Goal: Information Seeking & Learning: Compare options

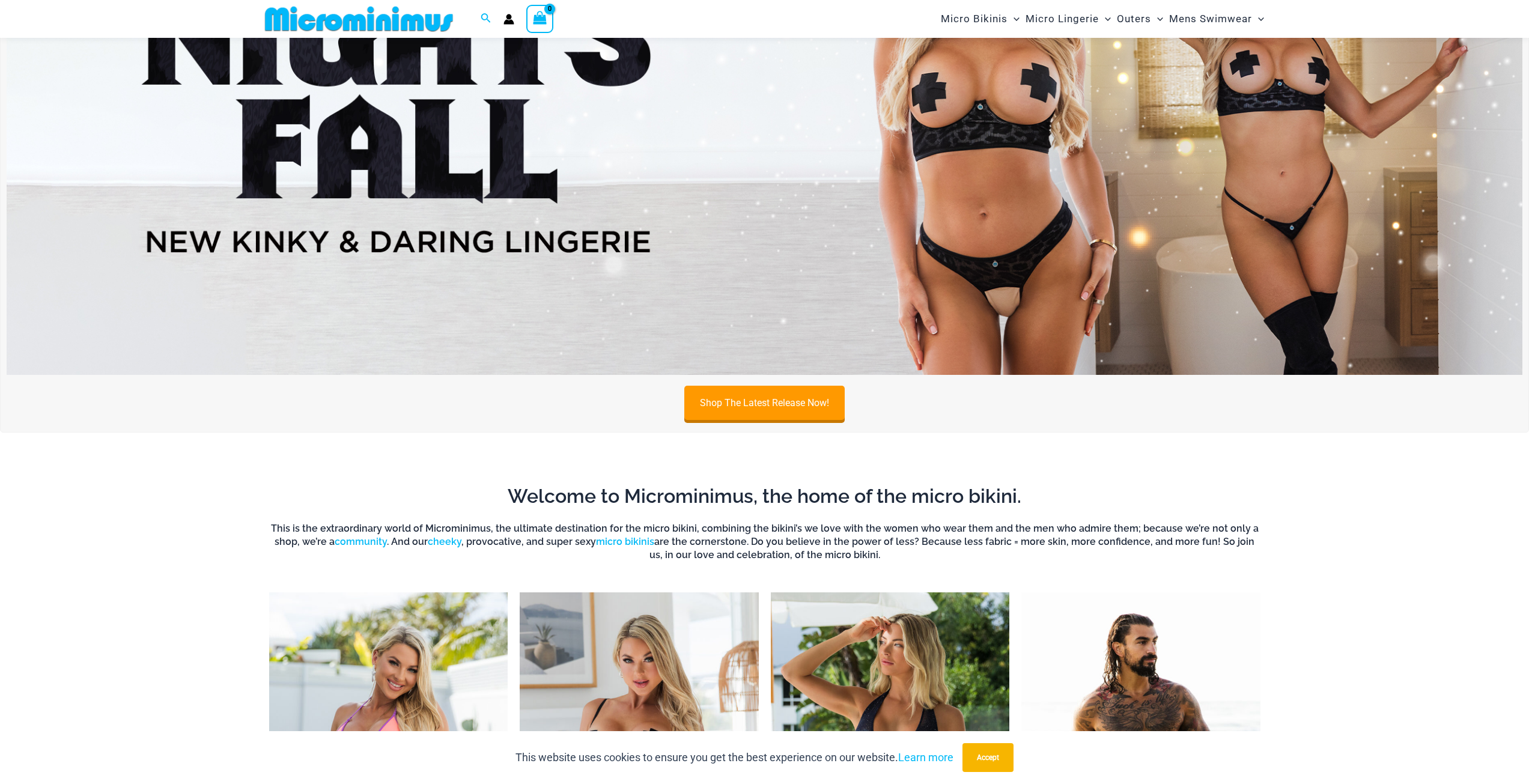
scroll to position [950, 0]
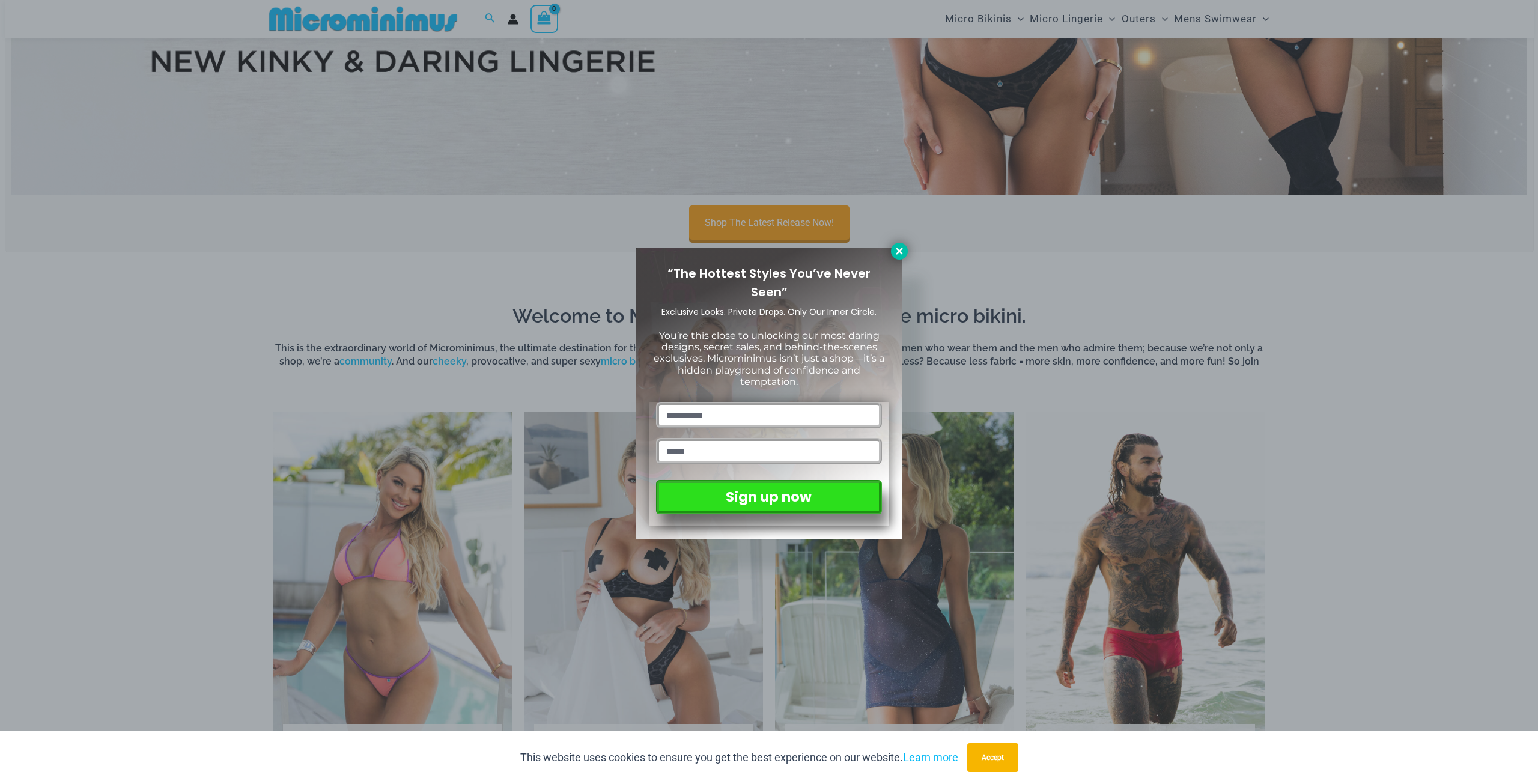
click at [893, 249] on button at bounding box center [899, 251] width 17 height 17
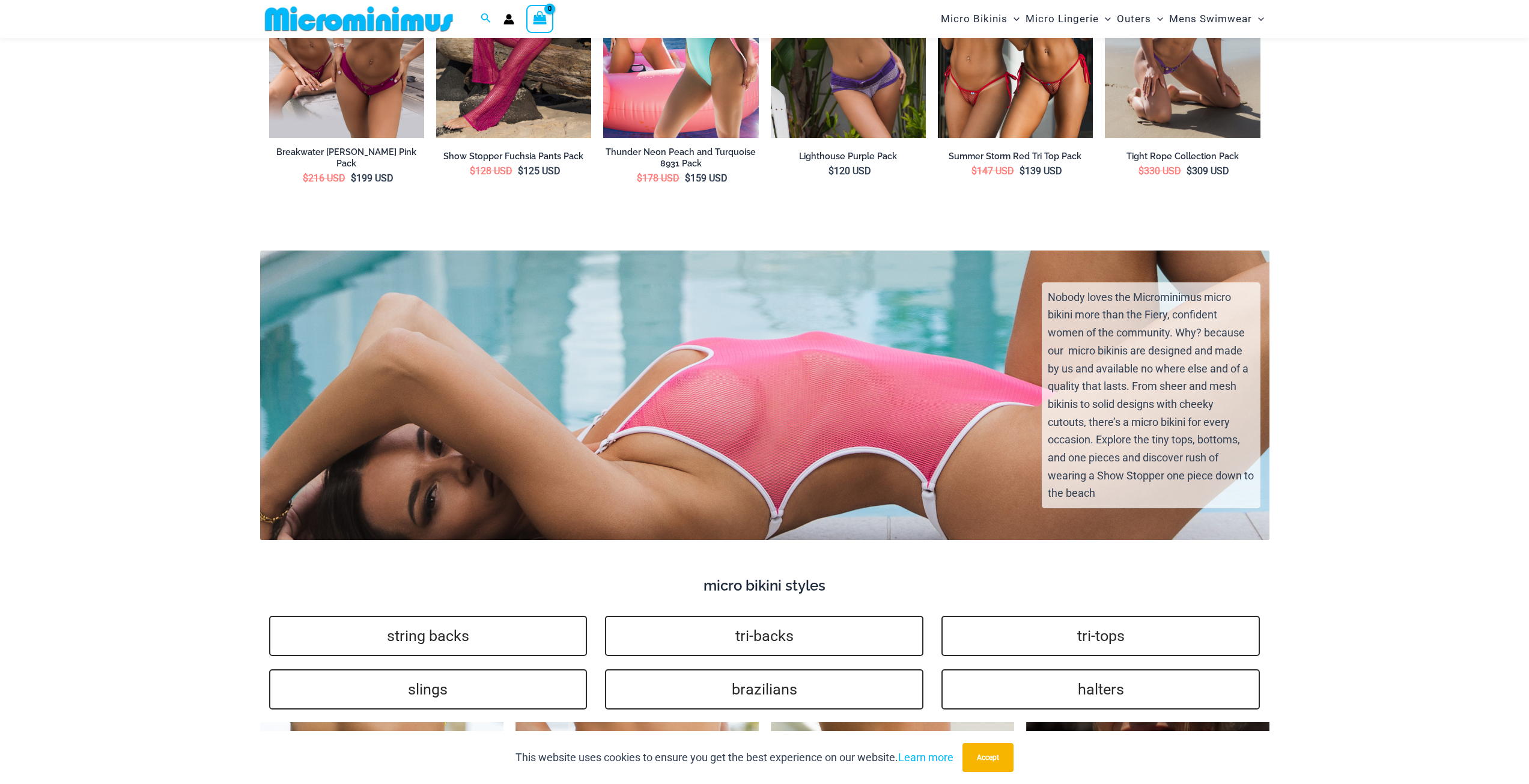
scroll to position [2648, 0]
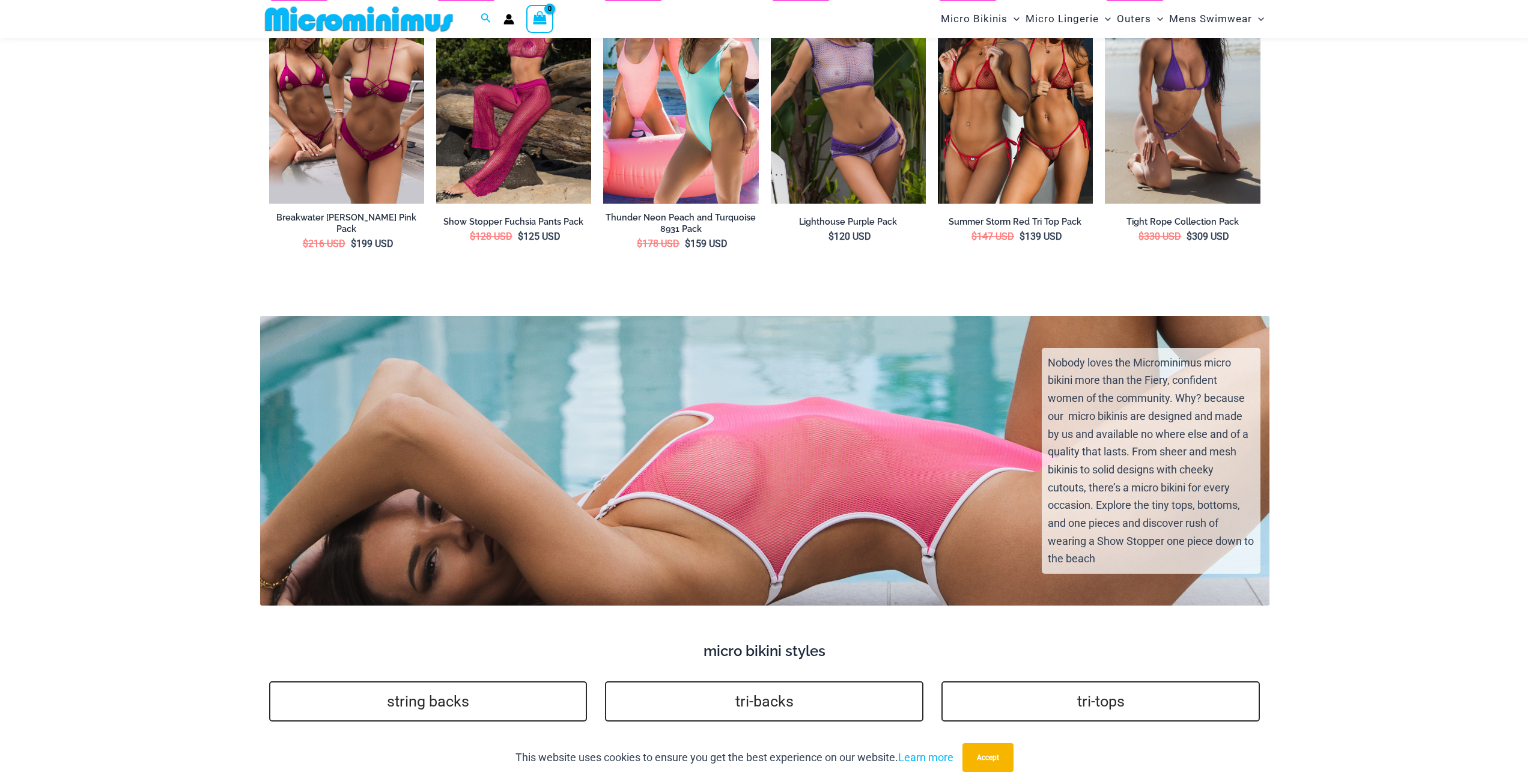
click at [846, 375] on div "Nobody loves the Microminimus micro bikini more than the Fiery, confident women…" at bounding box center [764, 470] width 1031 height 268
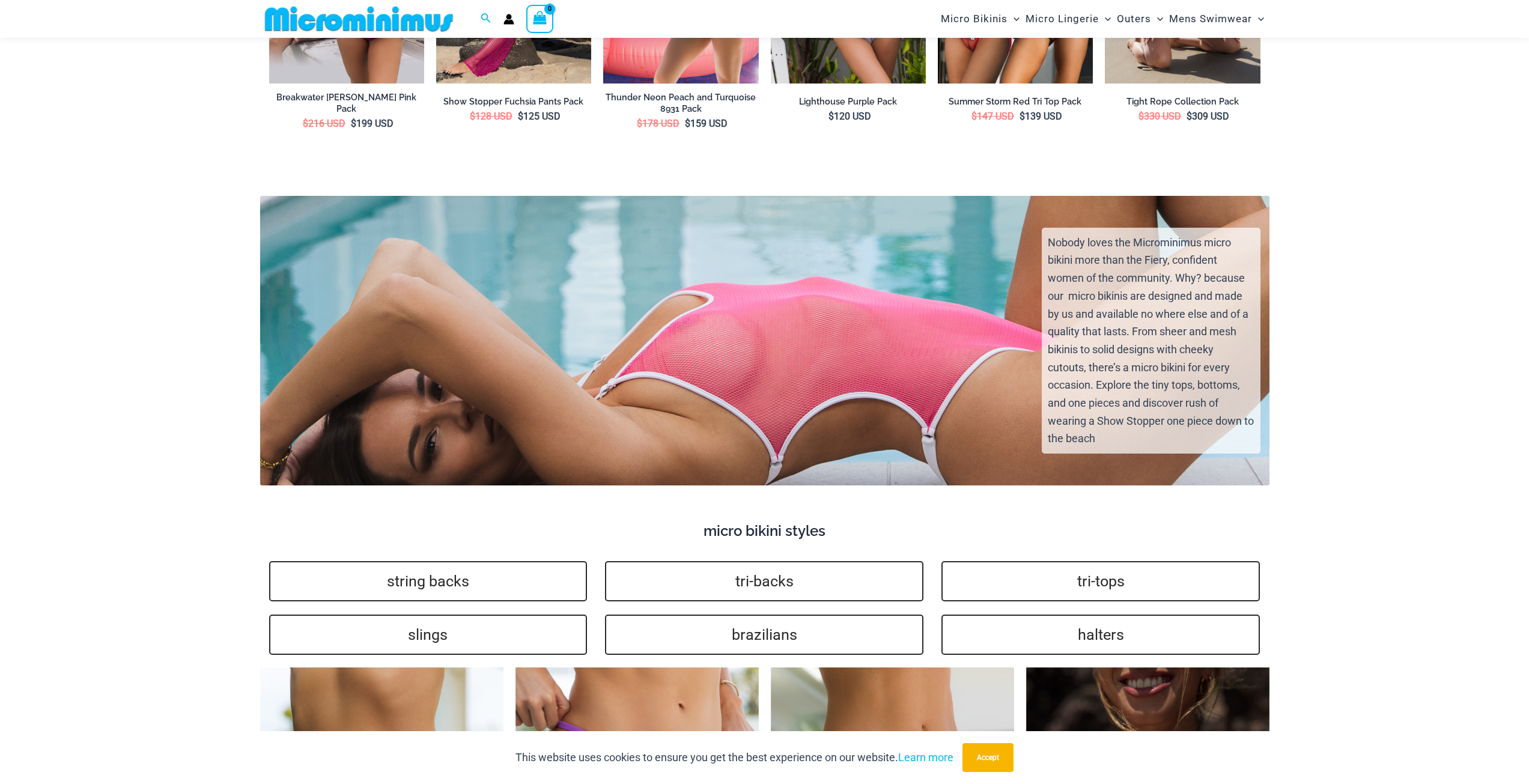
scroll to position [2768, 0]
click at [798, 365] on div "Nobody loves the Microminimus micro bikini more than the Fiery, confident women…" at bounding box center [764, 350] width 1031 height 268
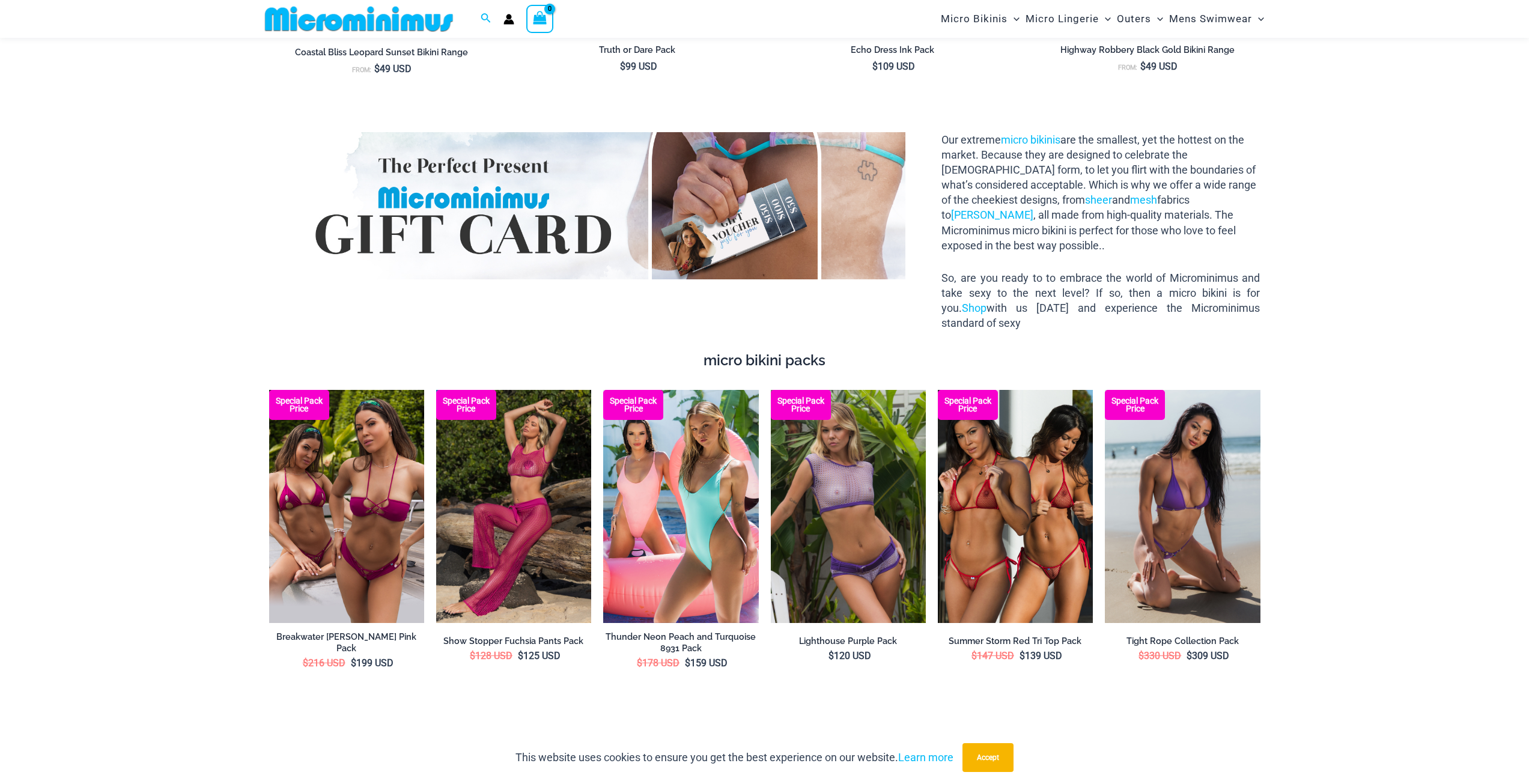
scroll to position [2228, 0]
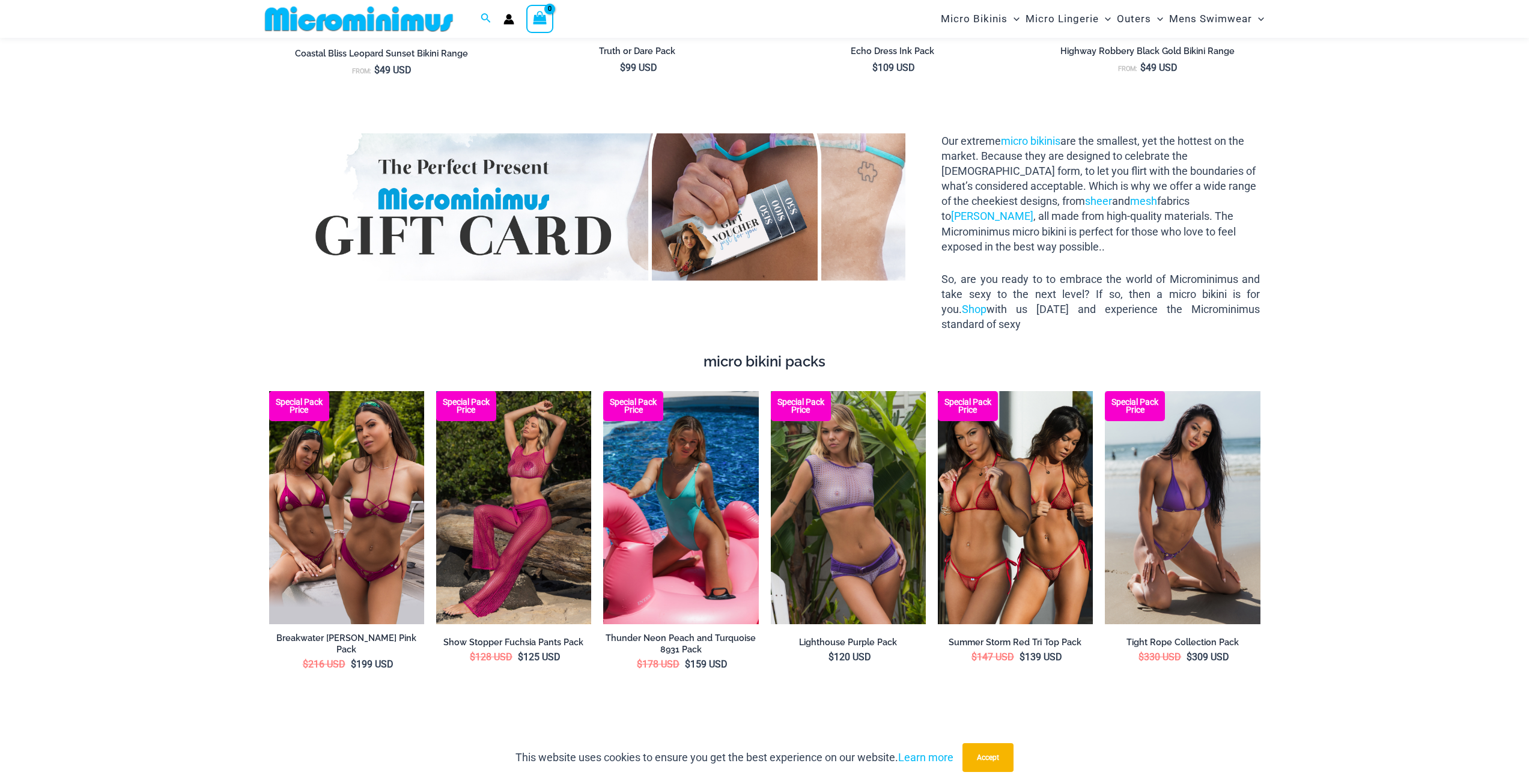
click at [709, 459] on img at bounding box center [680, 507] width 155 height 233
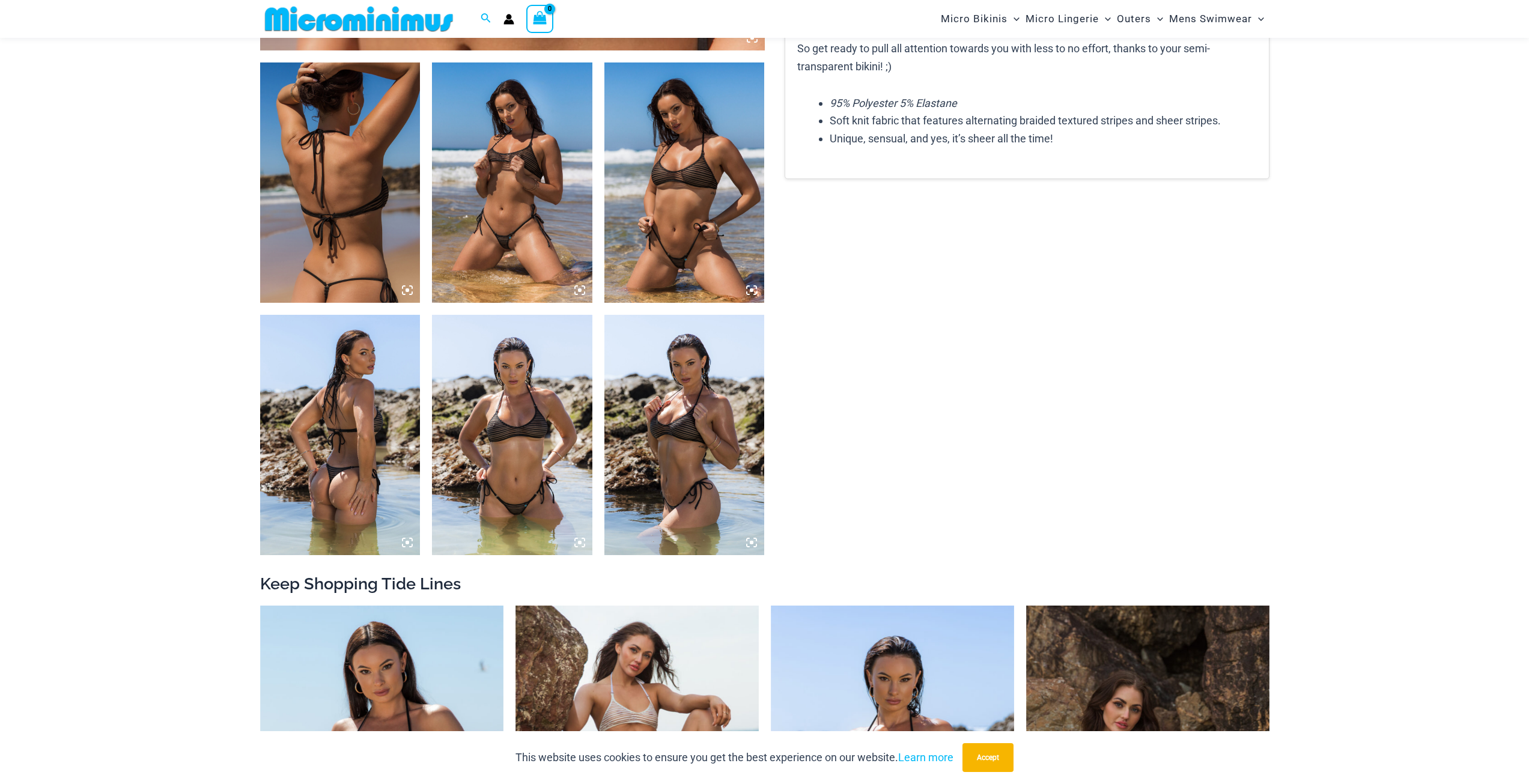
scroll to position [890, 0]
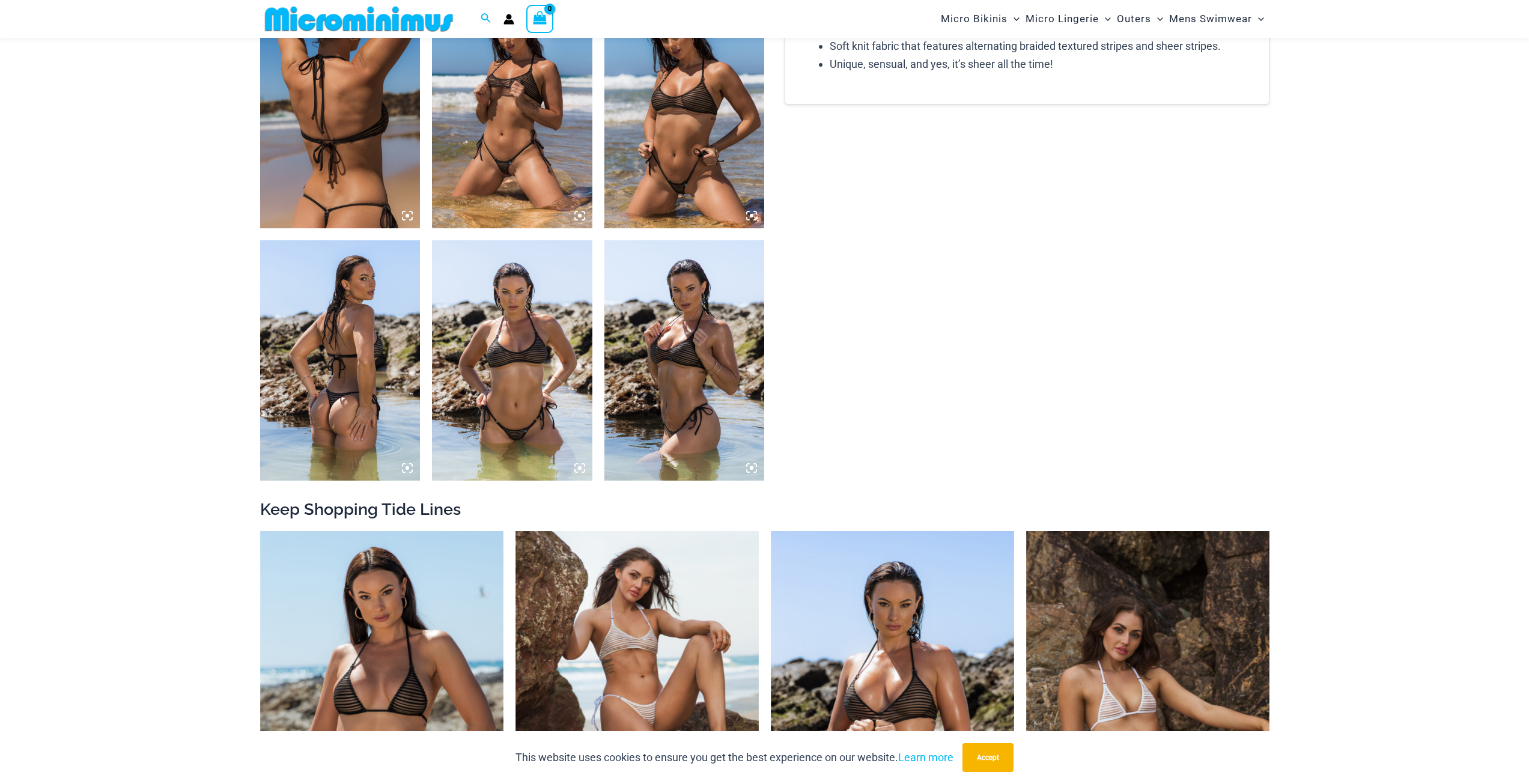
click at [533, 389] on img at bounding box center [513, 360] width 161 height 240
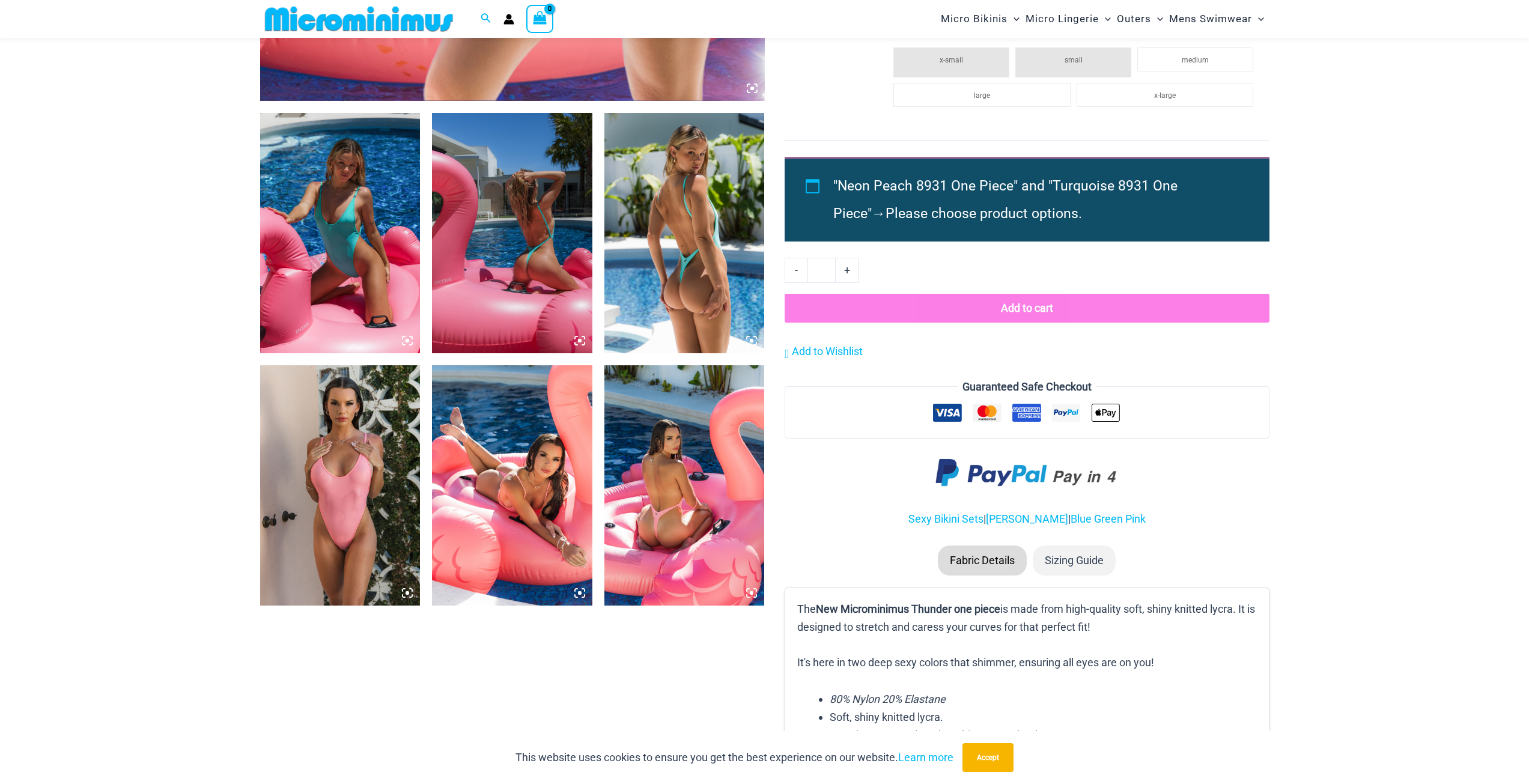
scroll to position [830, 0]
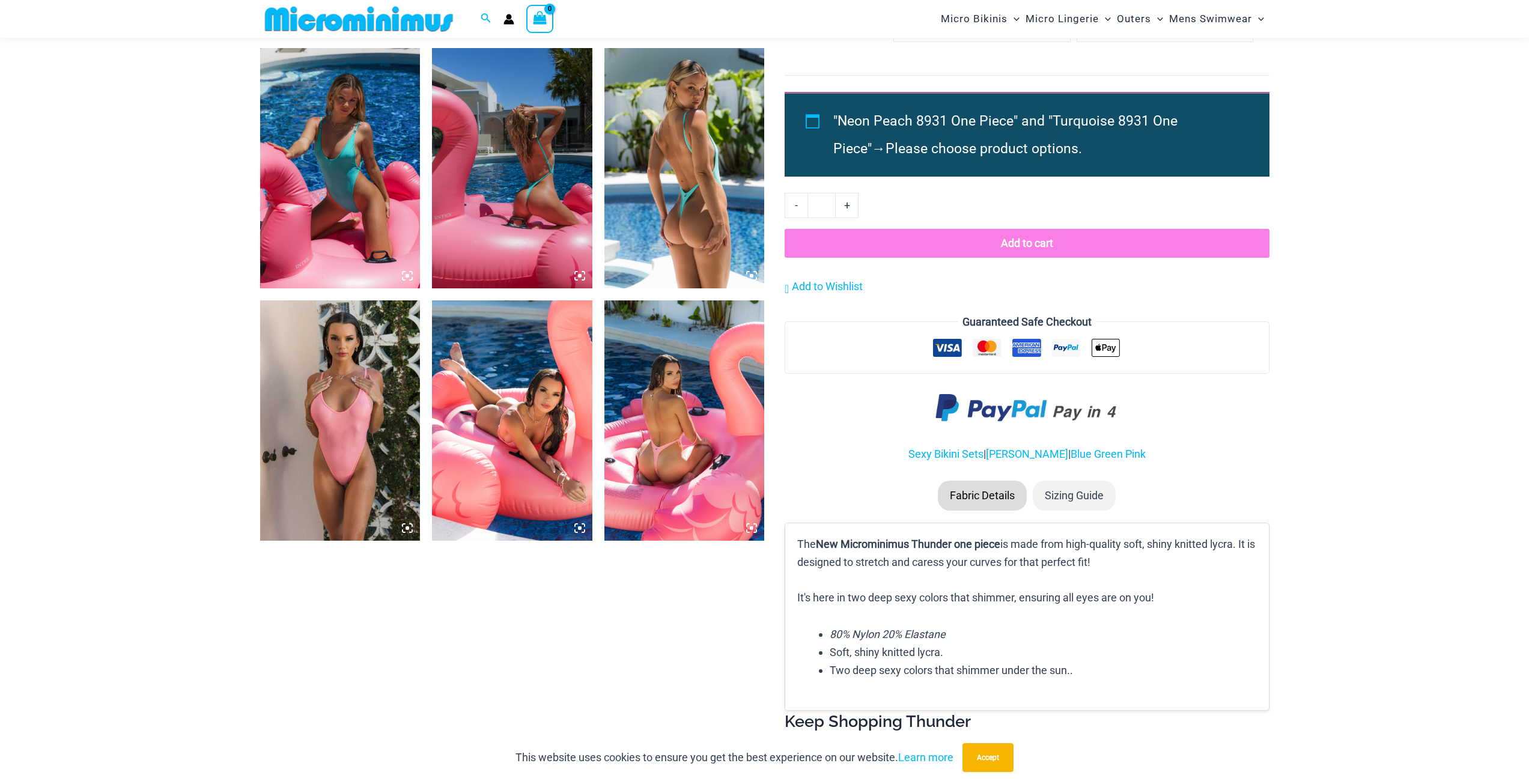
click at [334, 465] on img at bounding box center [341, 420] width 161 height 240
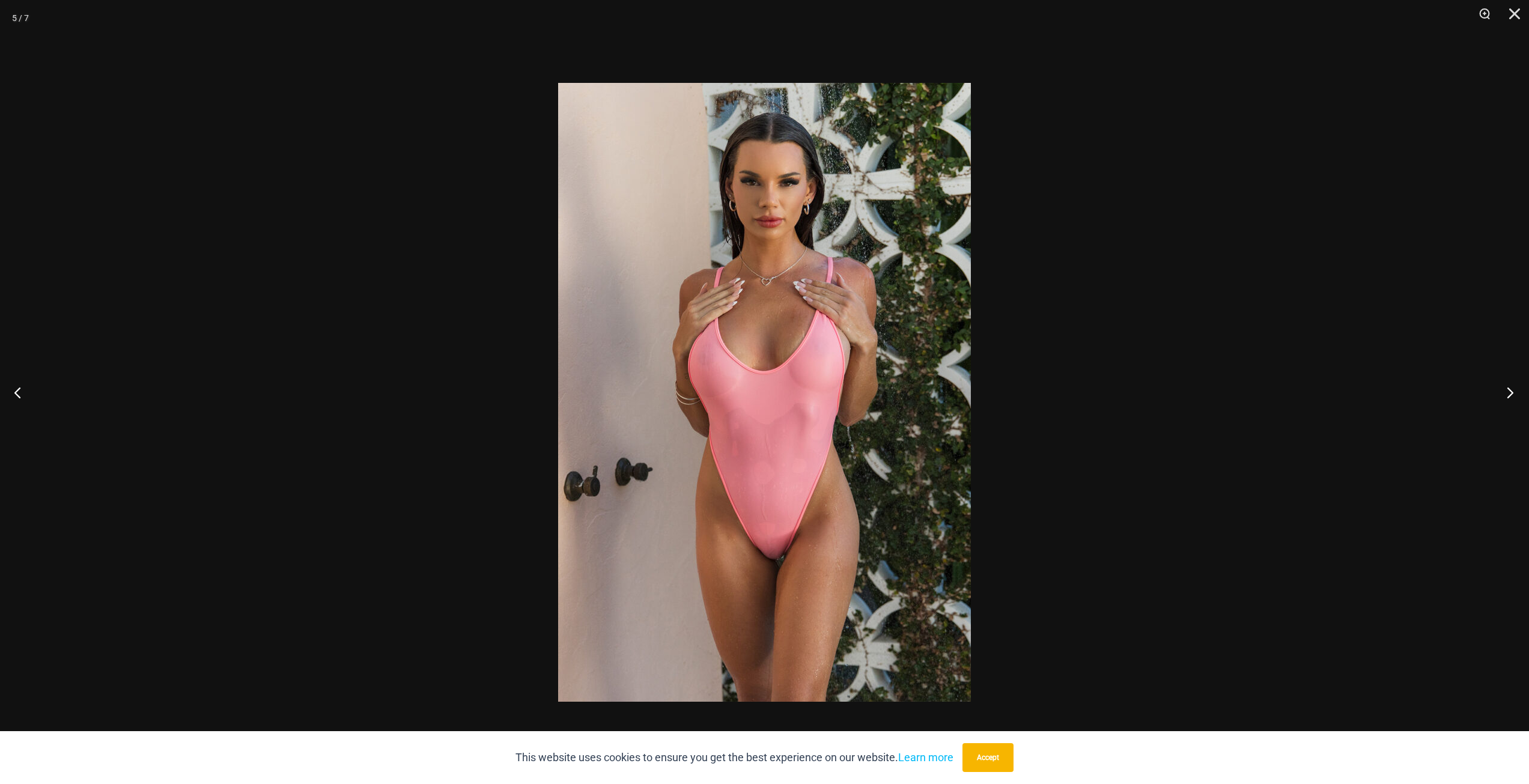
click at [1508, 391] on button "Next" at bounding box center [1506, 392] width 45 height 60
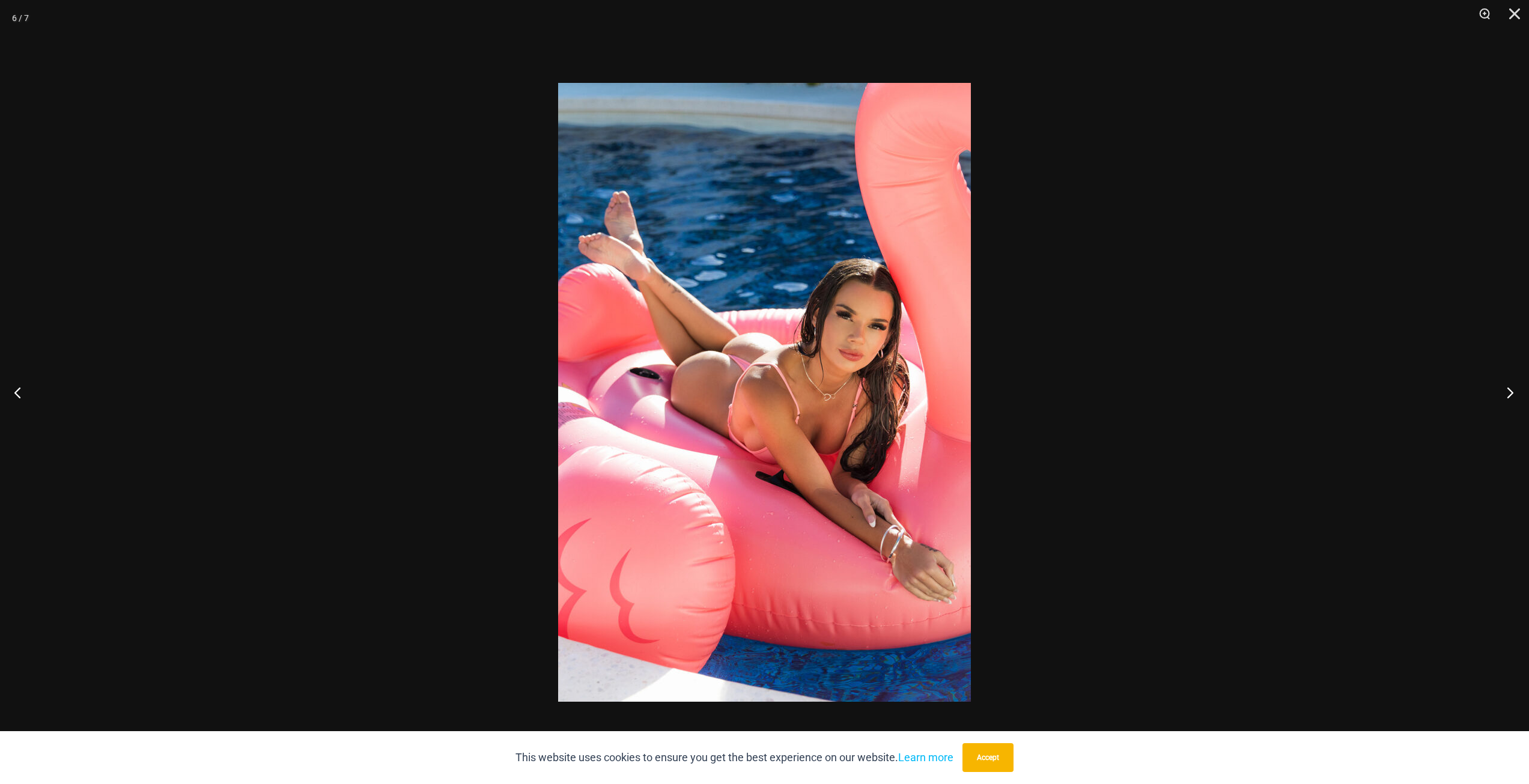
click at [1508, 391] on button "Next" at bounding box center [1506, 392] width 45 height 60
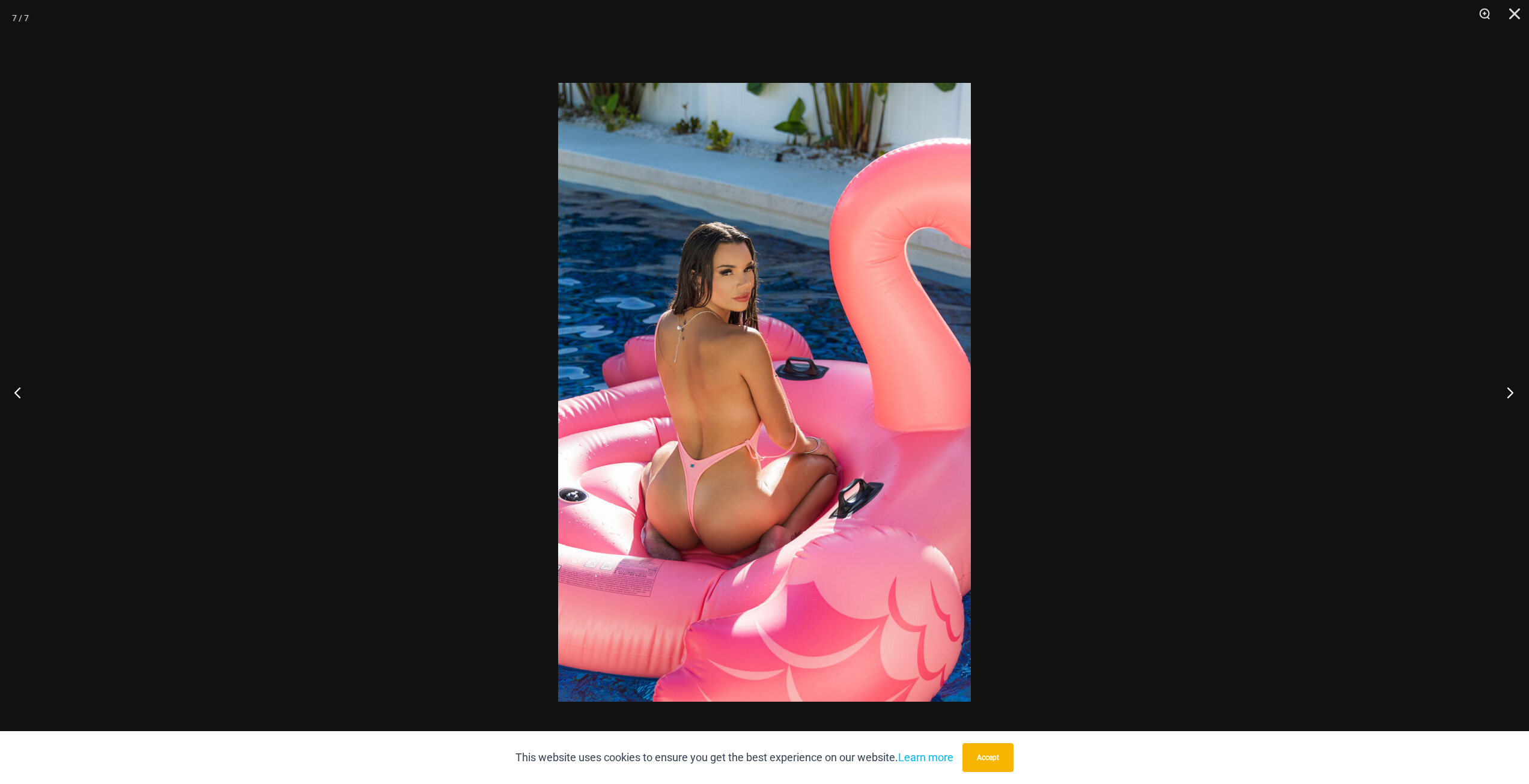
click at [1508, 391] on button "Next" at bounding box center [1506, 392] width 45 height 60
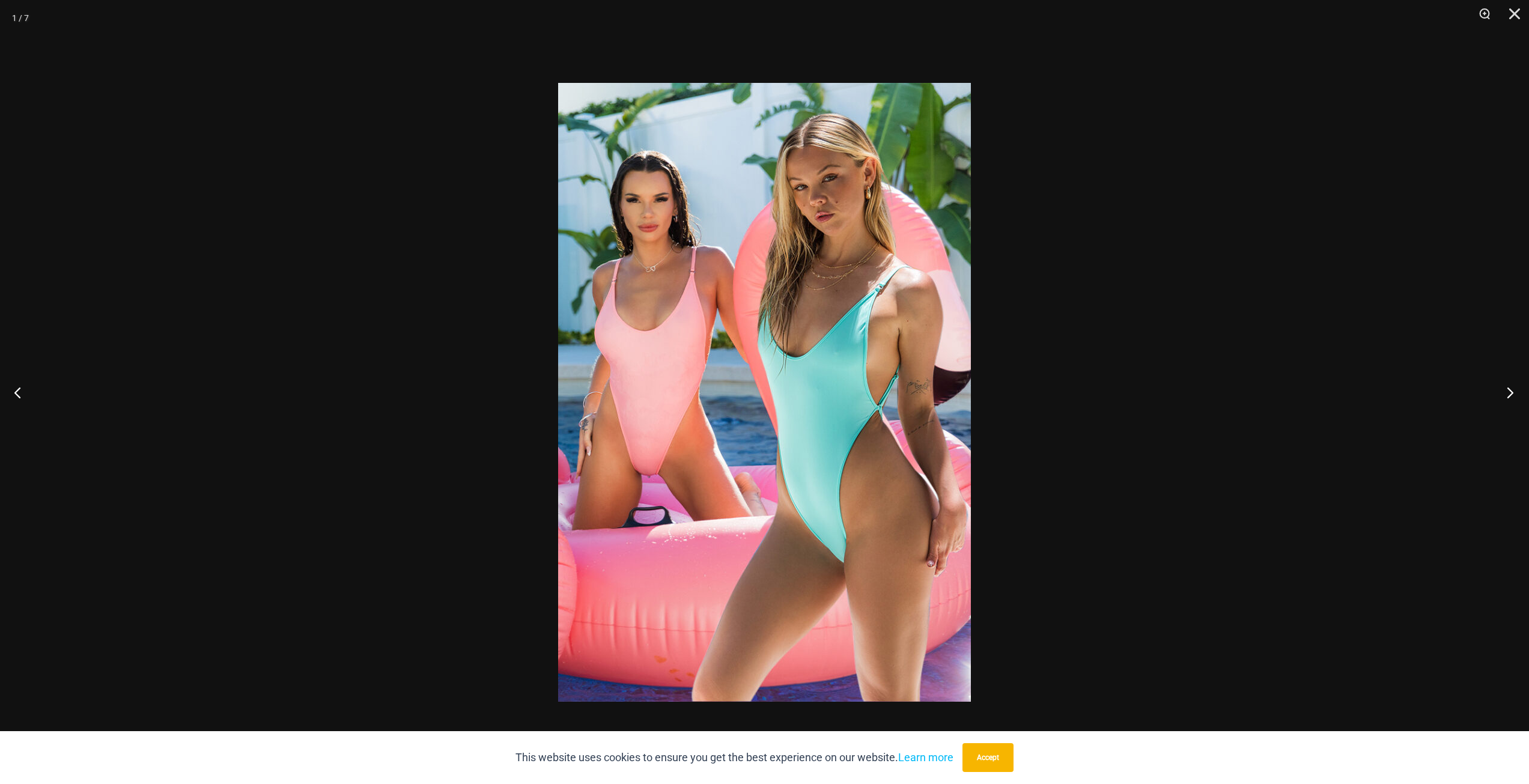
click at [1507, 391] on button "Next" at bounding box center [1506, 392] width 45 height 60
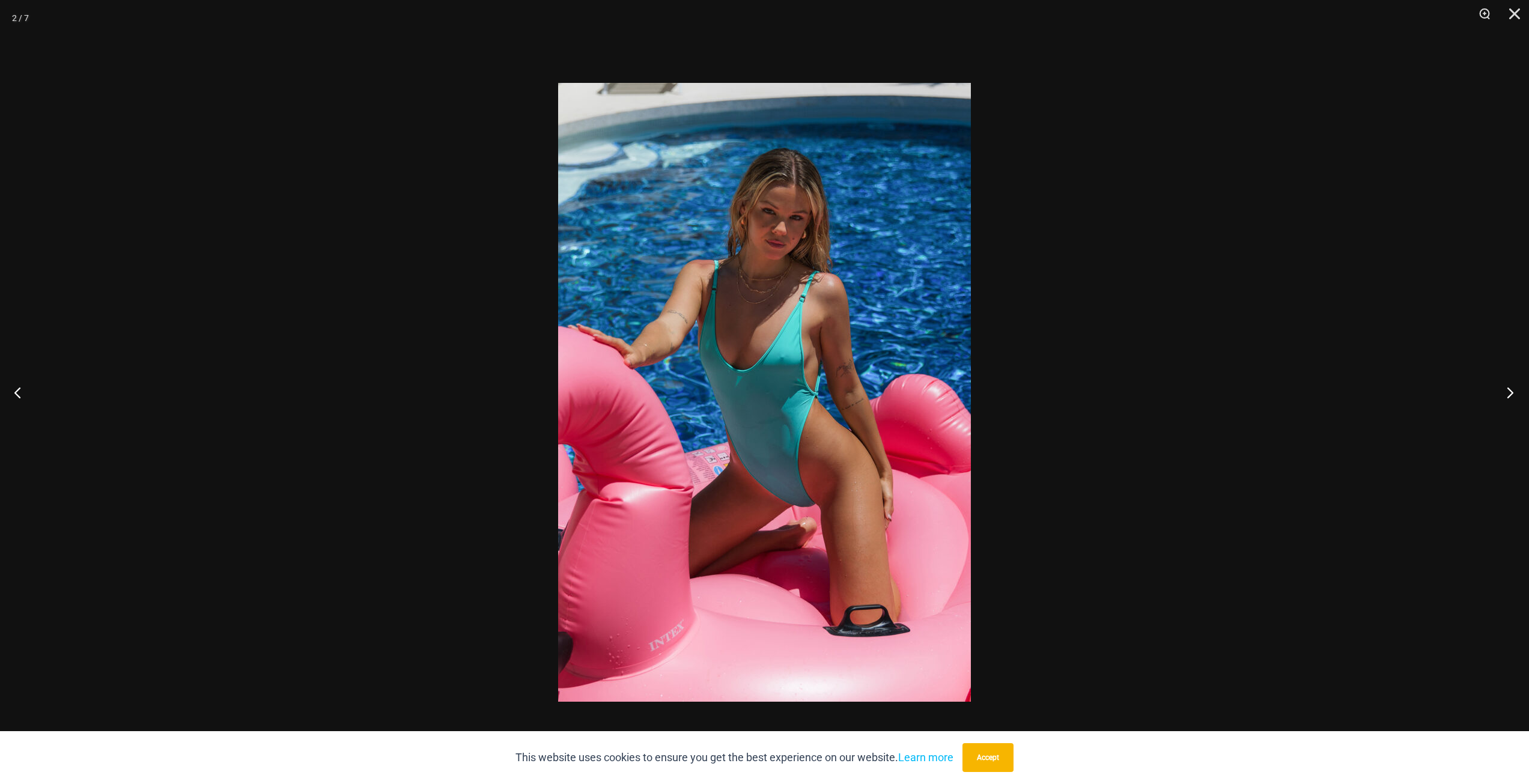
click at [1507, 391] on button "Next" at bounding box center [1506, 392] width 45 height 60
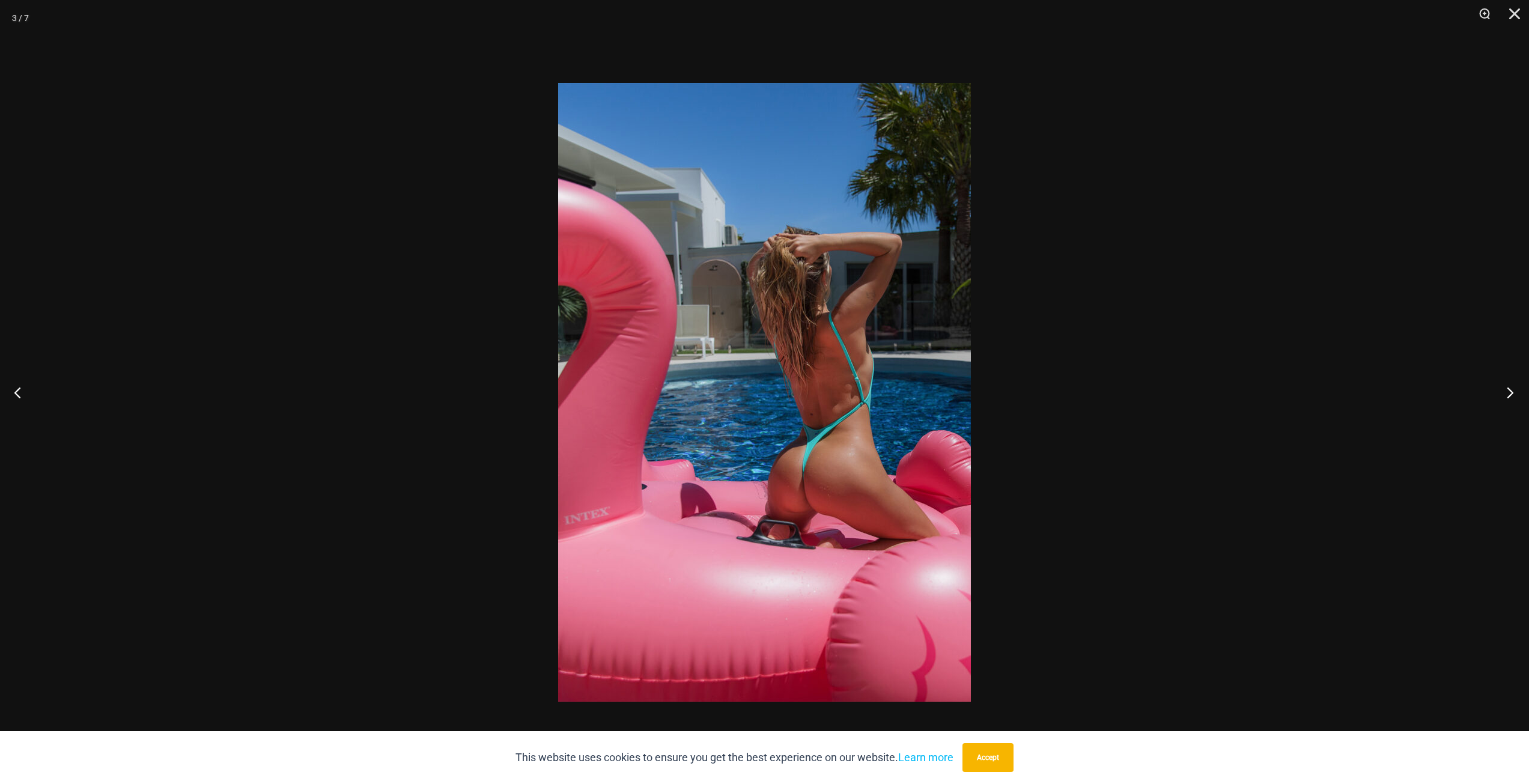
click at [1506, 391] on button "Next" at bounding box center [1506, 392] width 45 height 60
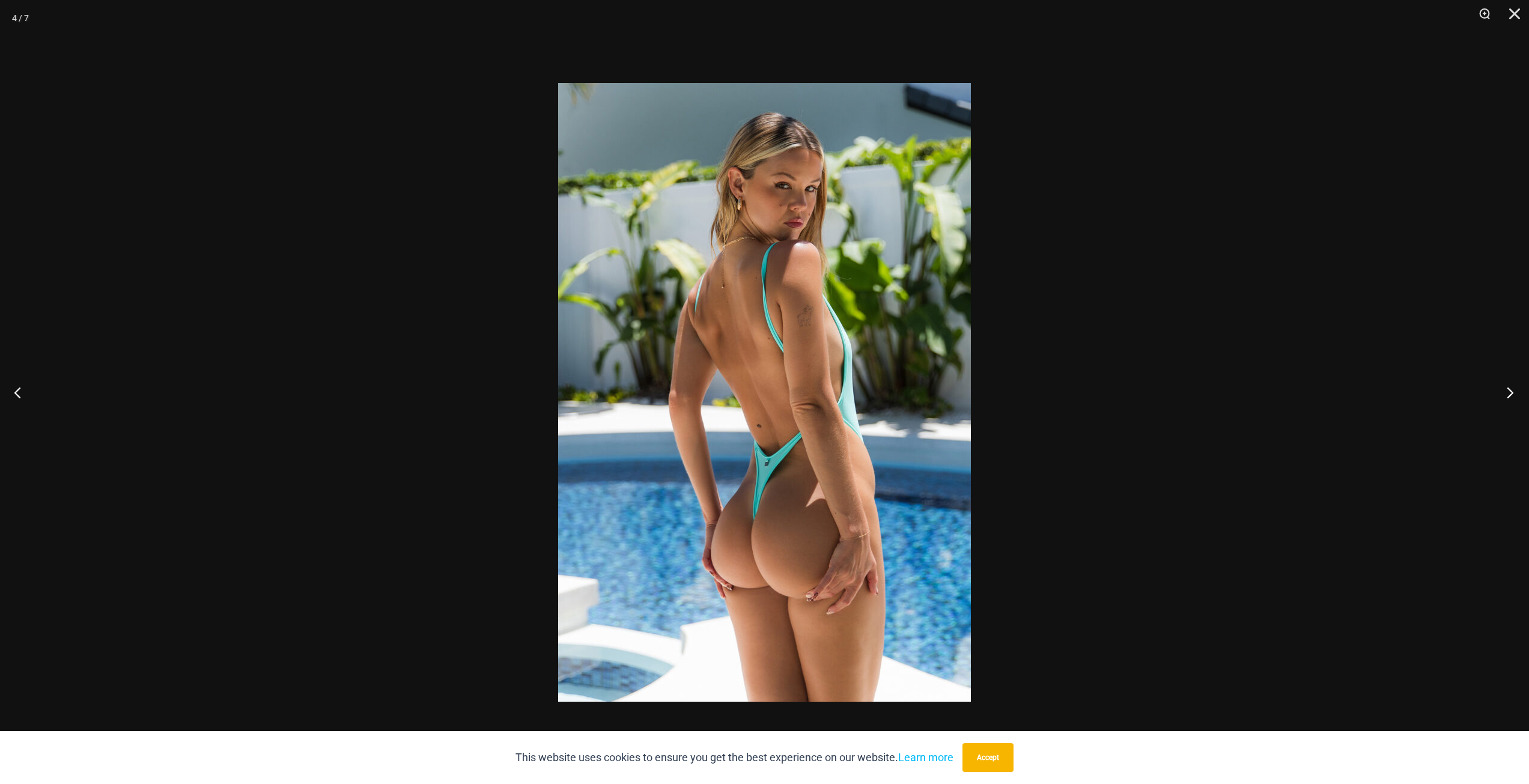
click at [1506, 391] on button "Next" at bounding box center [1506, 392] width 45 height 60
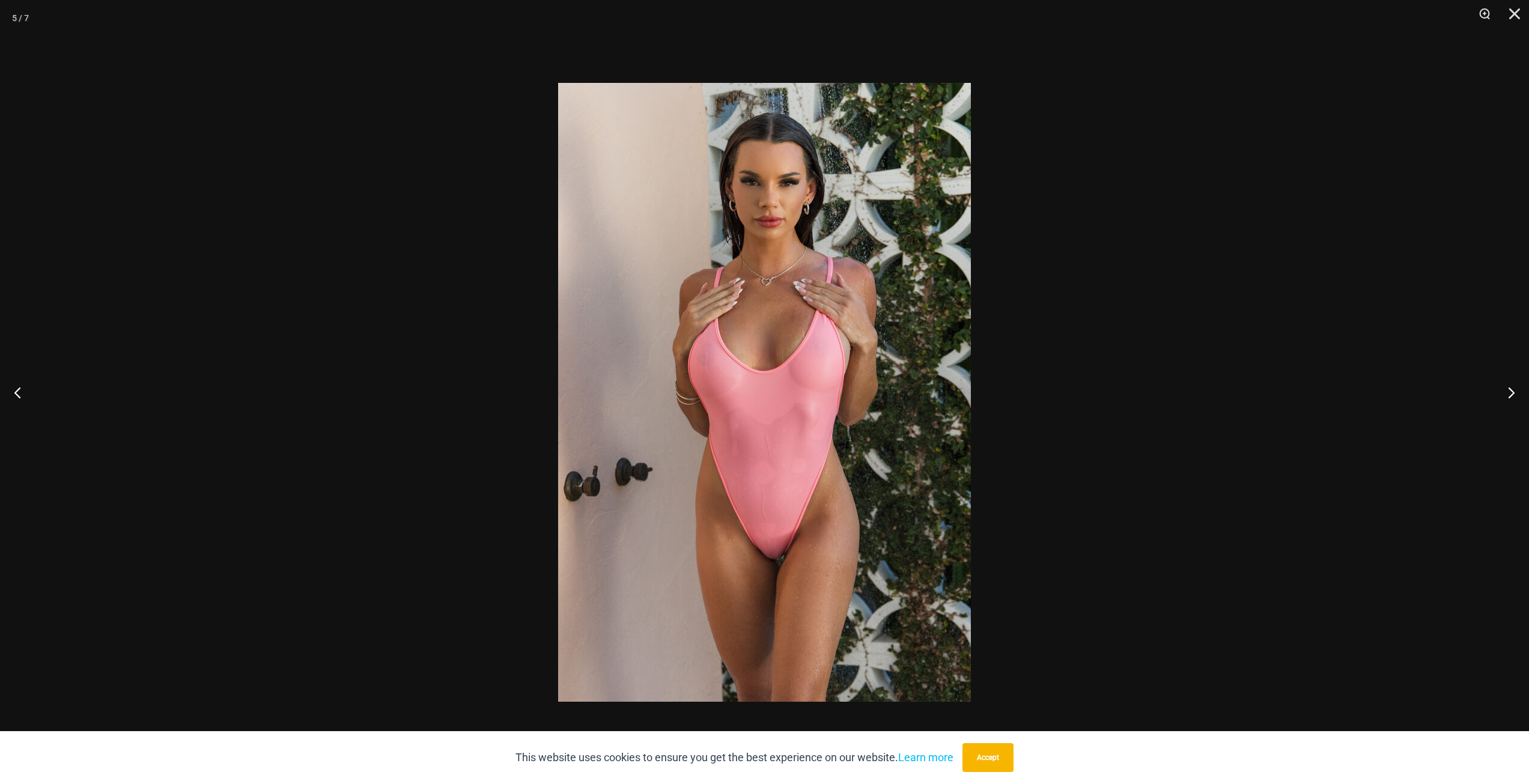
click at [1370, 284] on div at bounding box center [764, 392] width 1529 height 784
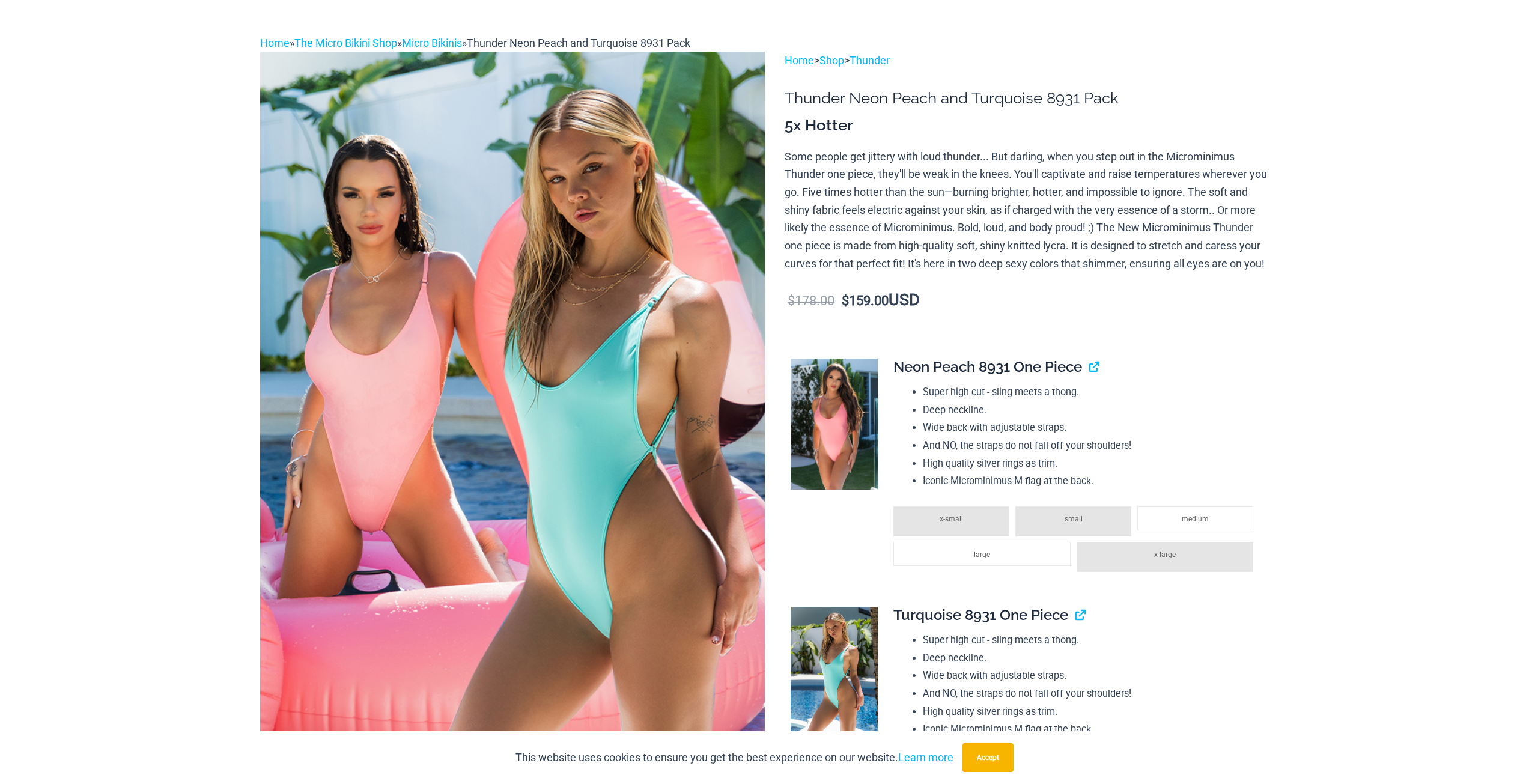
scroll to position [0, 0]
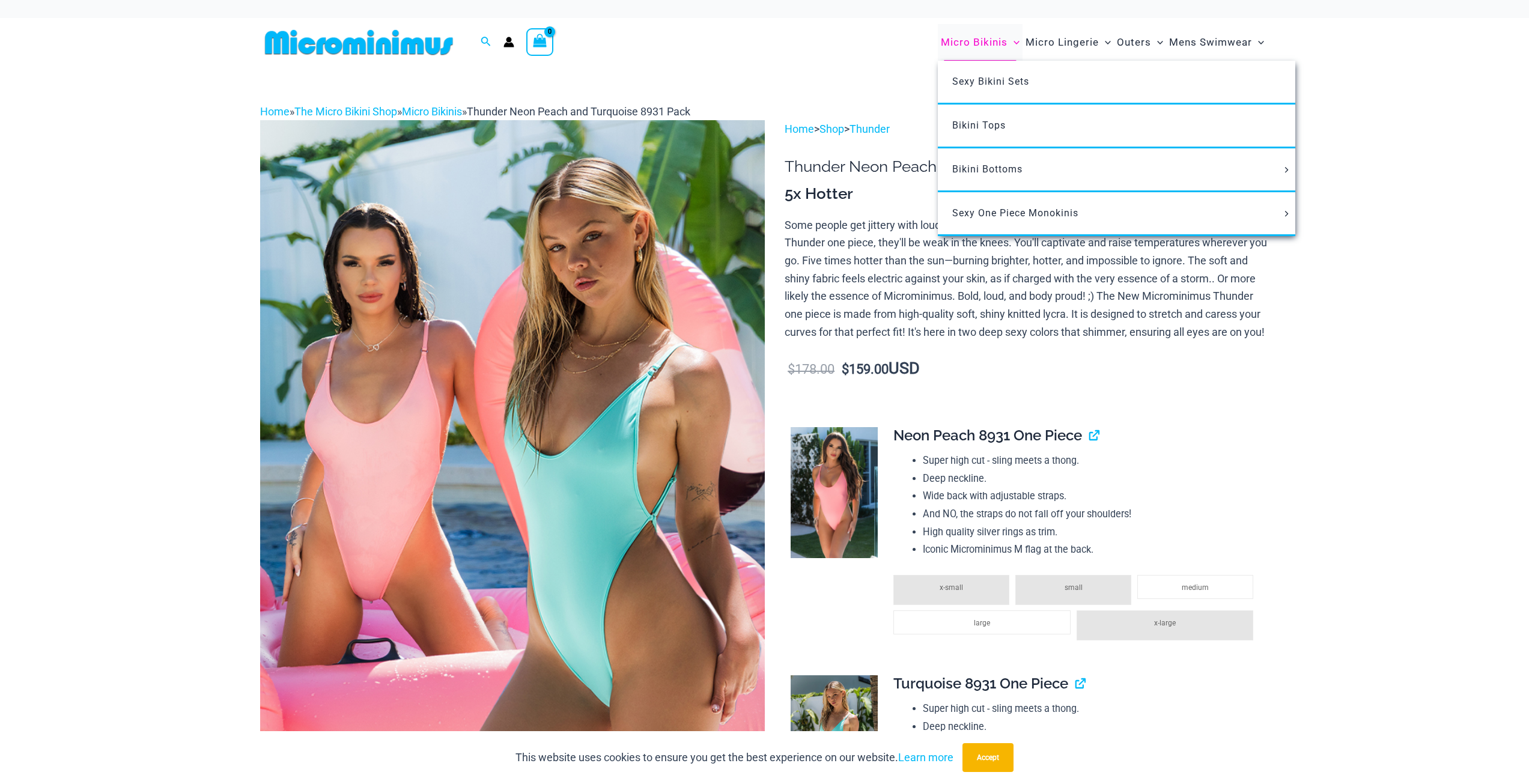
click at [984, 45] on span "Micro Bikinis" at bounding box center [975, 42] width 67 height 30
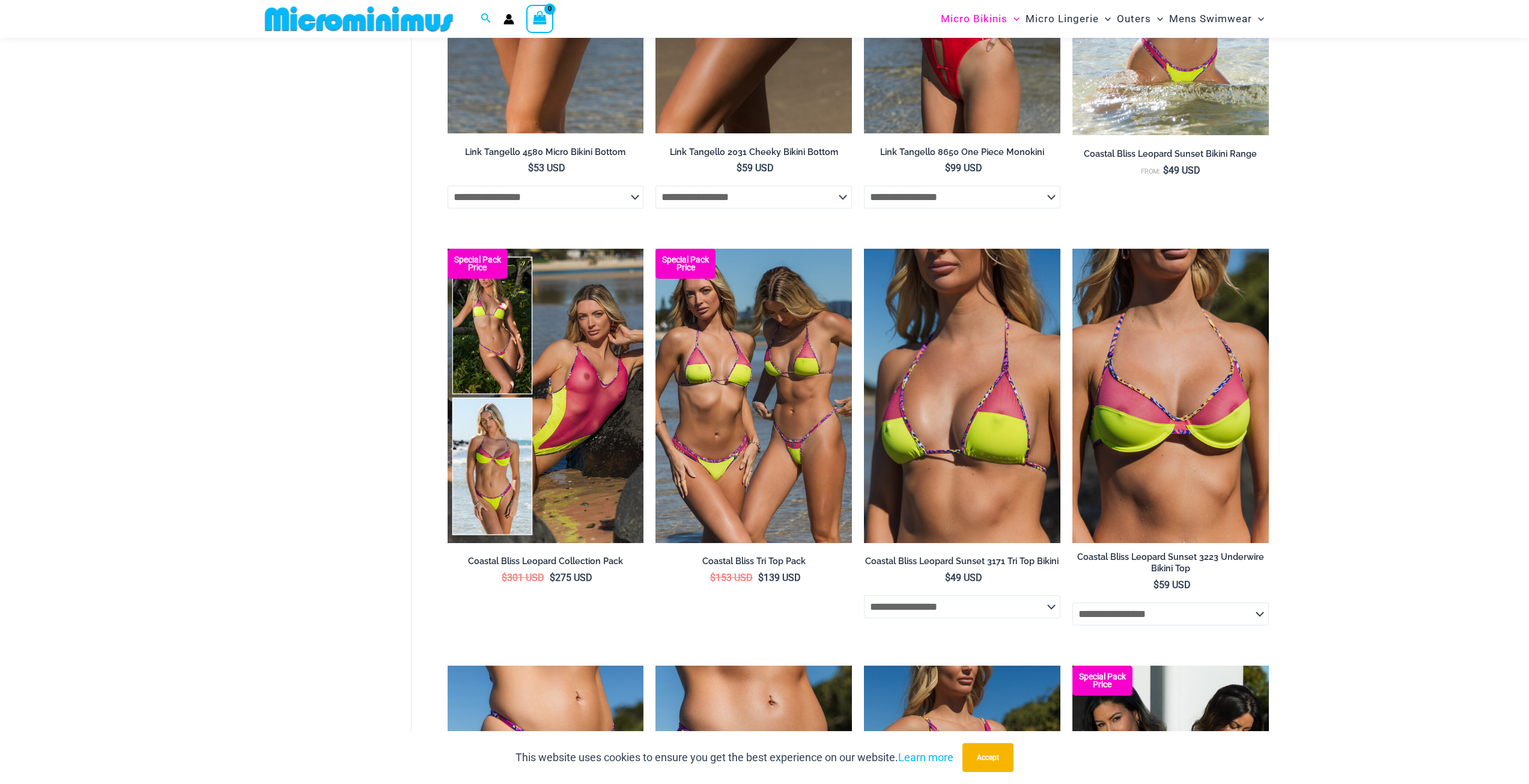
scroll to position [1791, 0]
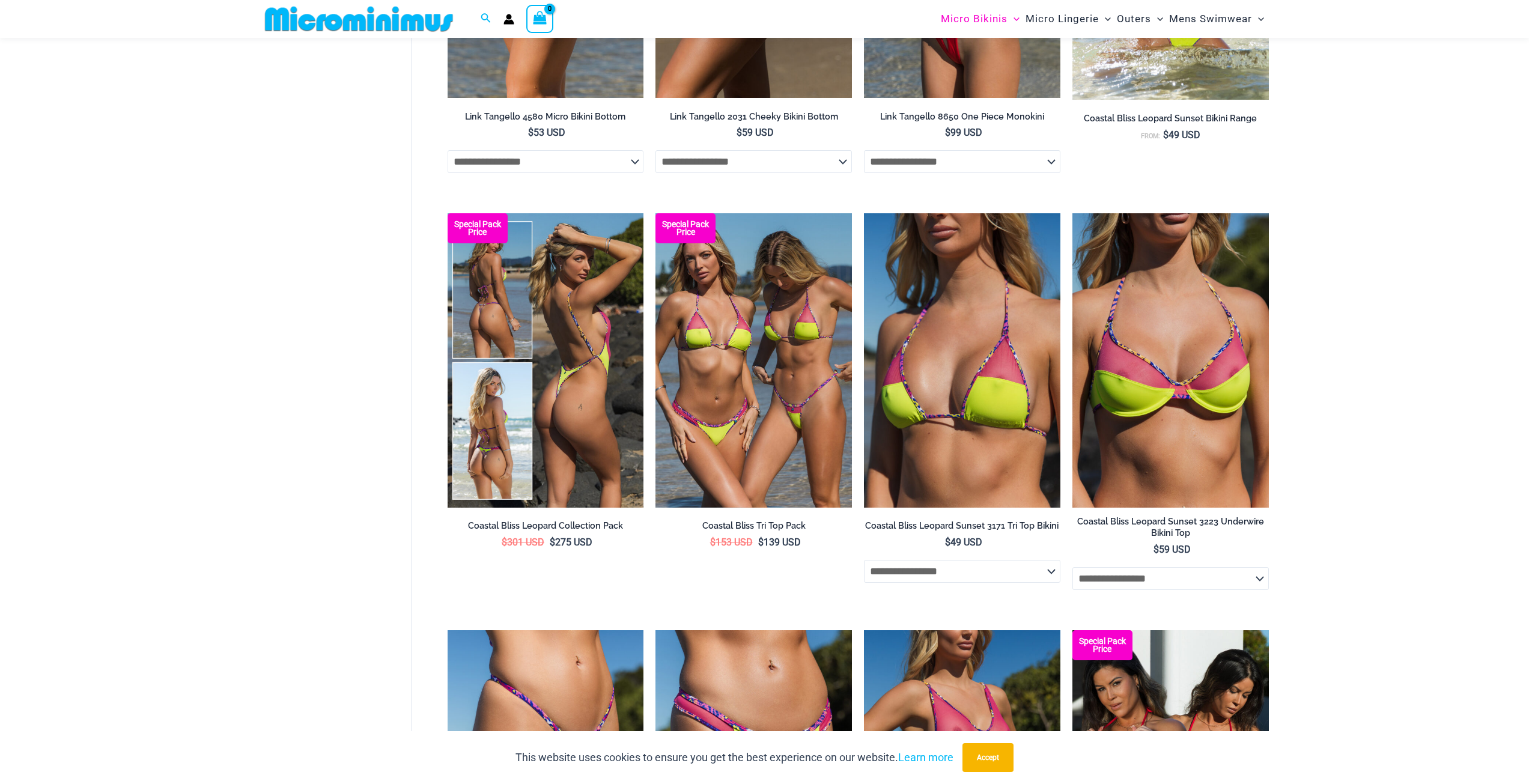
click at [583, 397] on img at bounding box center [545, 360] width 196 height 294
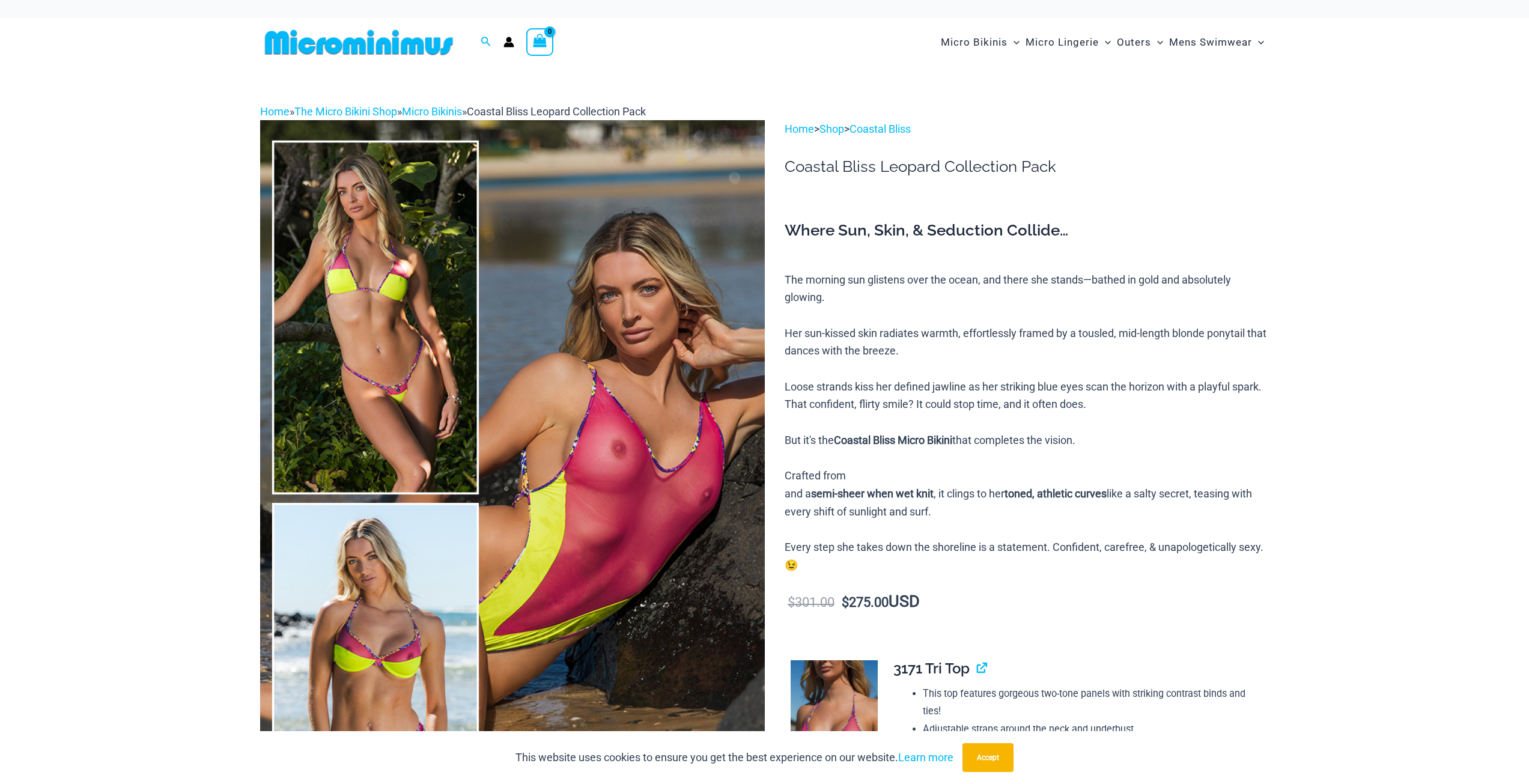
click at [584, 394] on img at bounding box center [512, 498] width 504 height 757
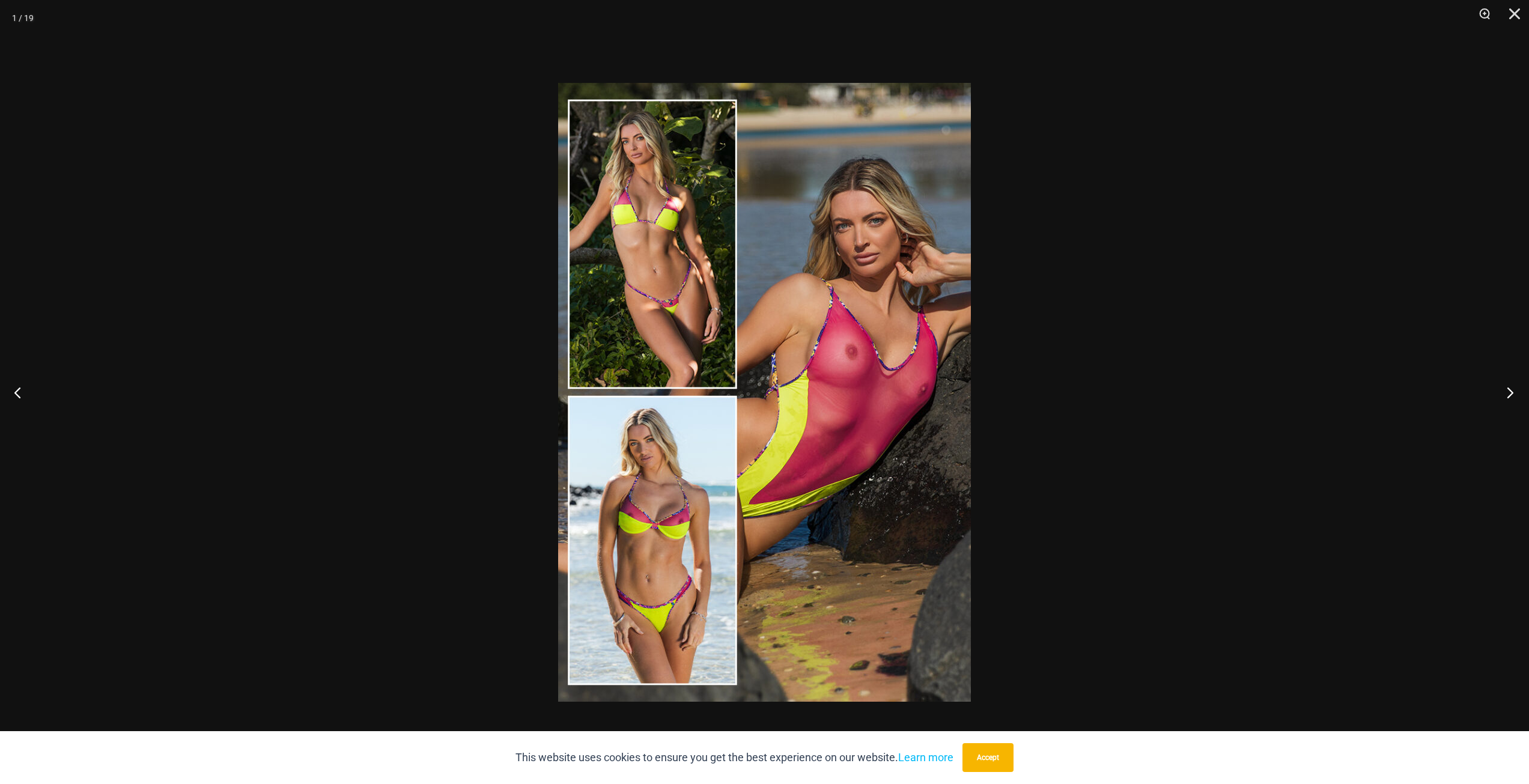
click at [1511, 391] on button "Next" at bounding box center [1506, 392] width 45 height 60
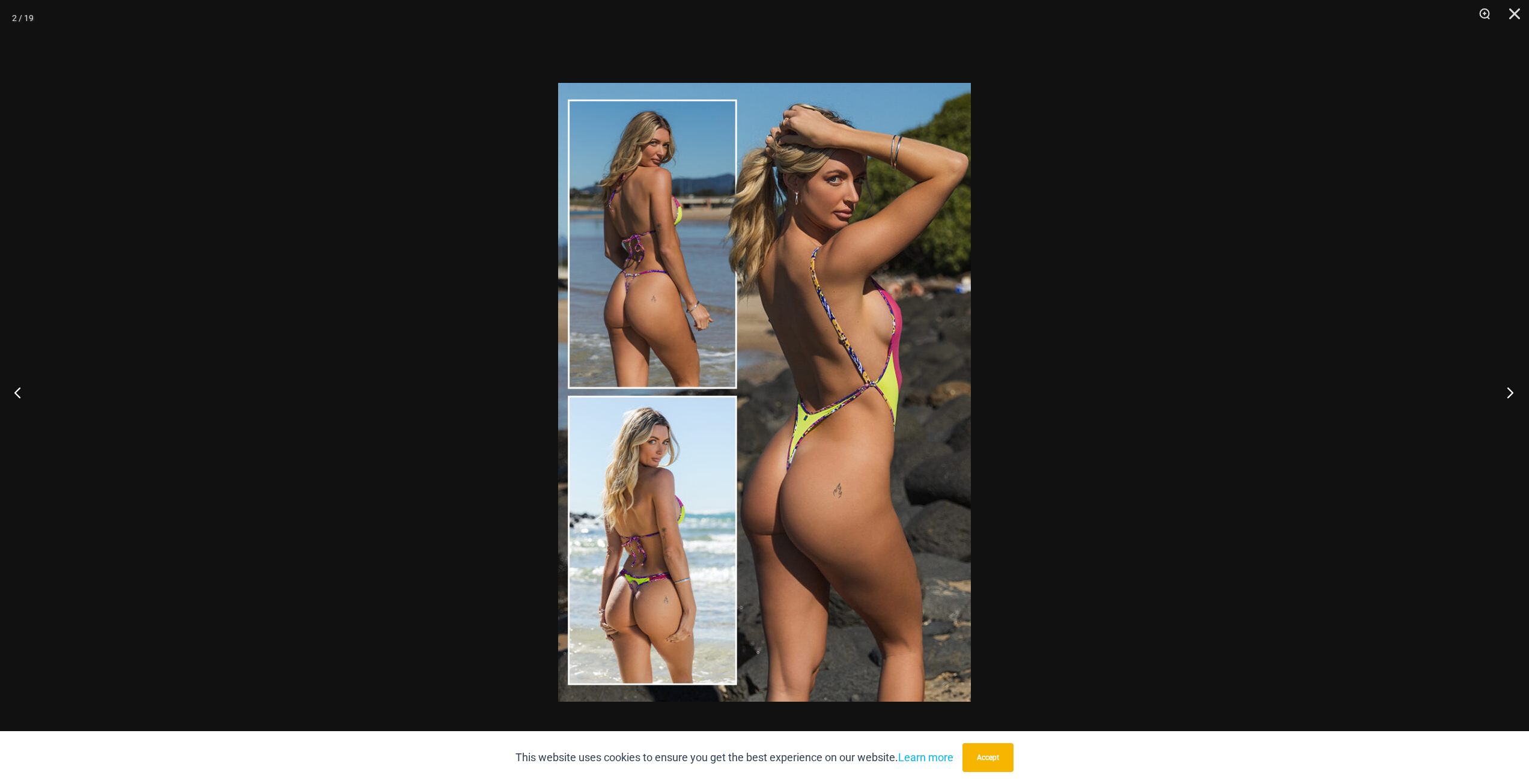
click at [1511, 391] on button "Next" at bounding box center [1506, 392] width 45 height 60
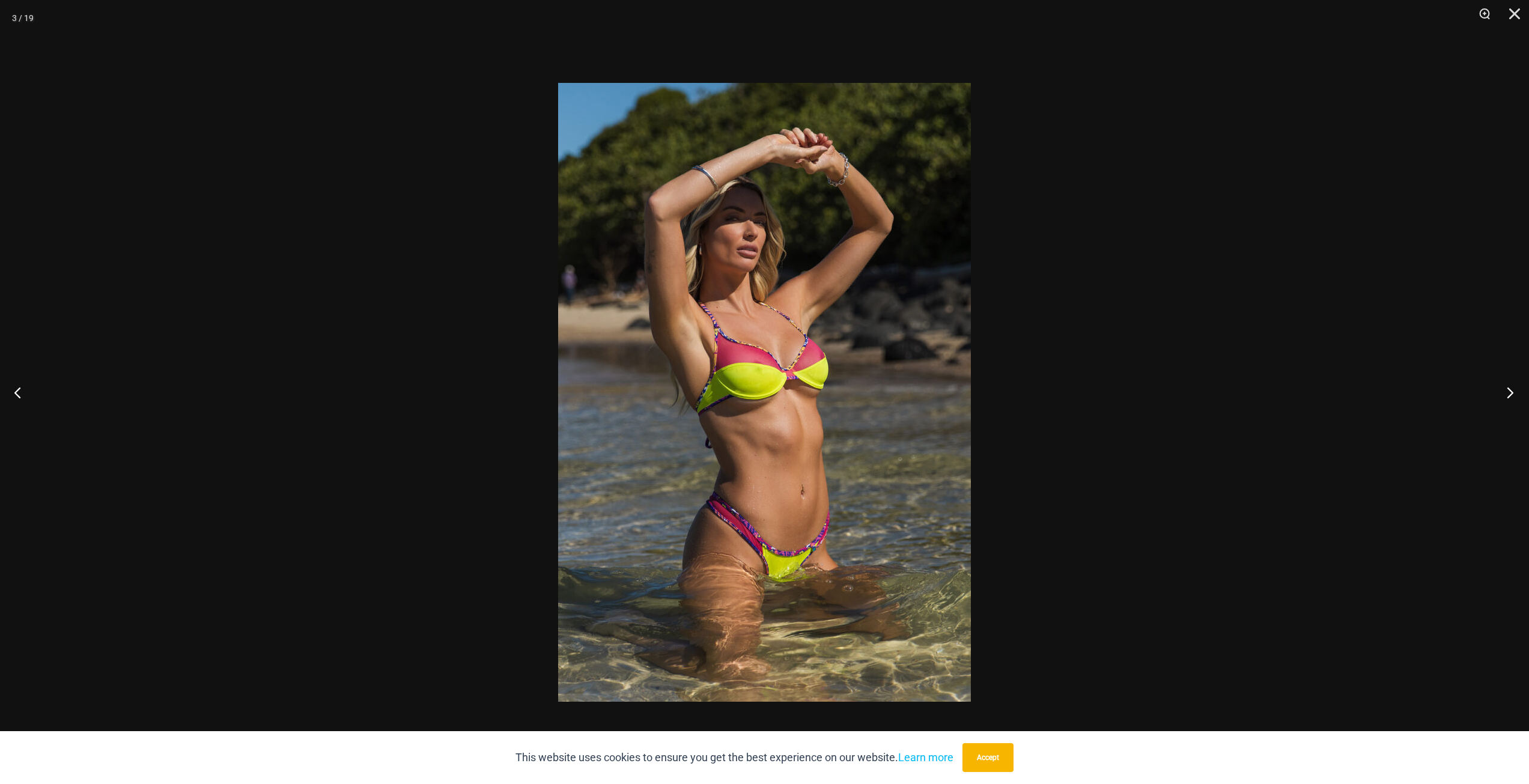
click at [1511, 391] on button "Next" at bounding box center [1506, 392] width 45 height 60
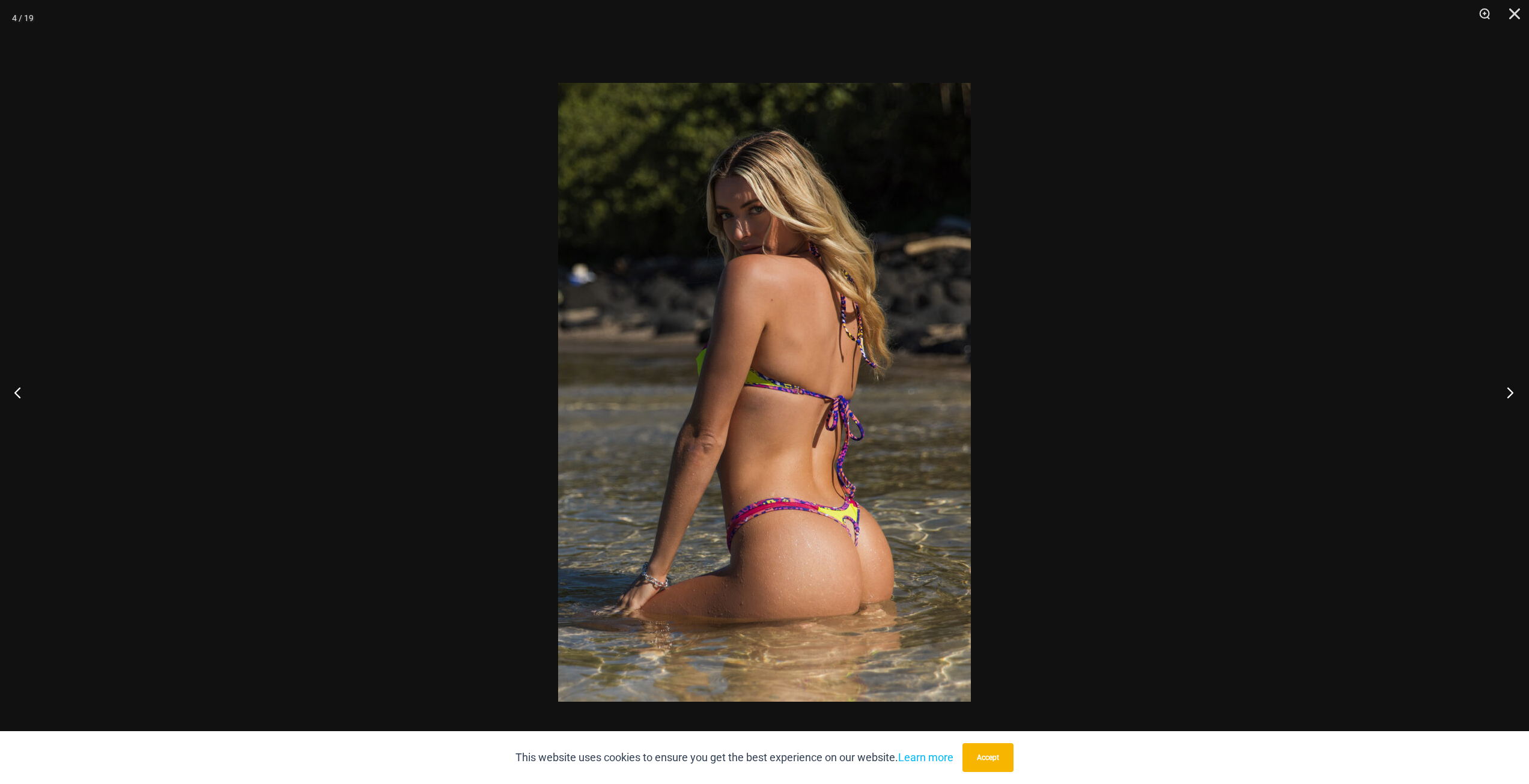
click at [1511, 391] on button "Next" at bounding box center [1506, 392] width 45 height 60
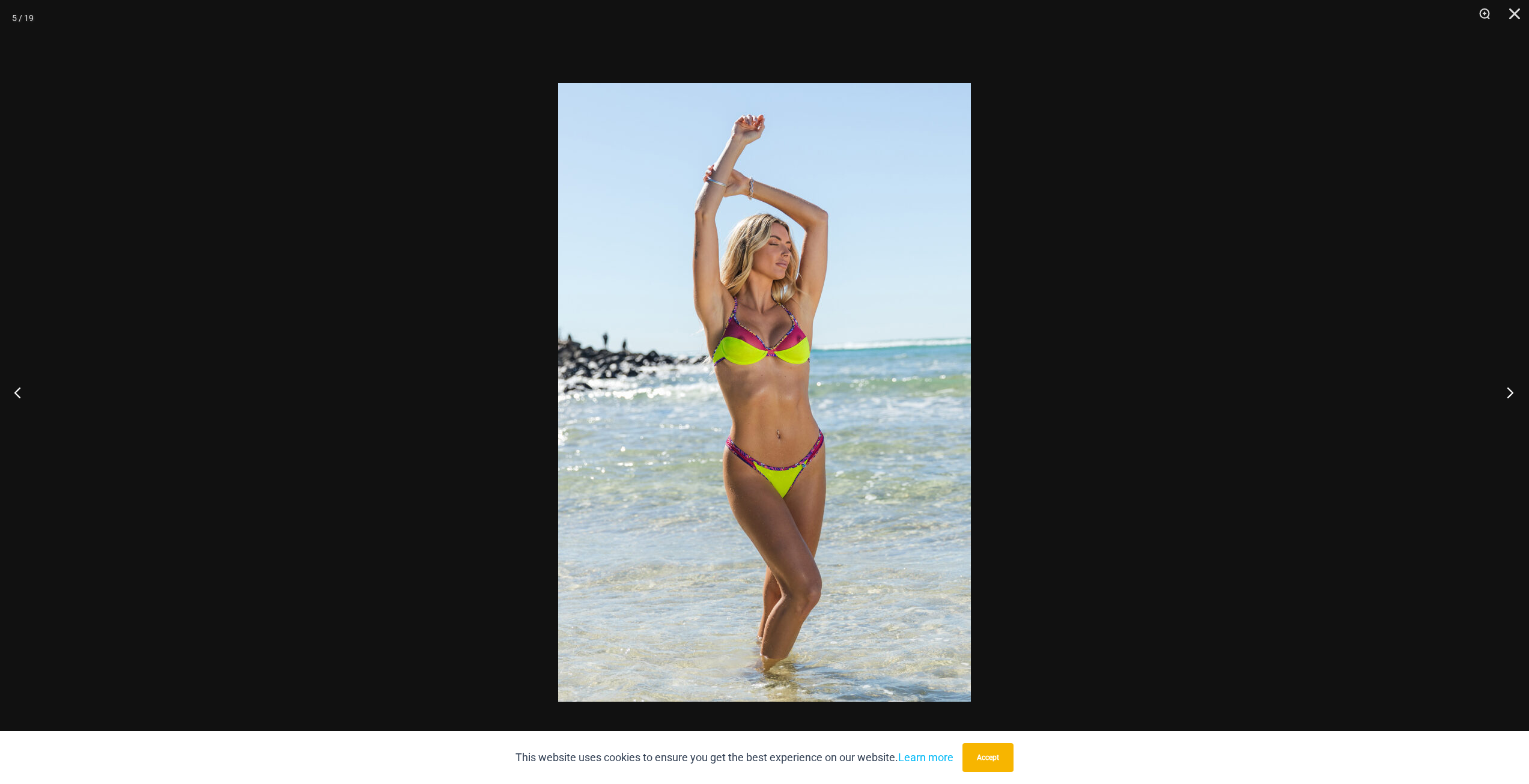
click at [1511, 391] on button "Next" at bounding box center [1506, 392] width 45 height 60
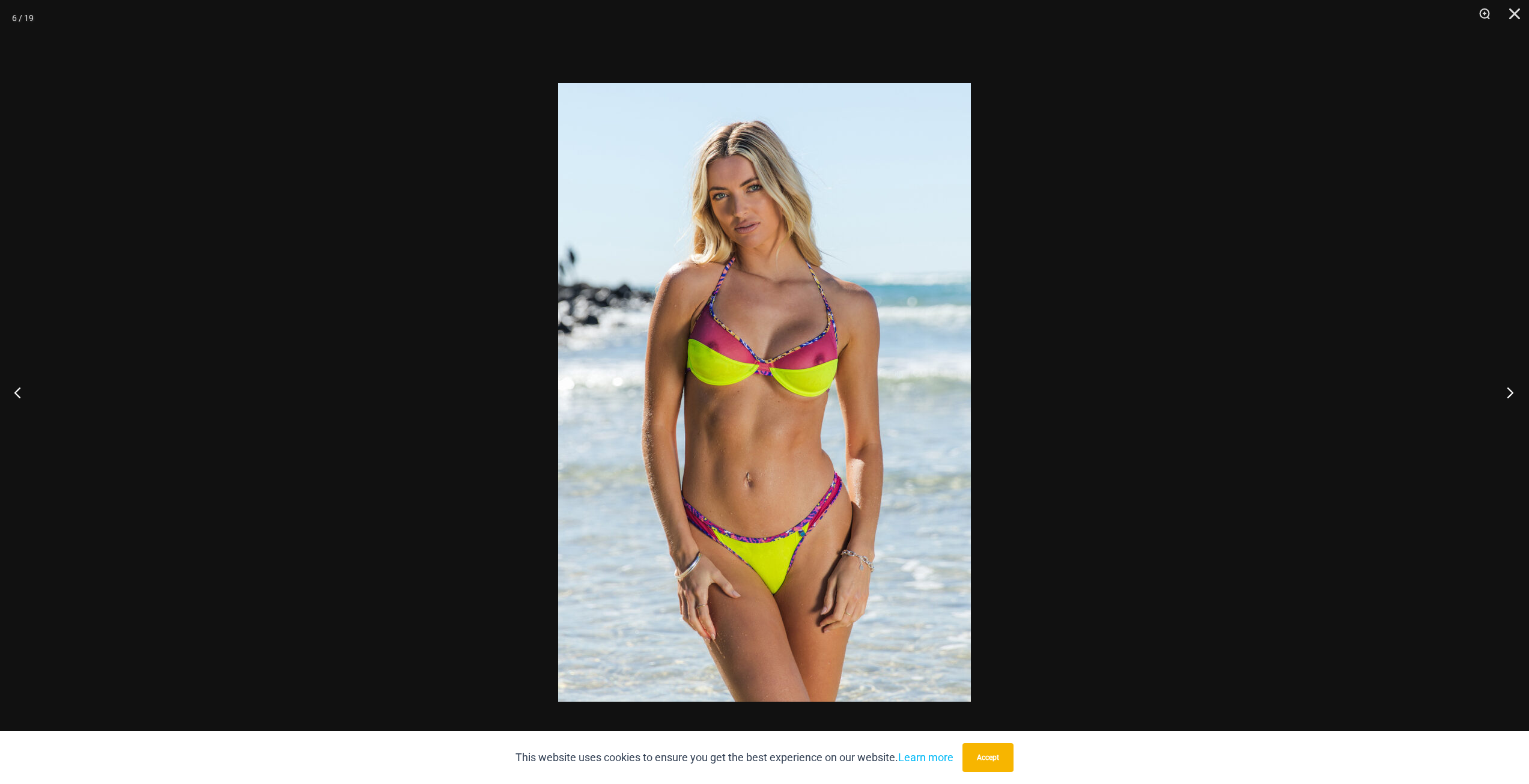
click at [1511, 391] on button "Next" at bounding box center [1506, 392] width 45 height 60
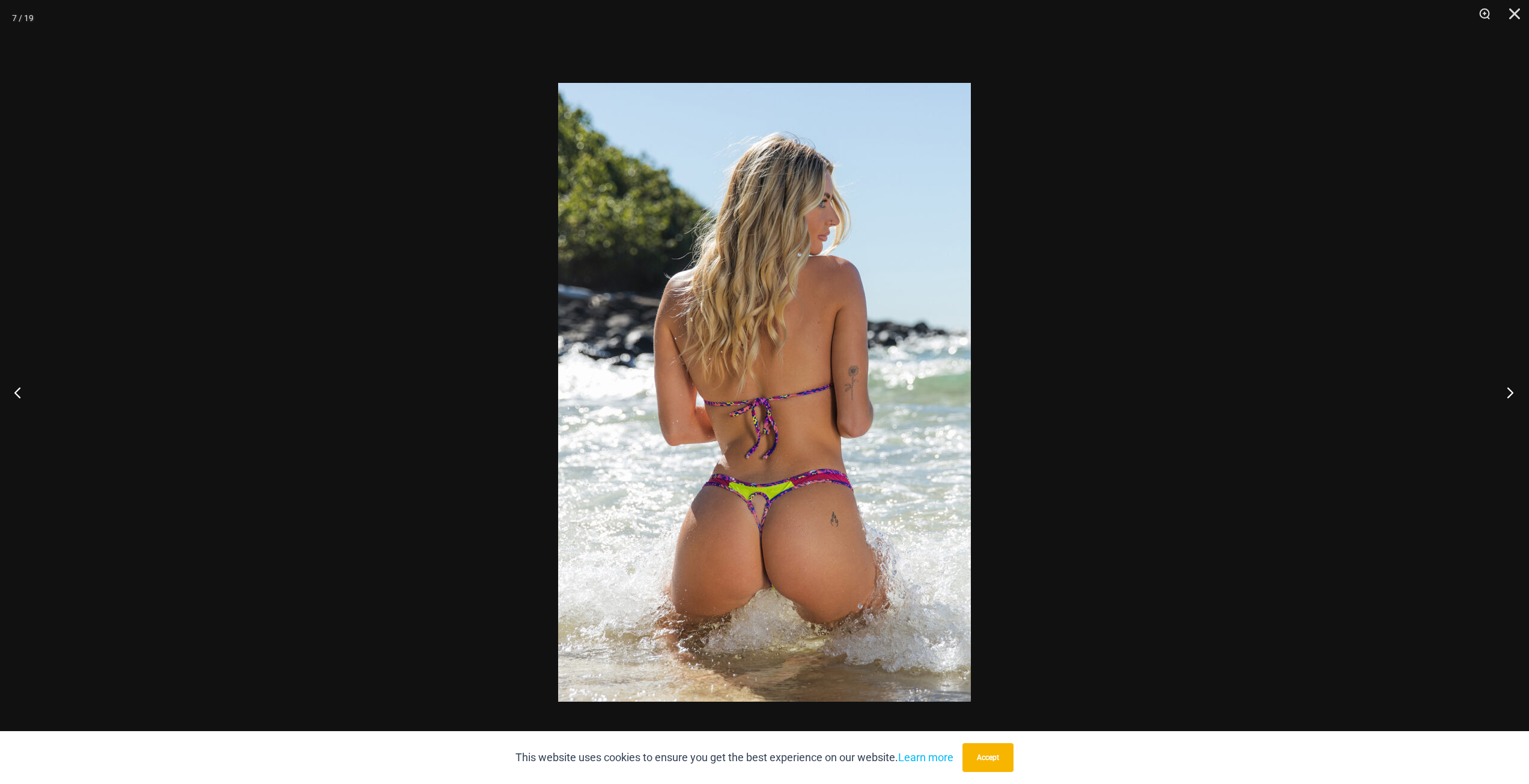
click at [1511, 391] on button "Next" at bounding box center [1506, 392] width 45 height 60
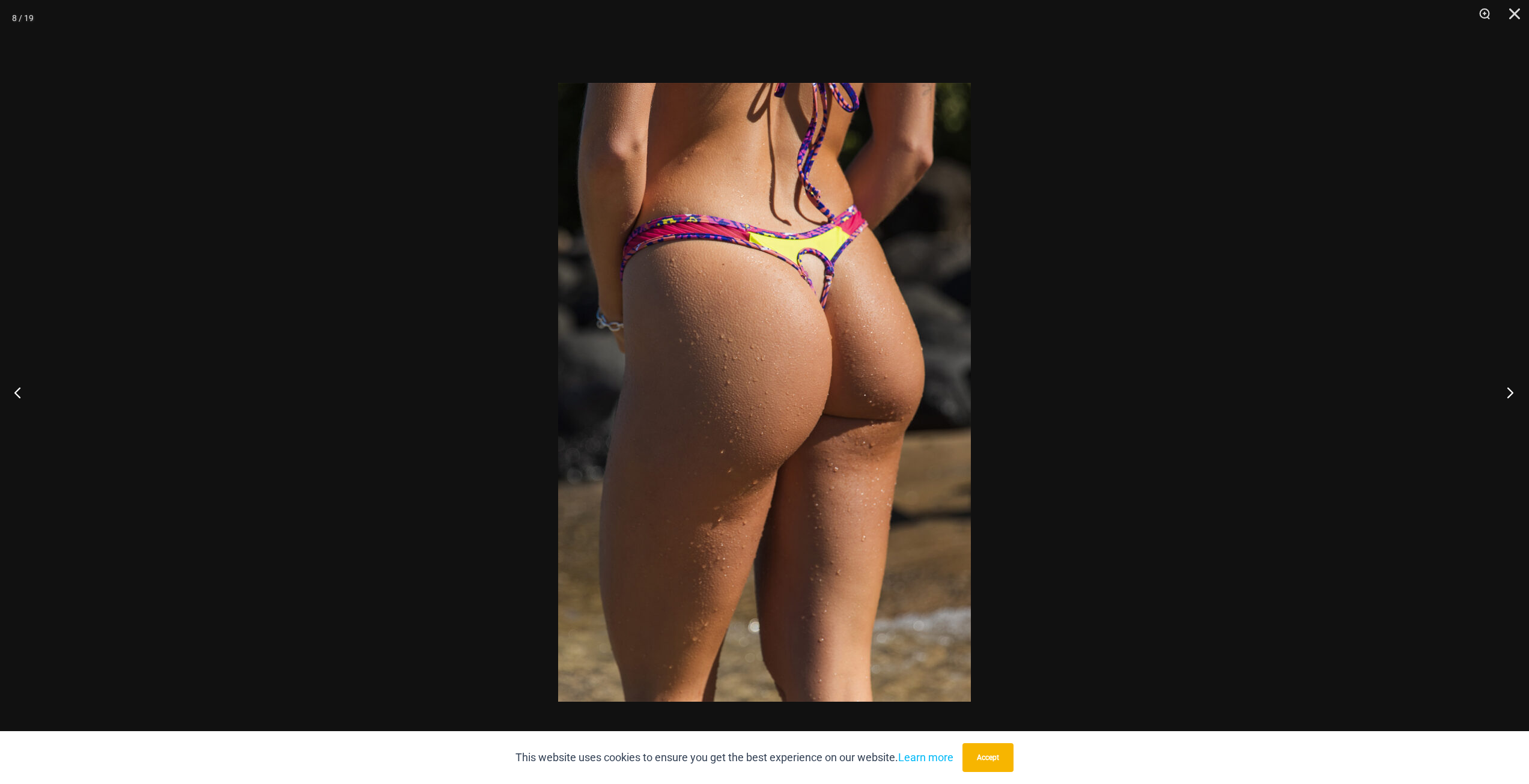
click at [1511, 391] on button "Next" at bounding box center [1506, 392] width 45 height 60
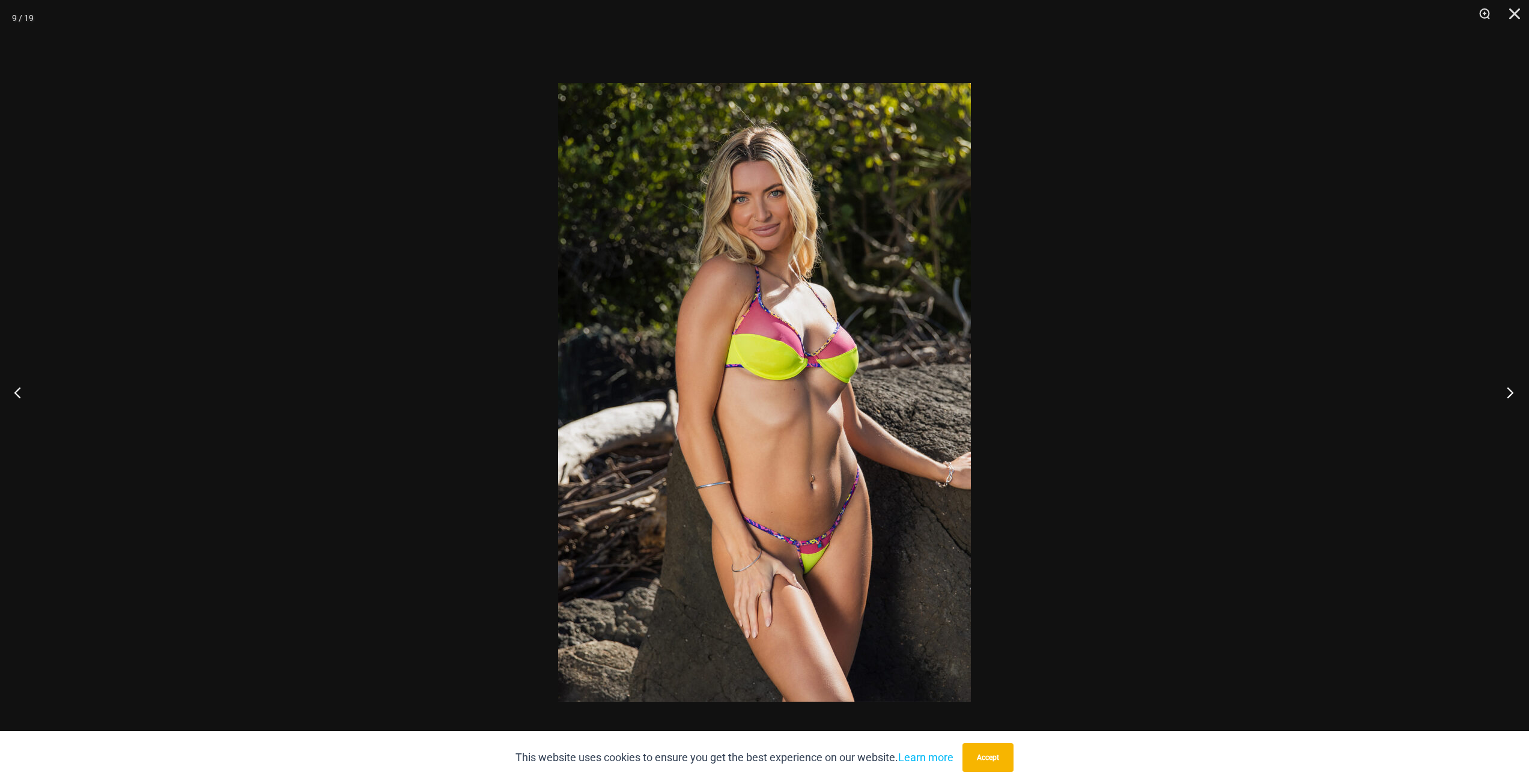
click at [1511, 391] on button "Next" at bounding box center [1506, 392] width 45 height 60
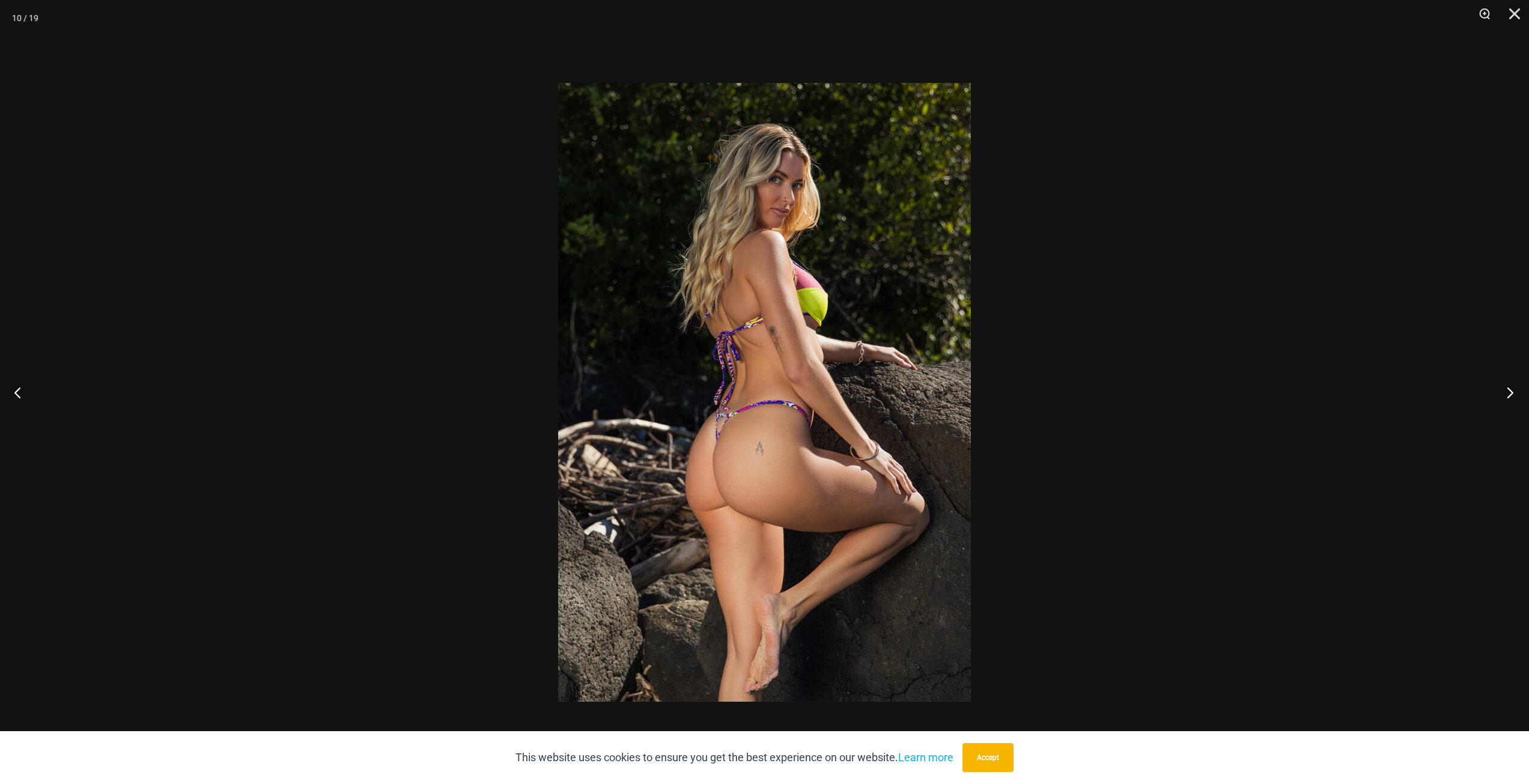
click at [1511, 391] on button "Next" at bounding box center [1506, 392] width 45 height 60
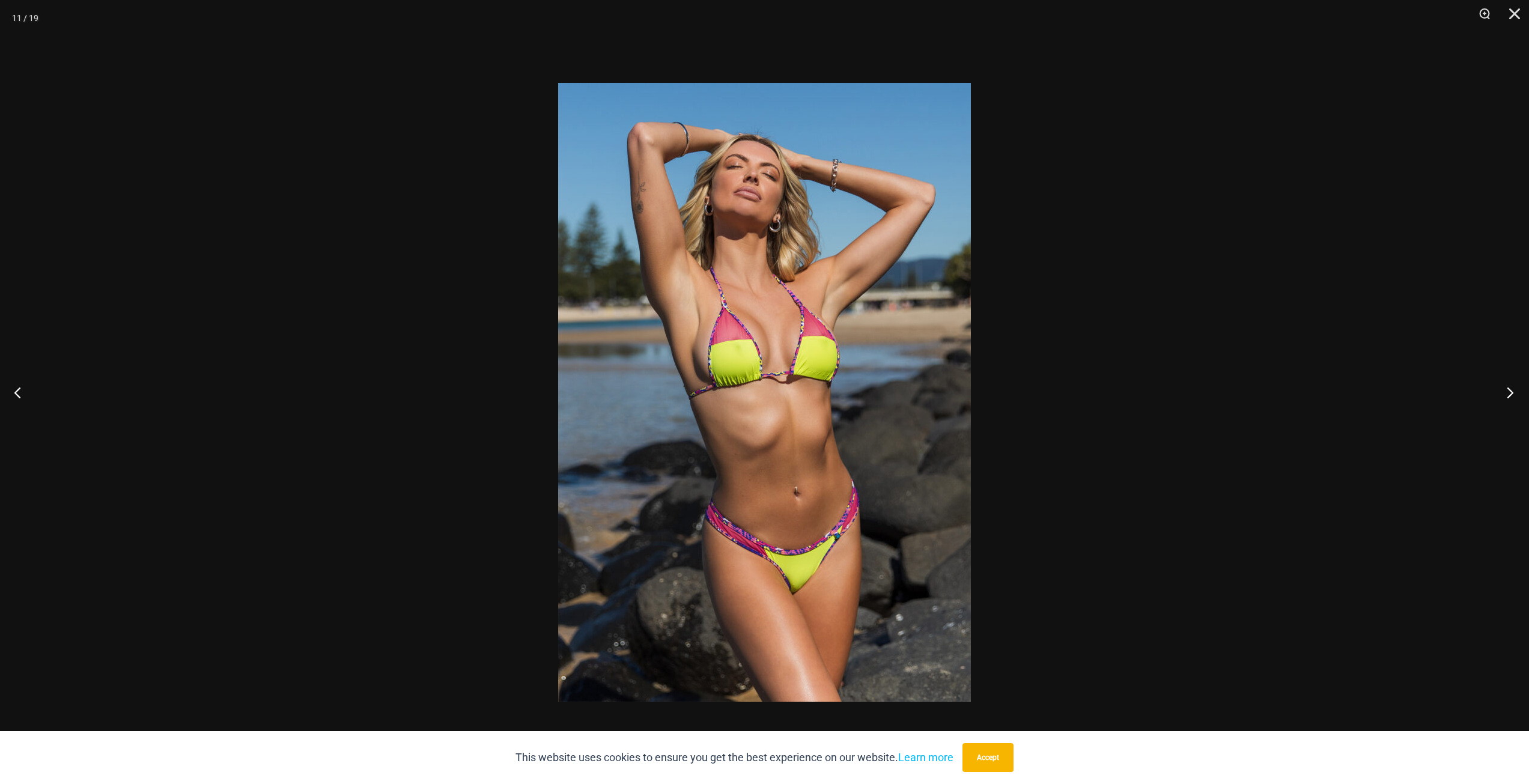
click at [1511, 391] on button "Next" at bounding box center [1506, 392] width 45 height 60
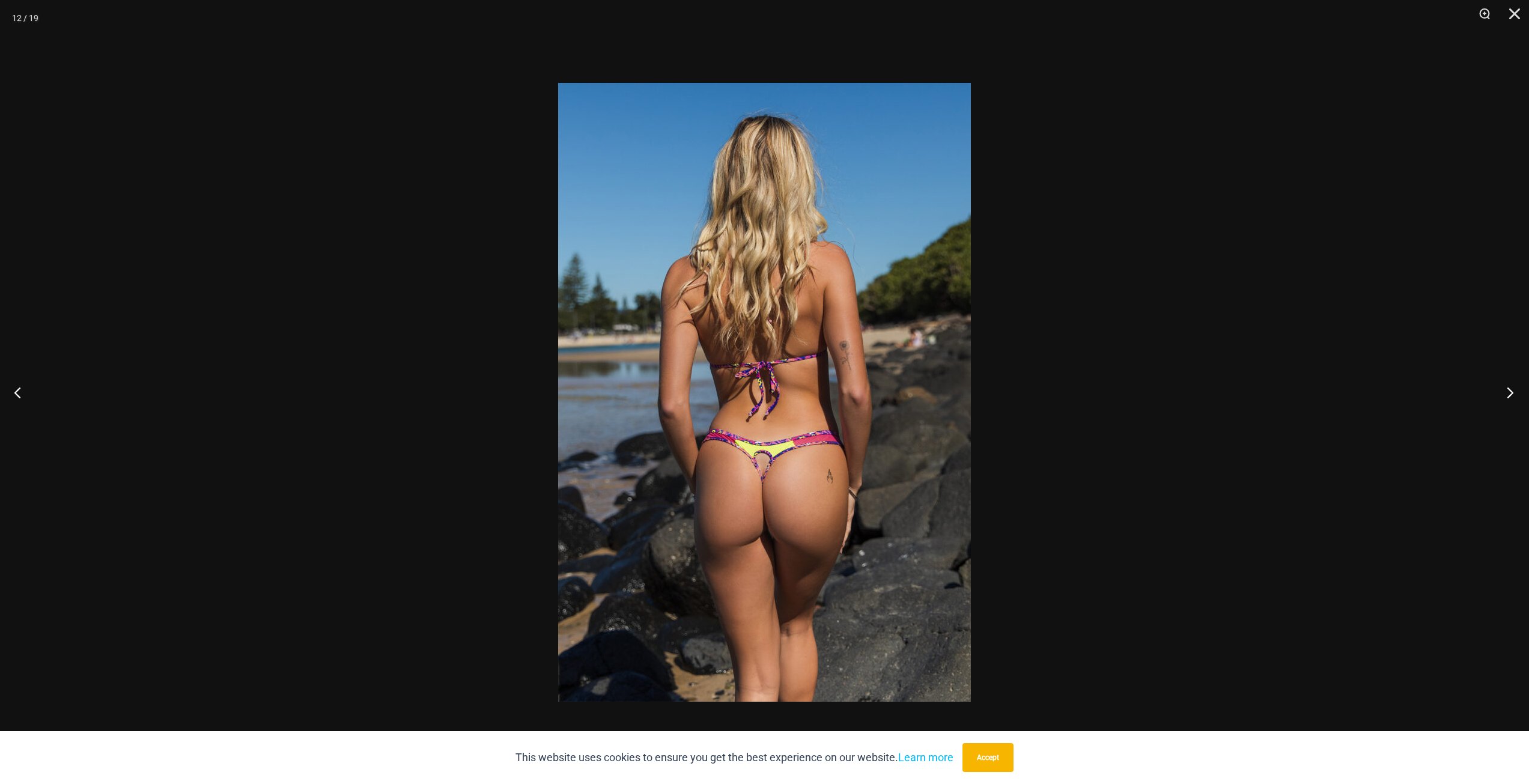
click at [1511, 391] on button "Next" at bounding box center [1506, 392] width 45 height 60
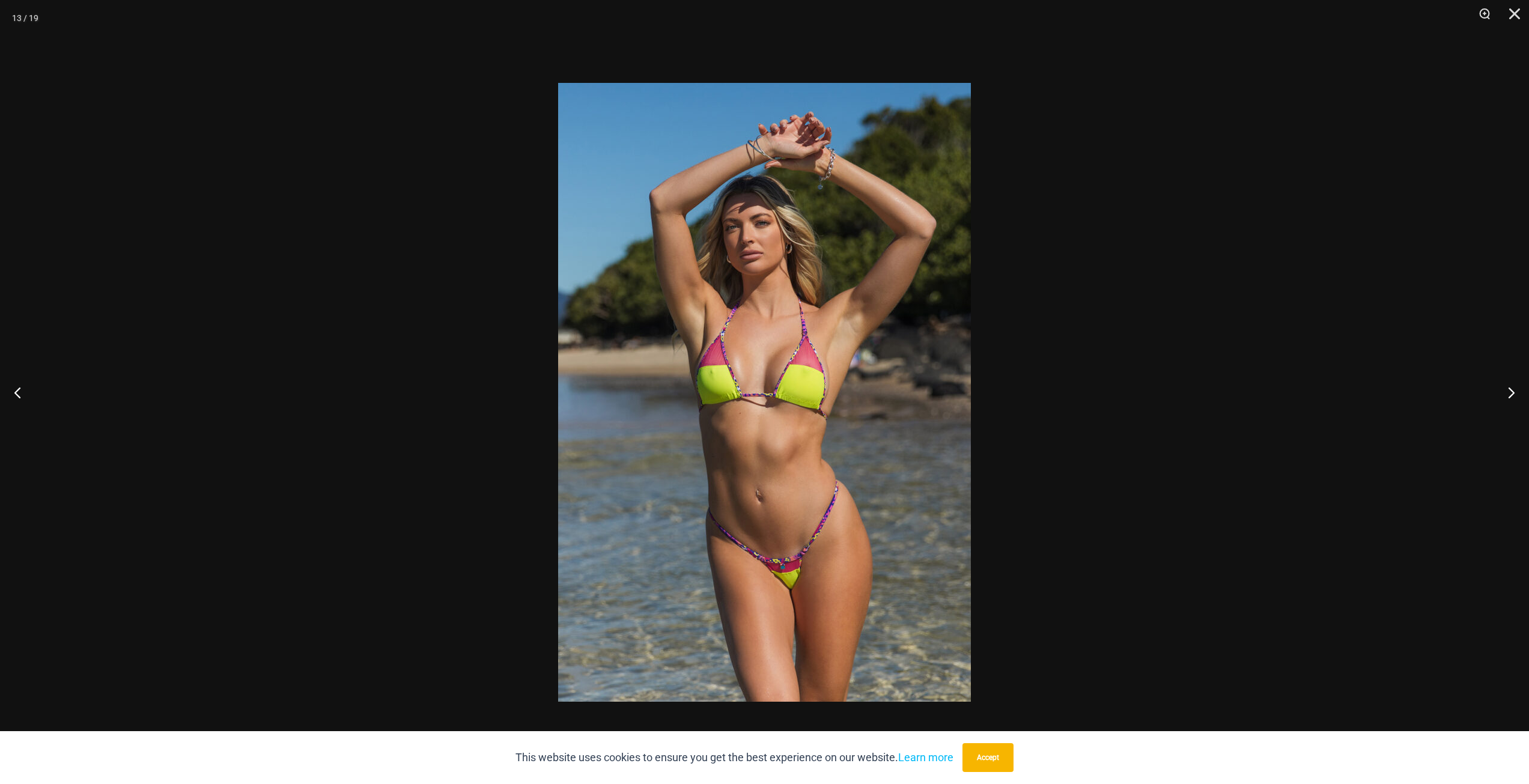
click at [1334, 344] on div at bounding box center [764, 392] width 1529 height 784
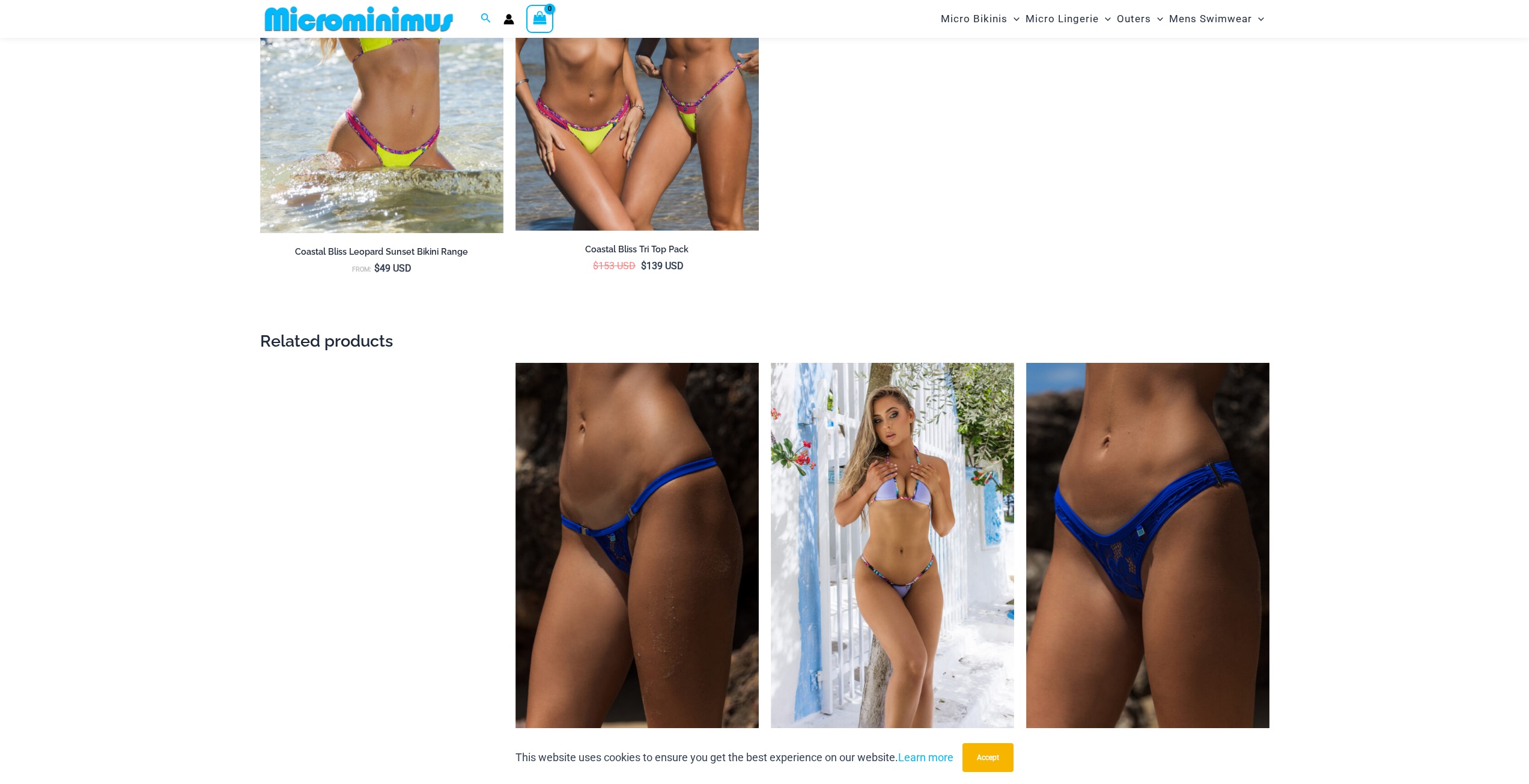
scroll to position [2538, 0]
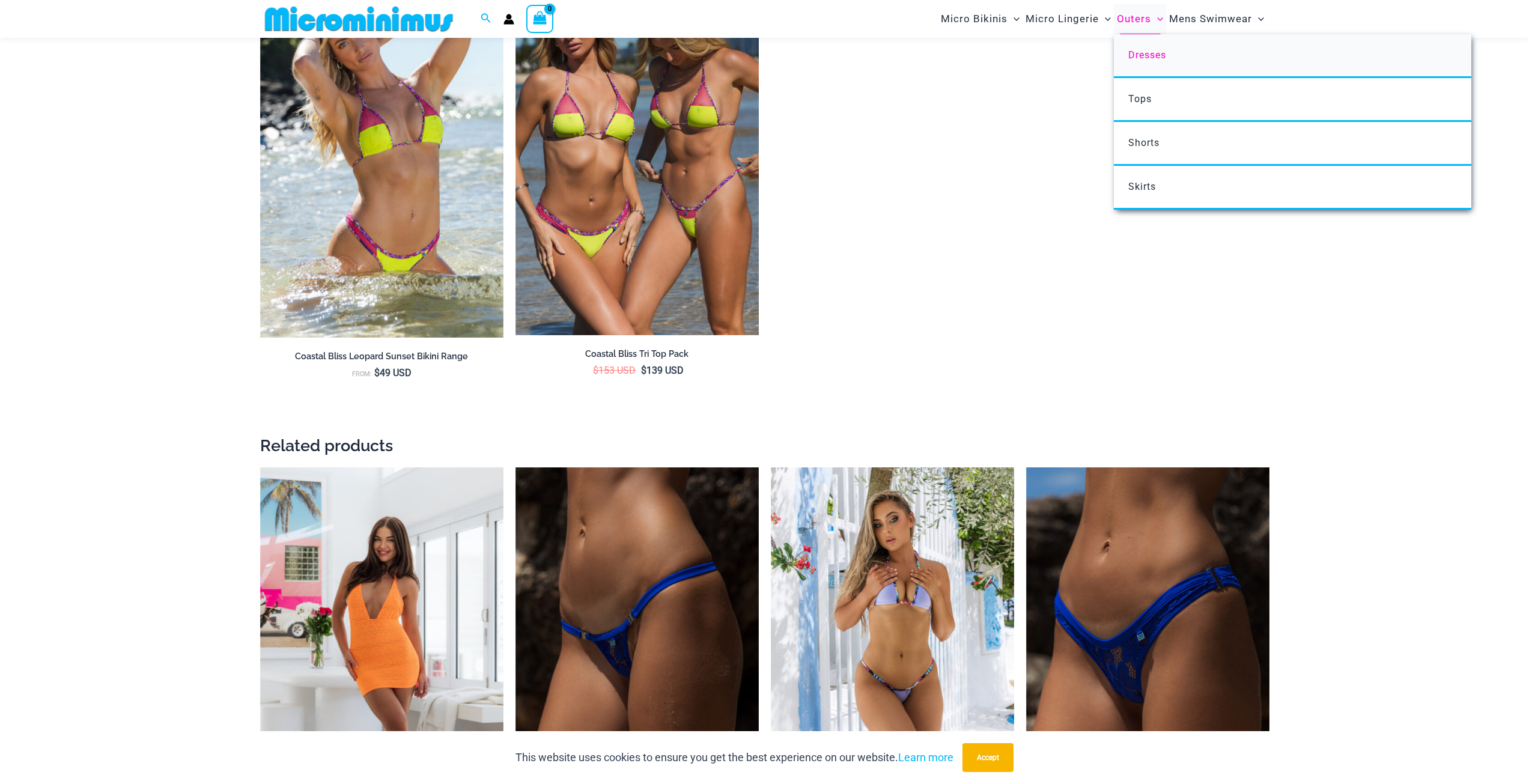
click at [1152, 58] on span "Dresses" at bounding box center [1148, 55] width 38 height 11
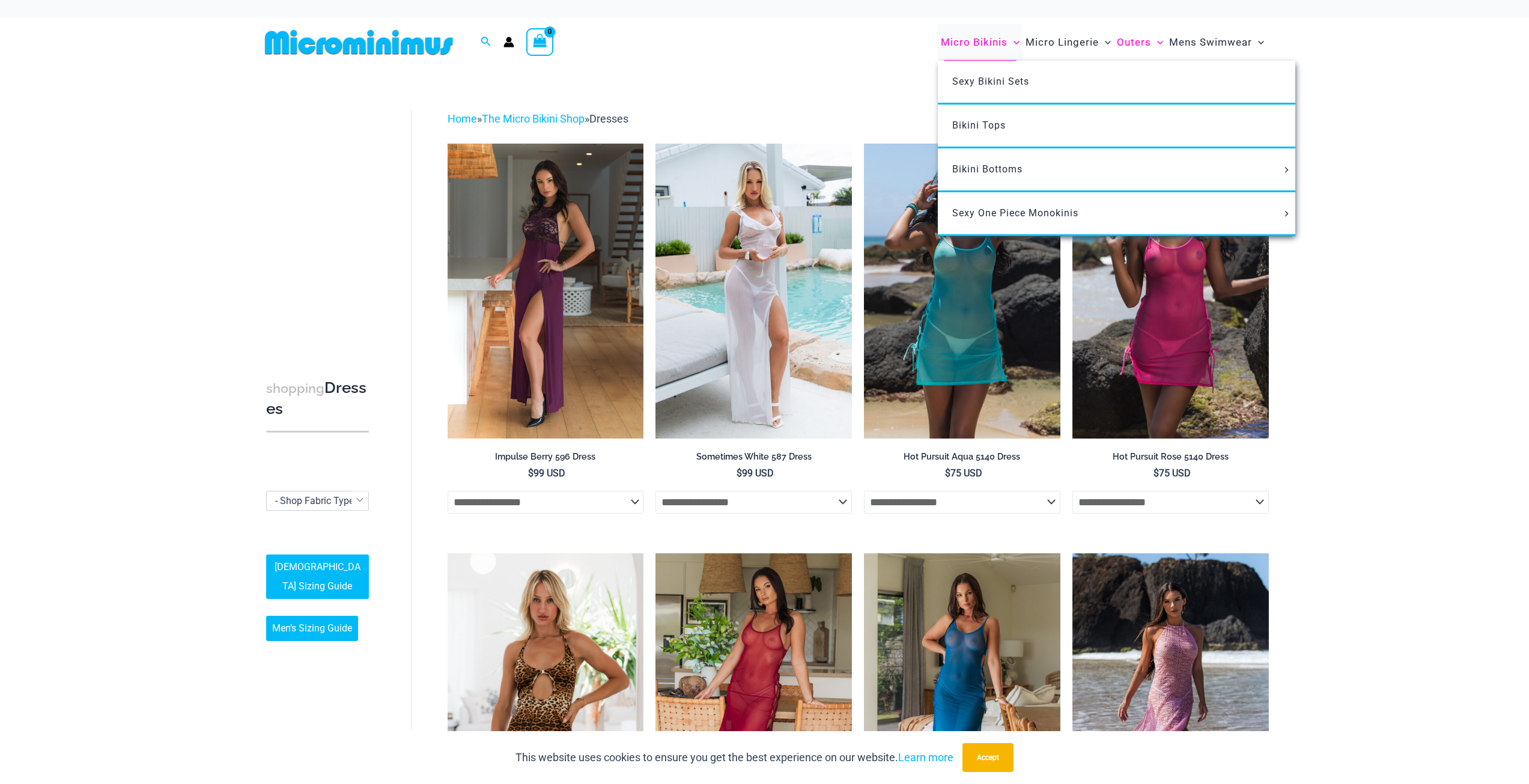
click at [995, 39] on span "Micro Bikinis" at bounding box center [975, 42] width 67 height 30
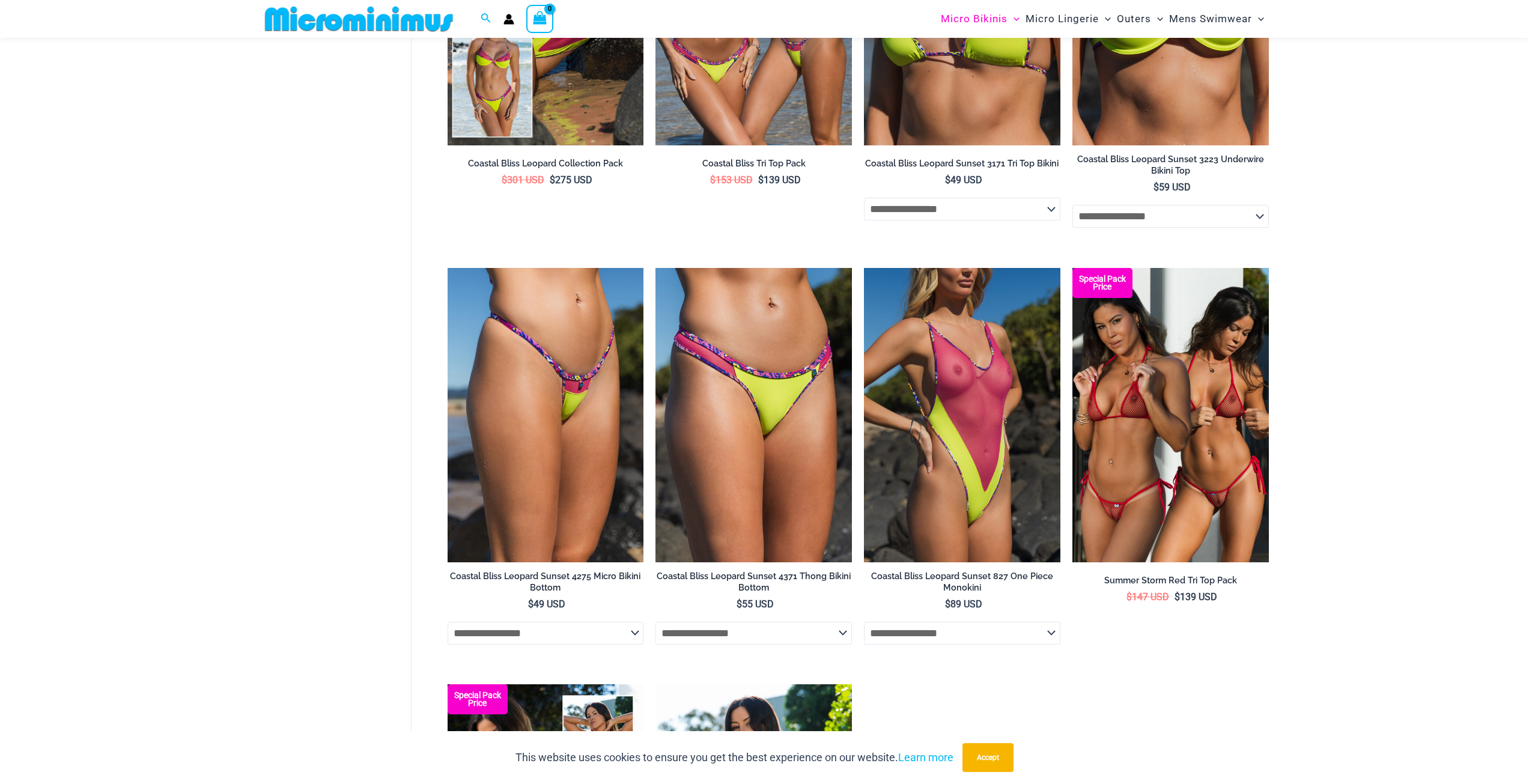
scroll to position [2212, 0]
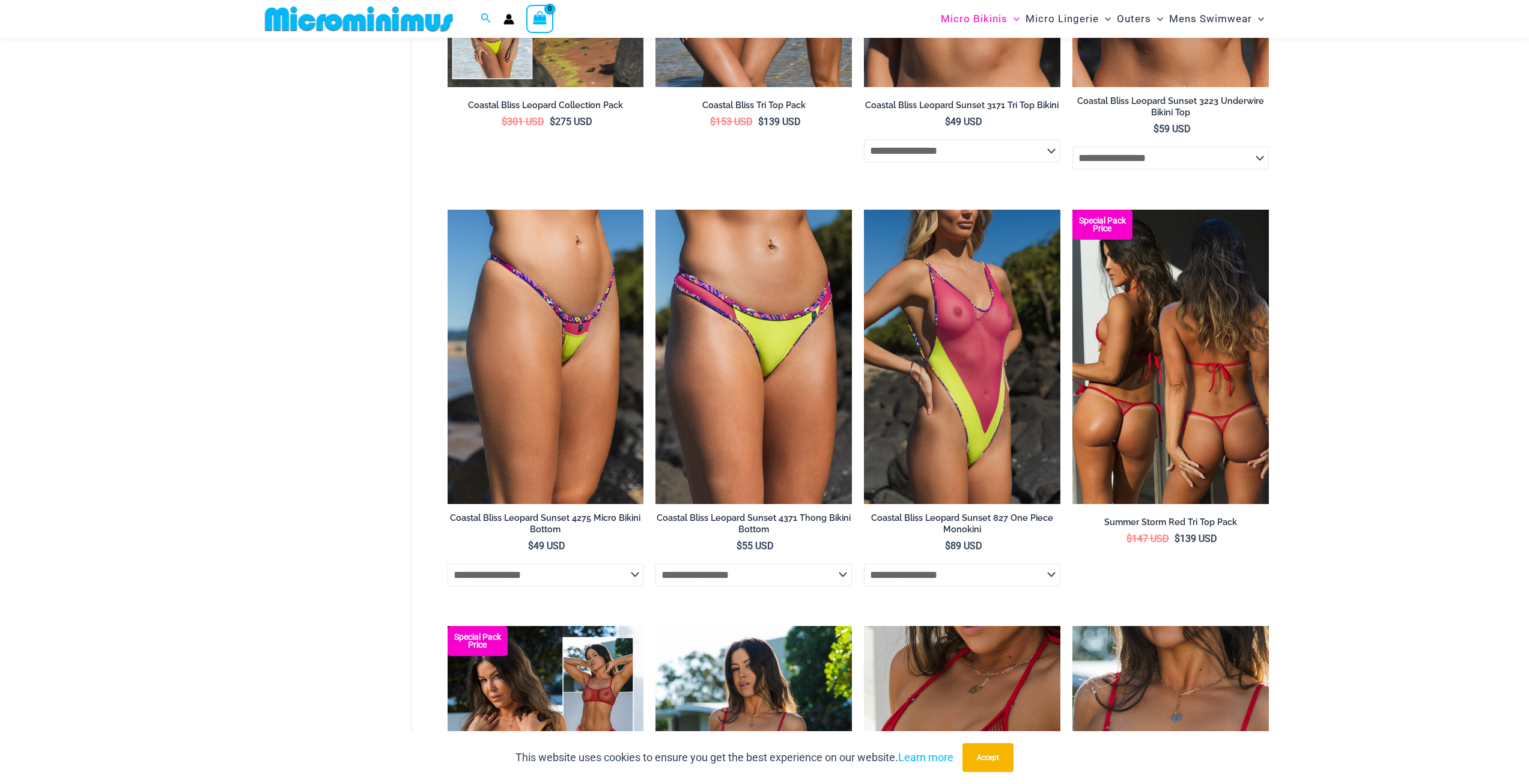
click at [1201, 439] on img at bounding box center [1170, 356] width 196 height 294
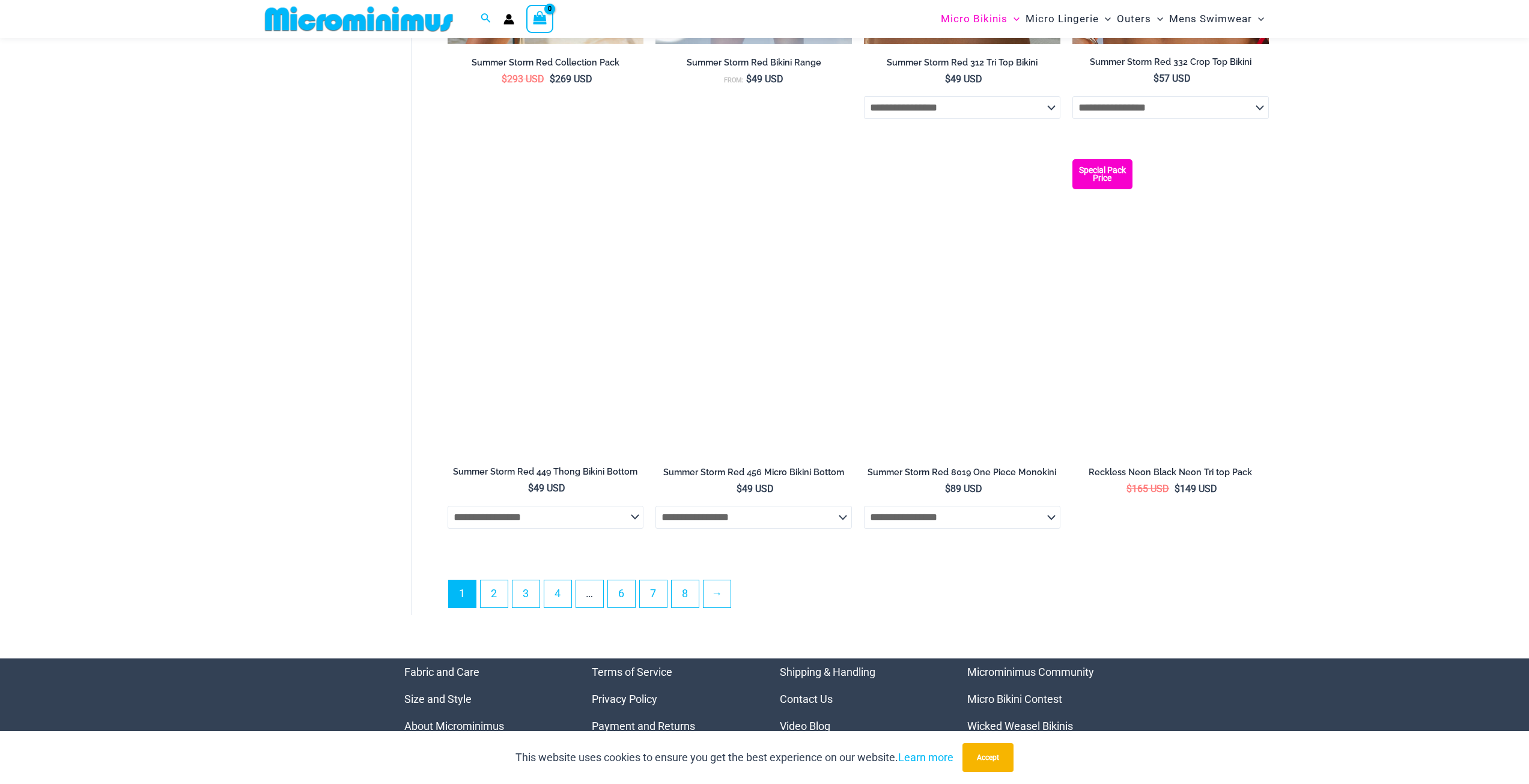
scroll to position [3232, 0]
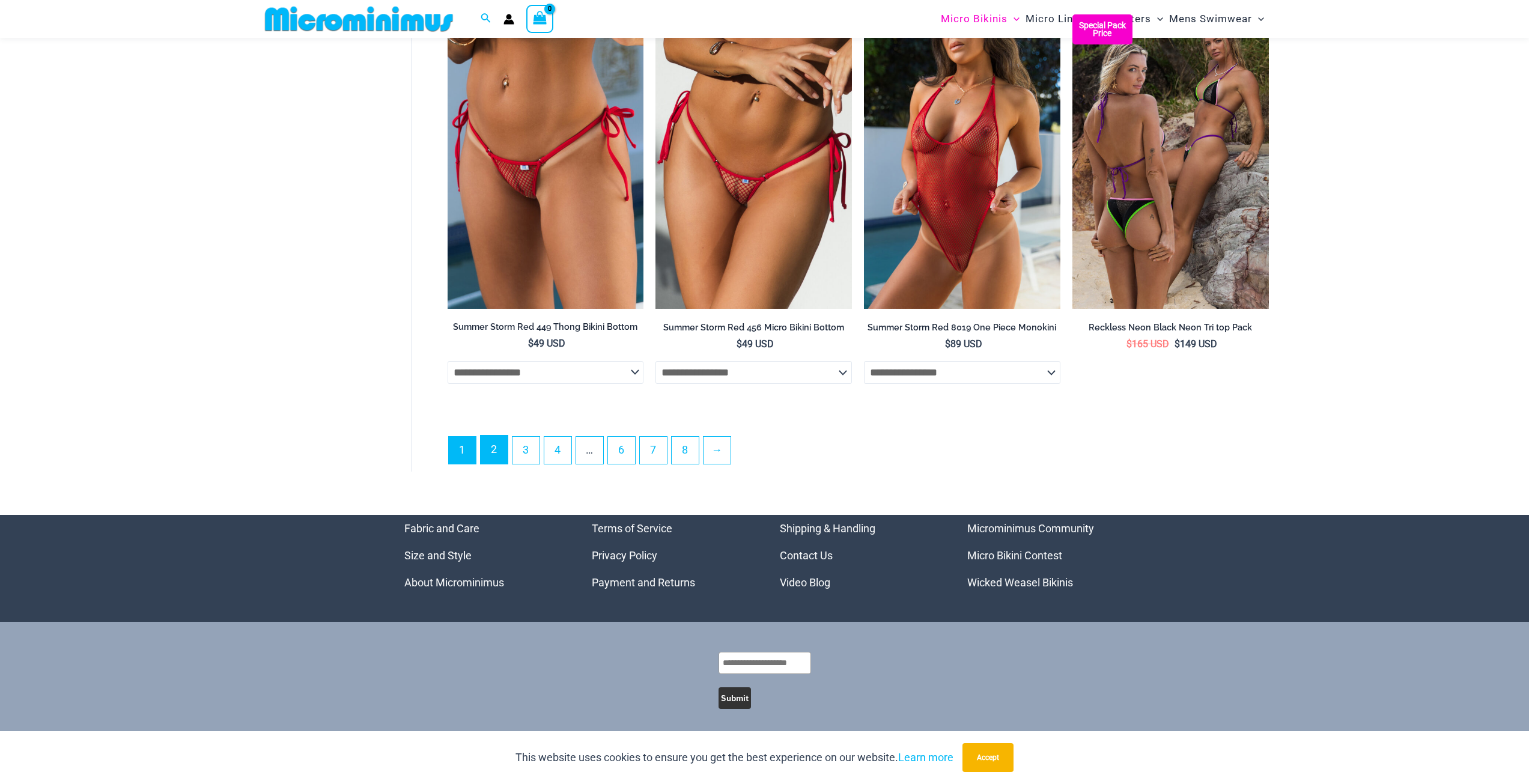
click at [488, 458] on link "2" at bounding box center [494, 449] width 27 height 28
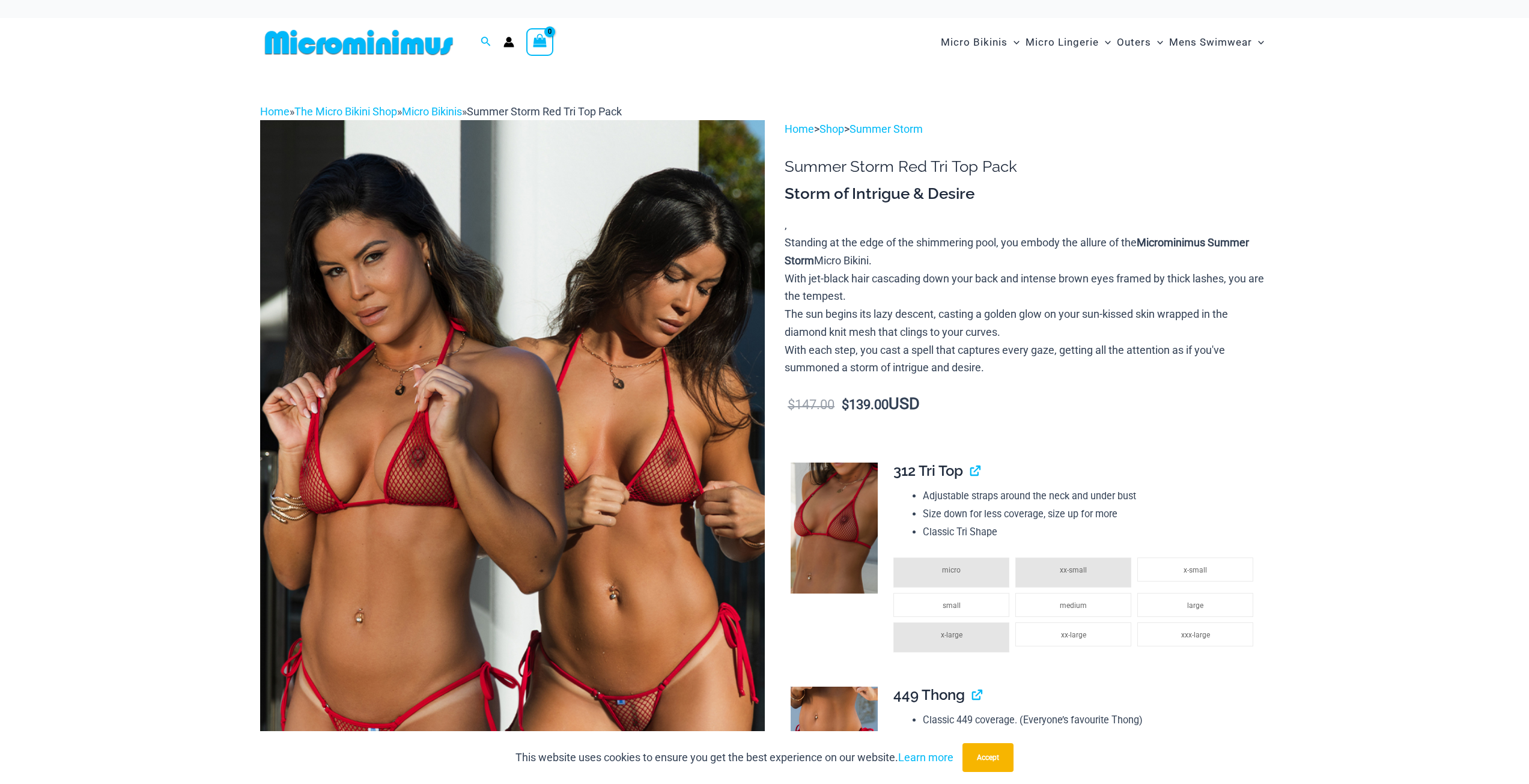
click at [504, 445] on img at bounding box center [512, 498] width 504 height 757
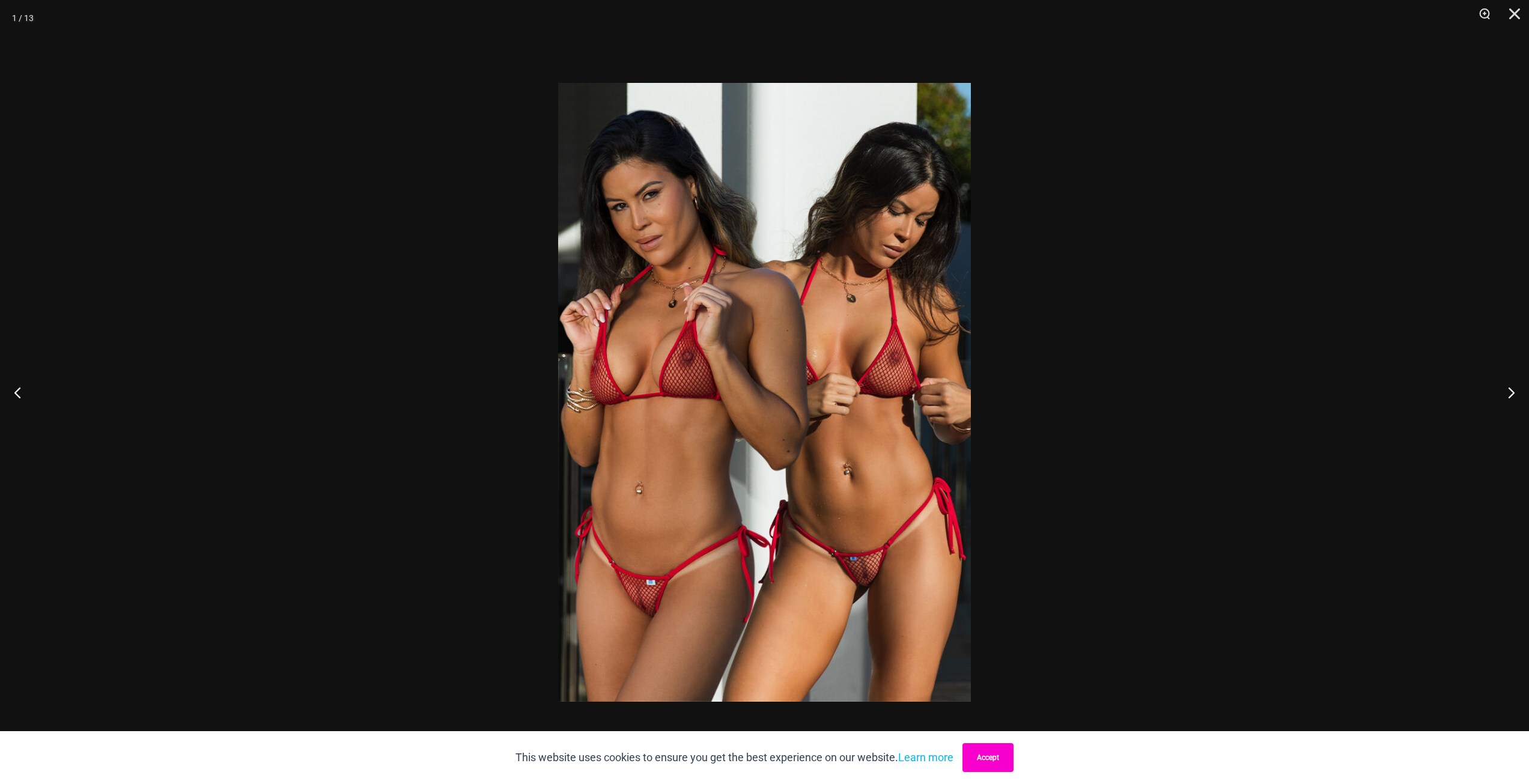
click at [995, 753] on button "Accept" at bounding box center [987, 757] width 51 height 29
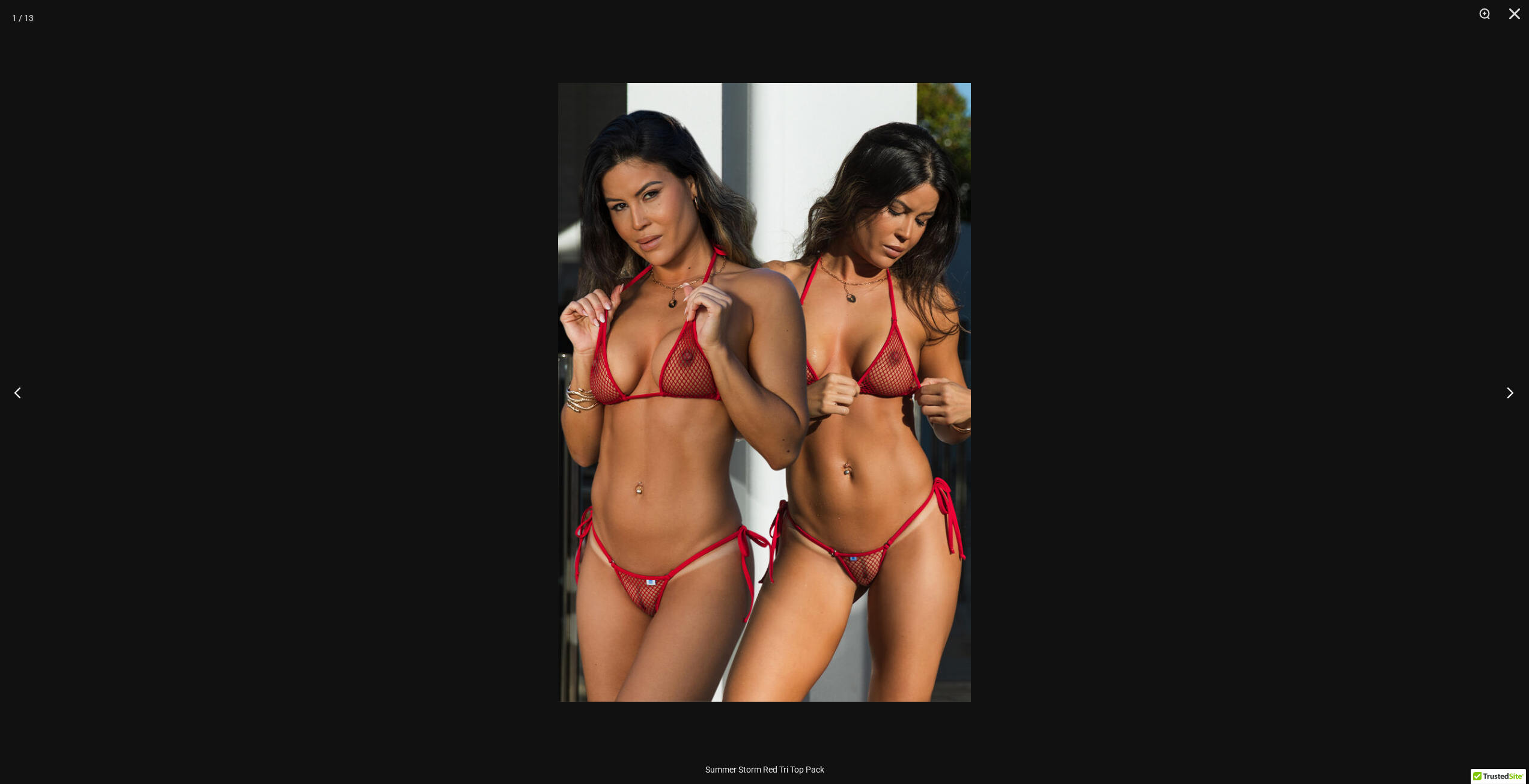
click at [1509, 389] on button "Next" at bounding box center [1506, 392] width 45 height 60
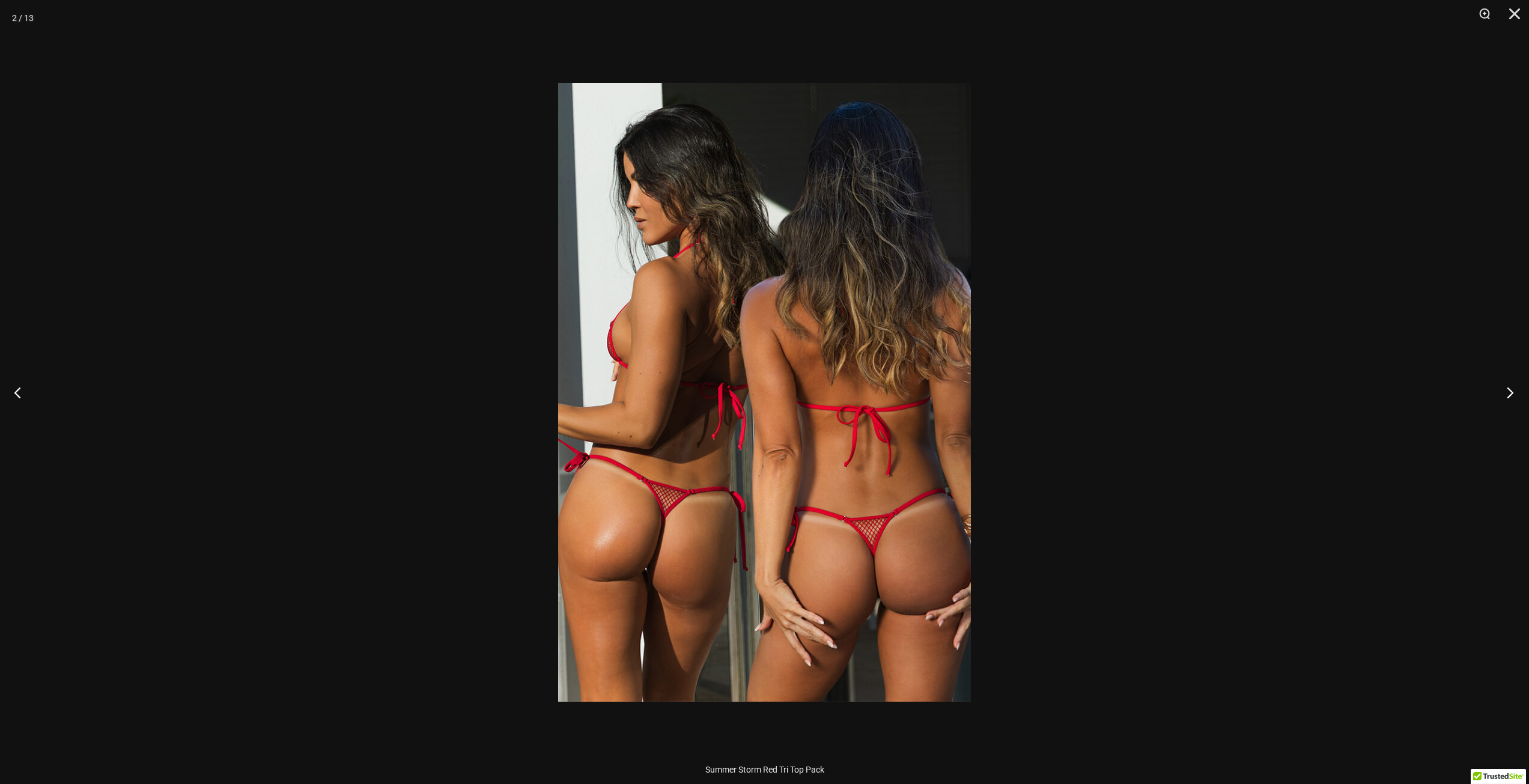
click at [1509, 389] on button "Next" at bounding box center [1506, 392] width 45 height 60
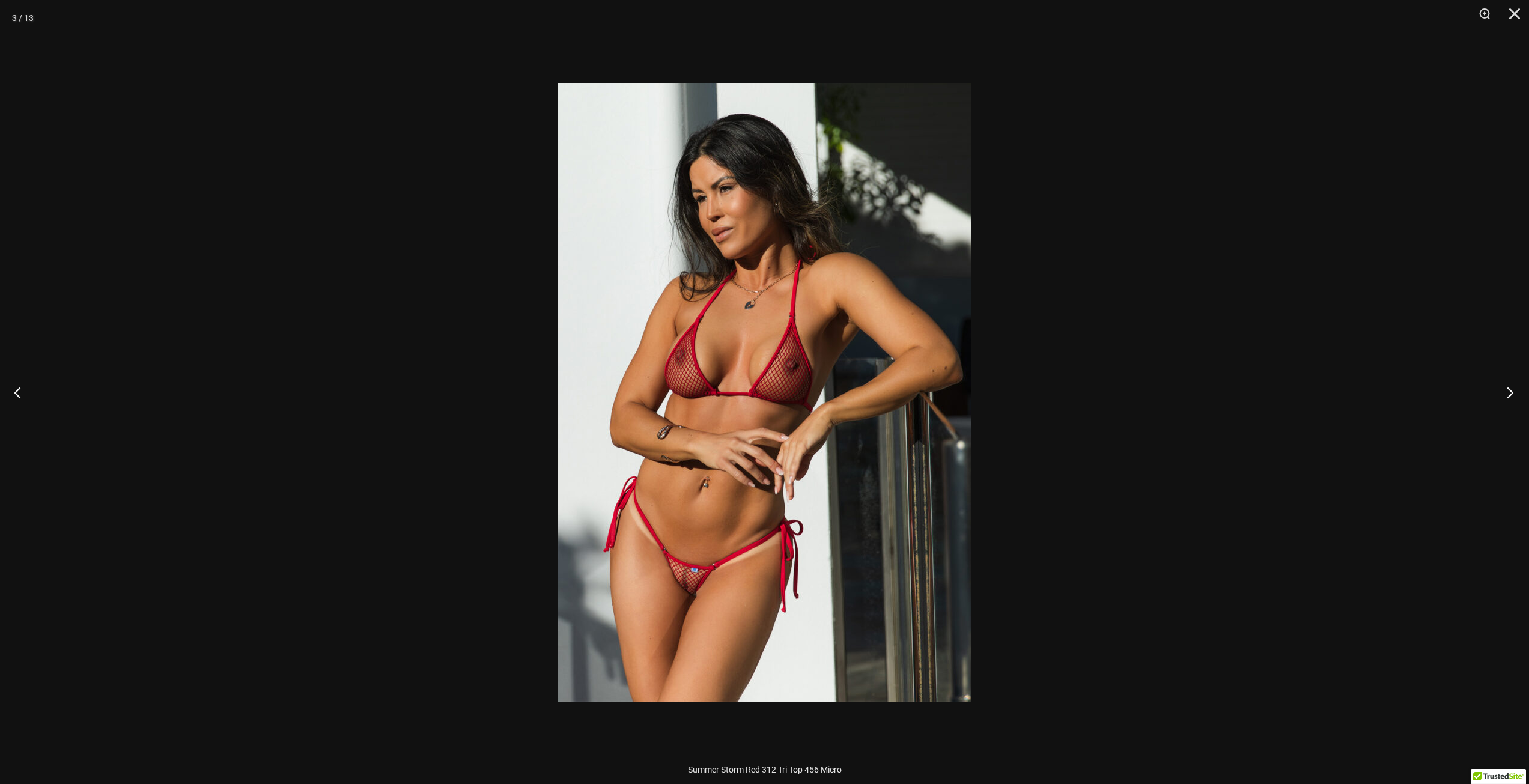
click at [1509, 389] on button "Next" at bounding box center [1506, 392] width 45 height 60
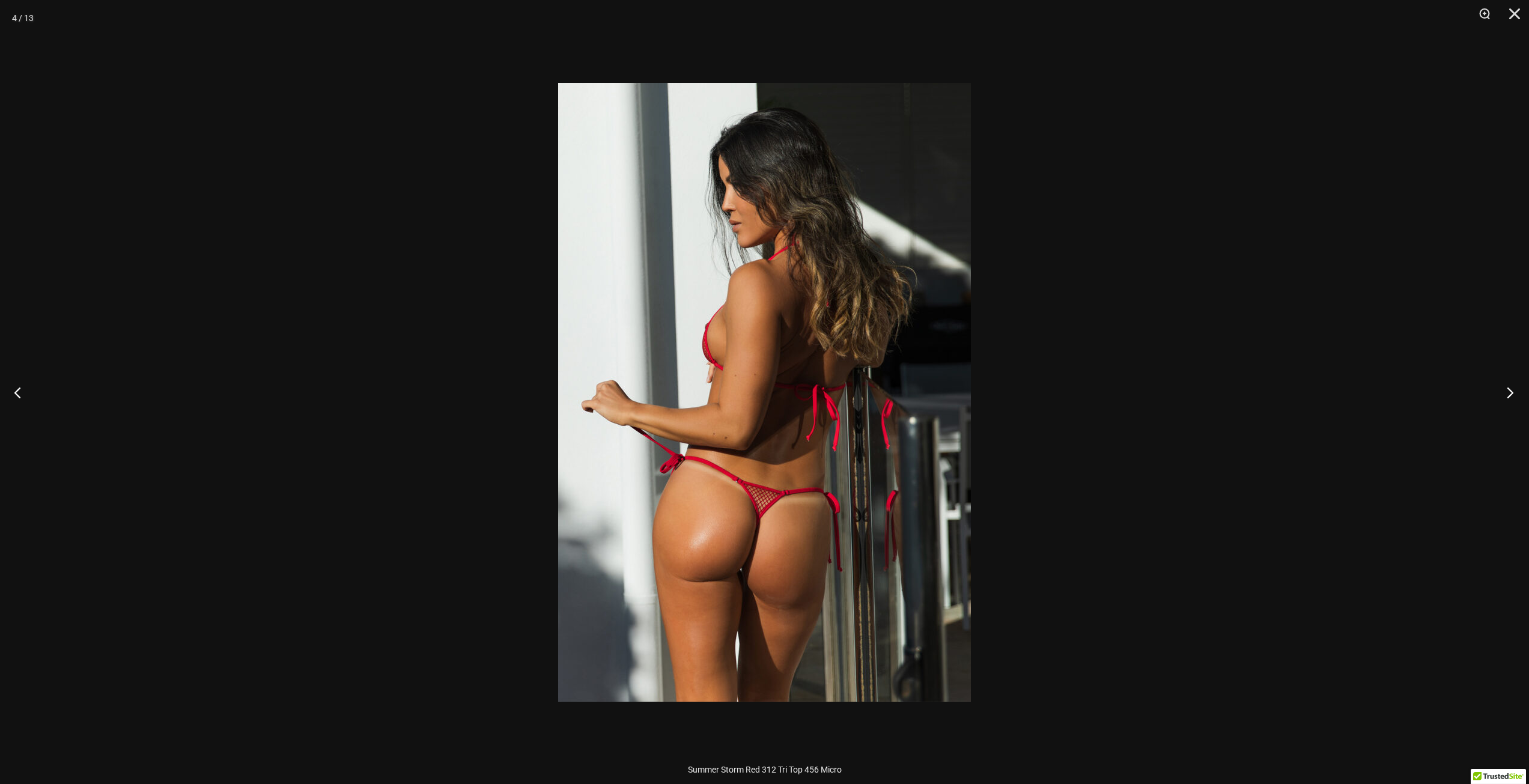
click at [1509, 389] on button "Next" at bounding box center [1506, 392] width 45 height 60
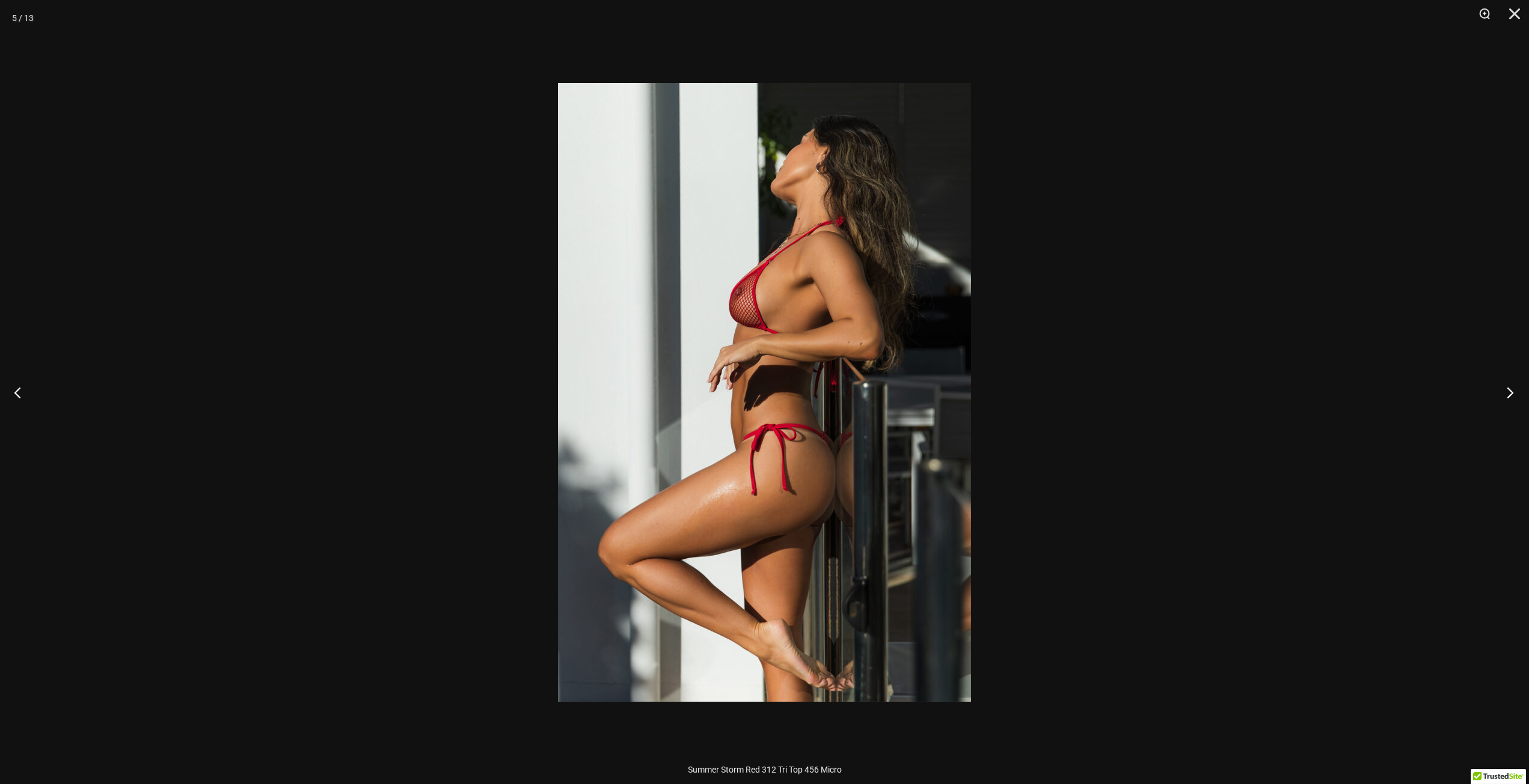
click at [1509, 389] on button "Next" at bounding box center [1506, 392] width 45 height 60
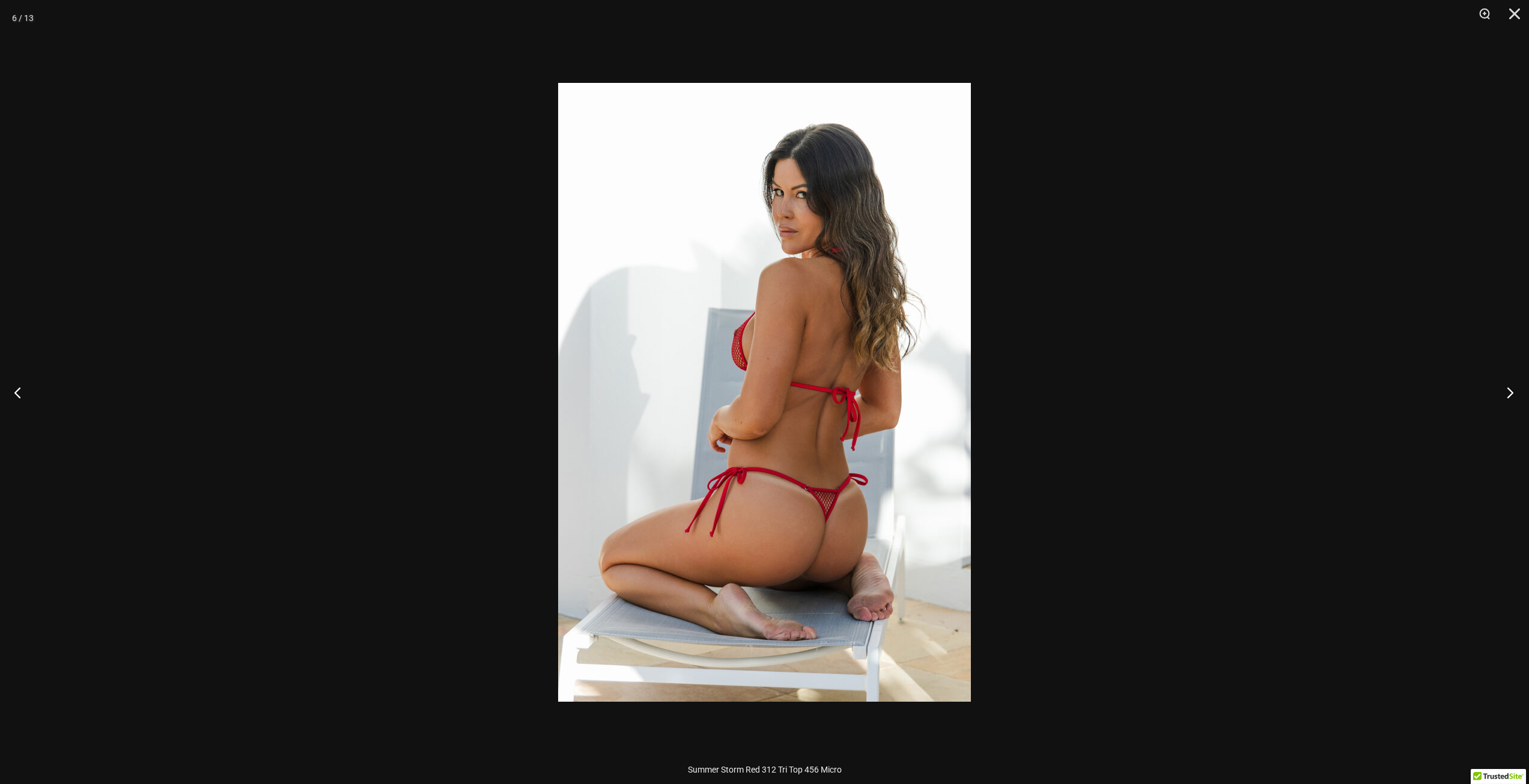
click at [1509, 389] on button "Next" at bounding box center [1506, 392] width 45 height 60
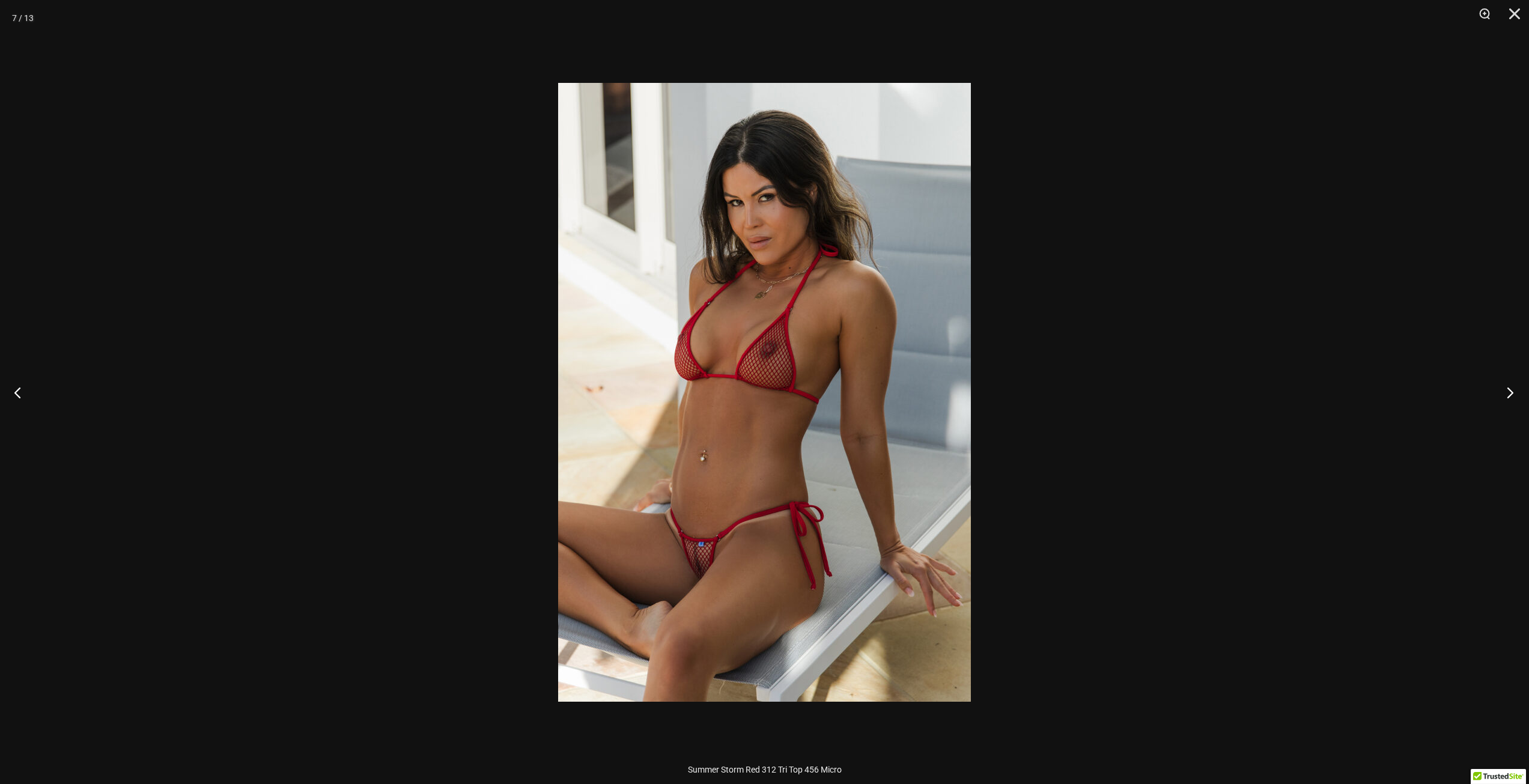
click at [1510, 389] on button "Next" at bounding box center [1506, 392] width 45 height 60
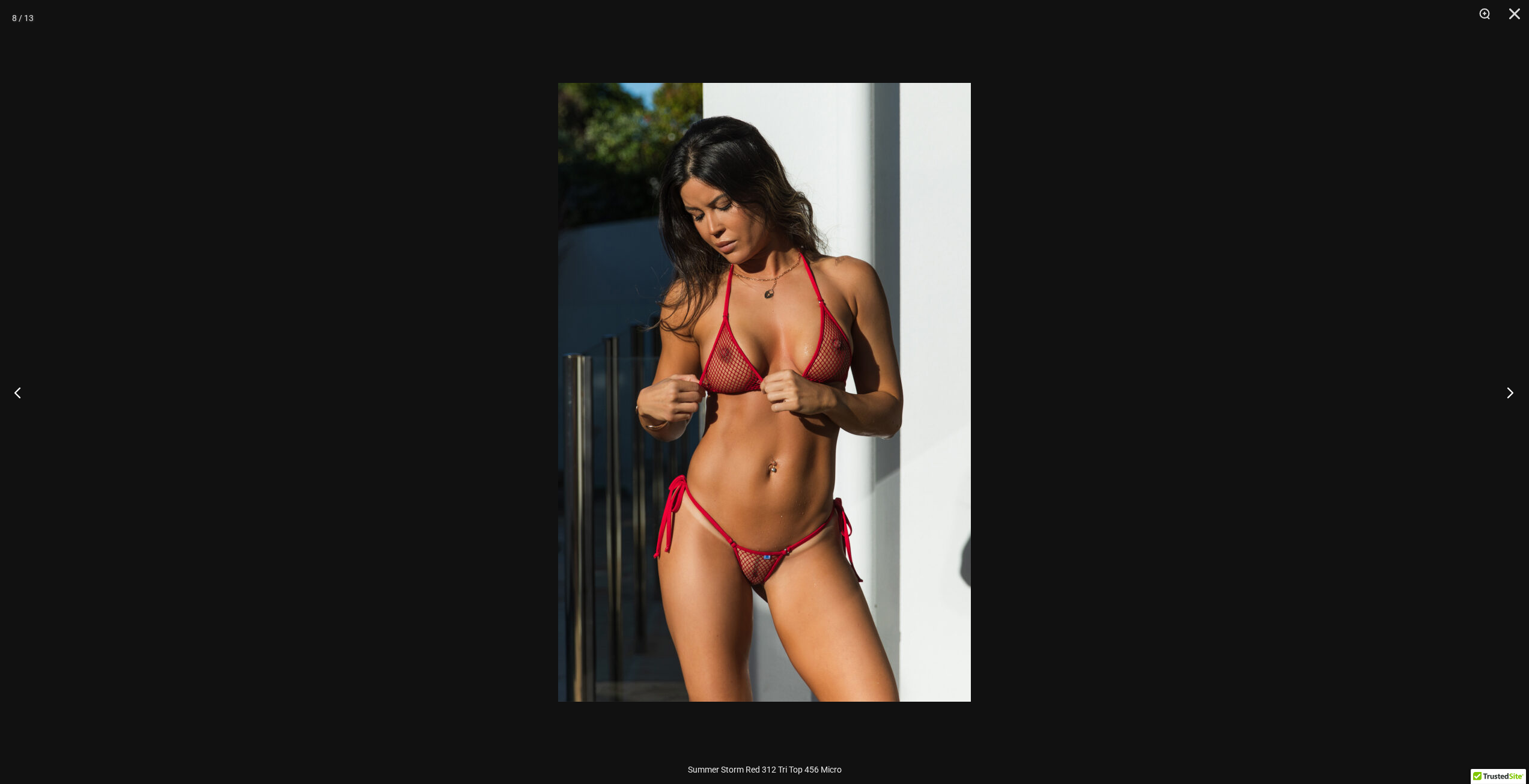
click at [1510, 389] on button "Next" at bounding box center [1506, 392] width 45 height 60
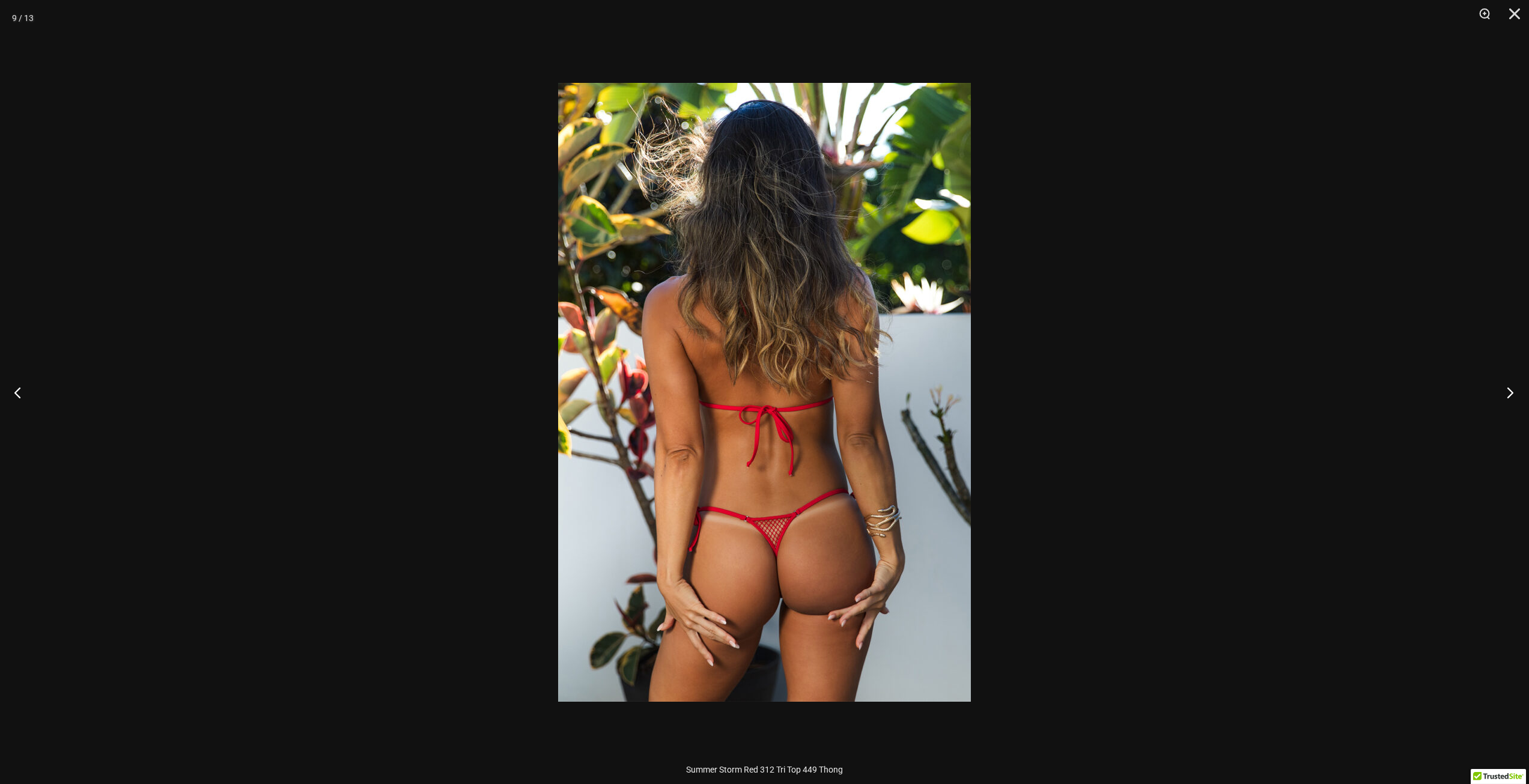
click at [1510, 389] on button "Next" at bounding box center [1506, 392] width 45 height 60
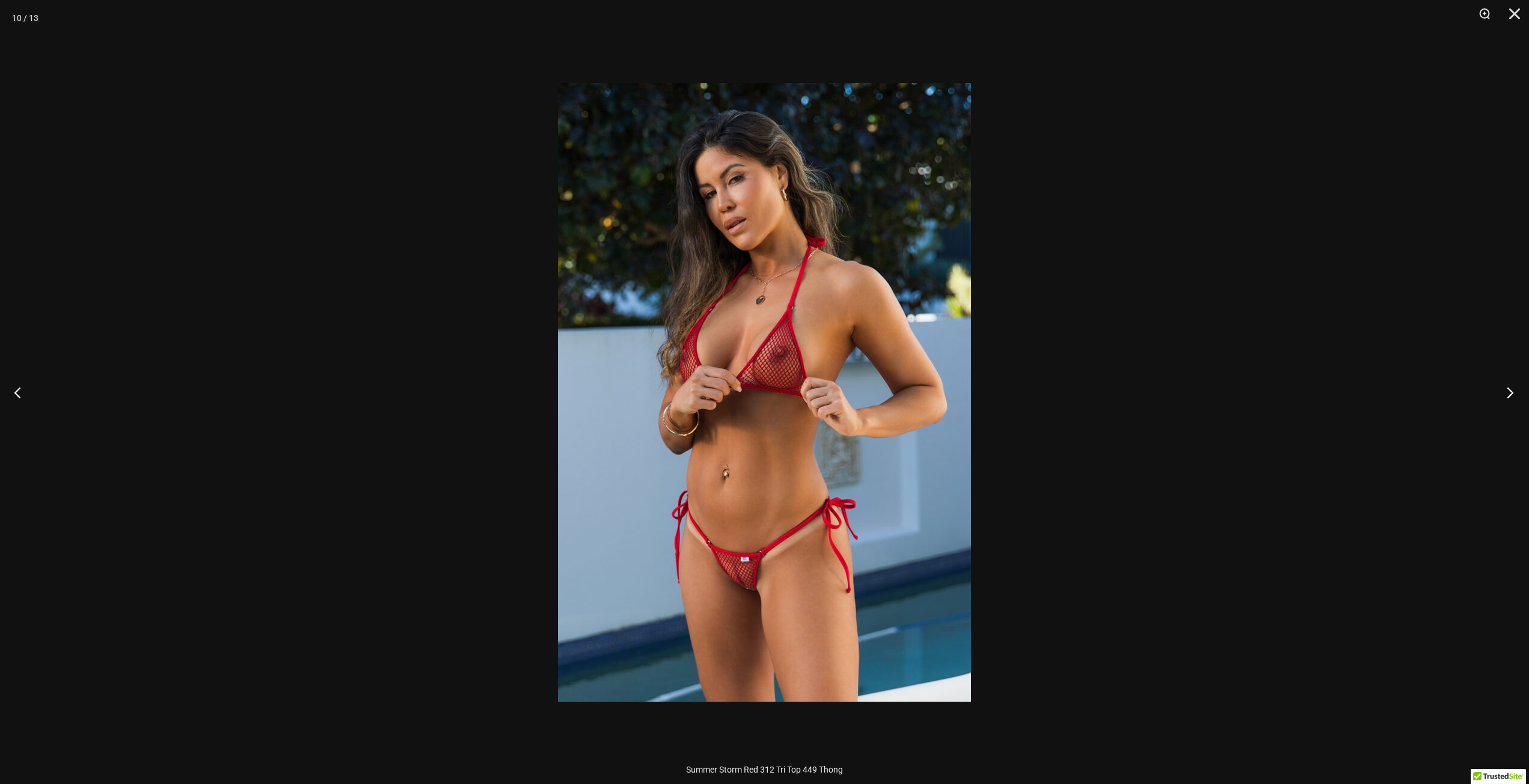
click at [1510, 389] on button "Next" at bounding box center [1506, 392] width 45 height 60
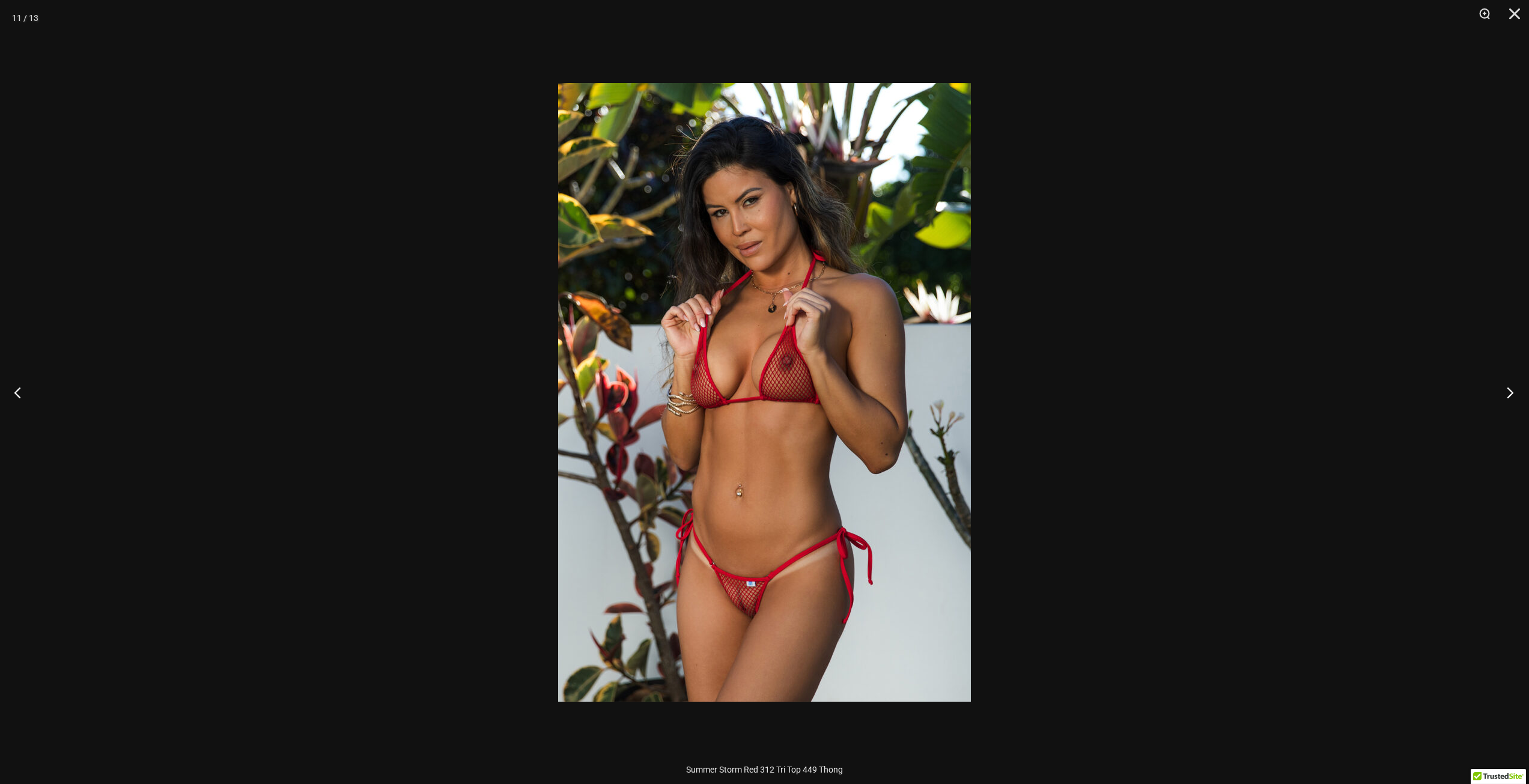
click at [1510, 389] on button "Next" at bounding box center [1506, 392] width 45 height 60
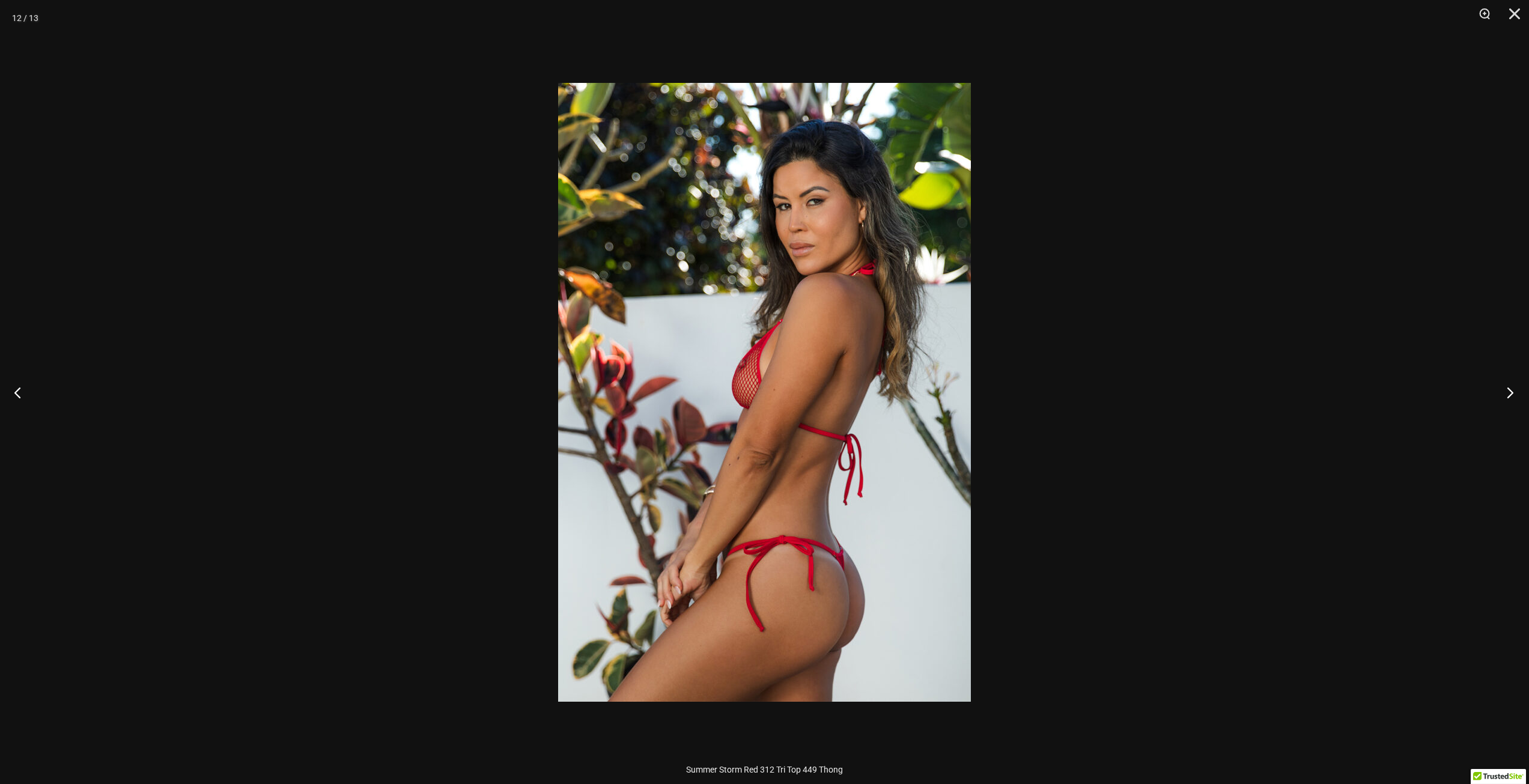
click at [1510, 389] on button "Next" at bounding box center [1506, 392] width 45 height 60
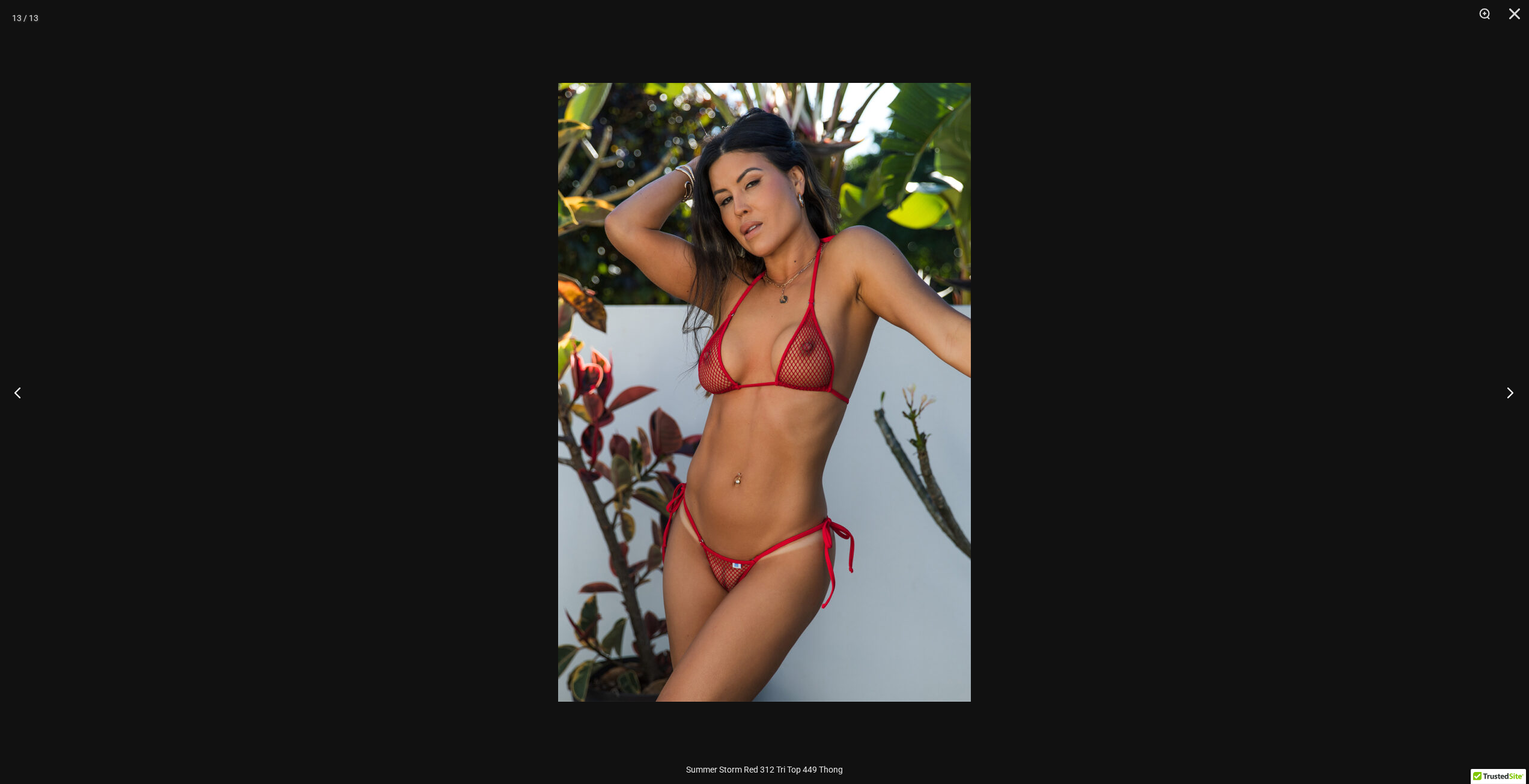
click at [1510, 389] on button "Next" at bounding box center [1506, 392] width 45 height 60
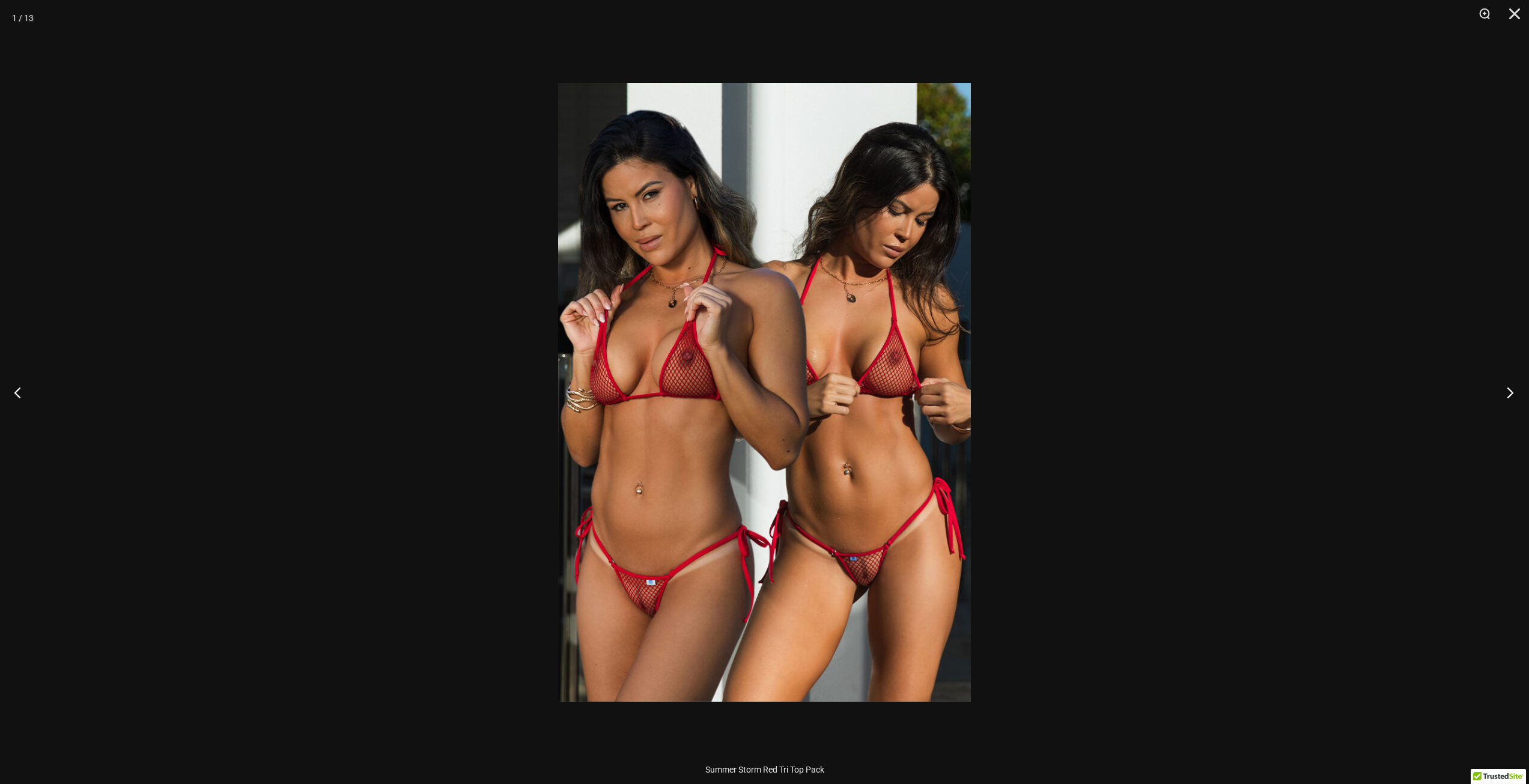
click at [1510, 389] on button "Next" at bounding box center [1506, 392] width 45 height 60
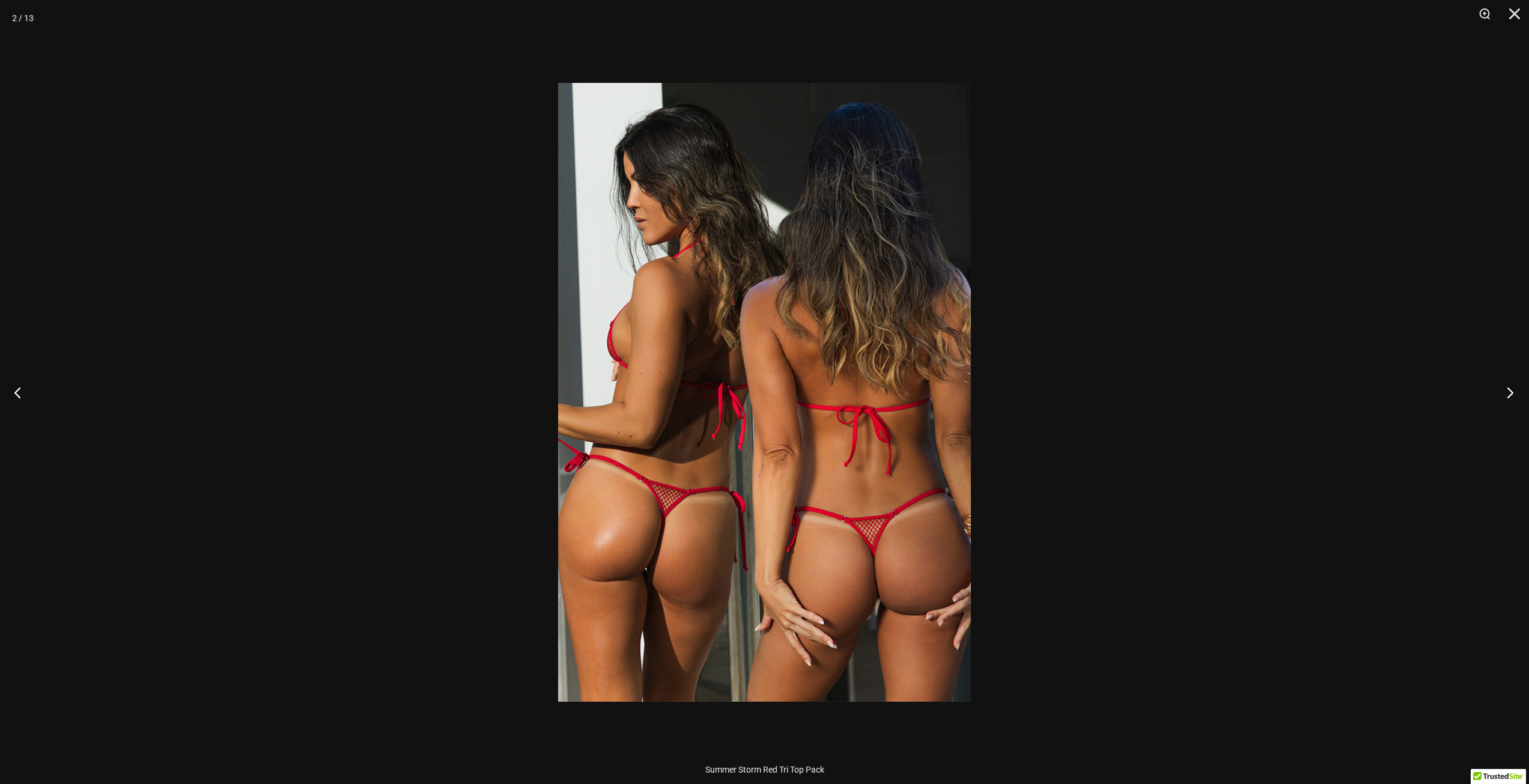
click at [1510, 389] on button "Next" at bounding box center [1506, 392] width 45 height 60
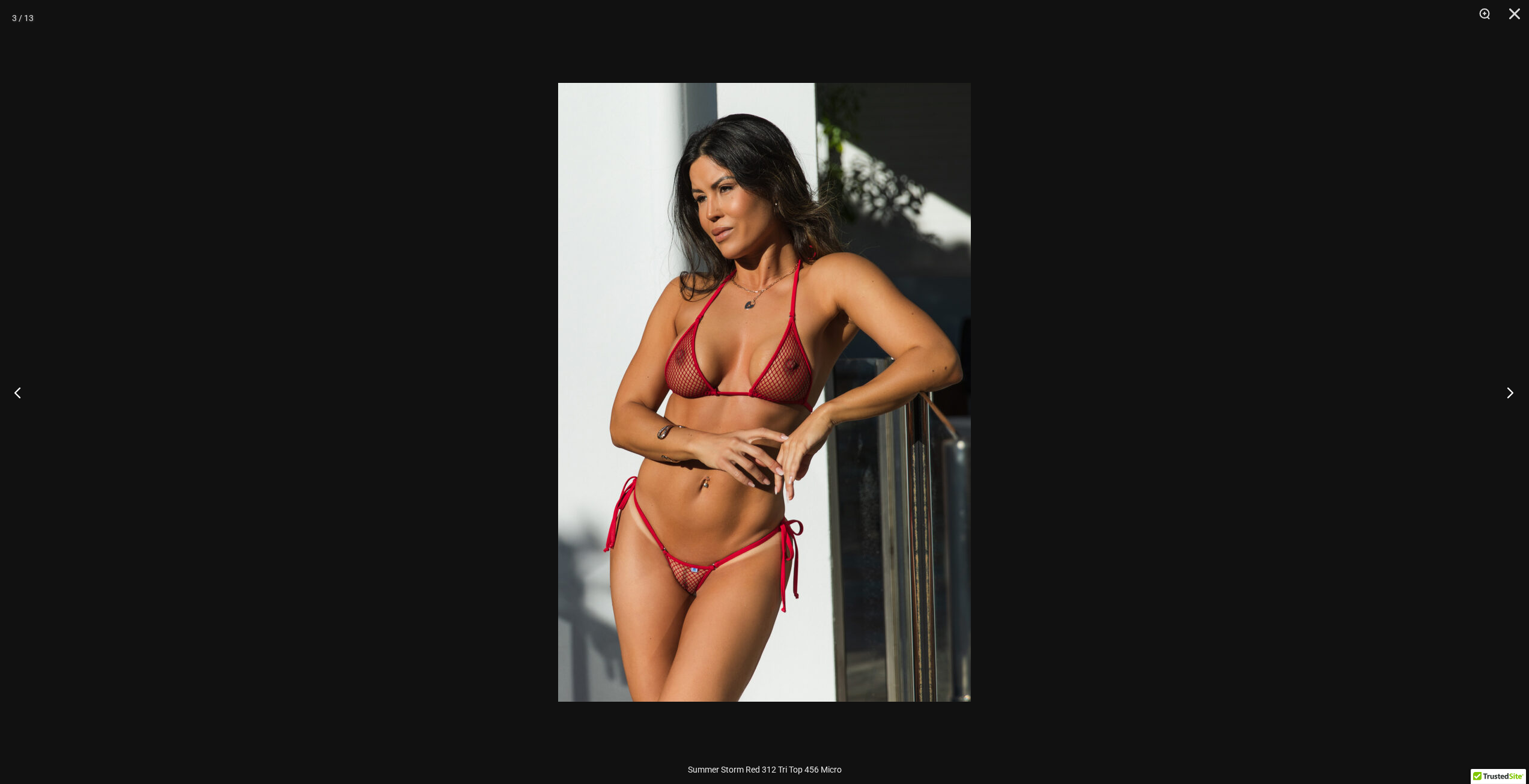
click at [1510, 389] on button "Next" at bounding box center [1506, 392] width 45 height 60
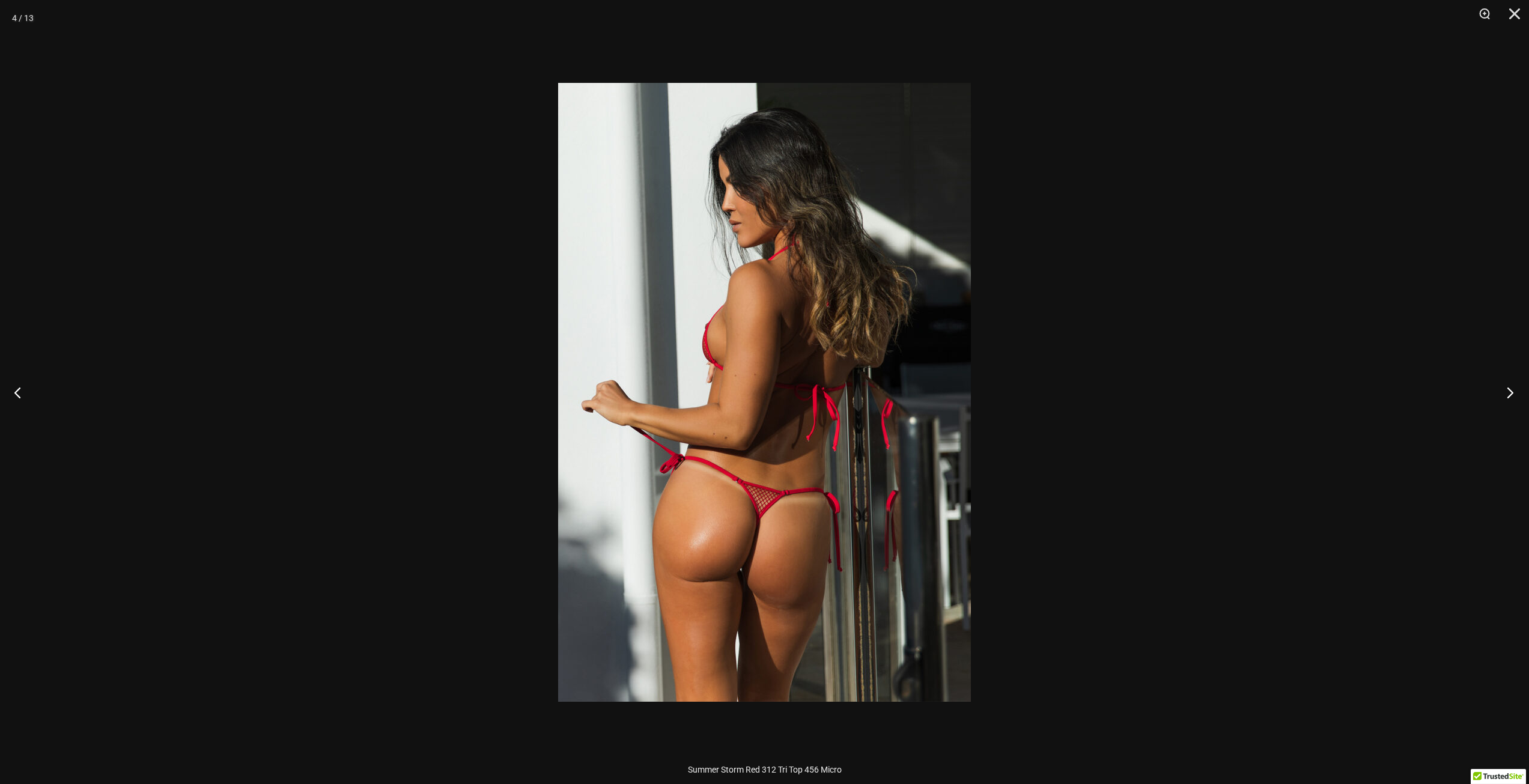
click at [1510, 389] on button "Next" at bounding box center [1506, 392] width 45 height 60
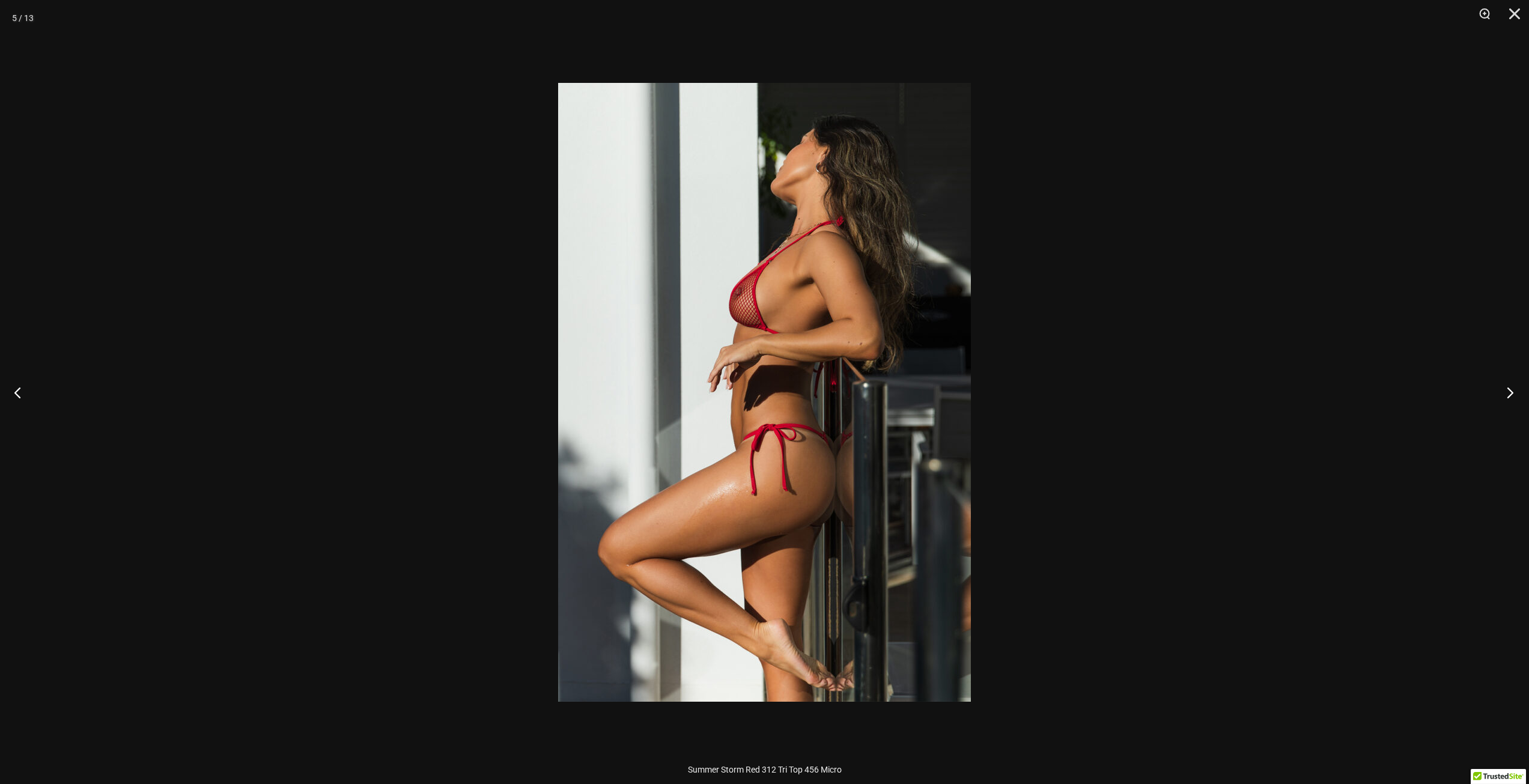
click at [1510, 389] on button "Next" at bounding box center [1506, 392] width 45 height 60
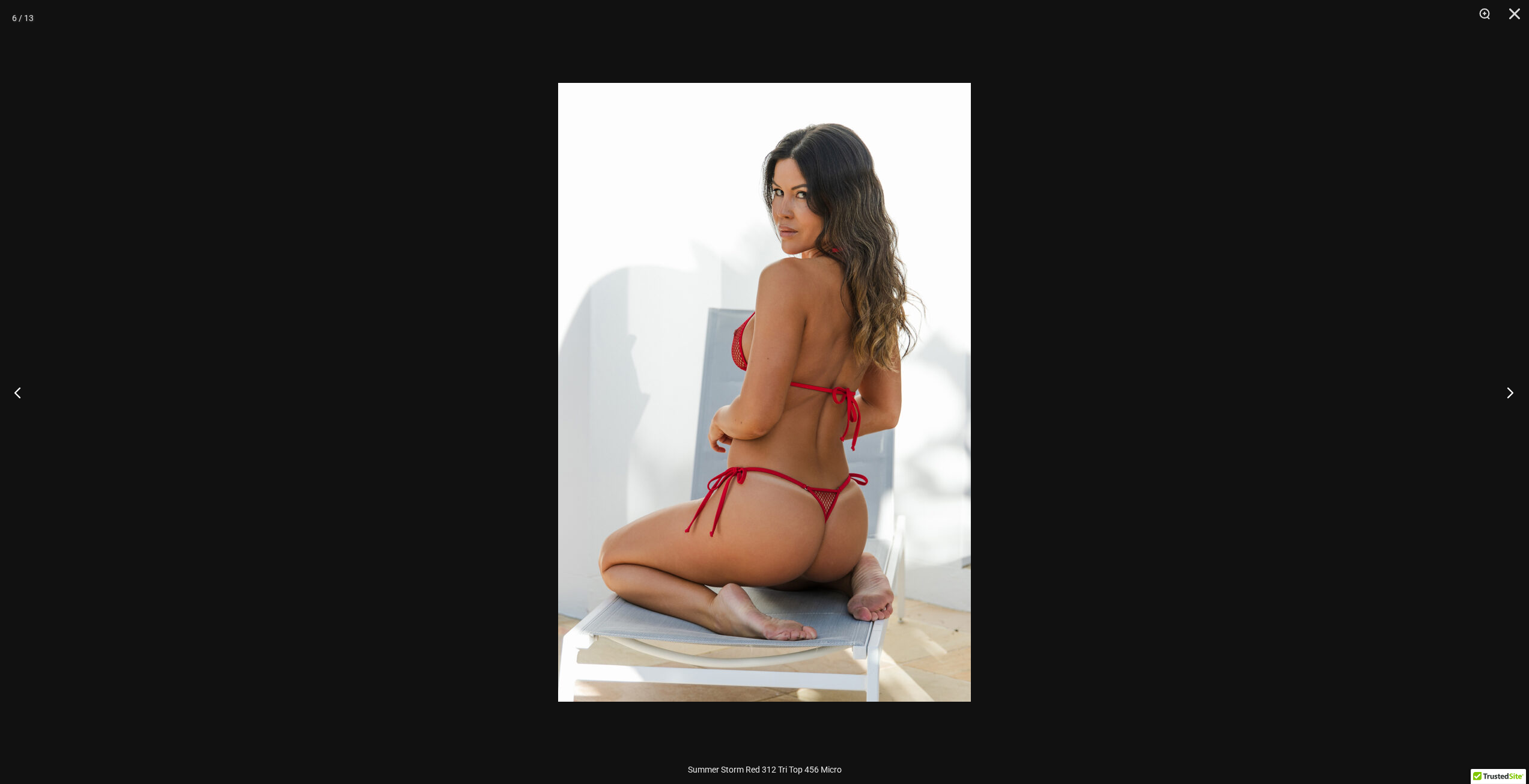
click at [1510, 389] on button "Next" at bounding box center [1506, 392] width 45 height 60
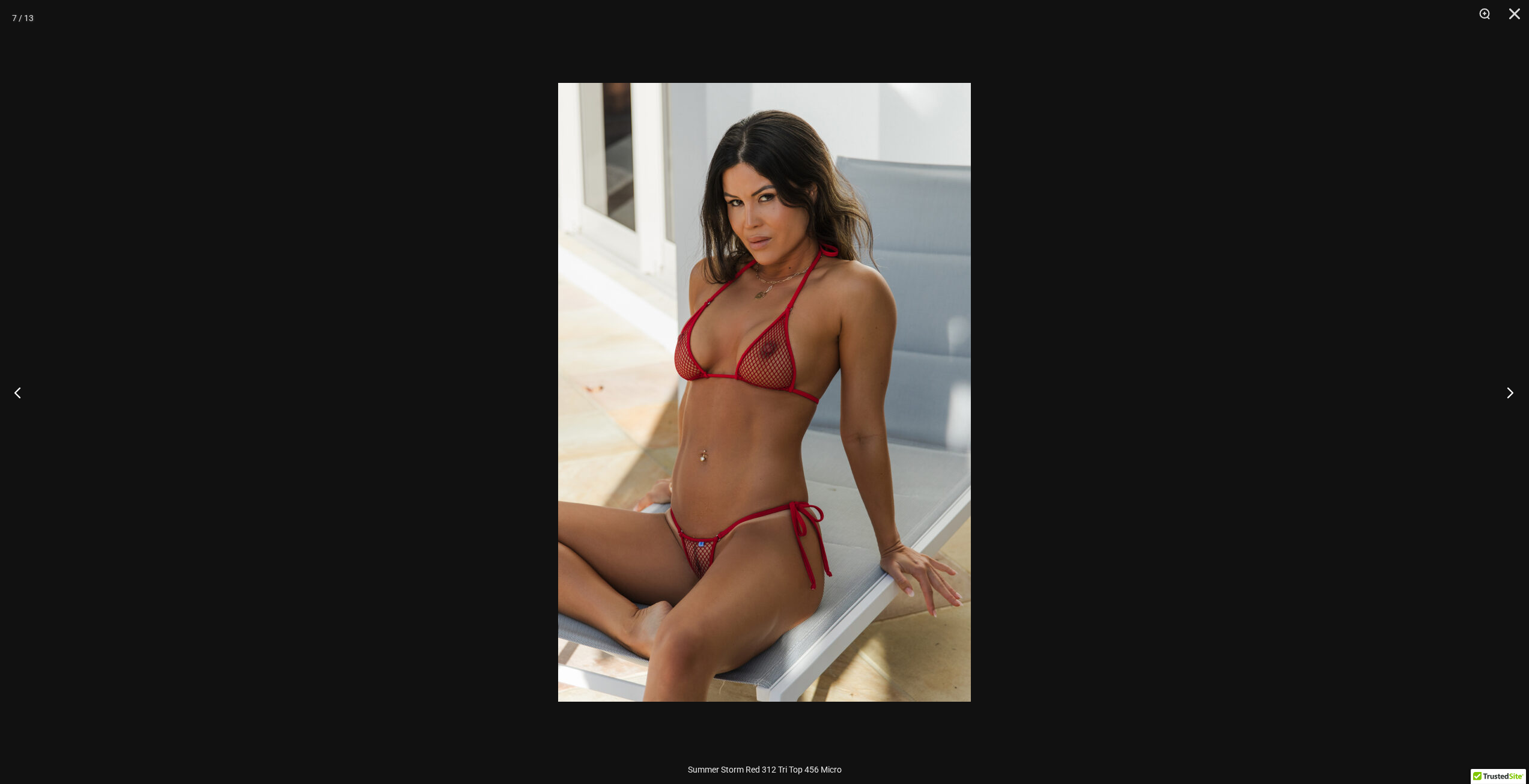
click at [1510, 389] on button "Next" at bounding box center [1506, 392] width 45 height 60
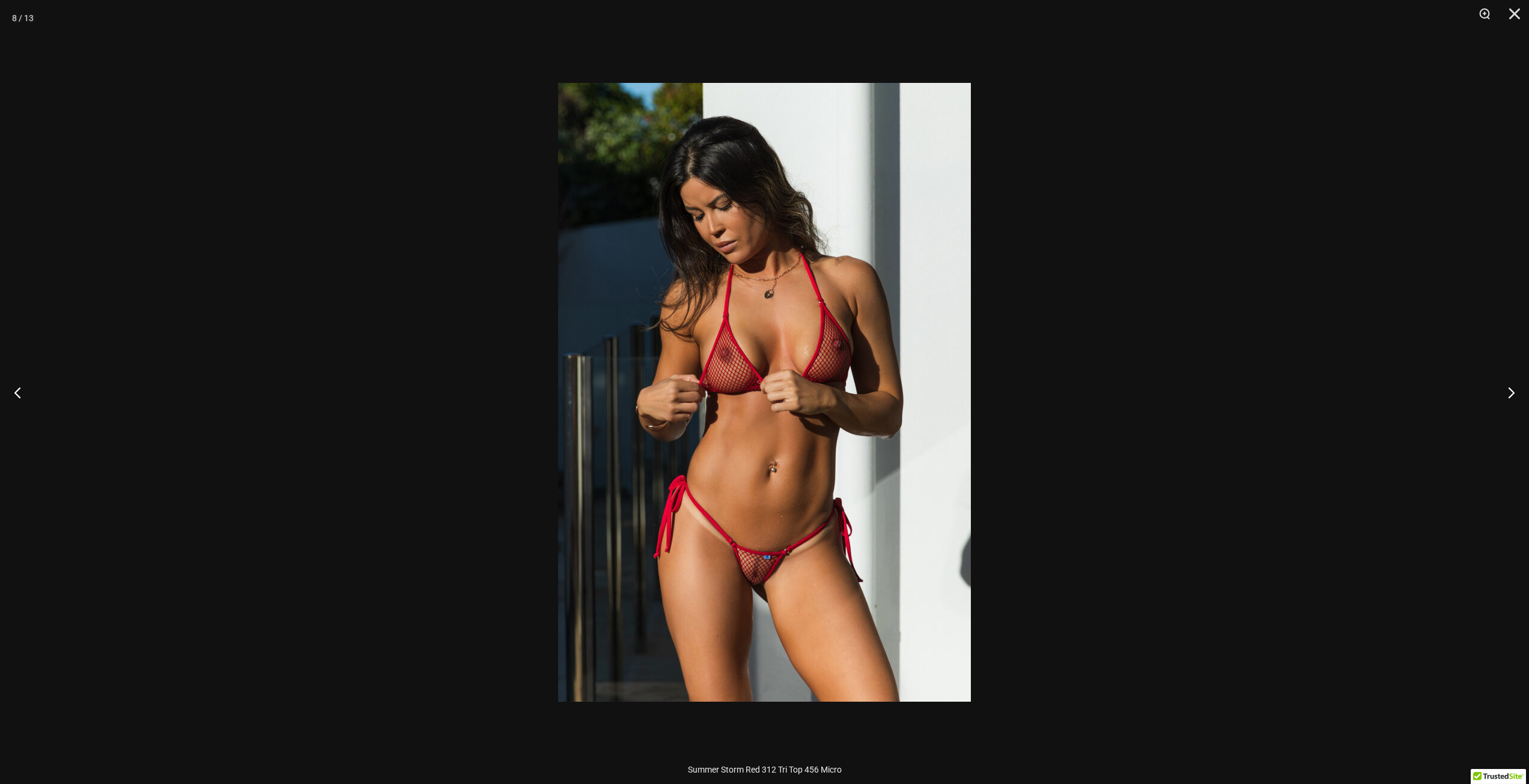
click at [1432, 346] on div at bounding box center [764, 392] width 1529 height 784
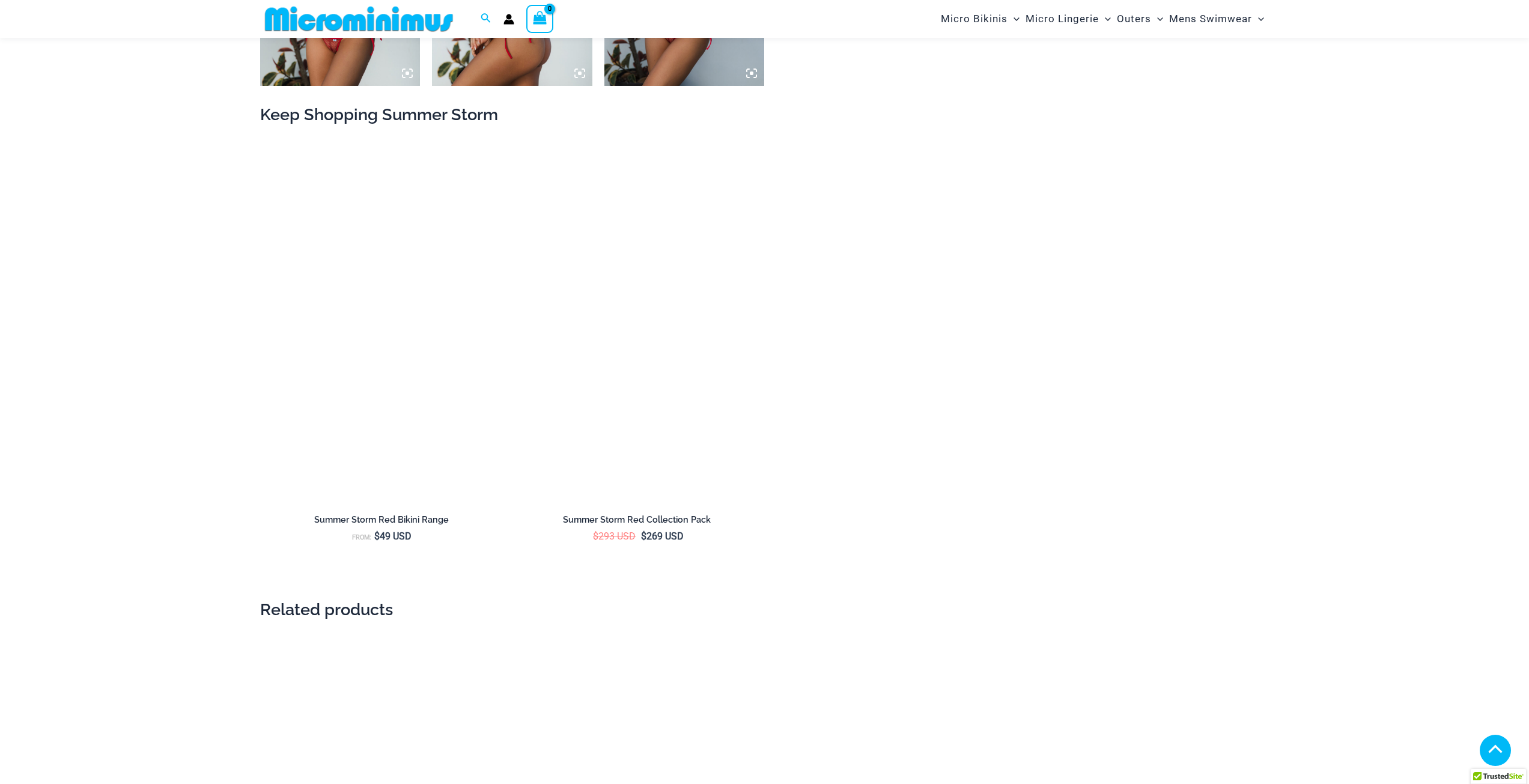
scroll to position [1730, 0]
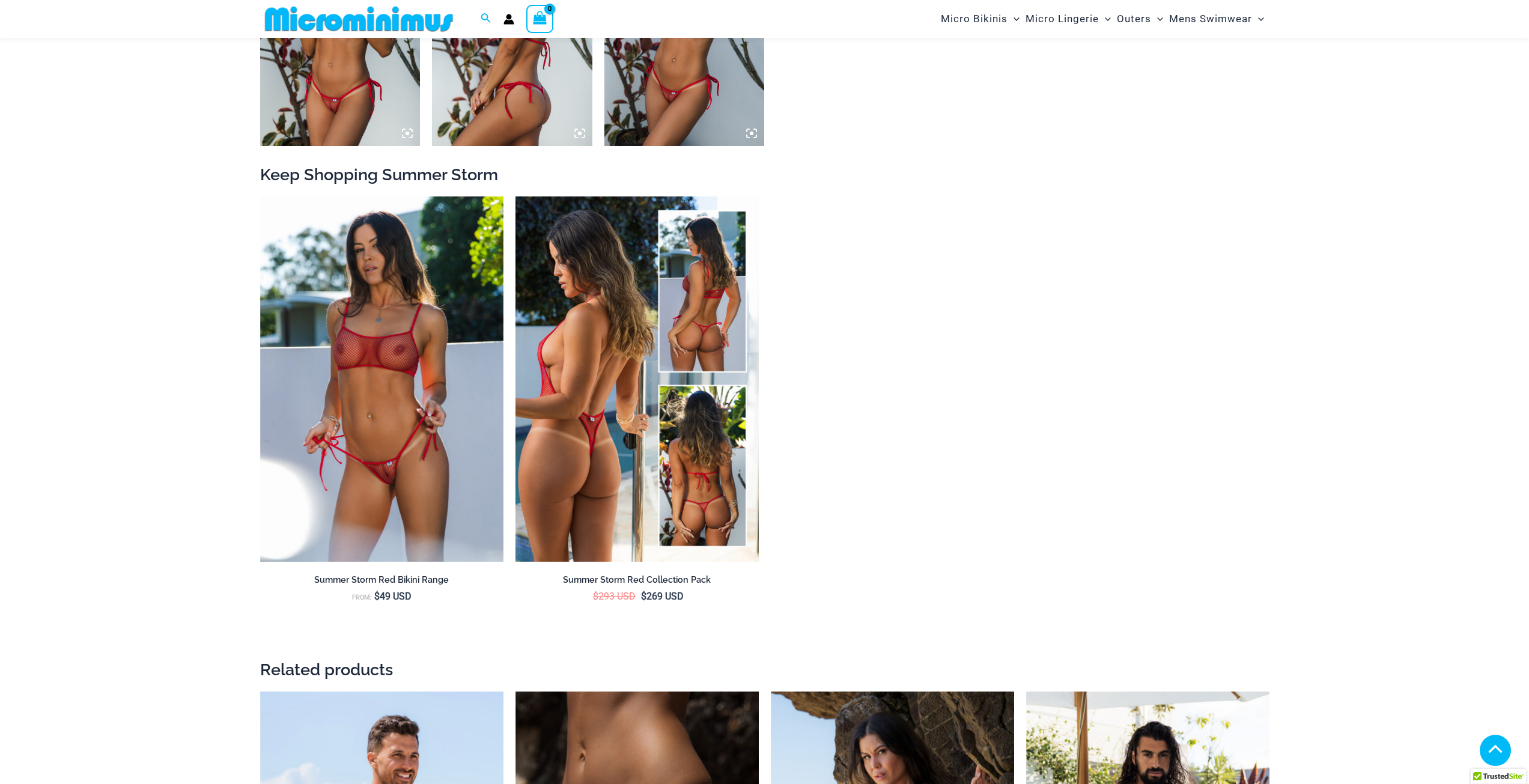
click at [655, 443] on img at bounding box center [637, 379] width 243 height 365
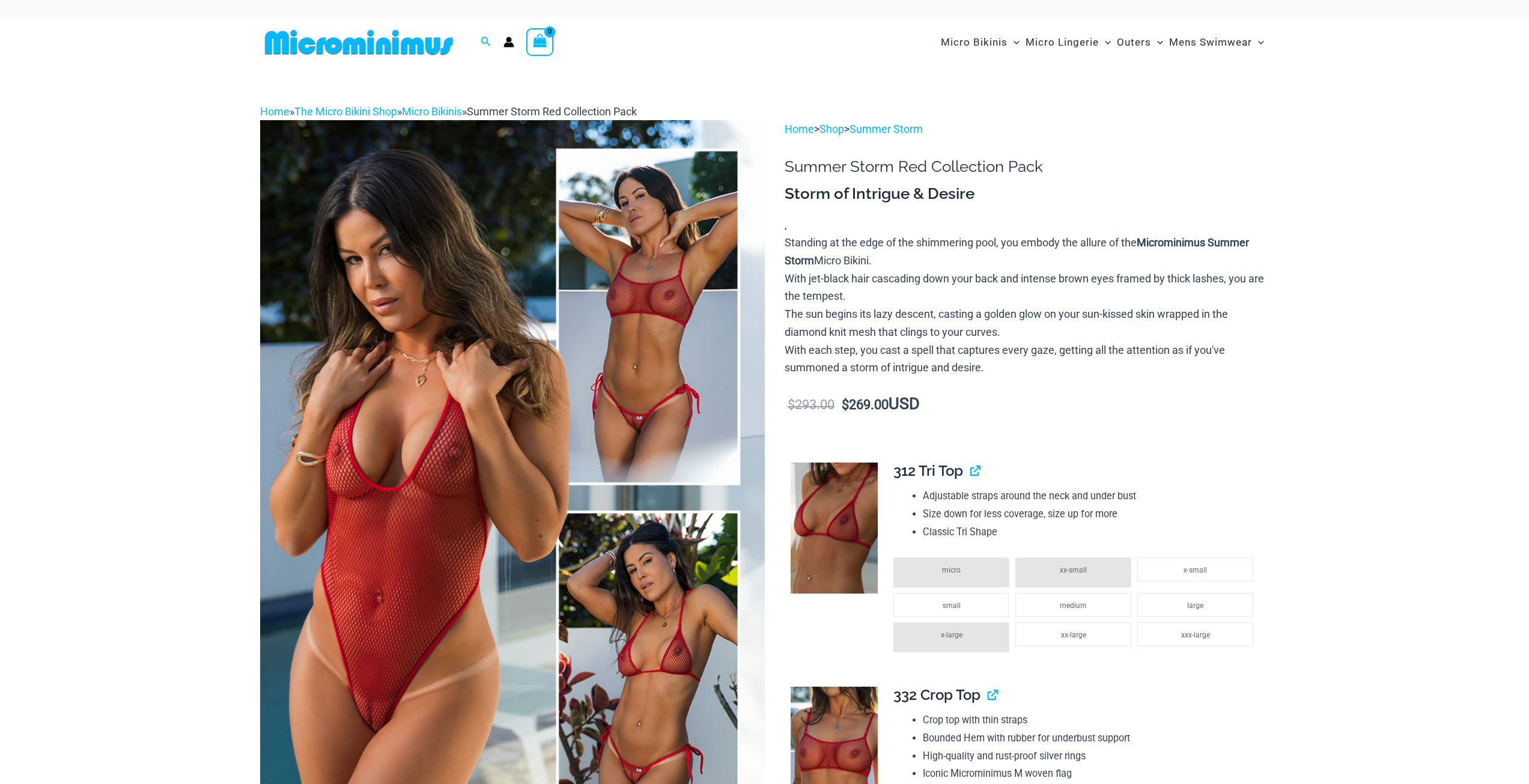
click at [470, 505] on img at bounding box center [512, 498] width 504 height 757
click at [646, 447] on img at bounding box center [512, 498] width 504 height 757
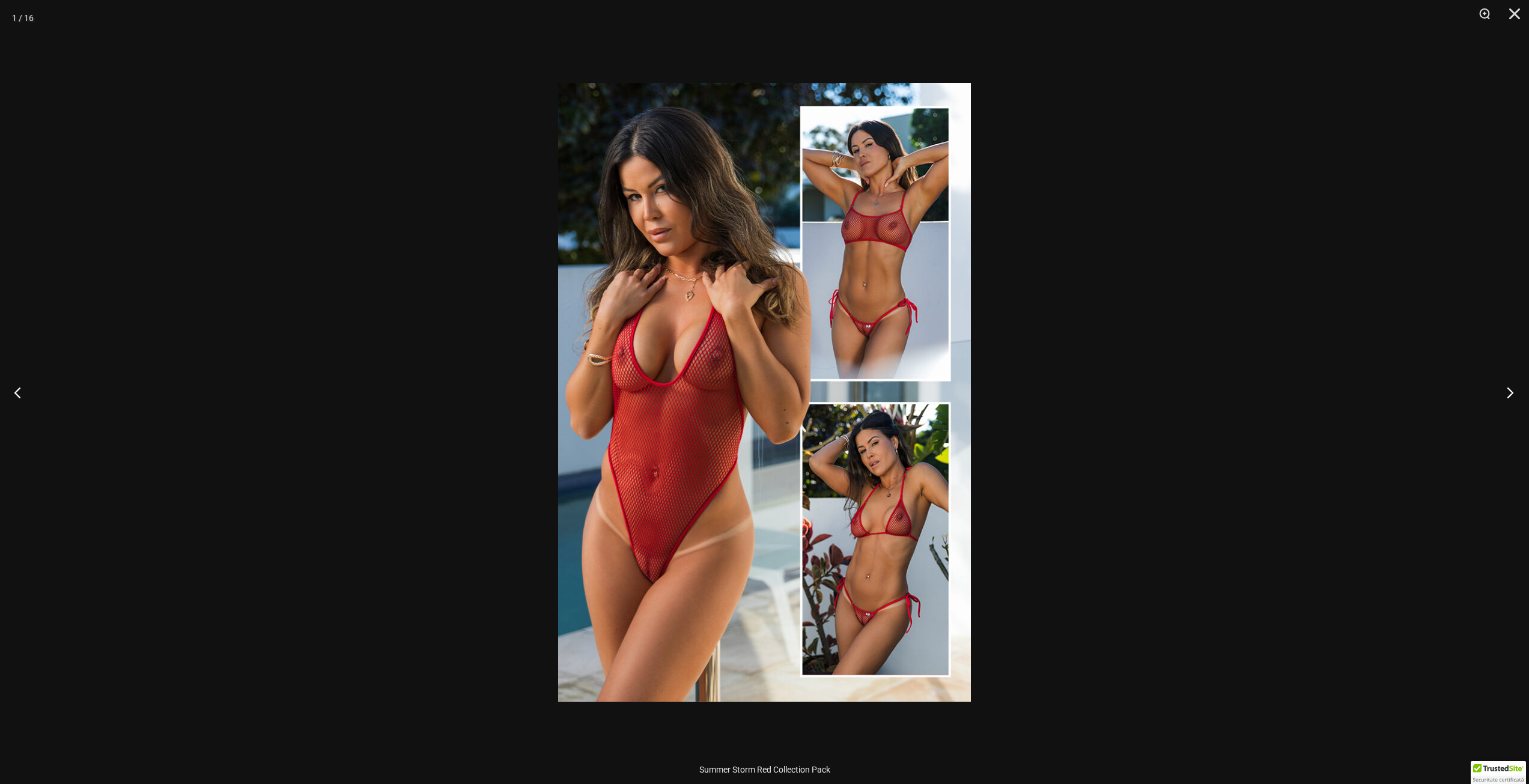
click at [1509, 392] on button "Next" at bounding box center [1506, 392] width 45 height 60
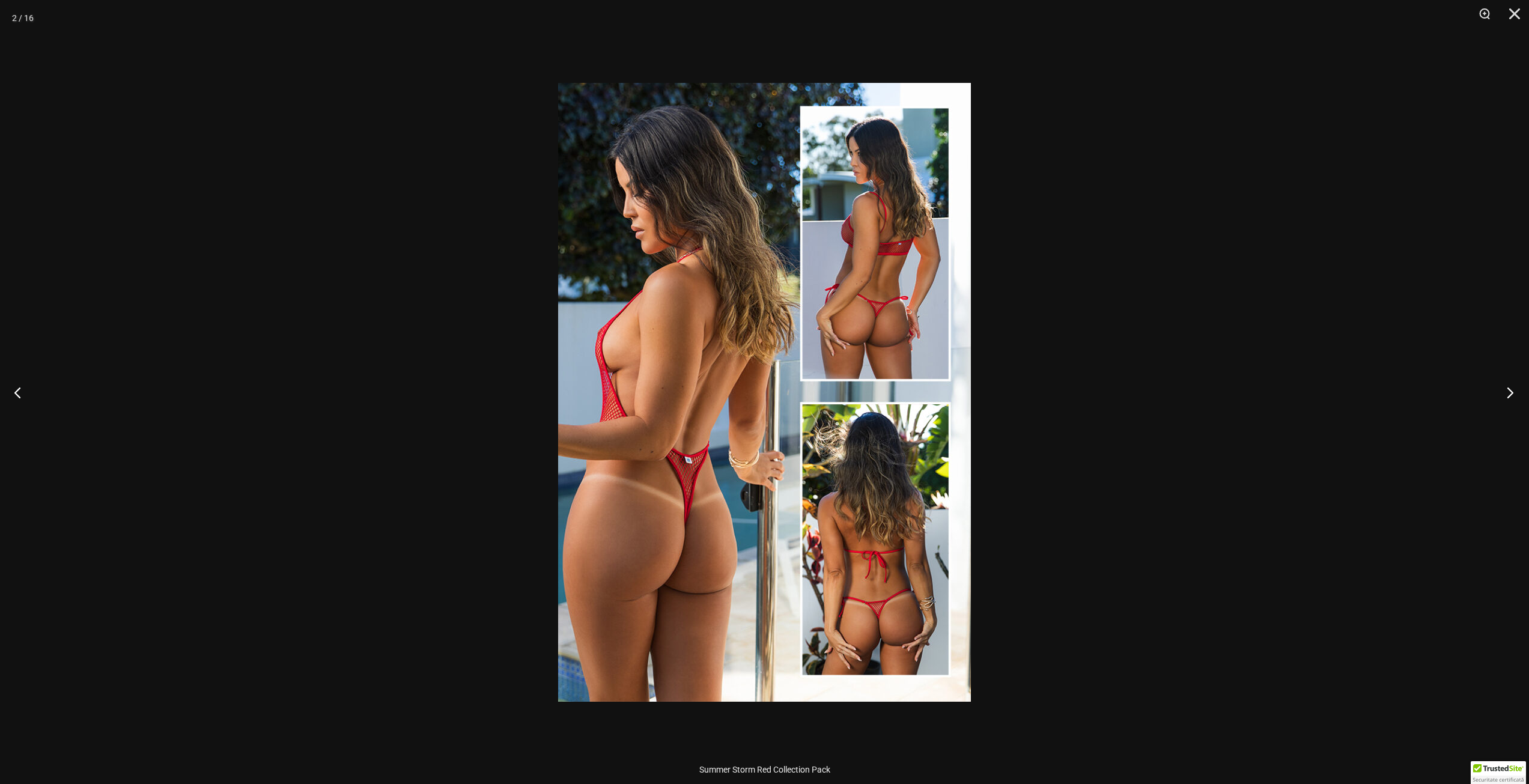
click at [1509, 392] on button "Next" at bounding box center [1506, 392] width 45 height 60
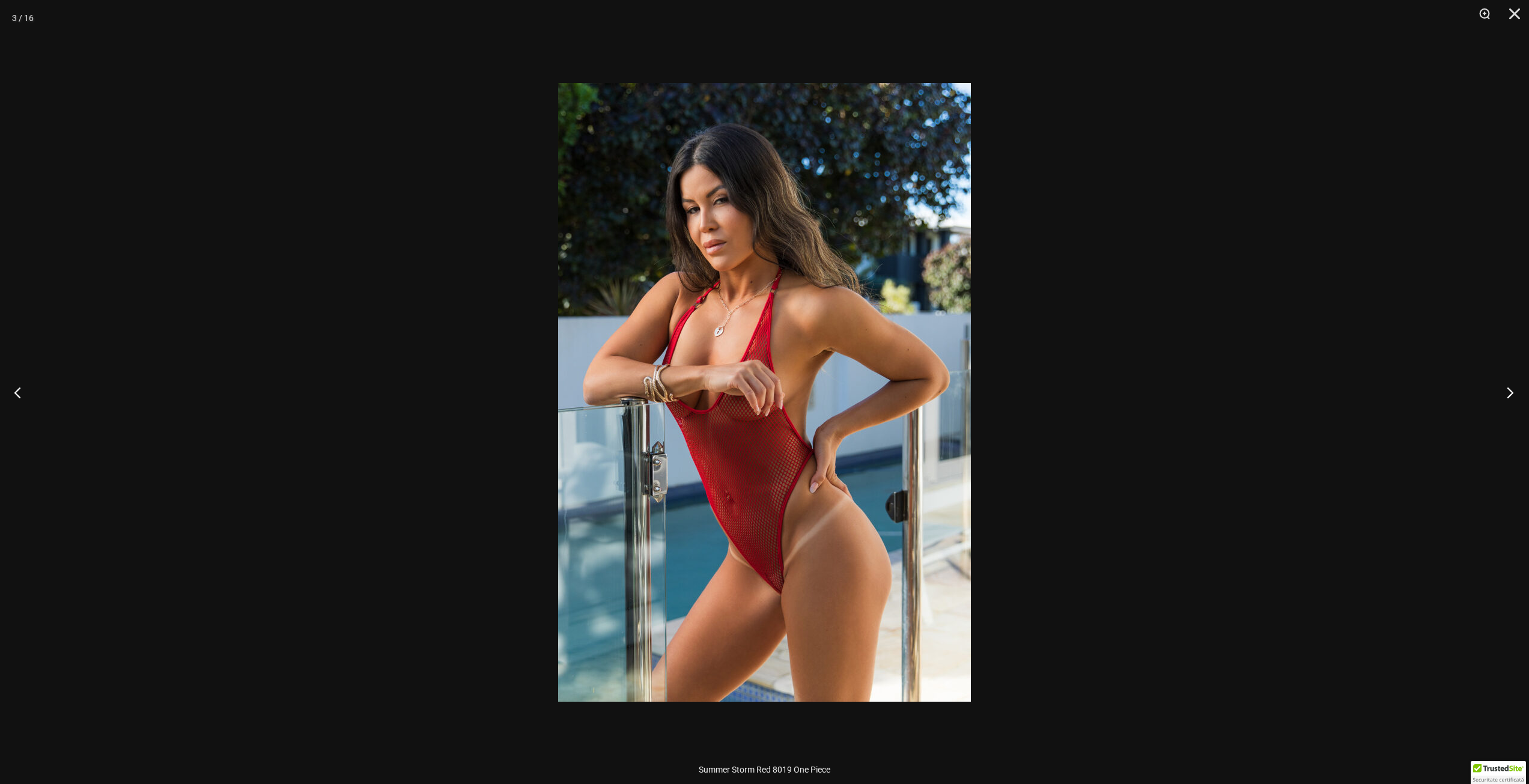
click at [1509, 392] on button "Next" at bounding box center [1506, 392] width 45 height 60
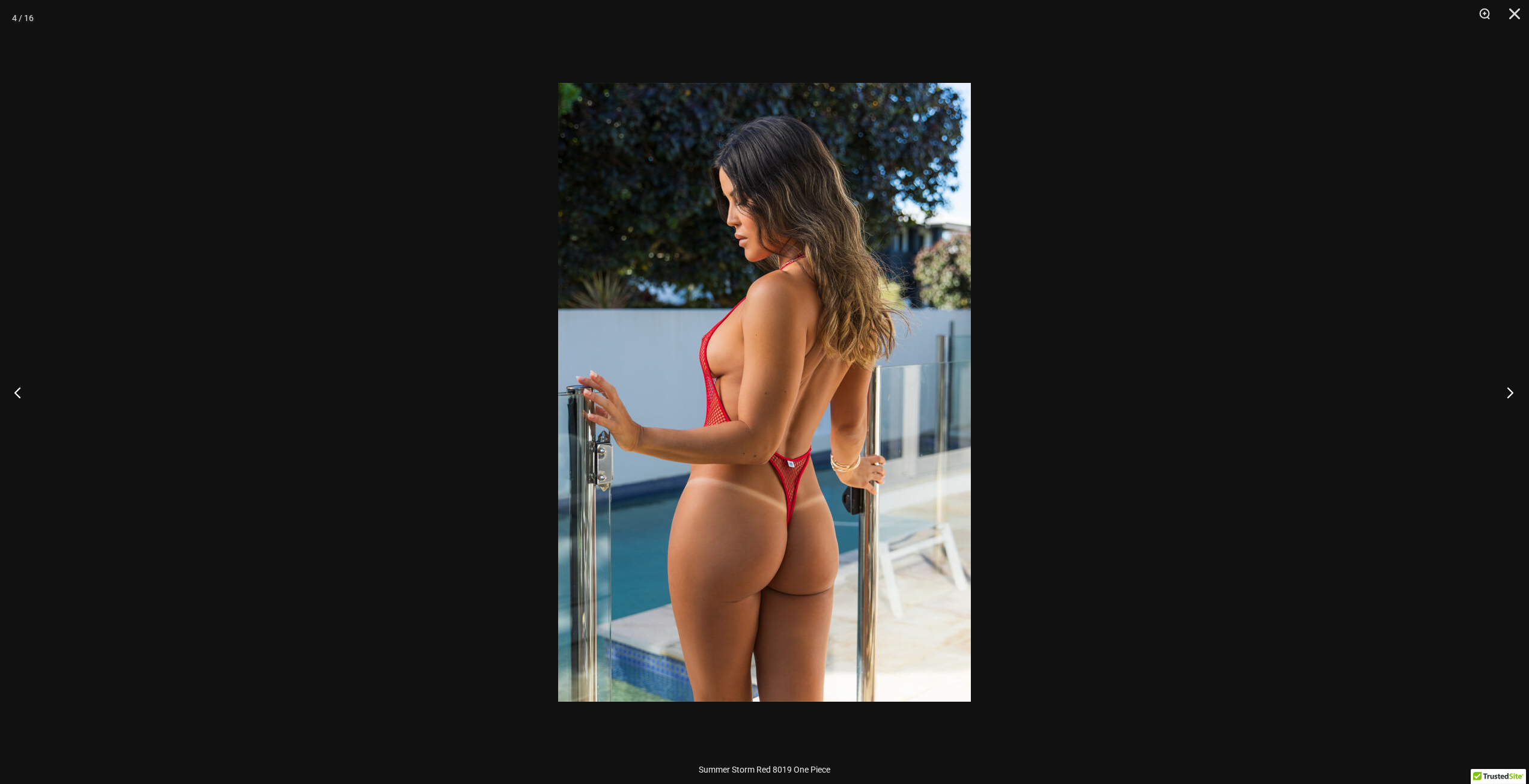
click at [1509, 392] on button "Next" at bounding box center [1506, 392] width 45 height 60
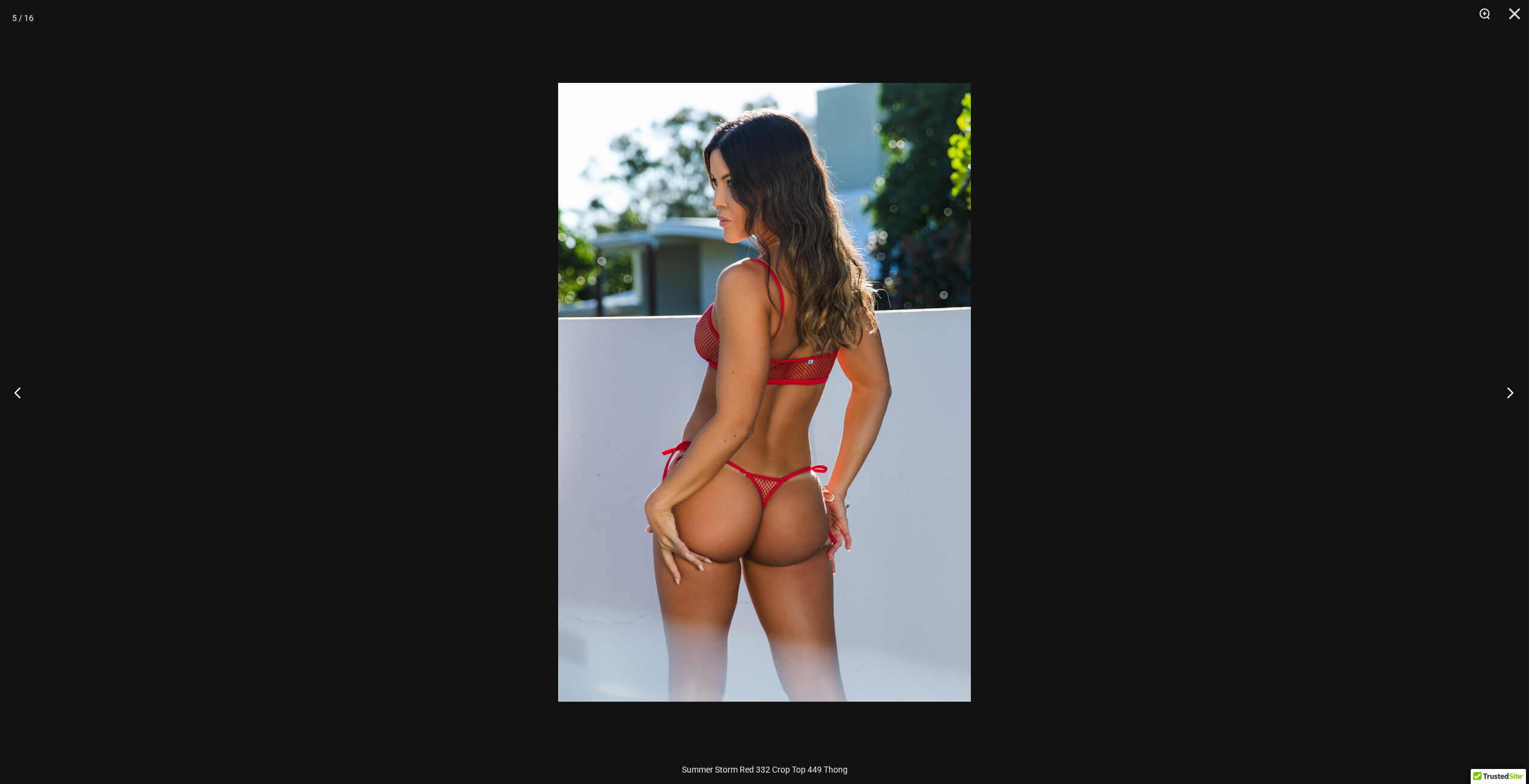
click at [1509, 392] on button "Next" at bounding box center [1506, 392] width 45 height 60
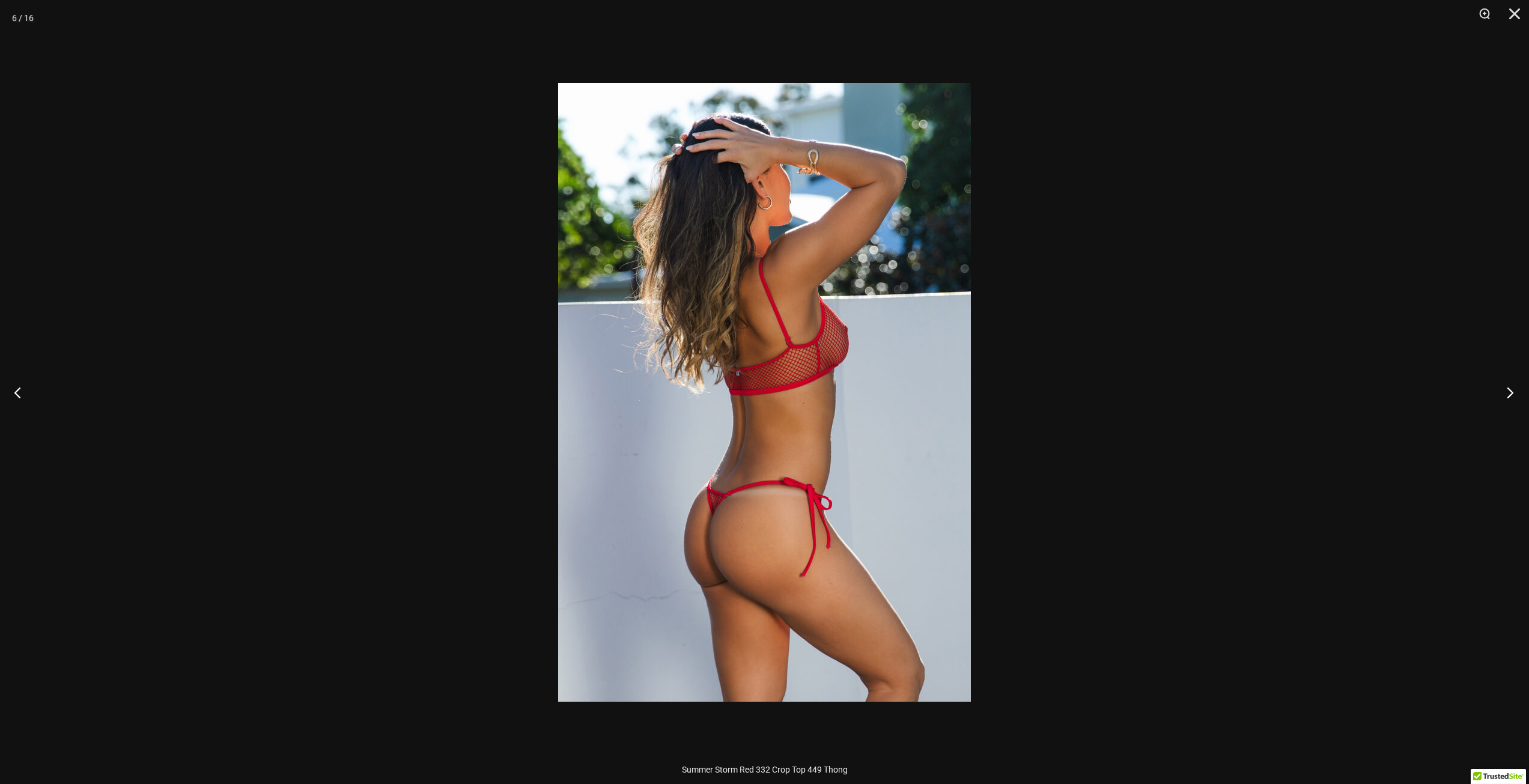
click at [1509, 392] on button "Next" at bounding box center [1506, 392] width 45 height 60
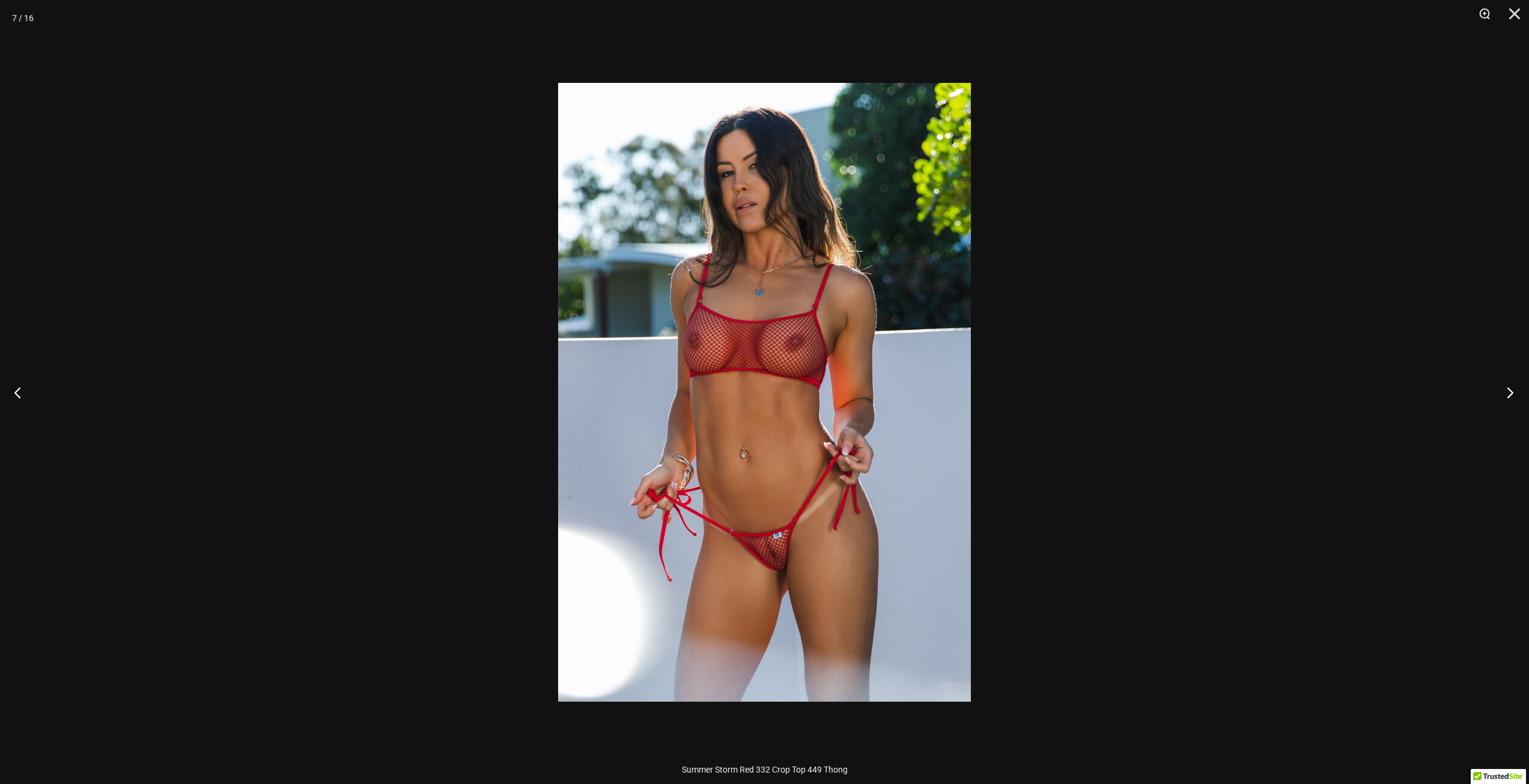
click at [1509, 392] on button "Next" at bounding box center [1506, 392] width 45 height 60
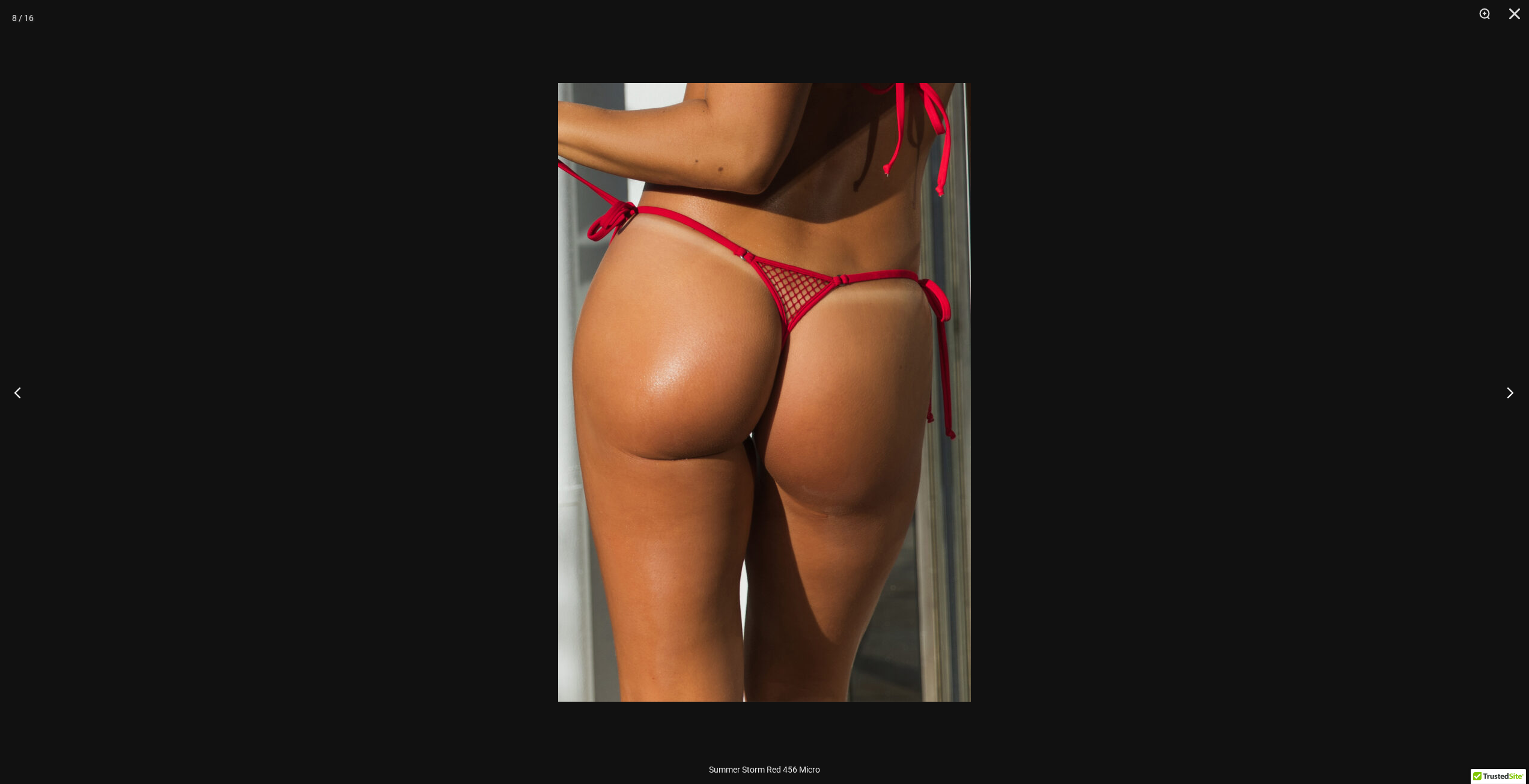
click at [1509, 392] on button "Next" at bounding box center [1506, 392] width 45 height 60
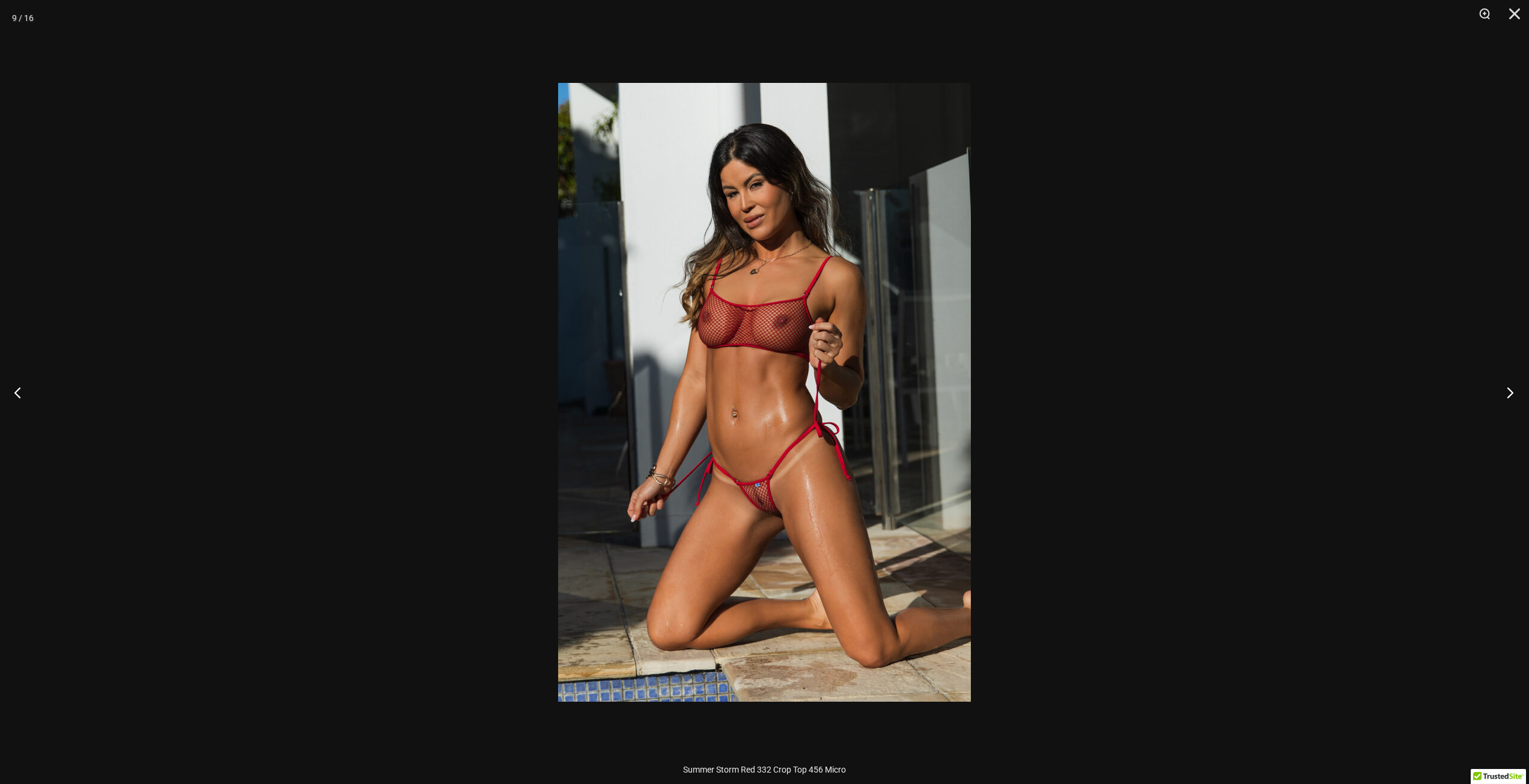
click at [1509, 392] on button "Next" at bounding box center [1506, 392] width 45 height 60
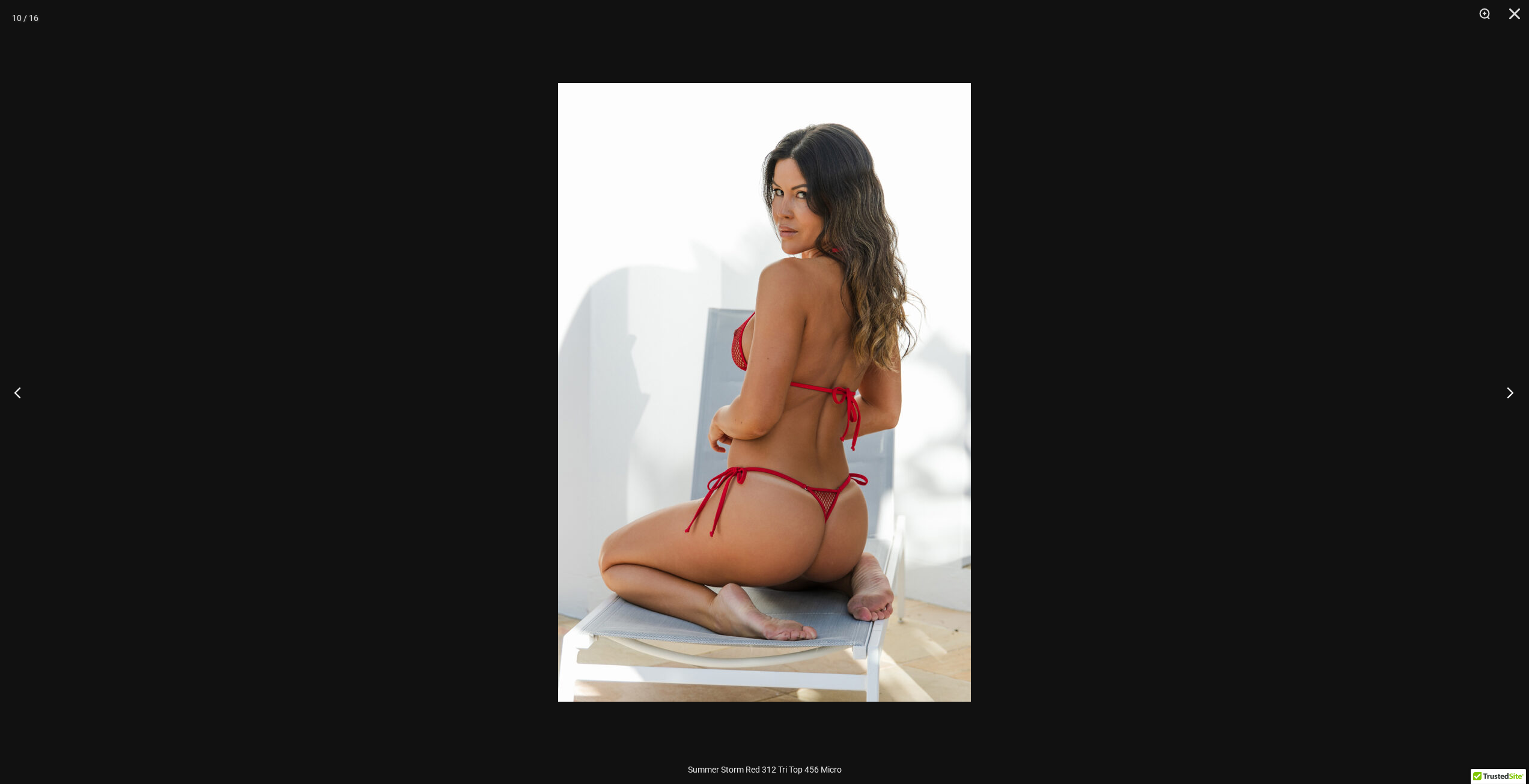
click at [1509, 392] on button "Next" at bounding box center [1506, 392] width 45 height 60
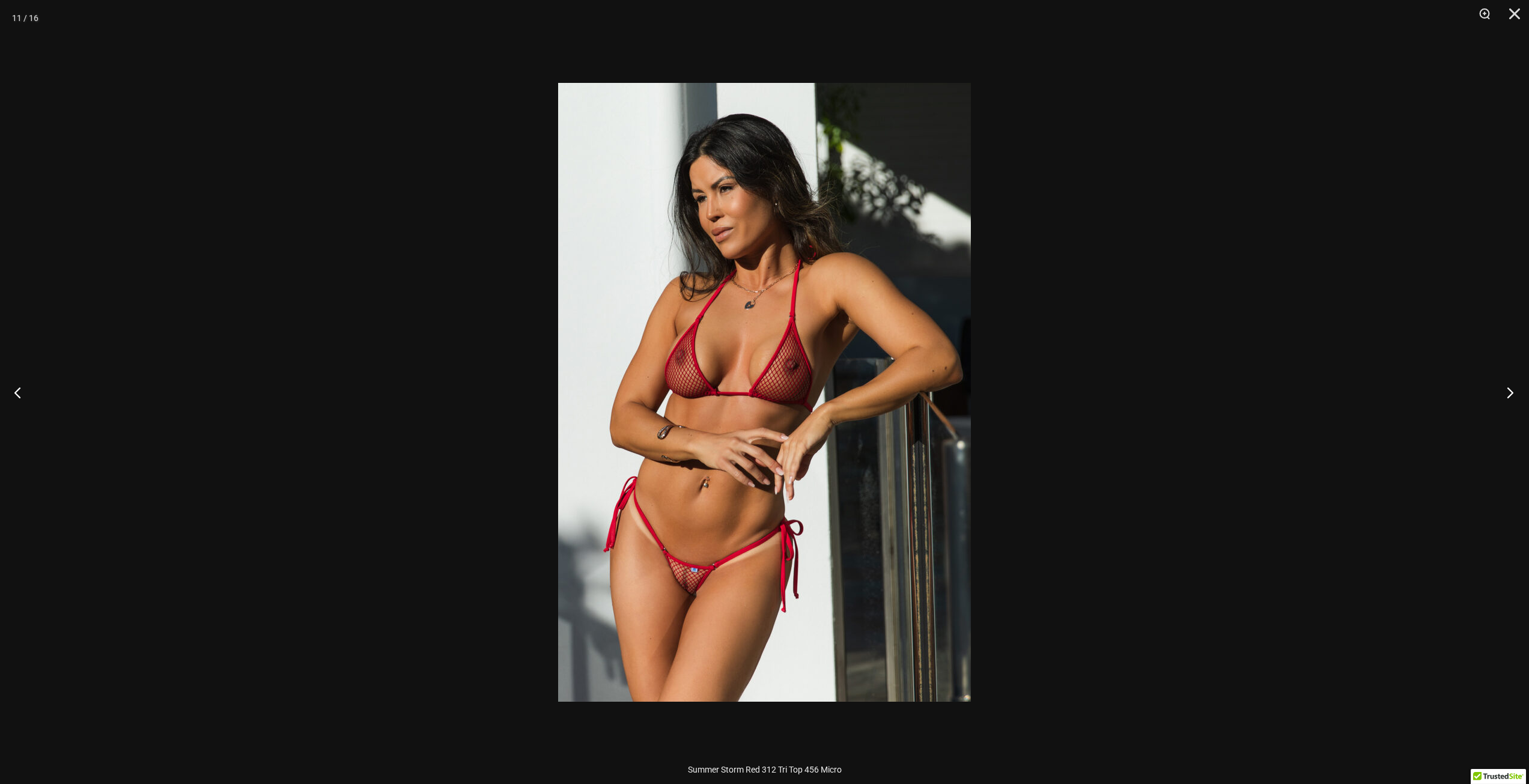
click at [1509, 392] on button "Next" at bounding box center [1506, 392] width 45 height 60
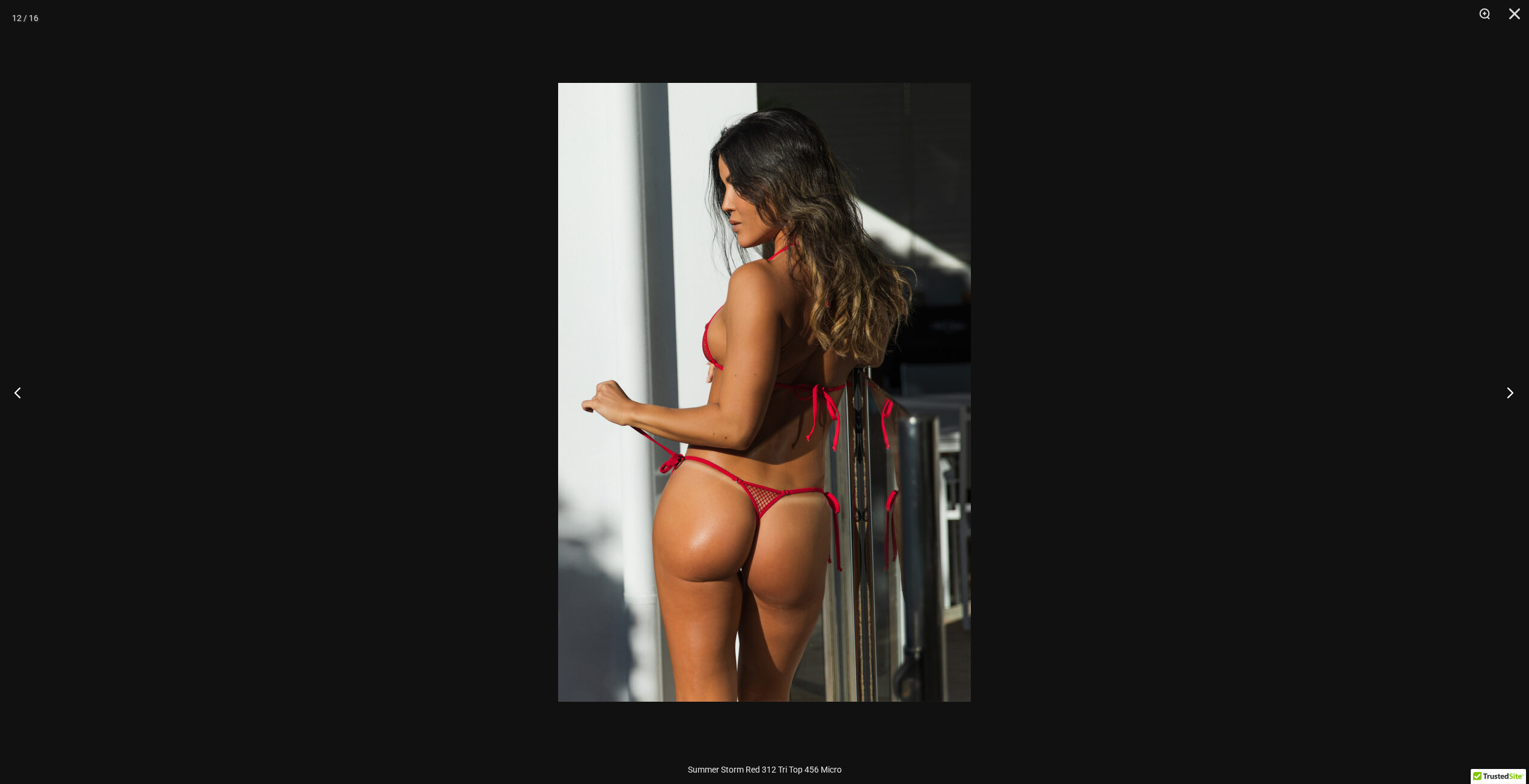
click at [1509, 392] on button "Next" at bounding box center [1506, 392] width 45 height 60
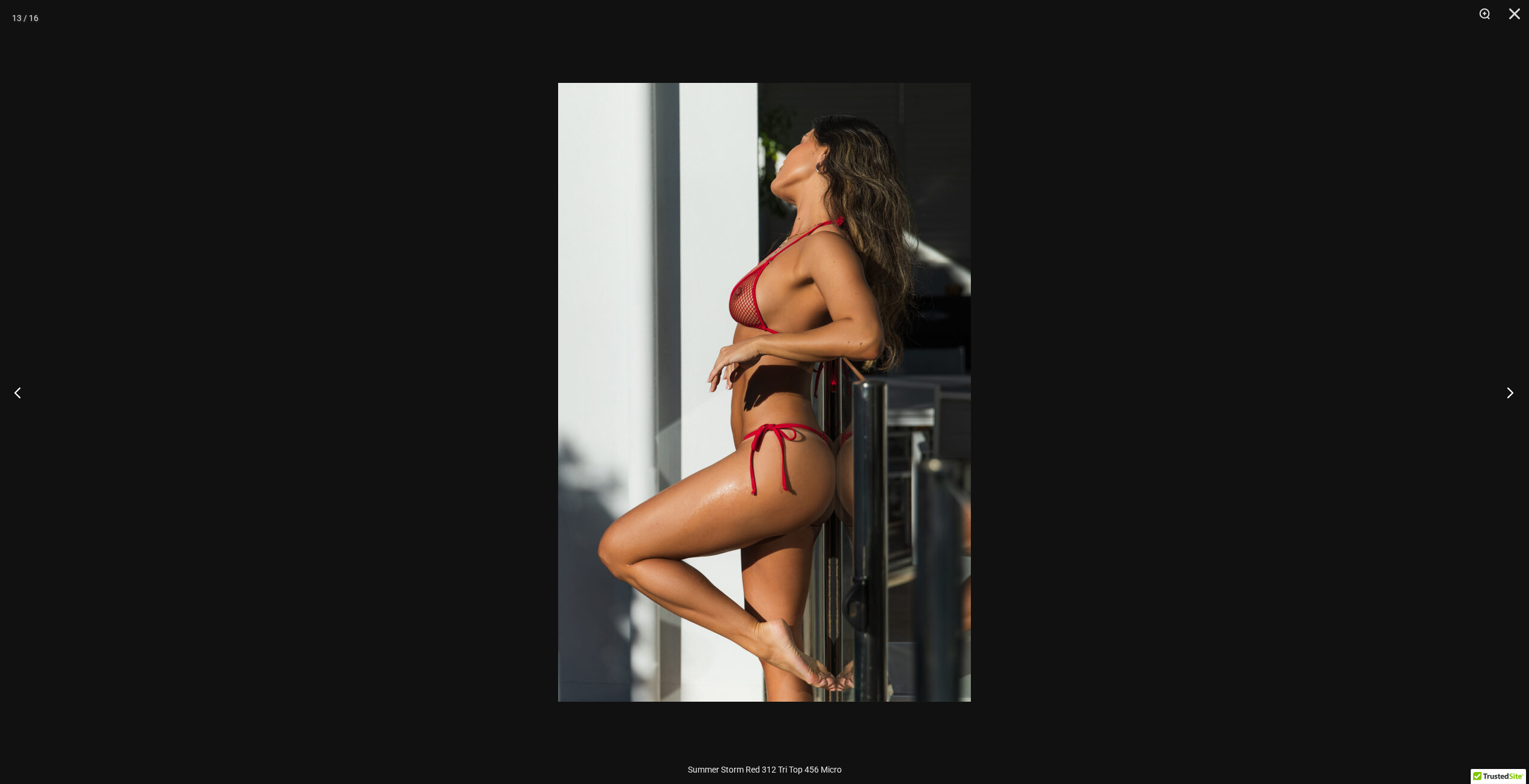
click at [1509, 392] on button "Next" at bounding box center [1506, 392] width 45 height 60
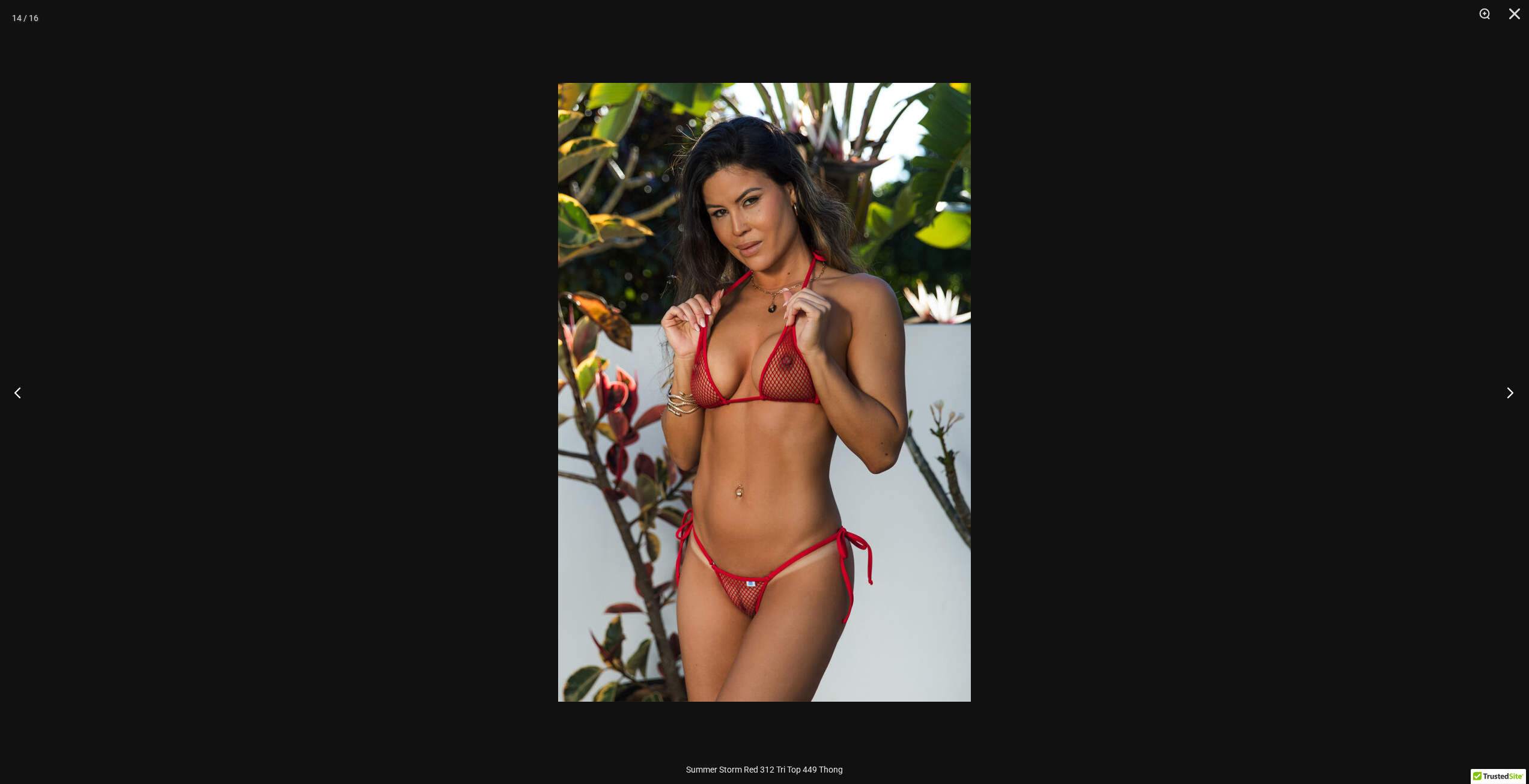
click at [1509, 392] on button "Next" at bounding box center [1506, 392] width 45 height 60
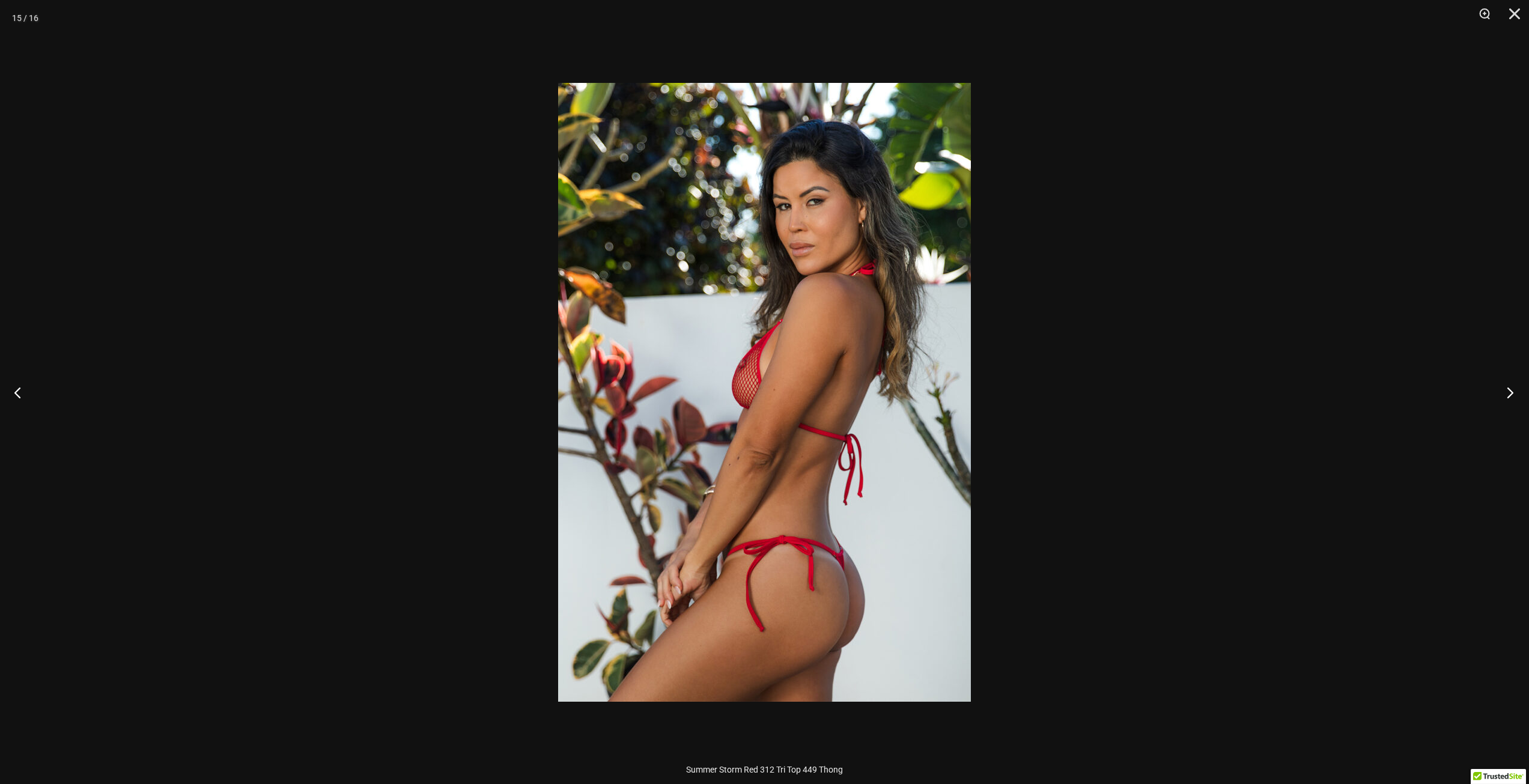
click at [1509, 392] on button "Next" at bounding box center [1506, 392] width 45 height 60
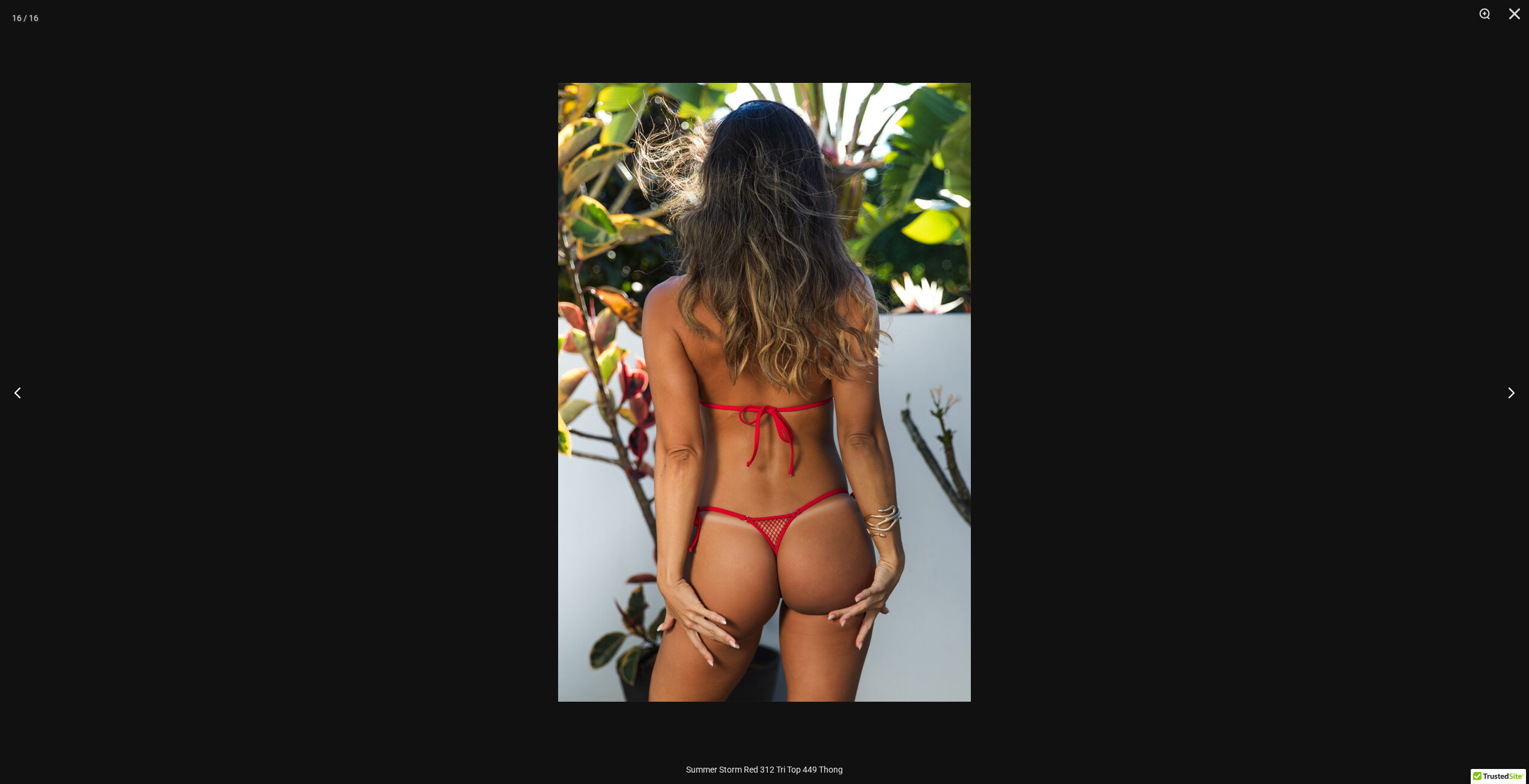
click at [1376, 311] on div at bounding box center [764, 392] width 1529 height 784
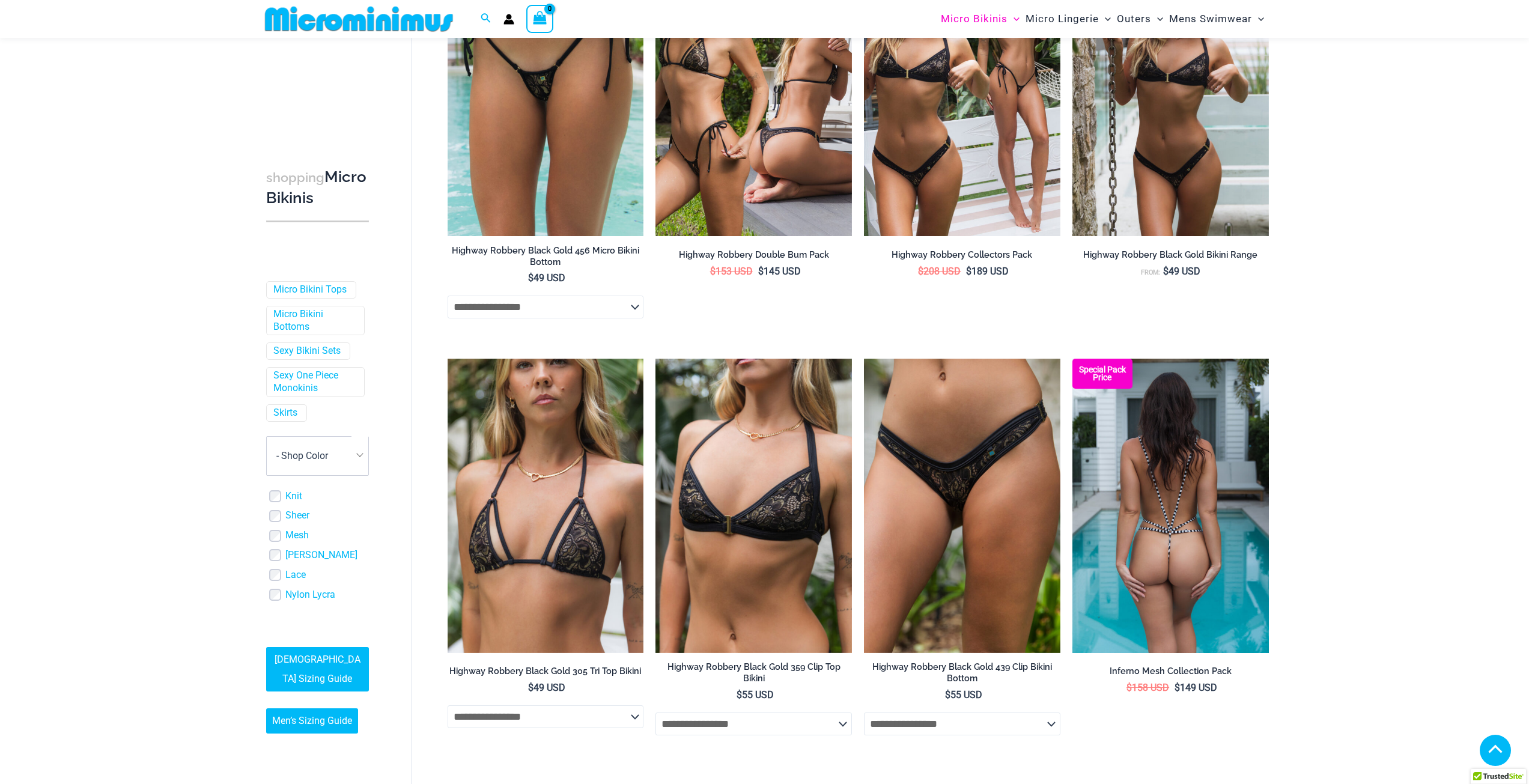
scroll to position [2752, 0]
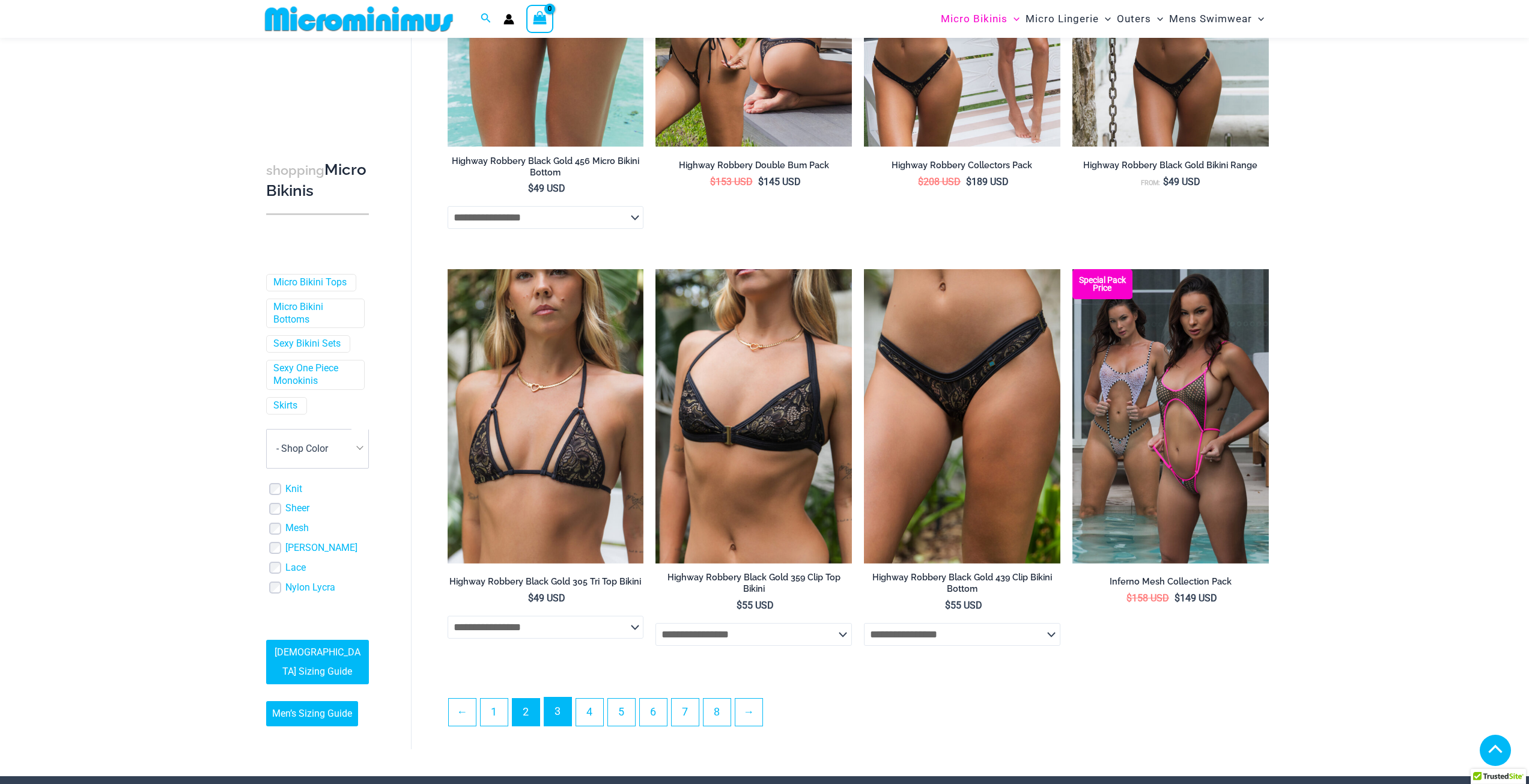
click at [557, 713] on link "3" at bounding box center [558, 711] width 27 height 28
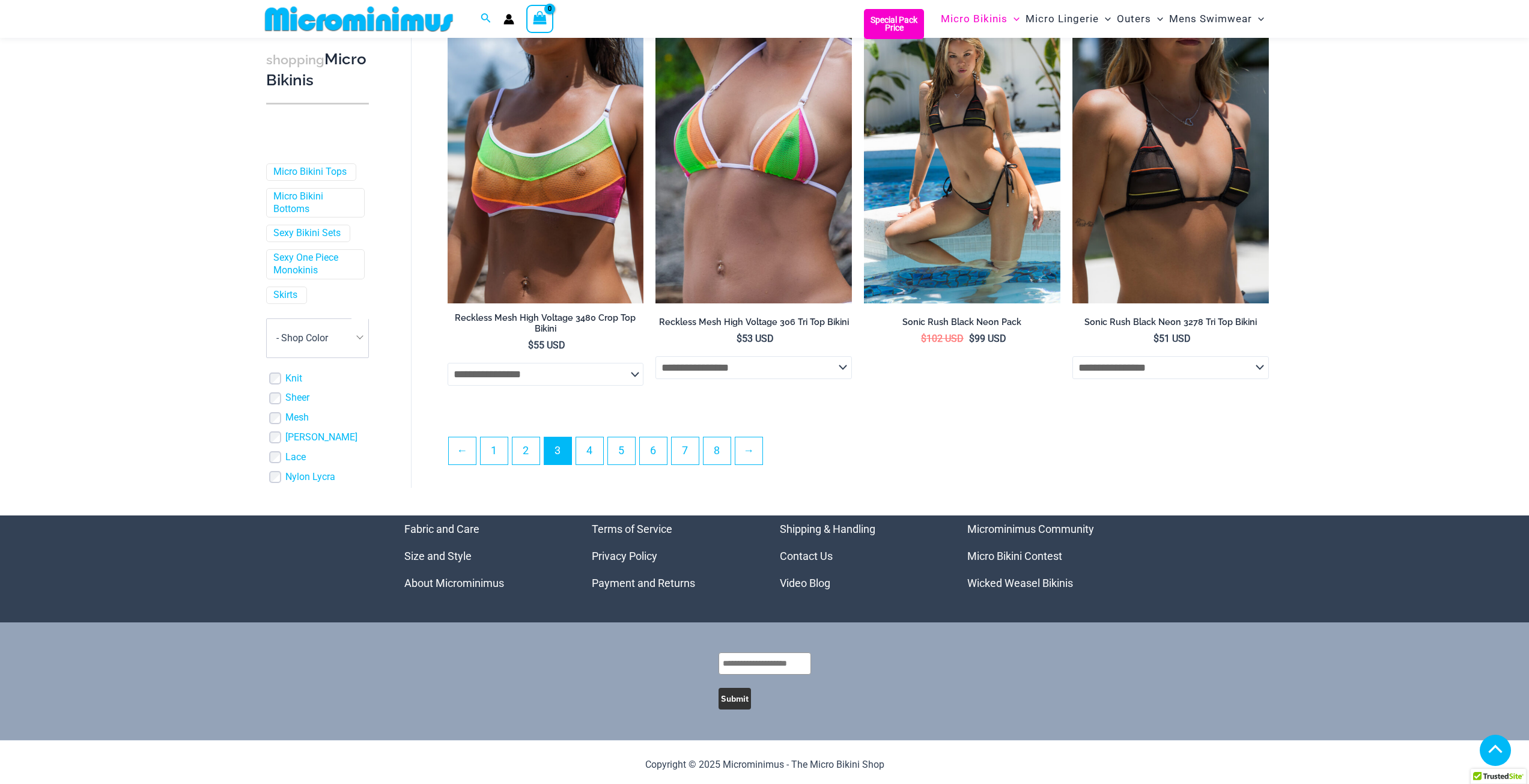
scroll to position [3008, 0]
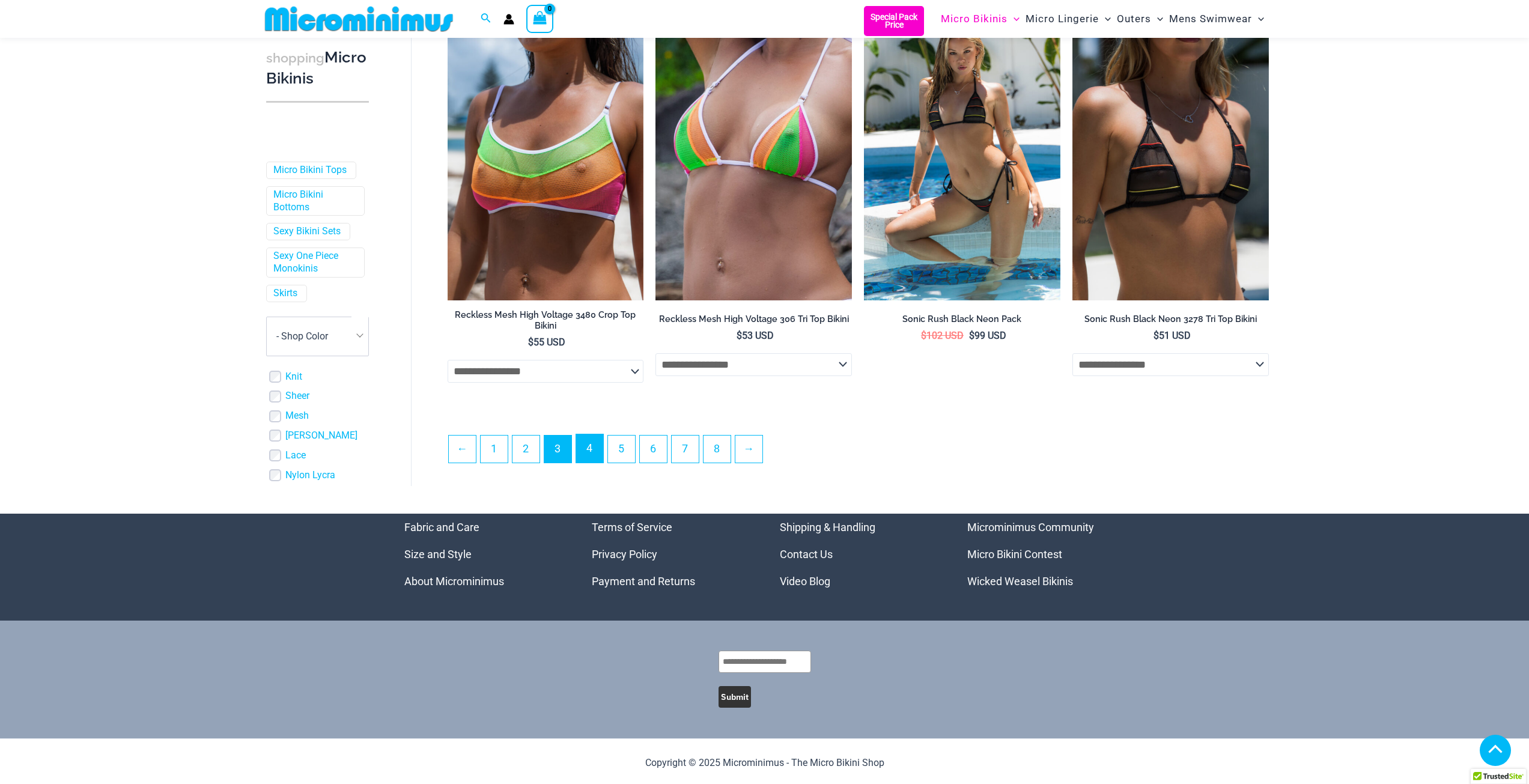
click at [579, 447] on link "4" at bounding box center [590, 448] width 27 height 28
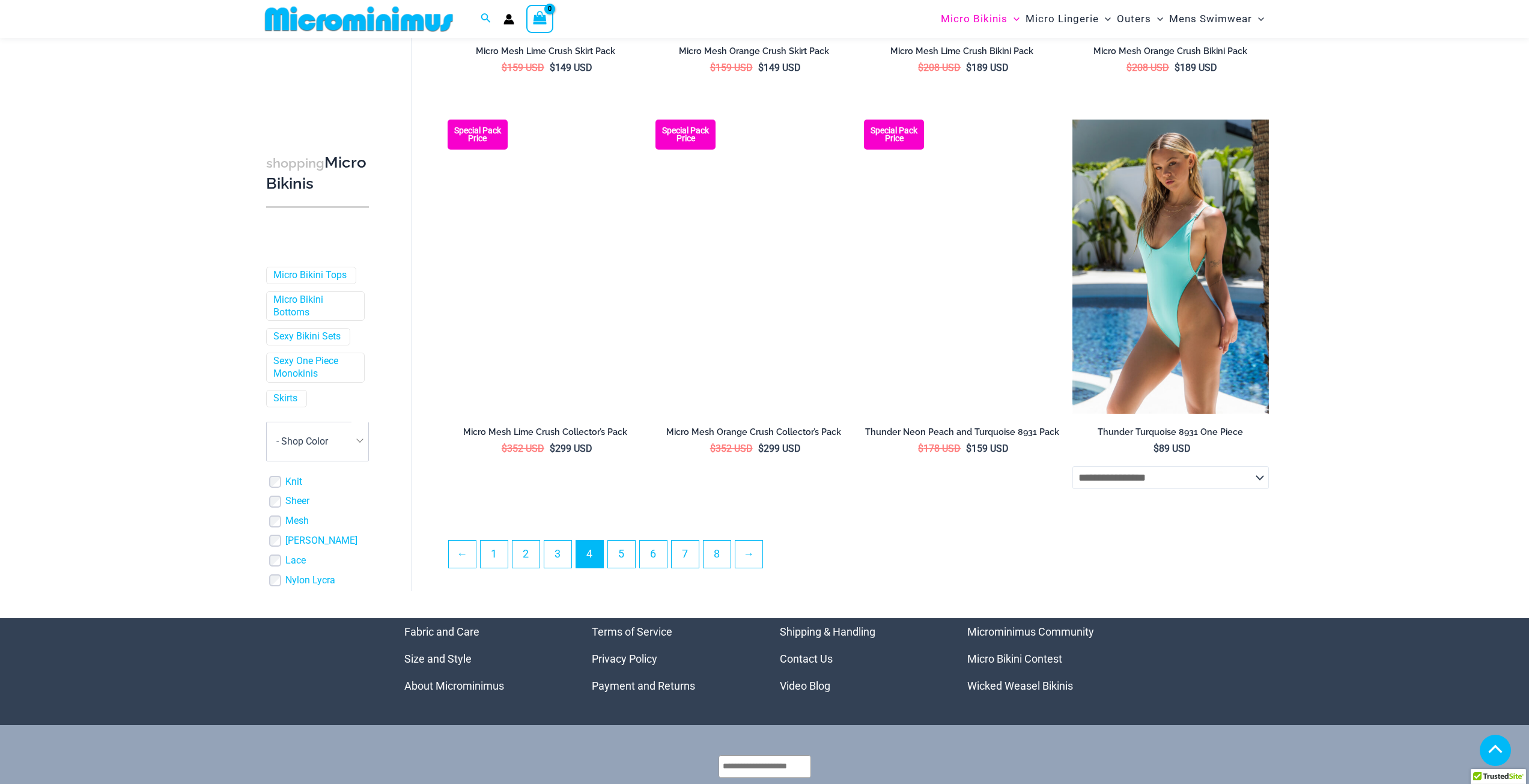
scroll to position [2872, 0]
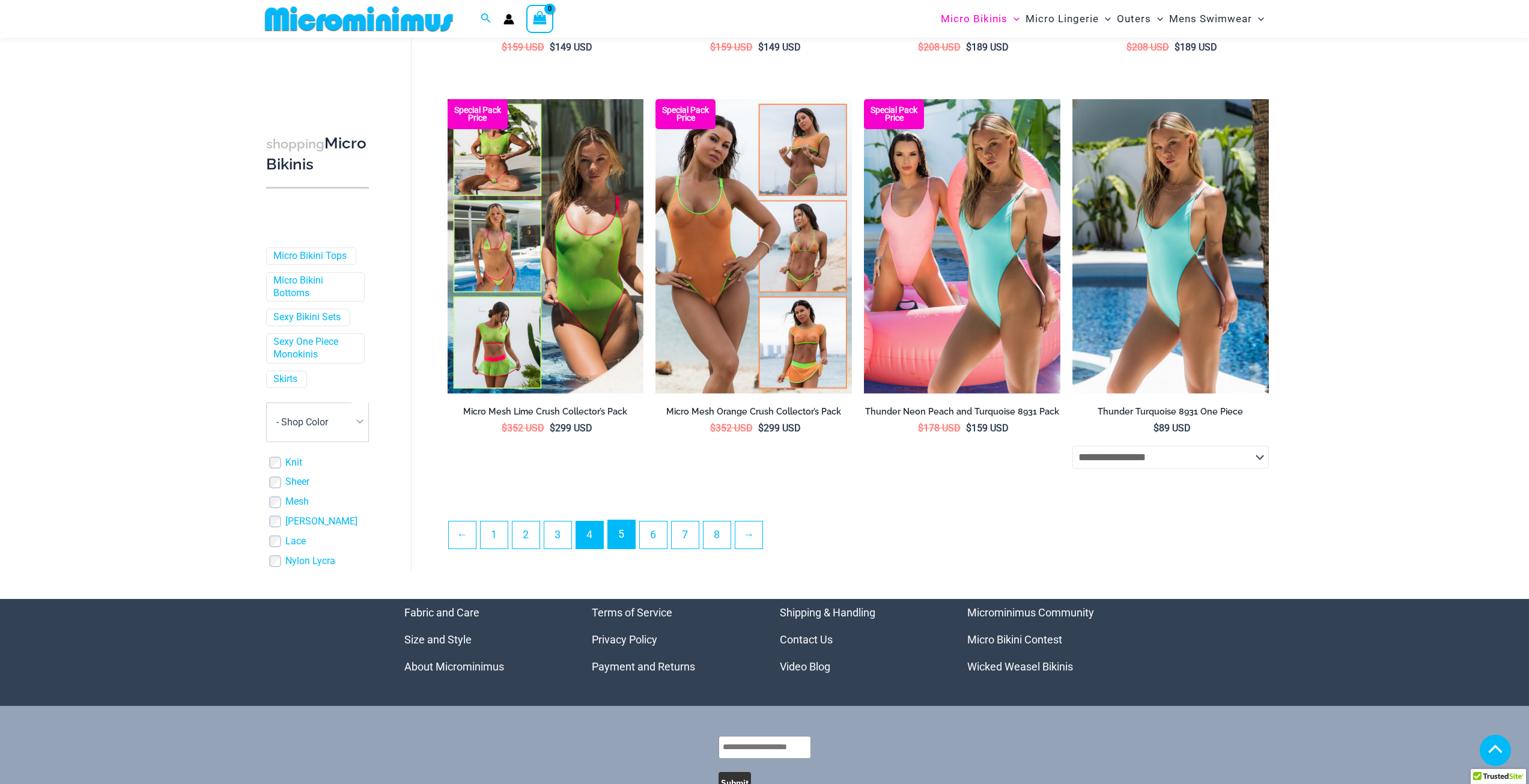
click at [623, 531] on link "5" at bounding box center [622, 534] width 27 height 28
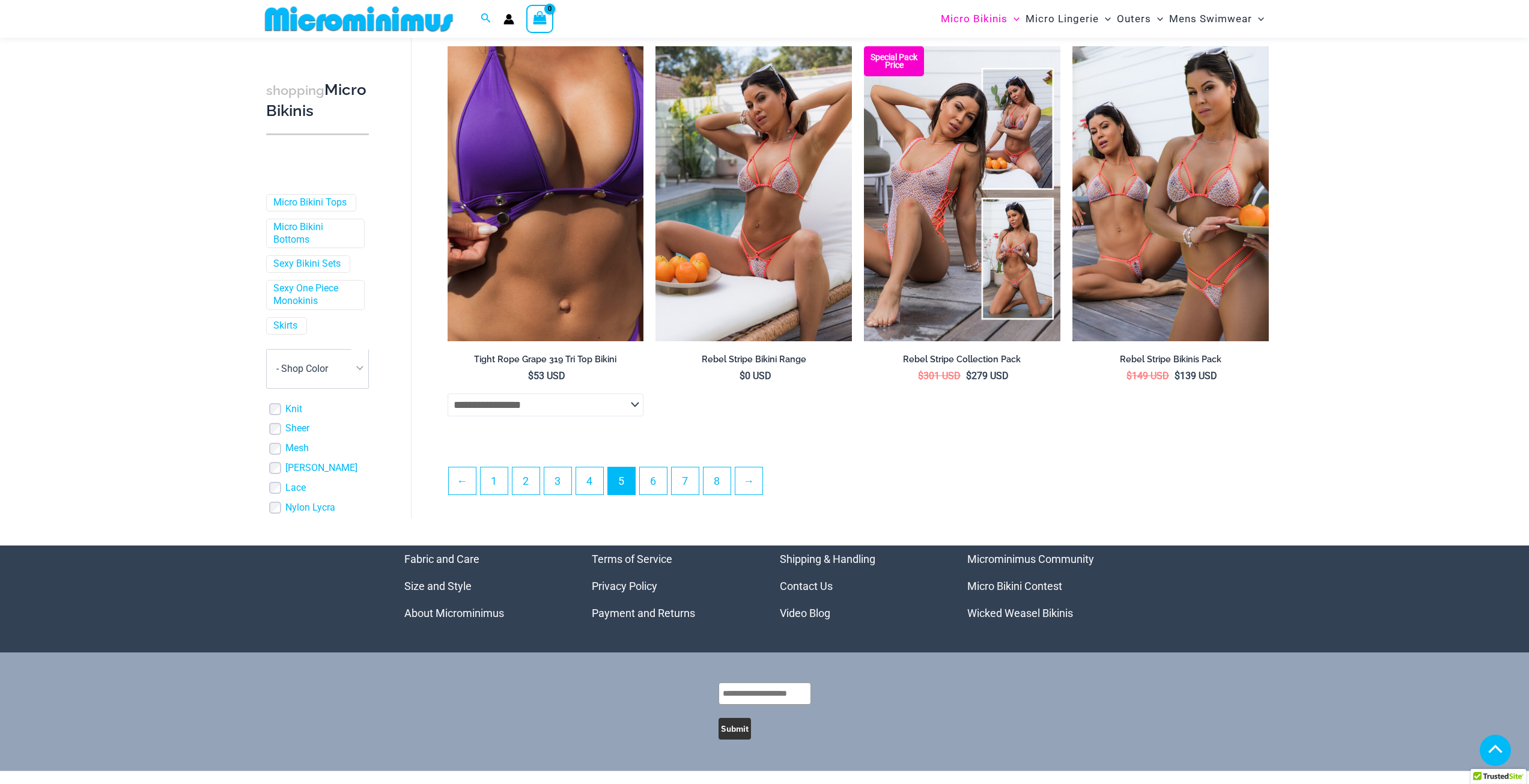
scroll to position [2993, 0]
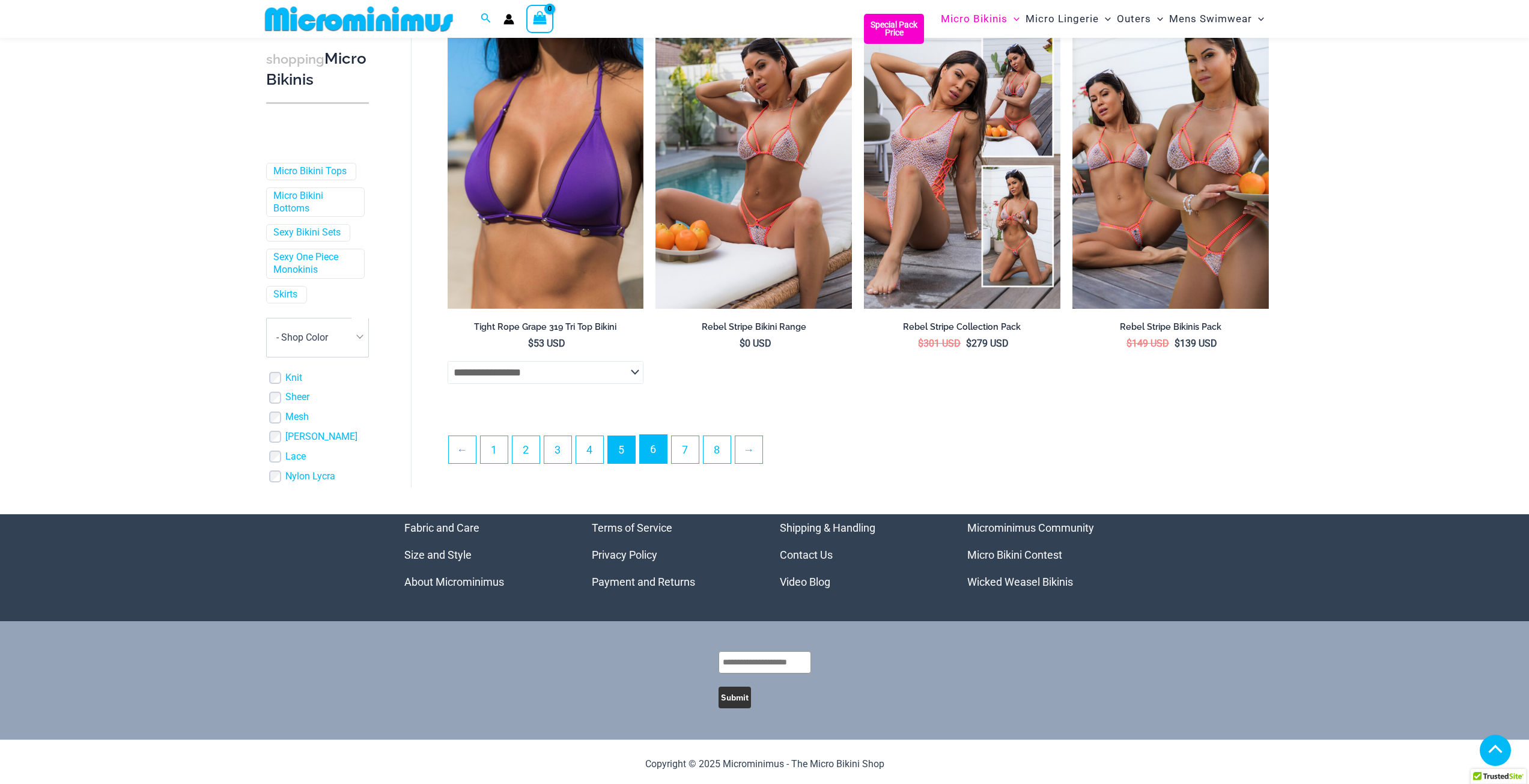
click at [661, 450] on link "6" at bounding box center [654, 449] width 27 height 28
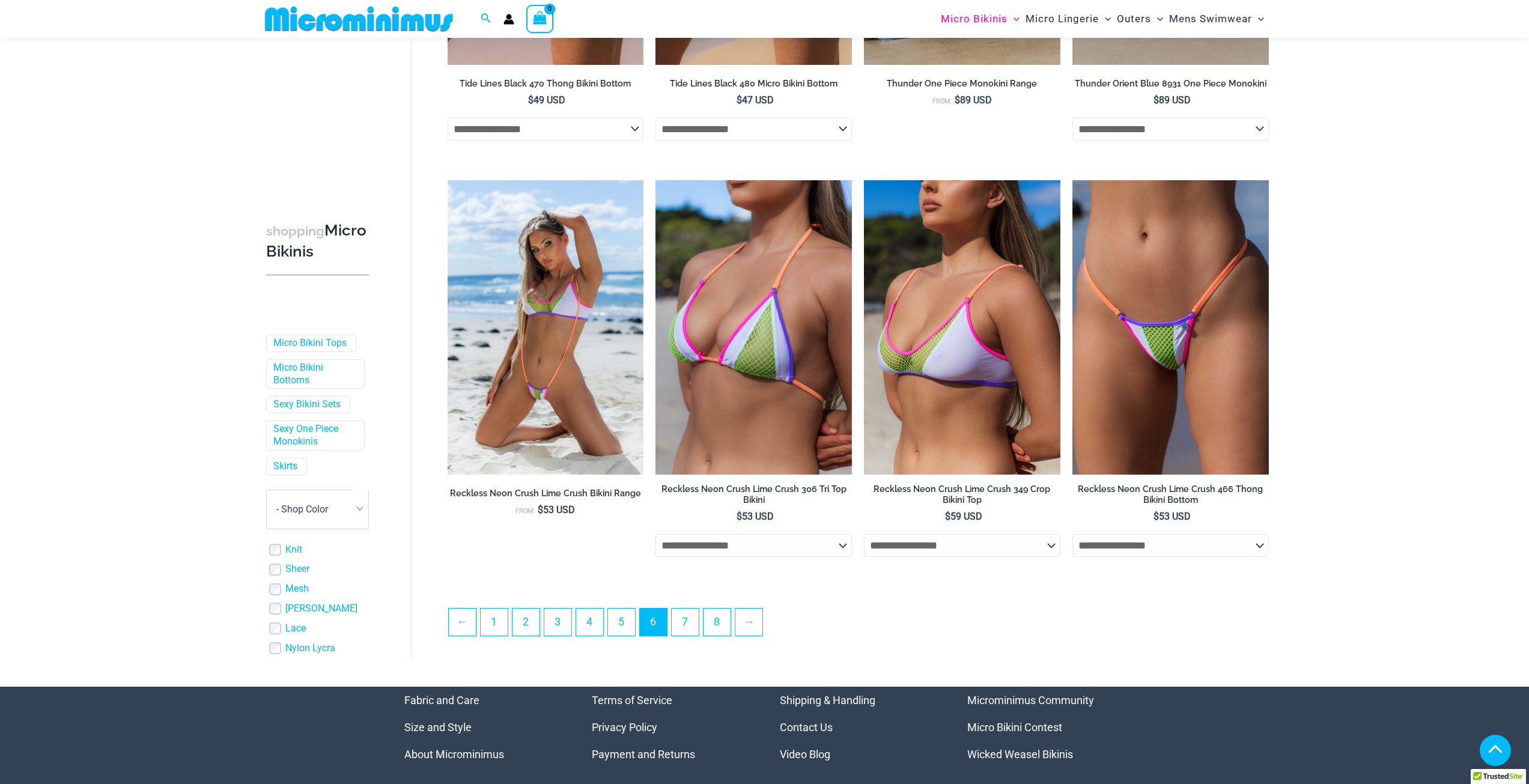
scroll to position [2872, 0]
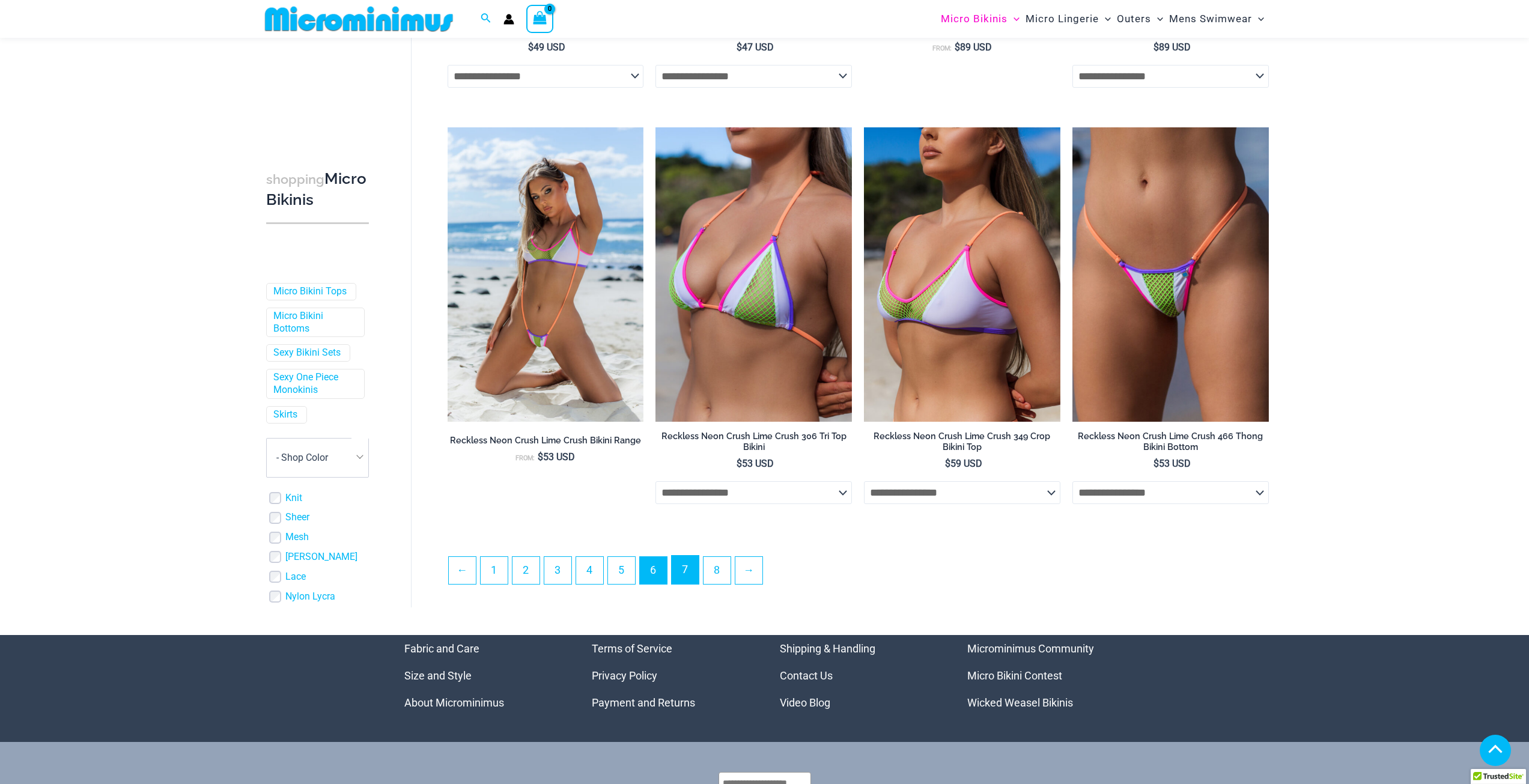
click at [692, 562] on link "7" at bounding box center [686, 569] width 27 height 28
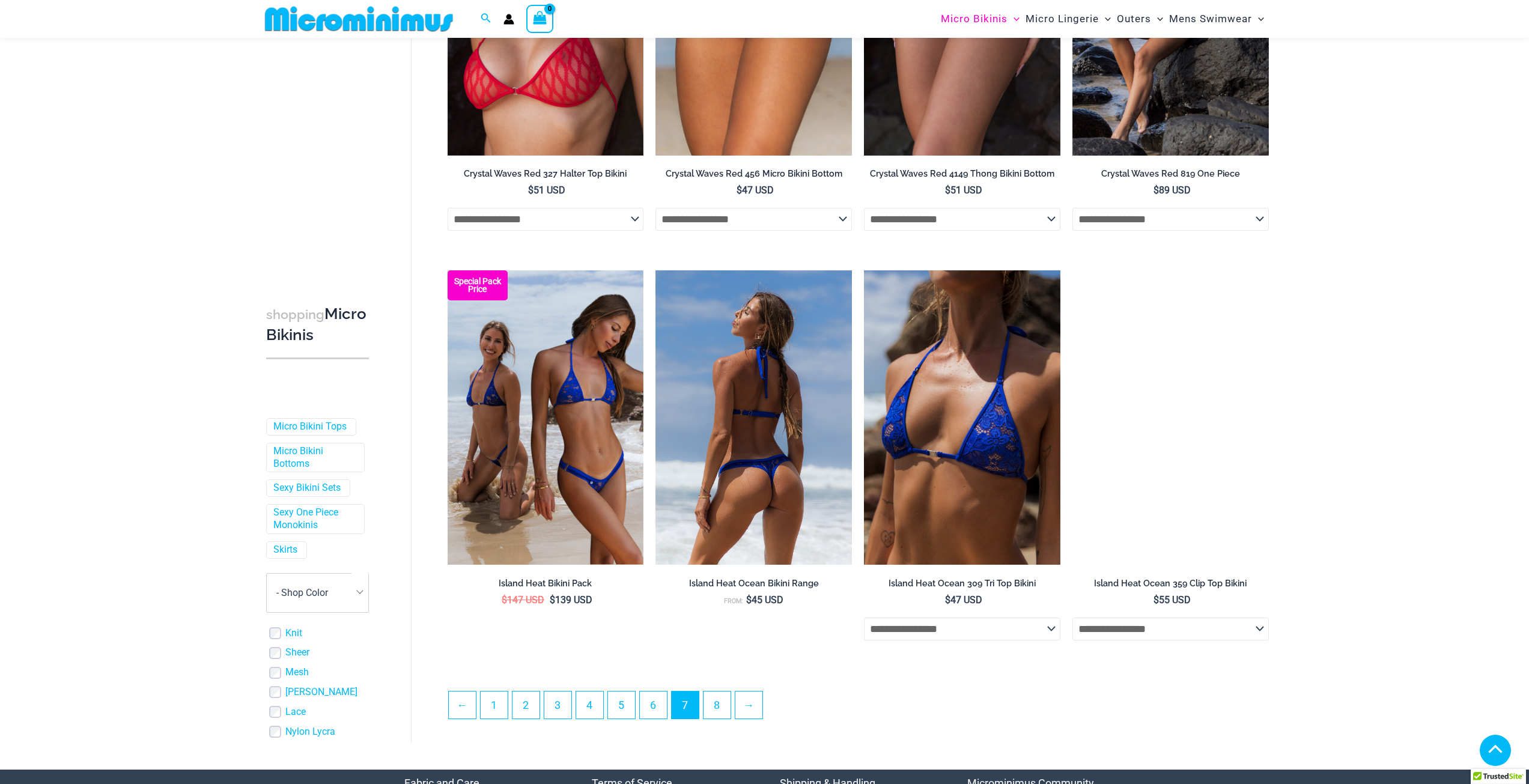
scroll to position [2932, 0]
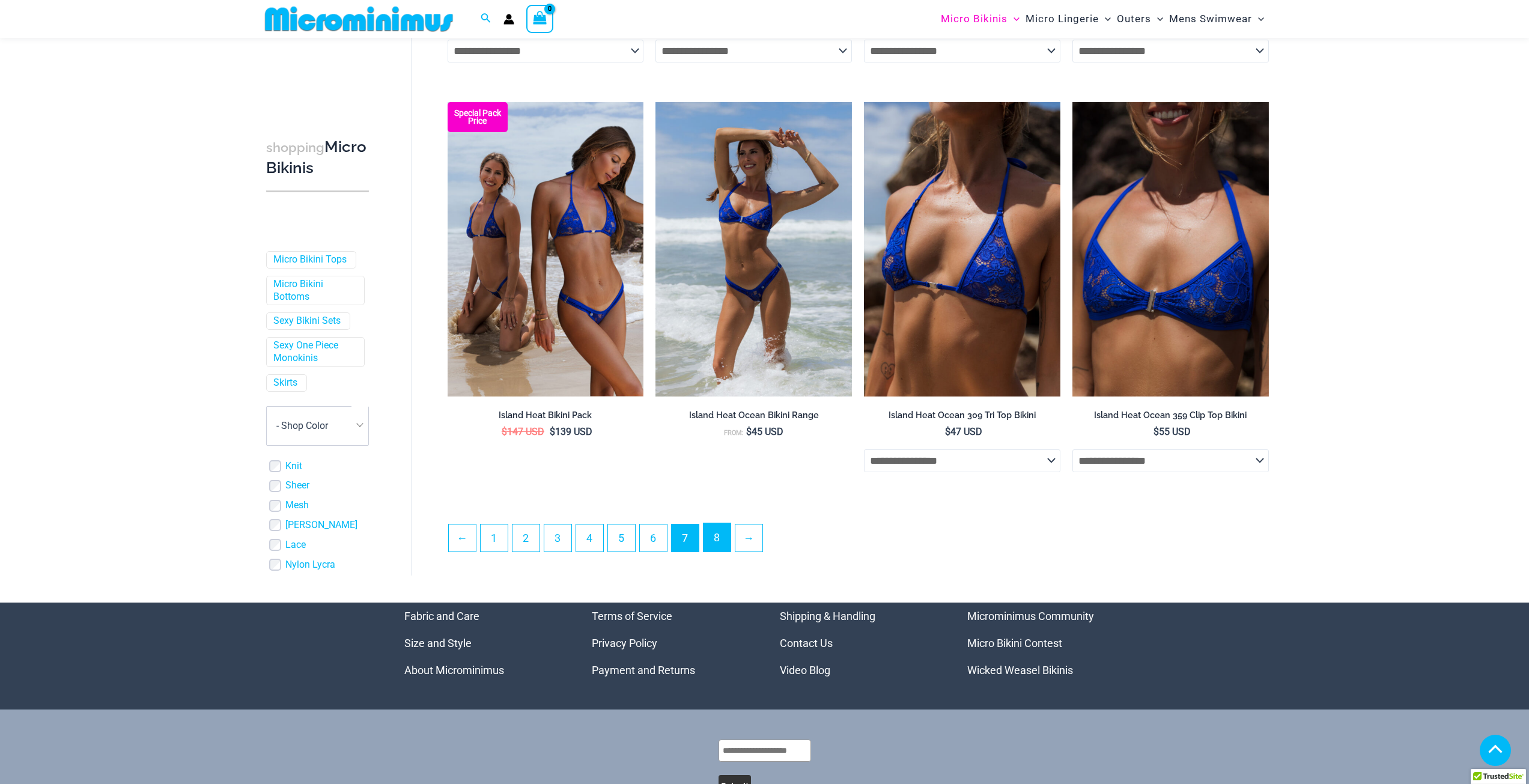
click at [717, 541] on link "8" at bounding box center [717, 537] width 27 height 28
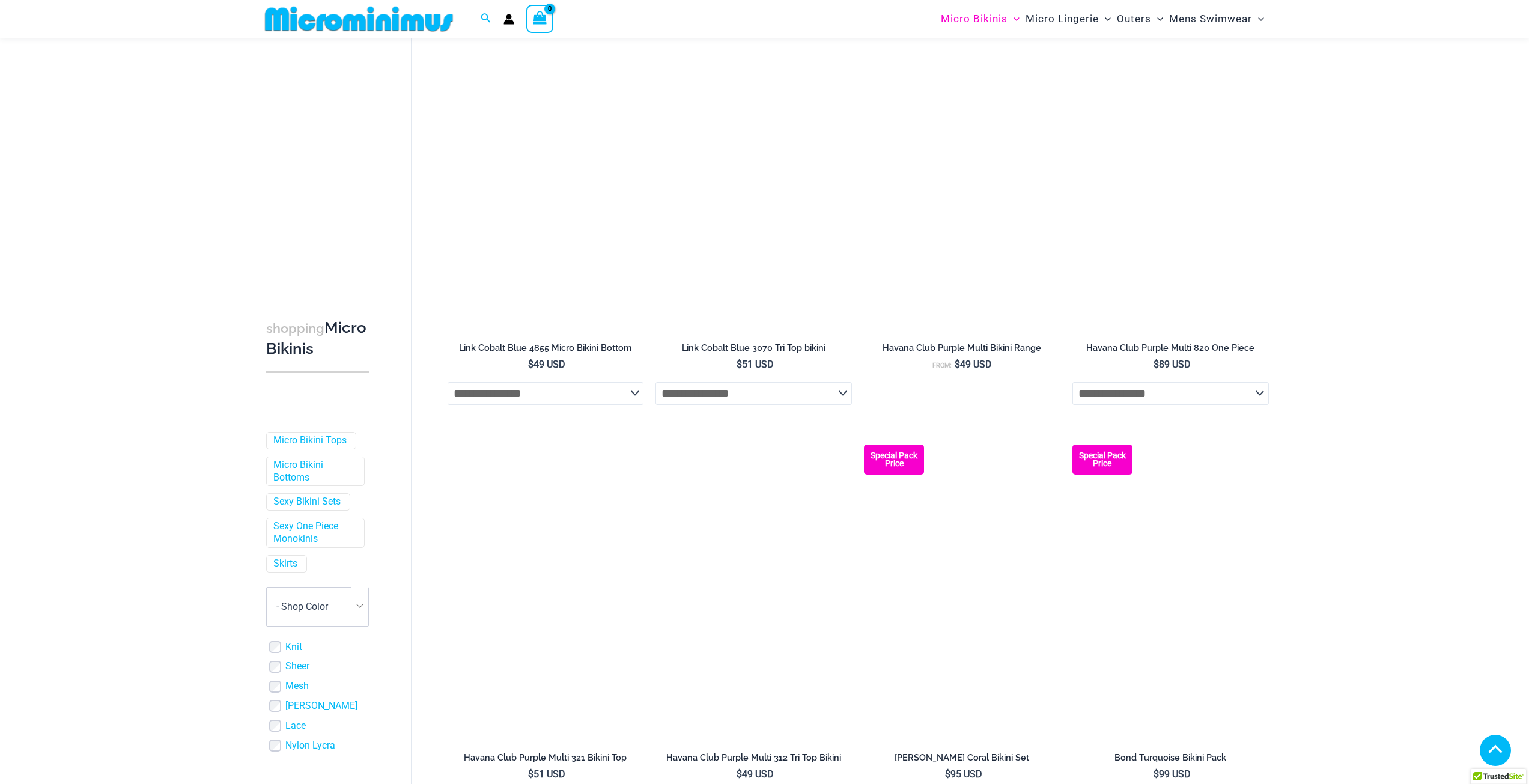
scroll to position [1371, 0]
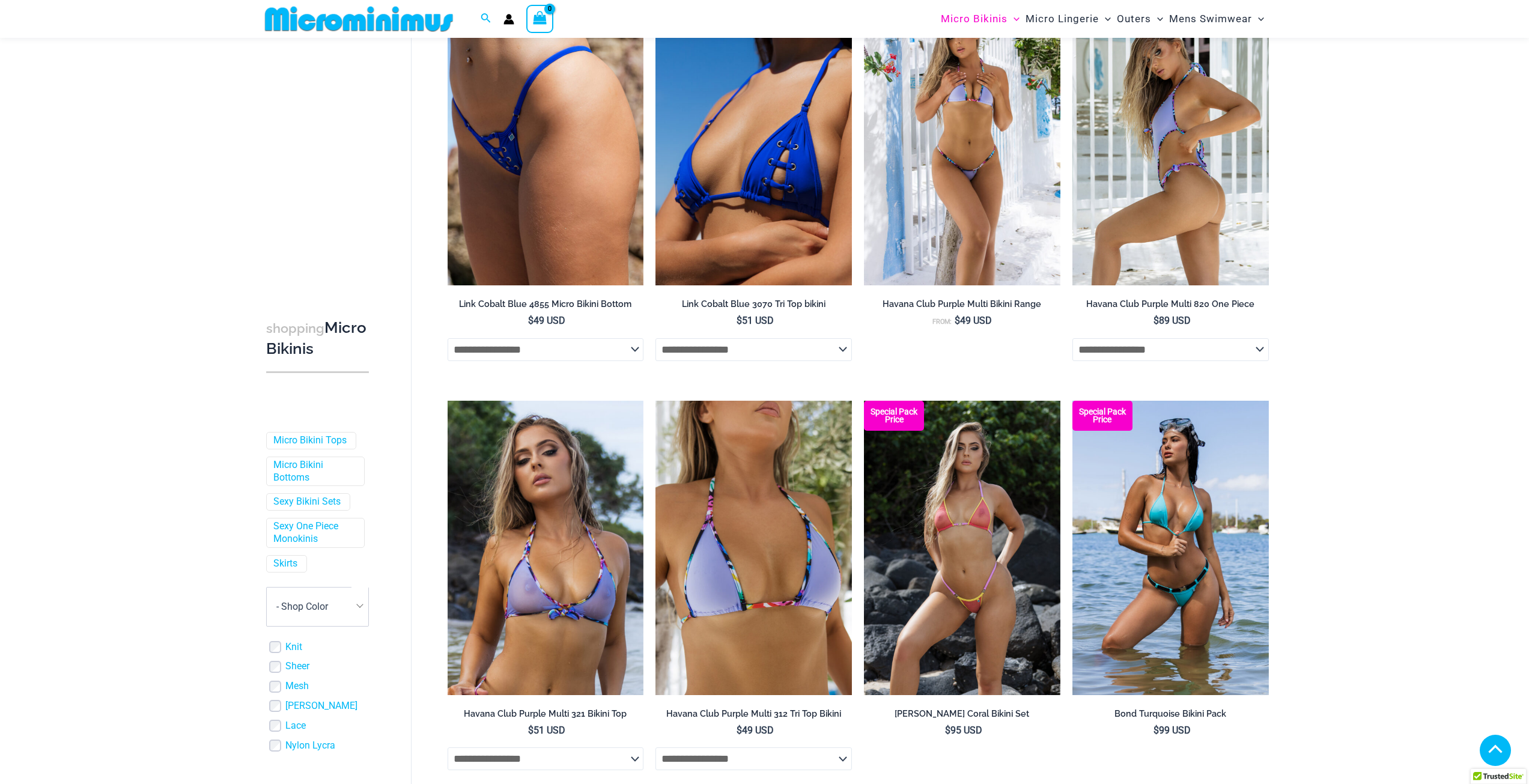
click at [1166, 234] on img at bounding box center [1170, 138] width 196 height 294
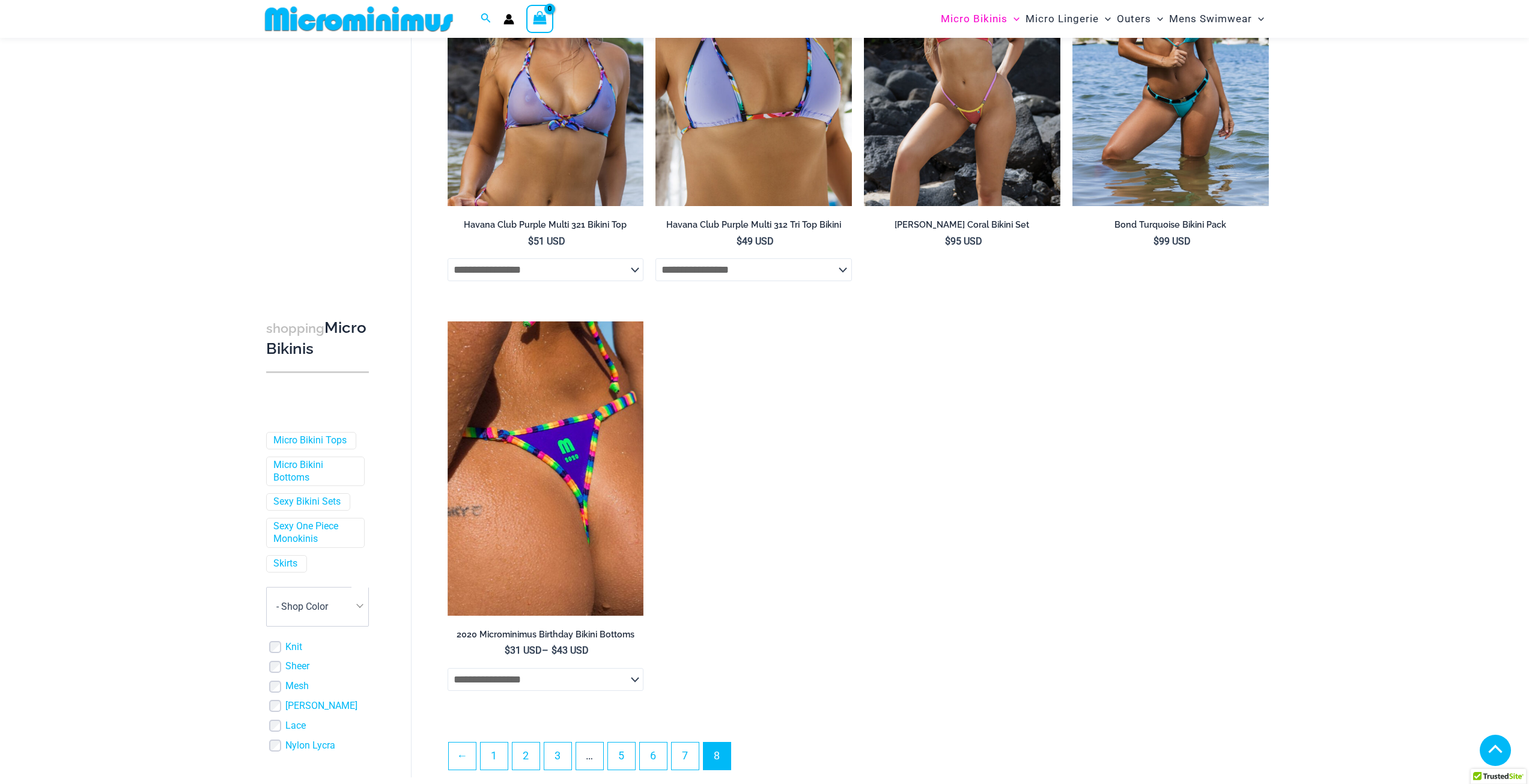
scroll to position [1971, 0]
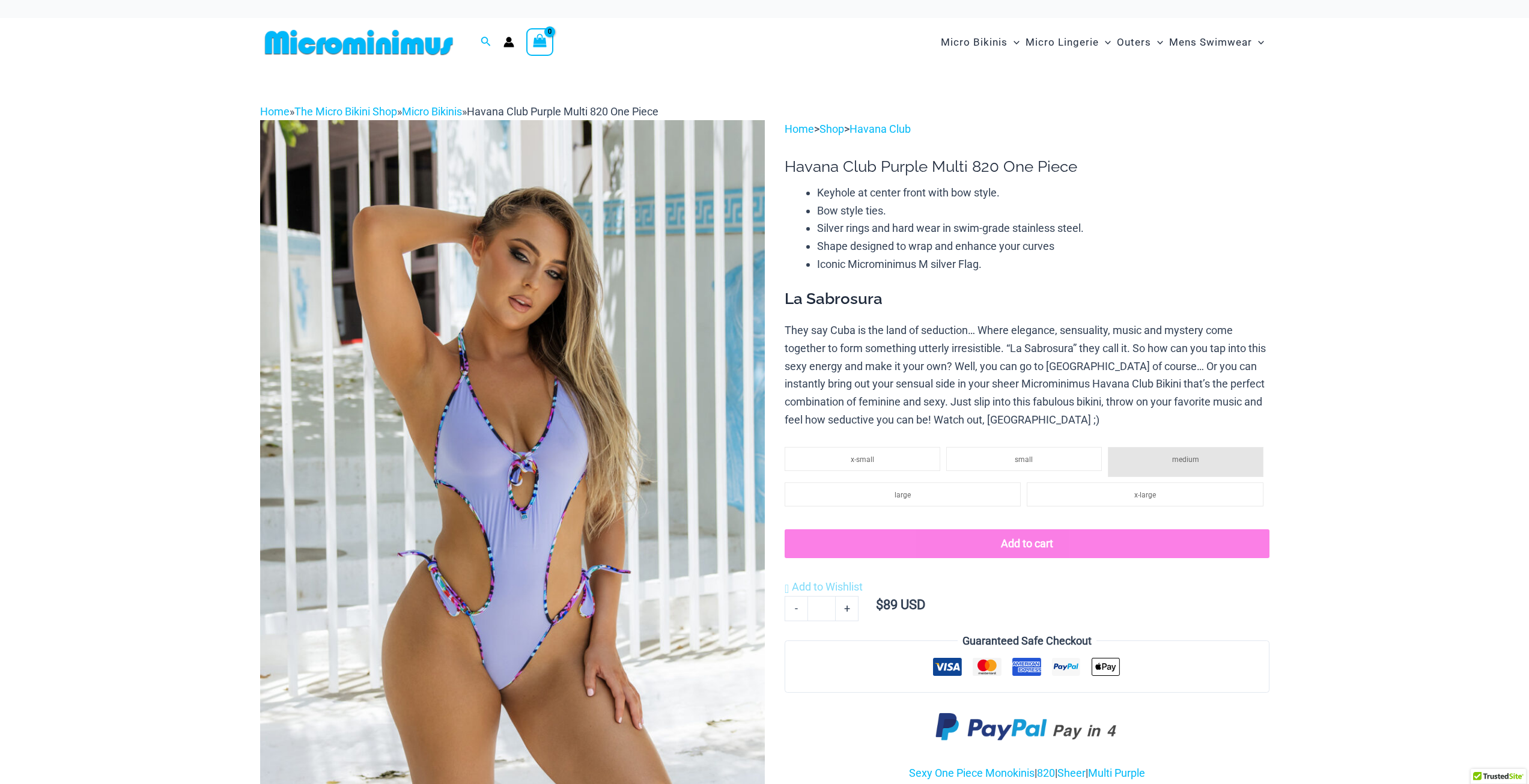
click at [494, 525] on img at bounding box center [512, 498] width 504 height 757
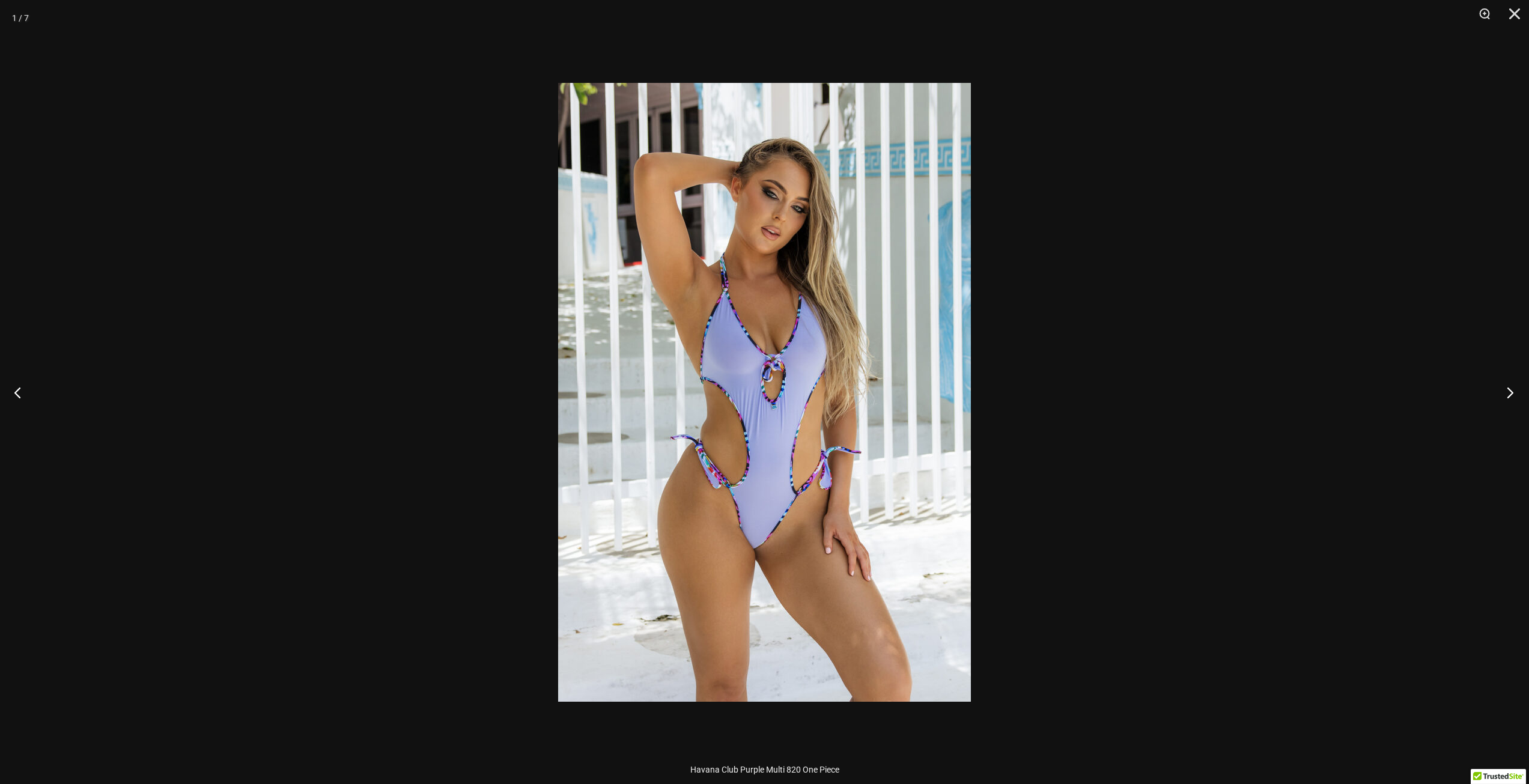
click at [1508, 391] on button "Next" at bounding box center [1506, 392] width 45 height 60
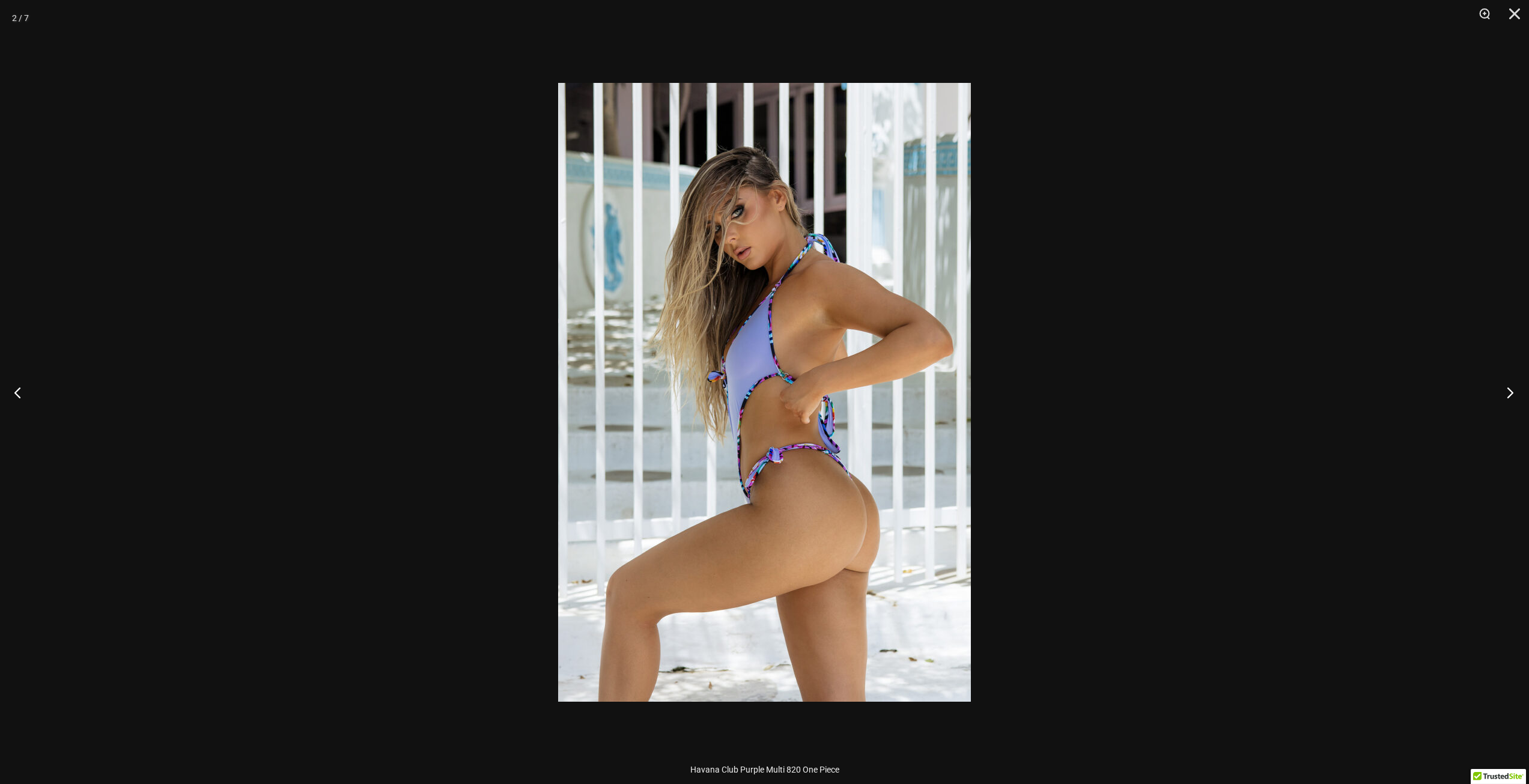
click at [1508, 391] on button "Next" at bounding box center [1506, 392] width 45 height 60
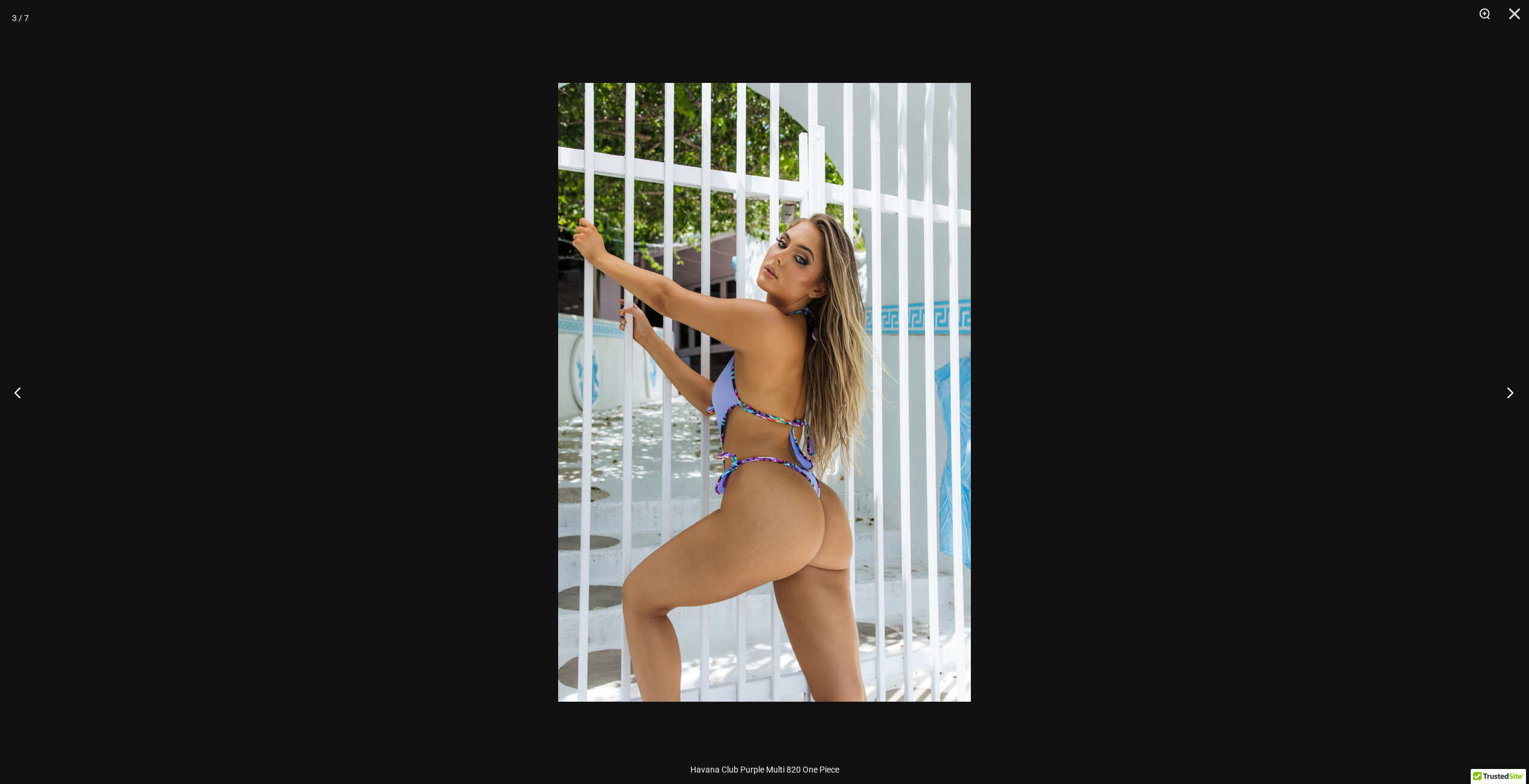
click at [1508, 391] on button "Next" at bounding box center [1506, 392] width 45 height 60
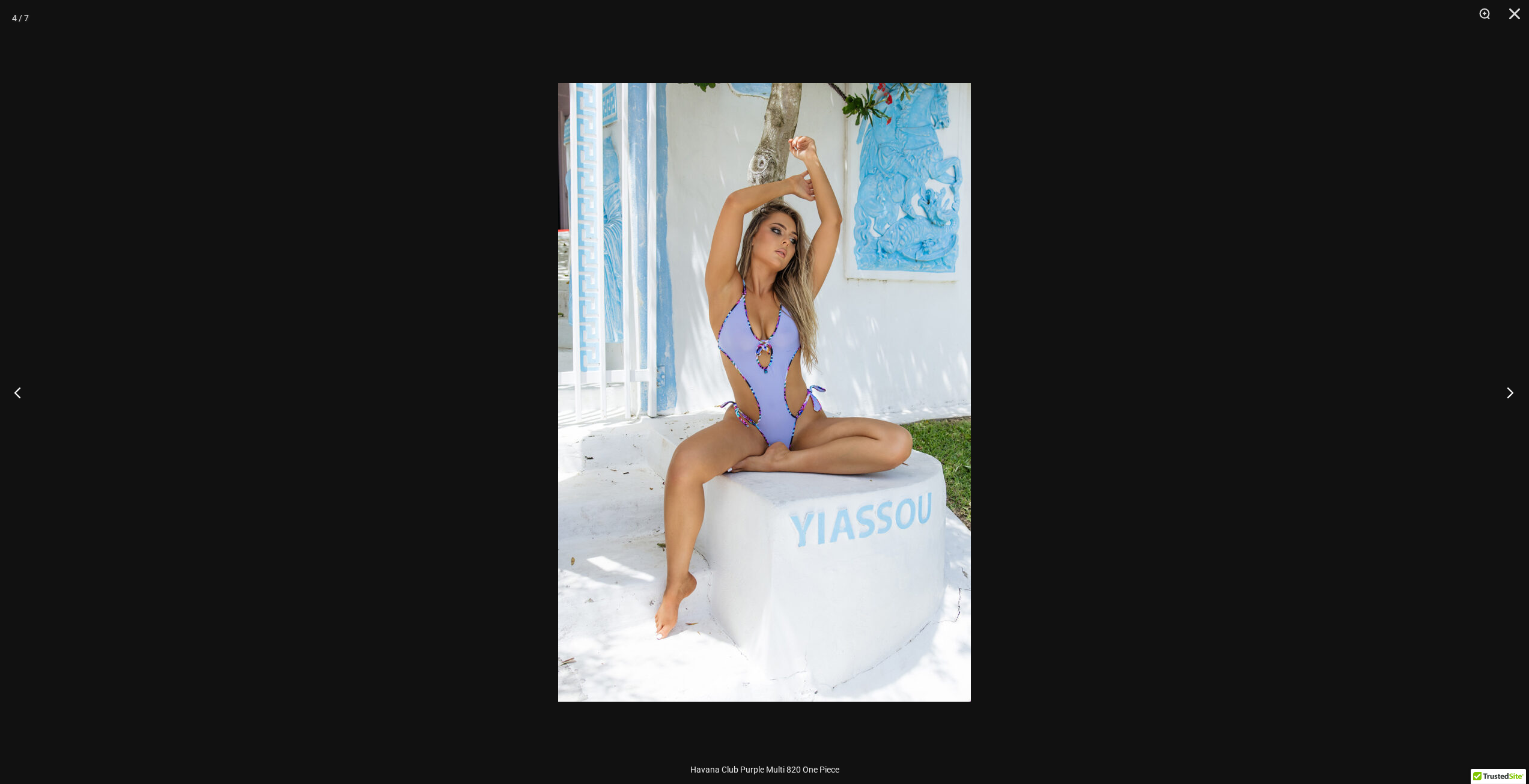
click at [1508, 391] on button "Next" at bounding box center [1506, 392] width 45 height 60
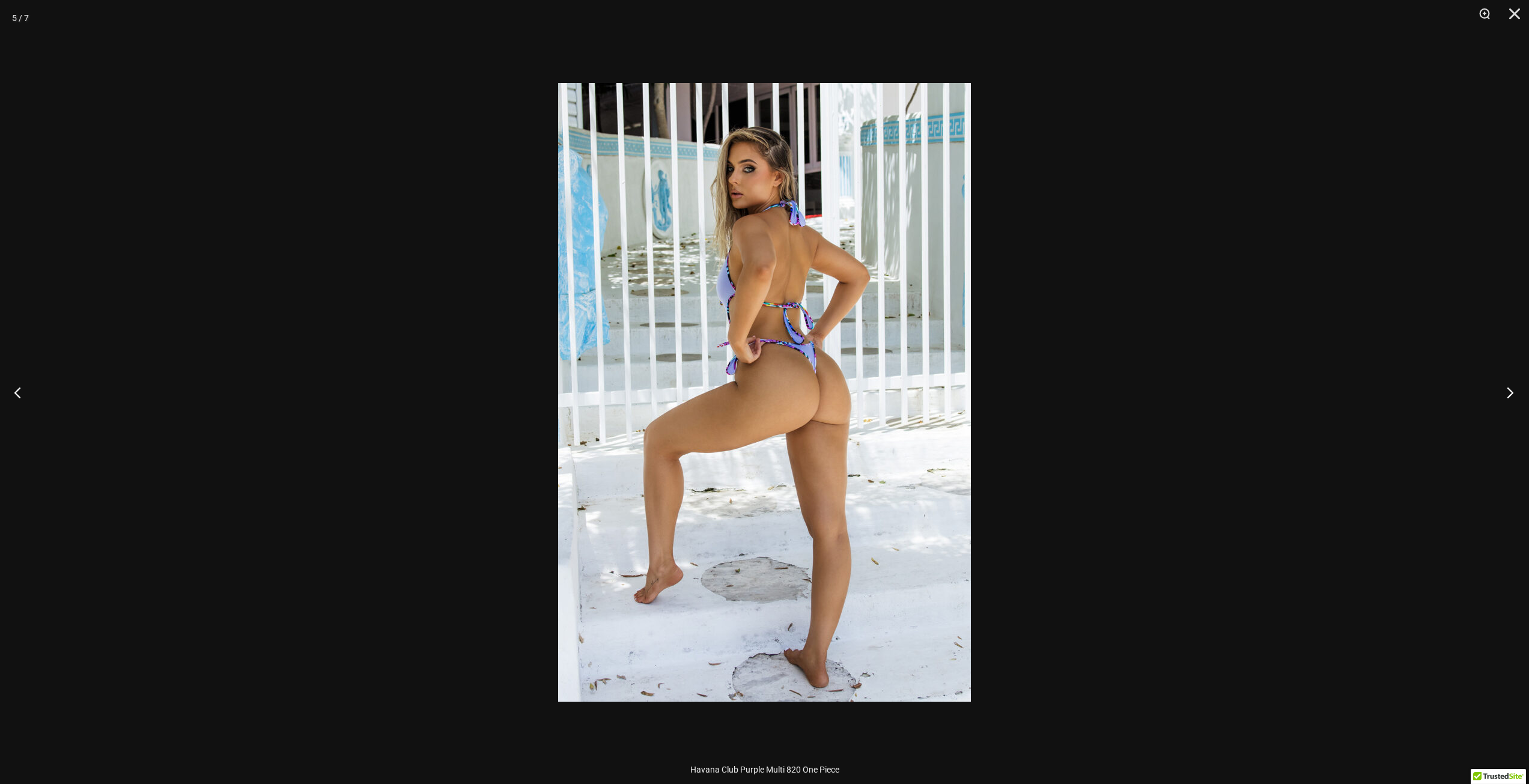
click at [1508, 391] on button "Next" at bounding box center [1506, 392] width 45 height 60
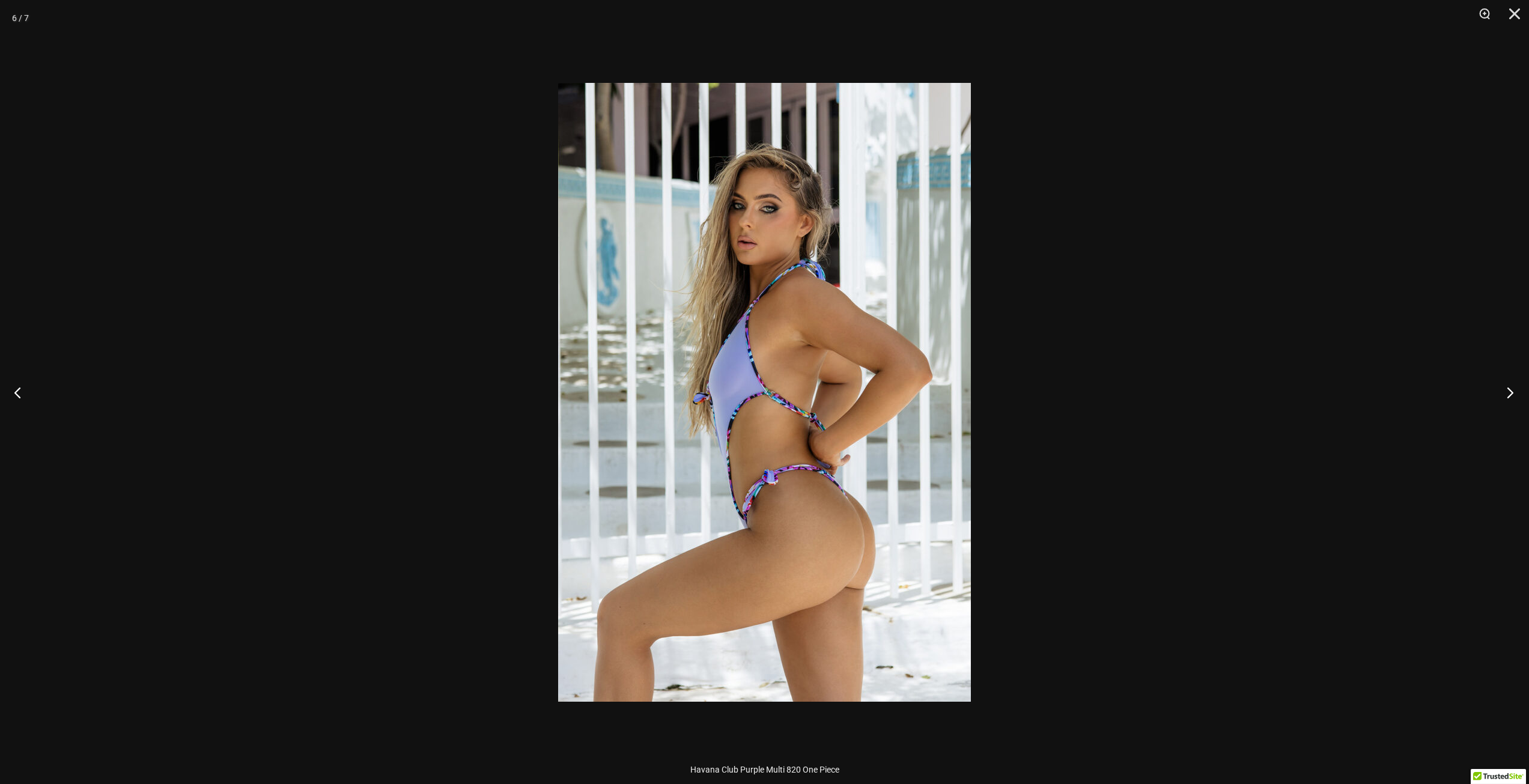
click at [1508, 391] on button "Next" at bounding box center [1506, 392] width 45 height 60
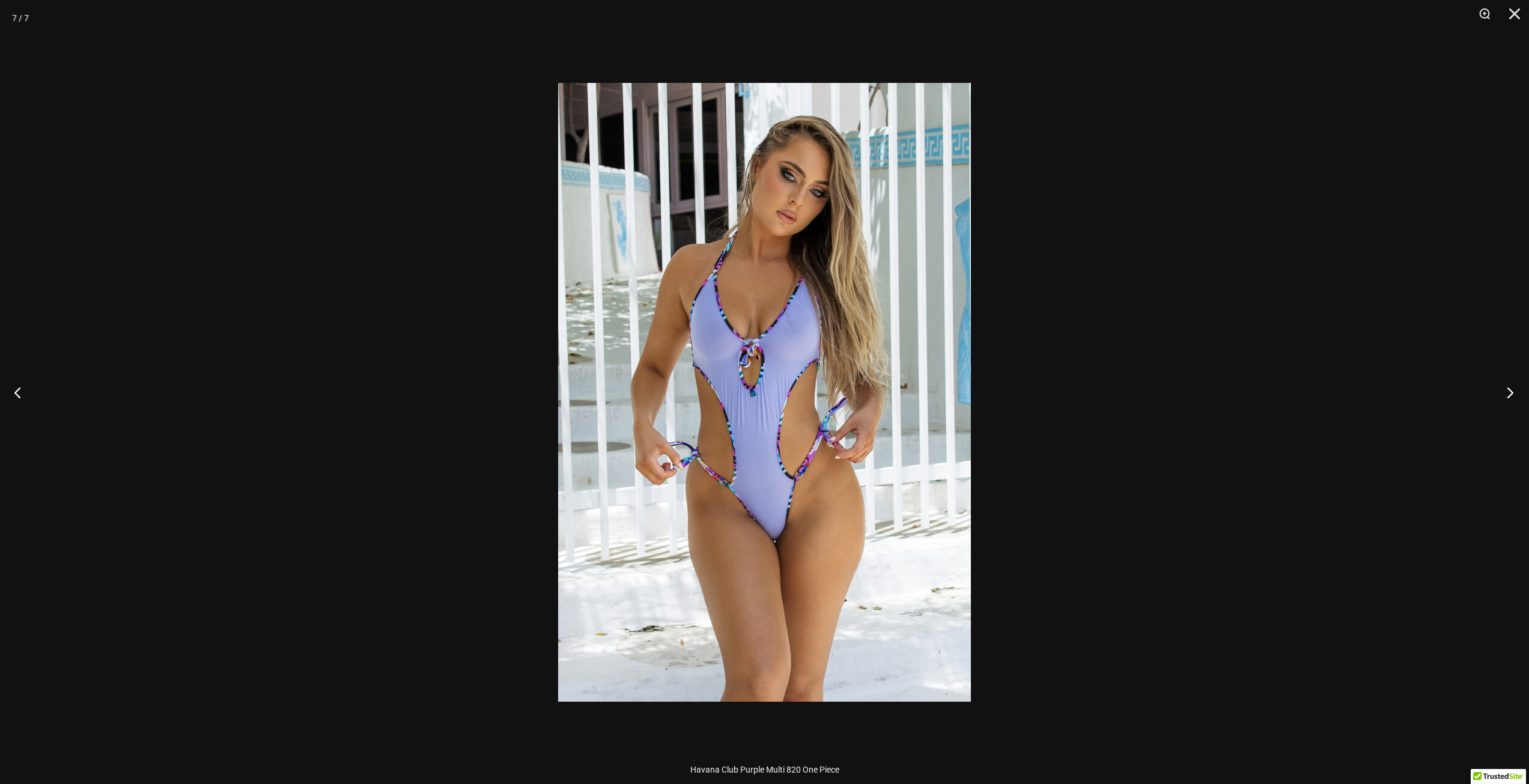
click at [1508, 391] on button "Next" at bounding box center [1506, 392] width 45 height 60
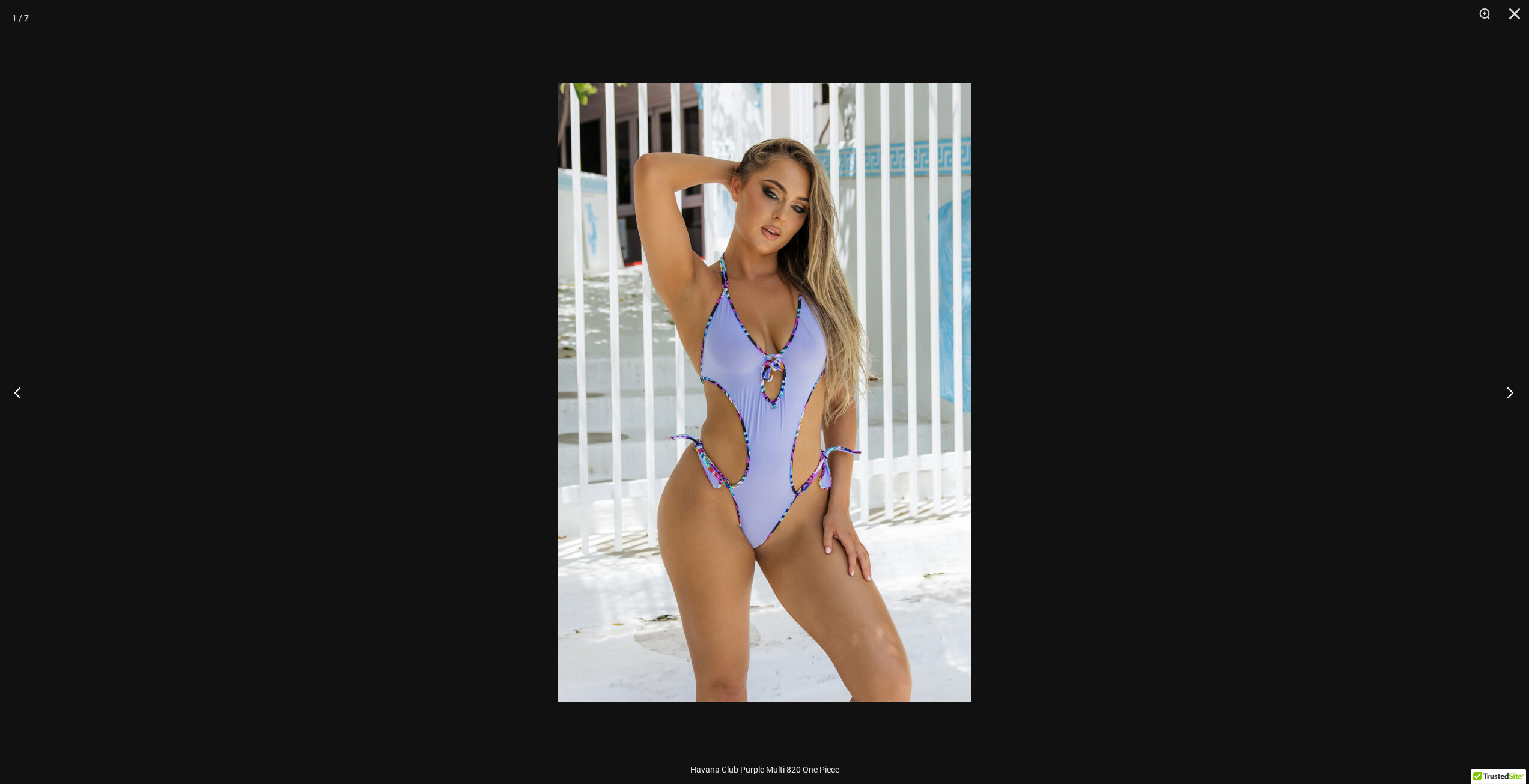
click at [1508, 391] on button "Next" at bounding box center [1506, 392] width 45 height 60
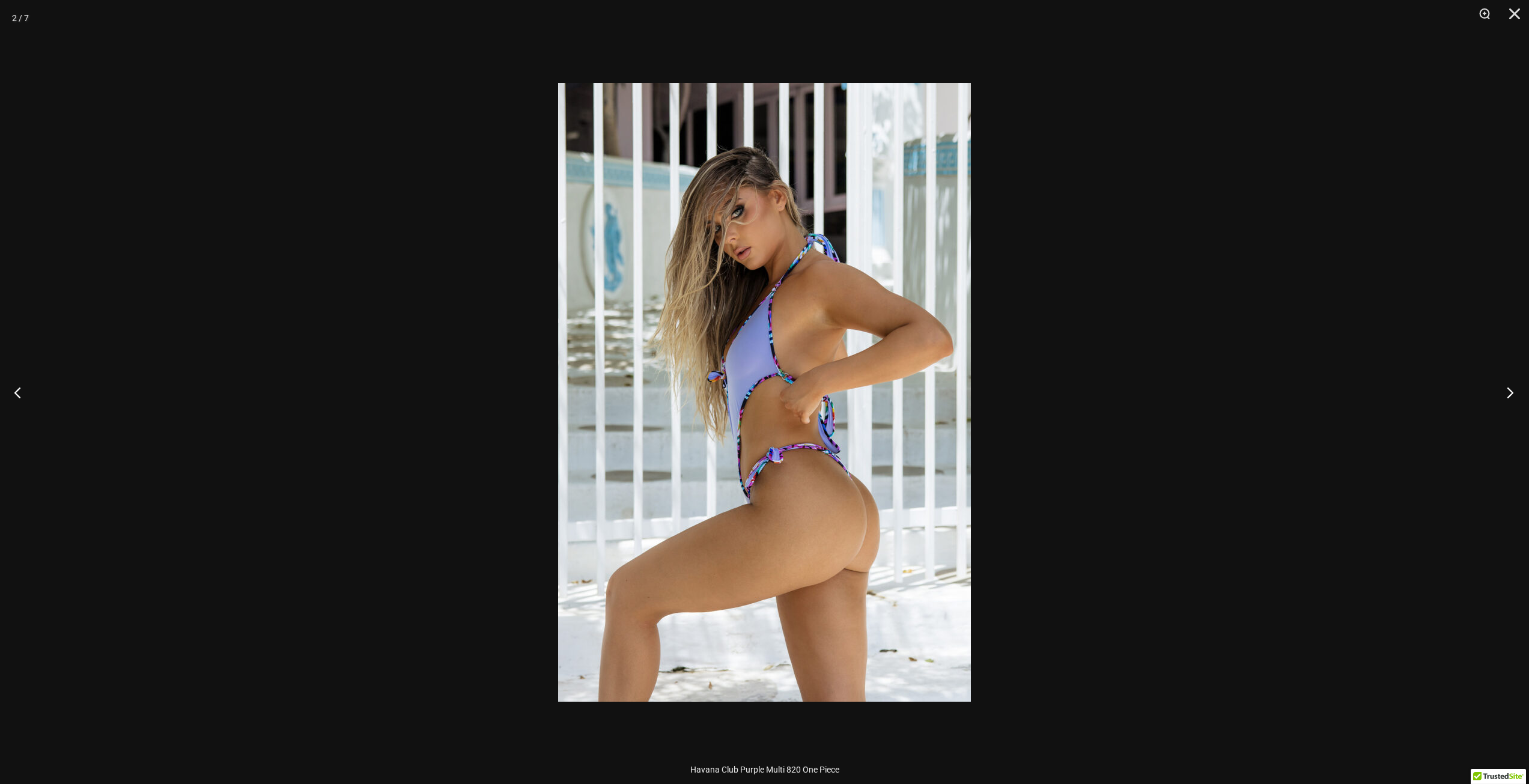
click at [1508, 391] on button "Next" at bounding box center [1506, 392] width 45 height 60
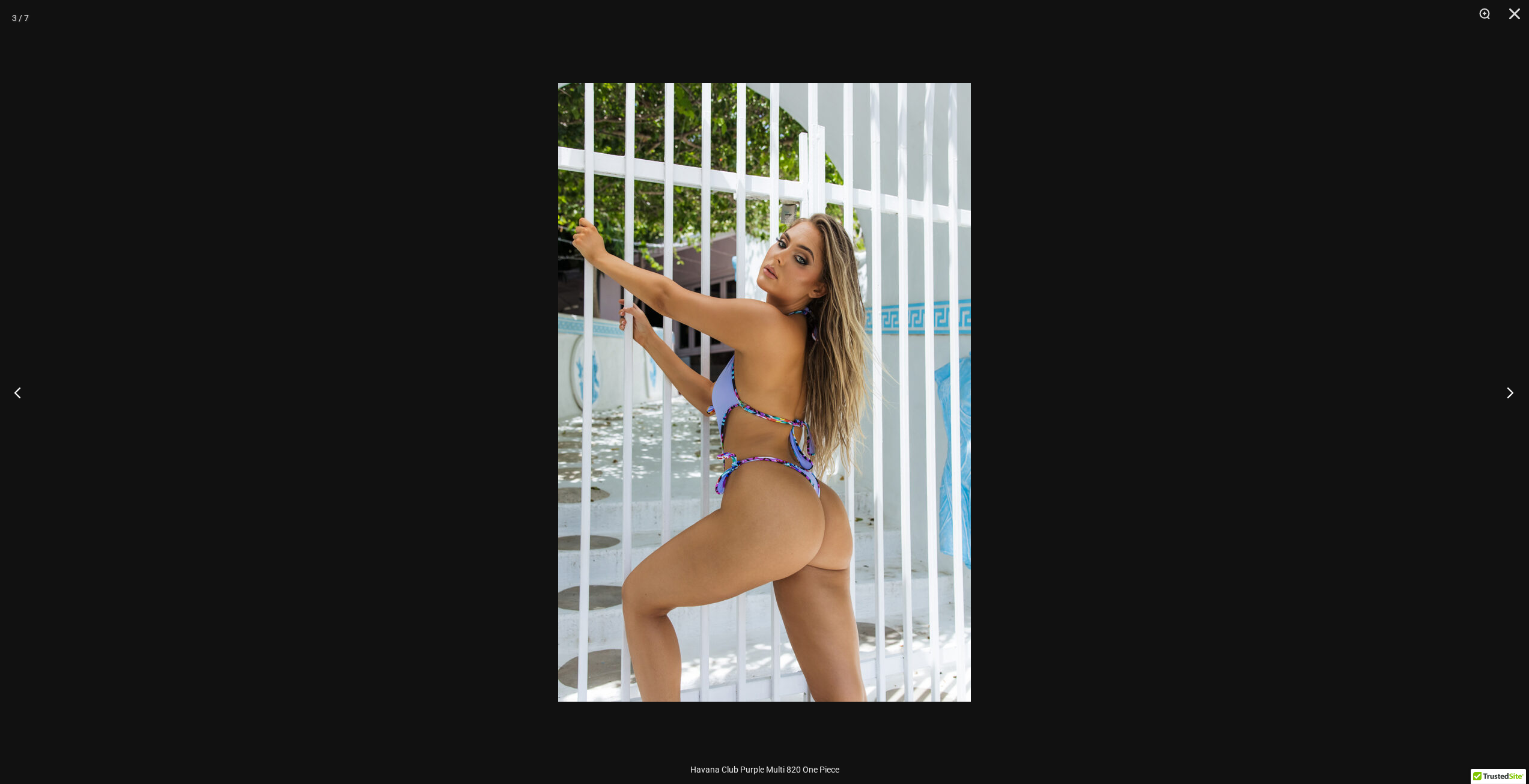
click at [1508, 391] on button "Next" at bounding box center [1506, 392] width 45 height 60
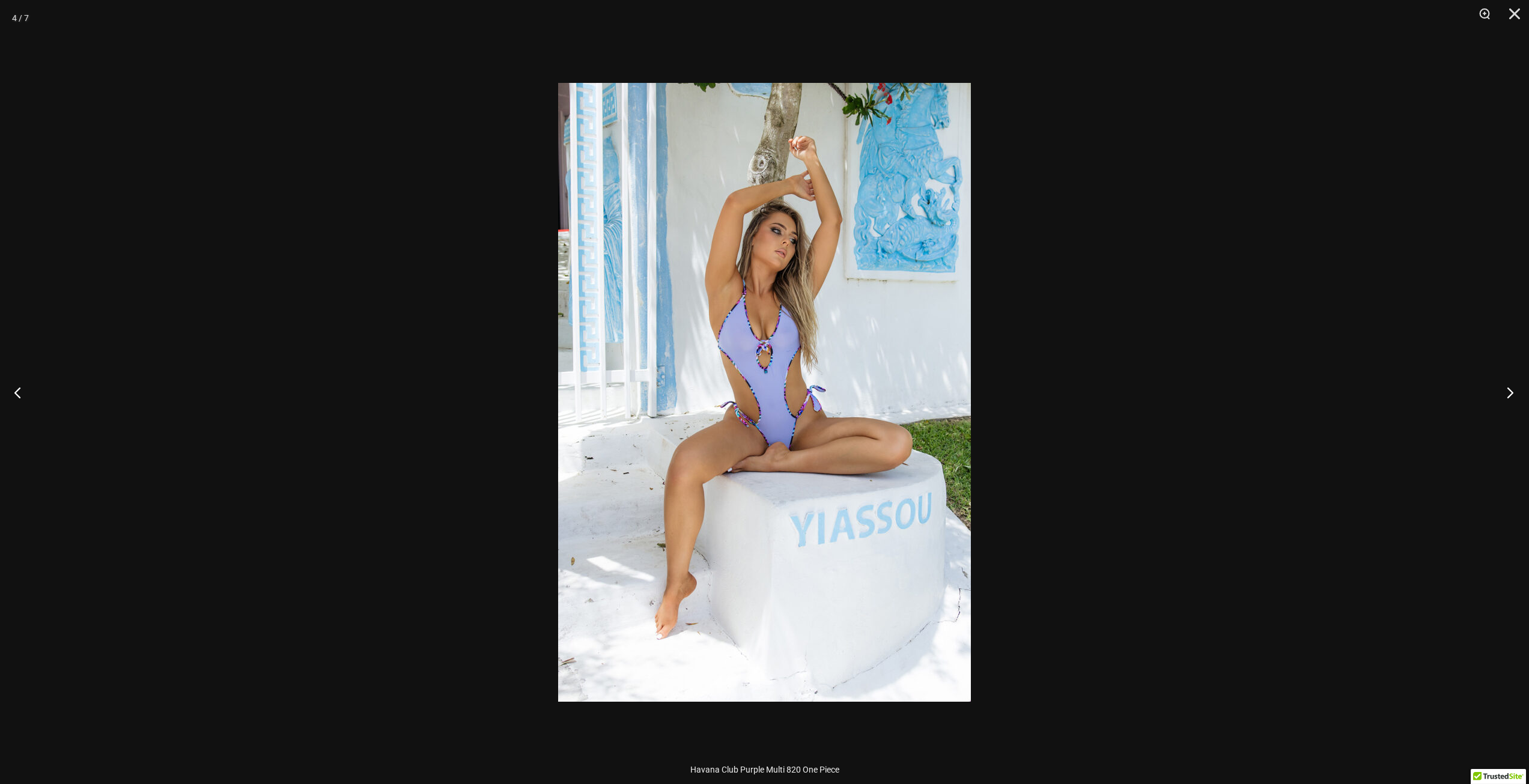
click at [1508, 391] on button "Next" at bounding box center [1506, 392] width 45 height 60
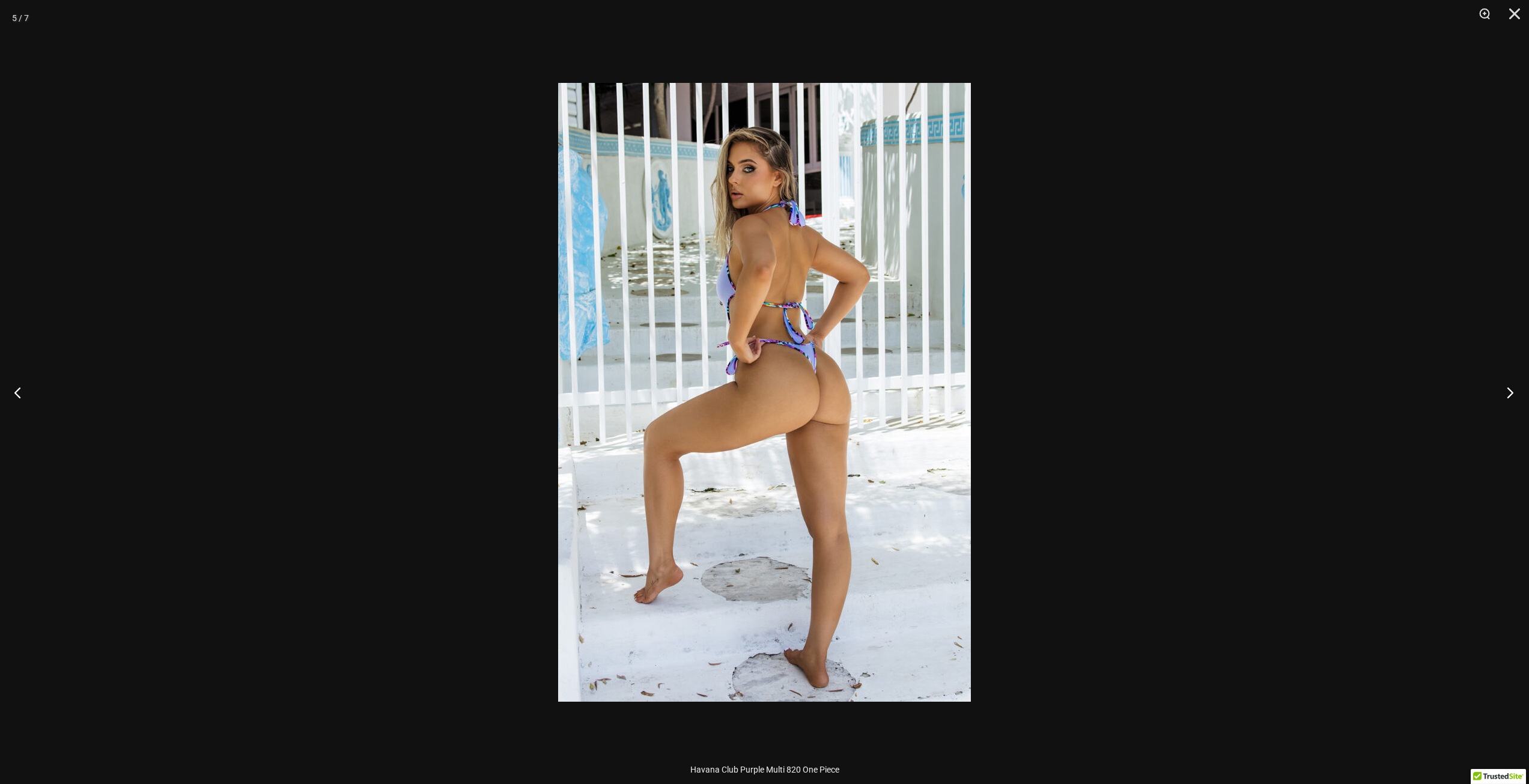
click at [1508, 391] on button "Next" at bounding box center [1506, 392] width 45 height 60
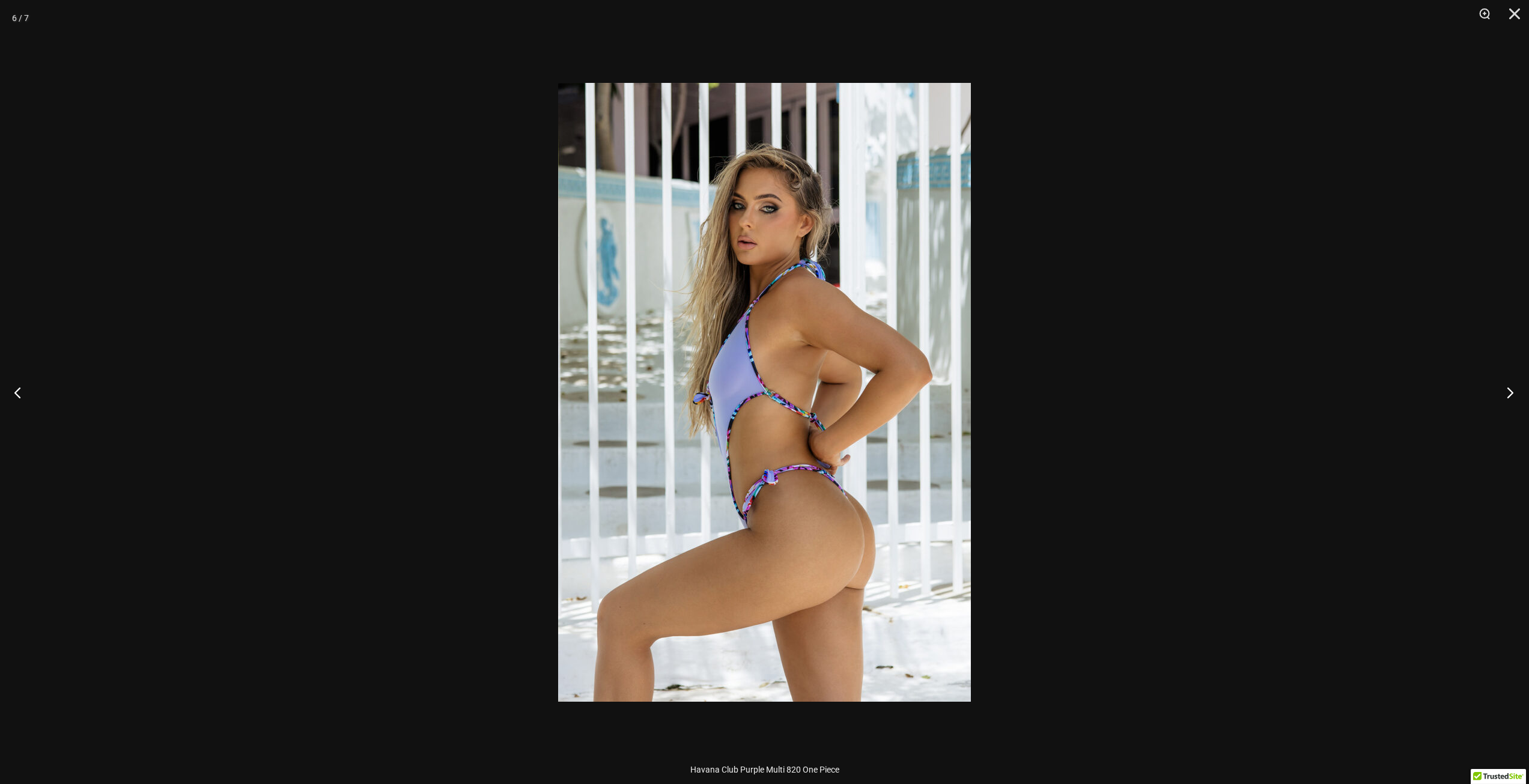
click at [1508, 391] on button "Next" at bounding box center [1506, 392] width 45 height 60
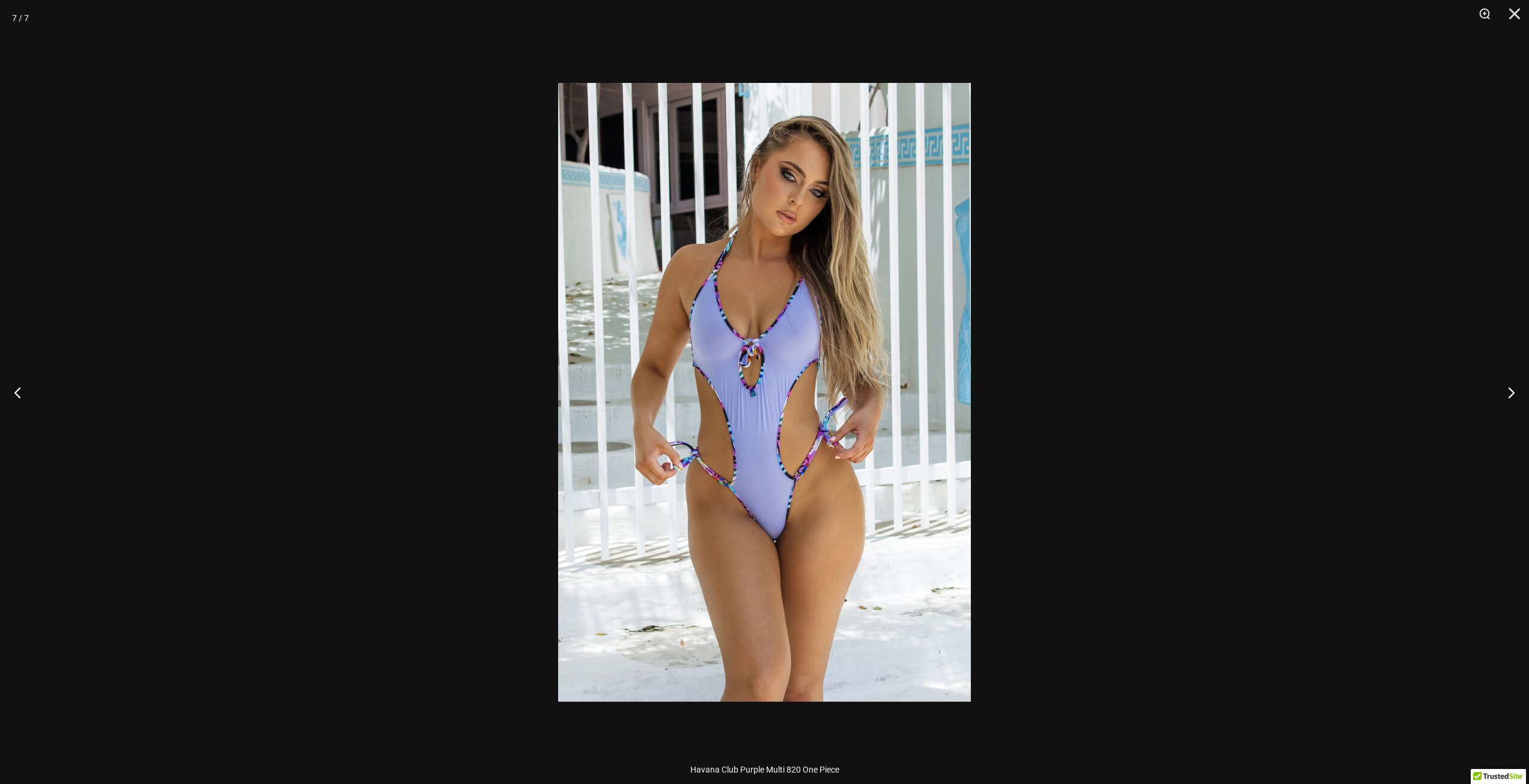
click at [1425, 345] on div at bounding box center [764, 392] width 1529 height 784
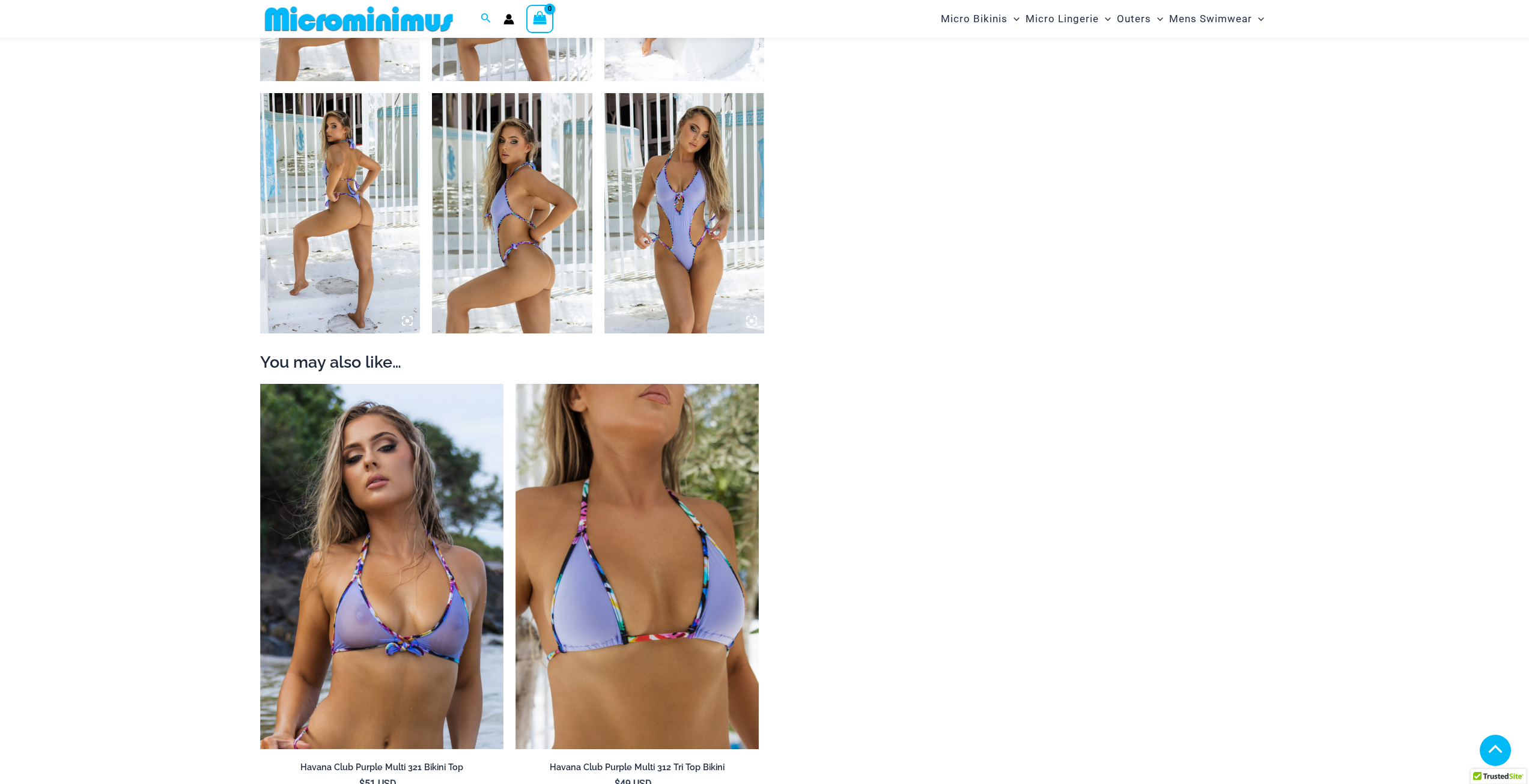
scroll to position [950, 0]
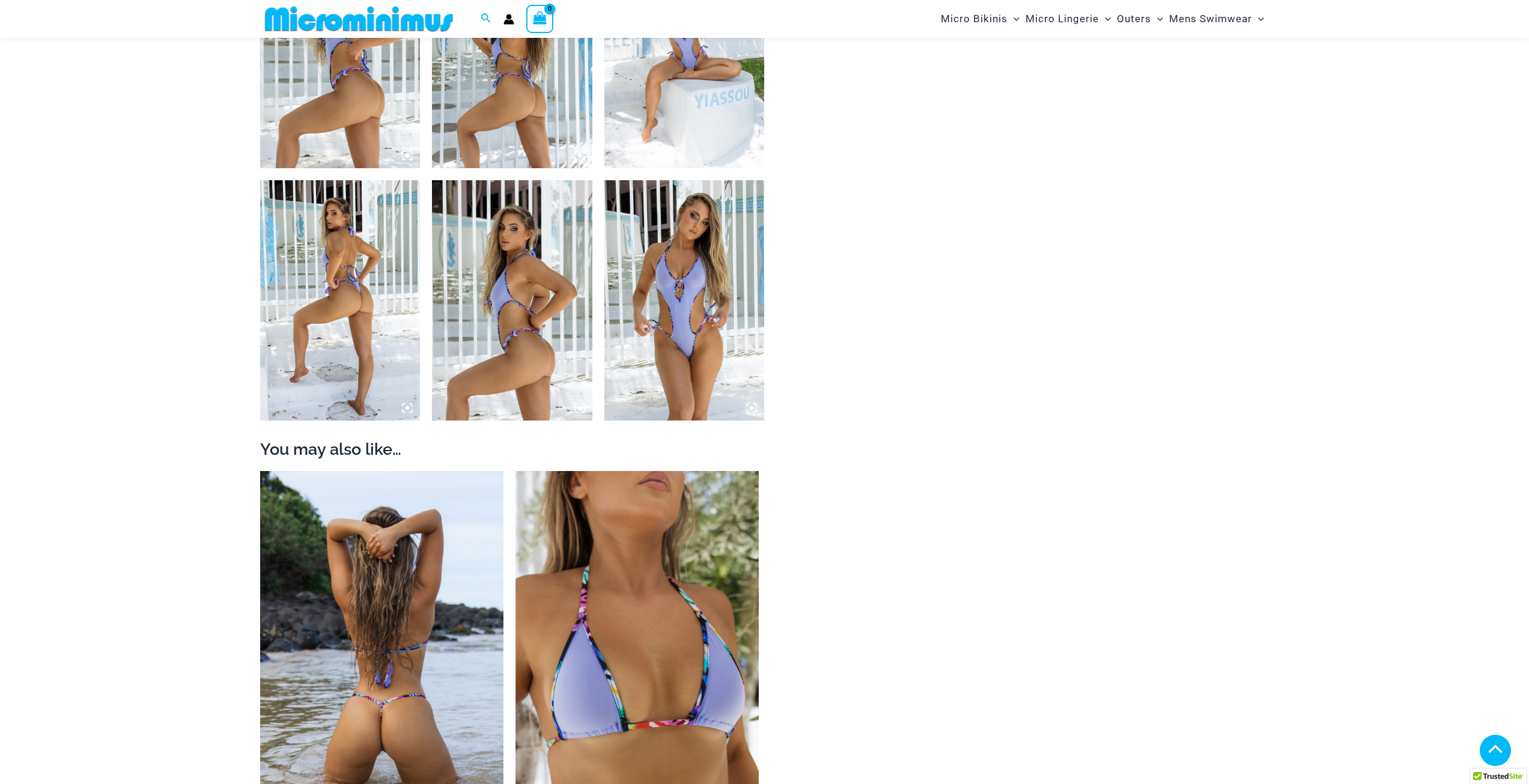
click at [412, 605] on img at bounding box center [381, 654] width 243 height 365
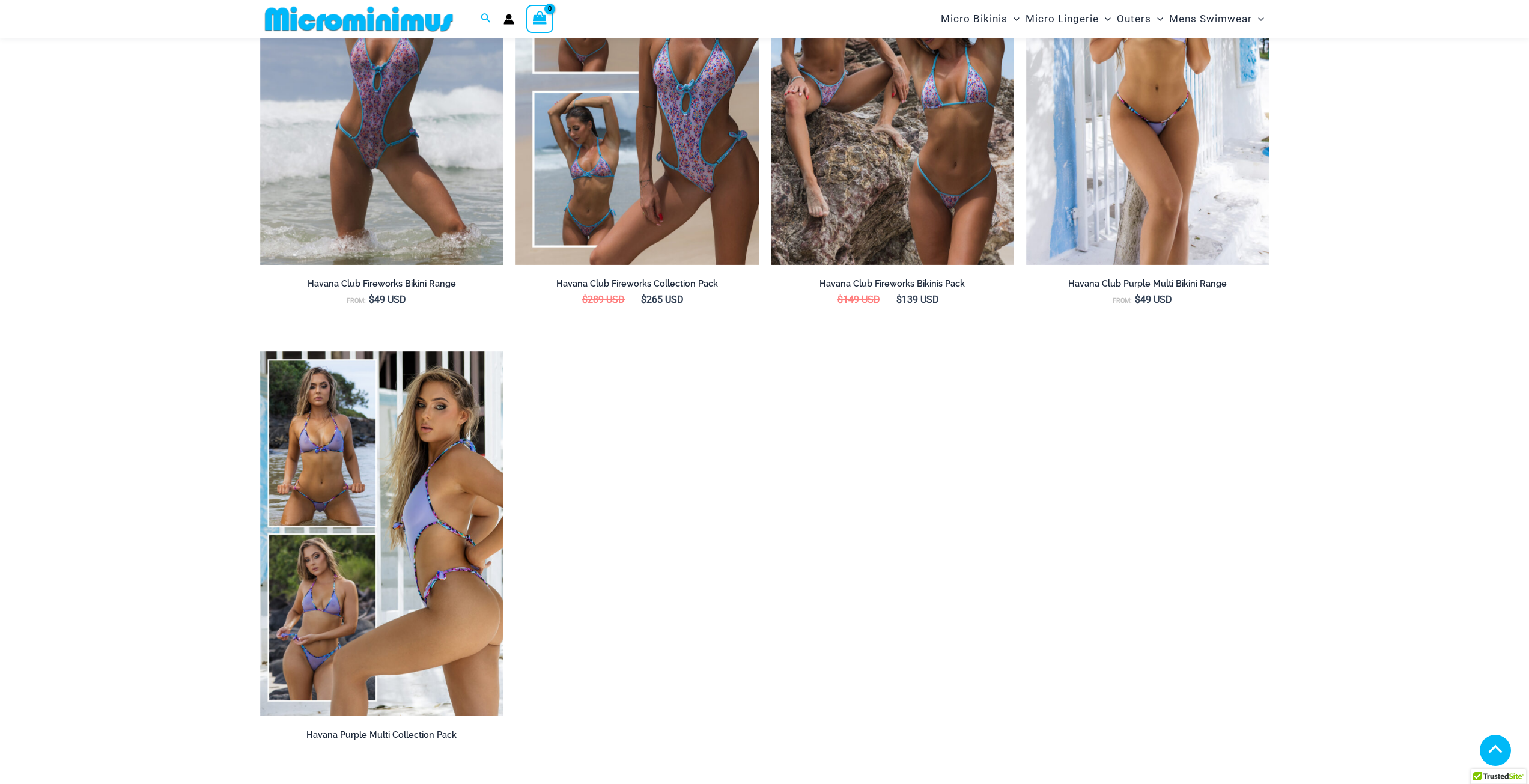
scroll to position [2091, 0]
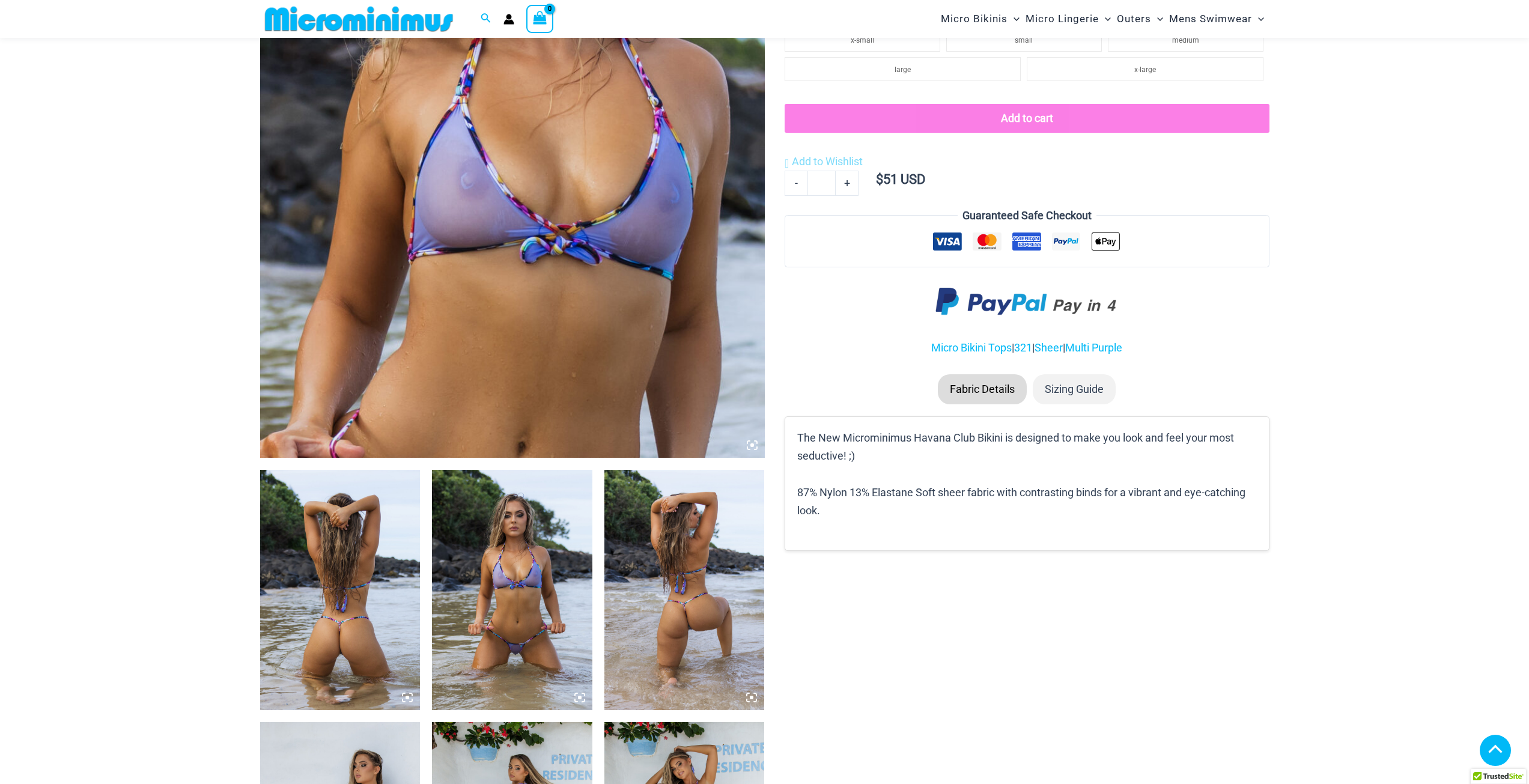
scroll to position [409, 0]
click at [600, 258] on img at bounding box center [512, 78] width 504 height 757
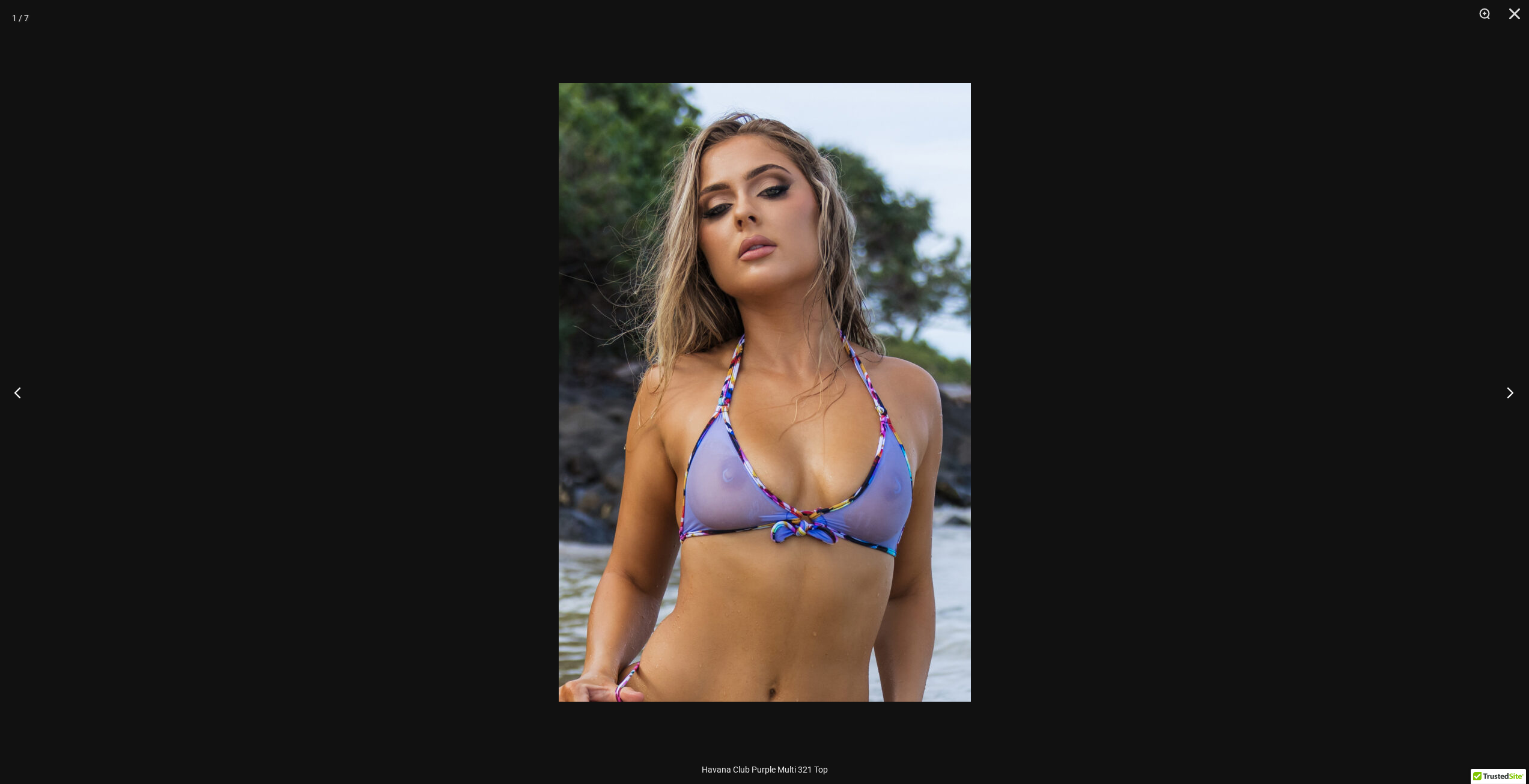
click at [1510, 390] on button "Next" at bounding box center [1506, 392] width 45 height 60
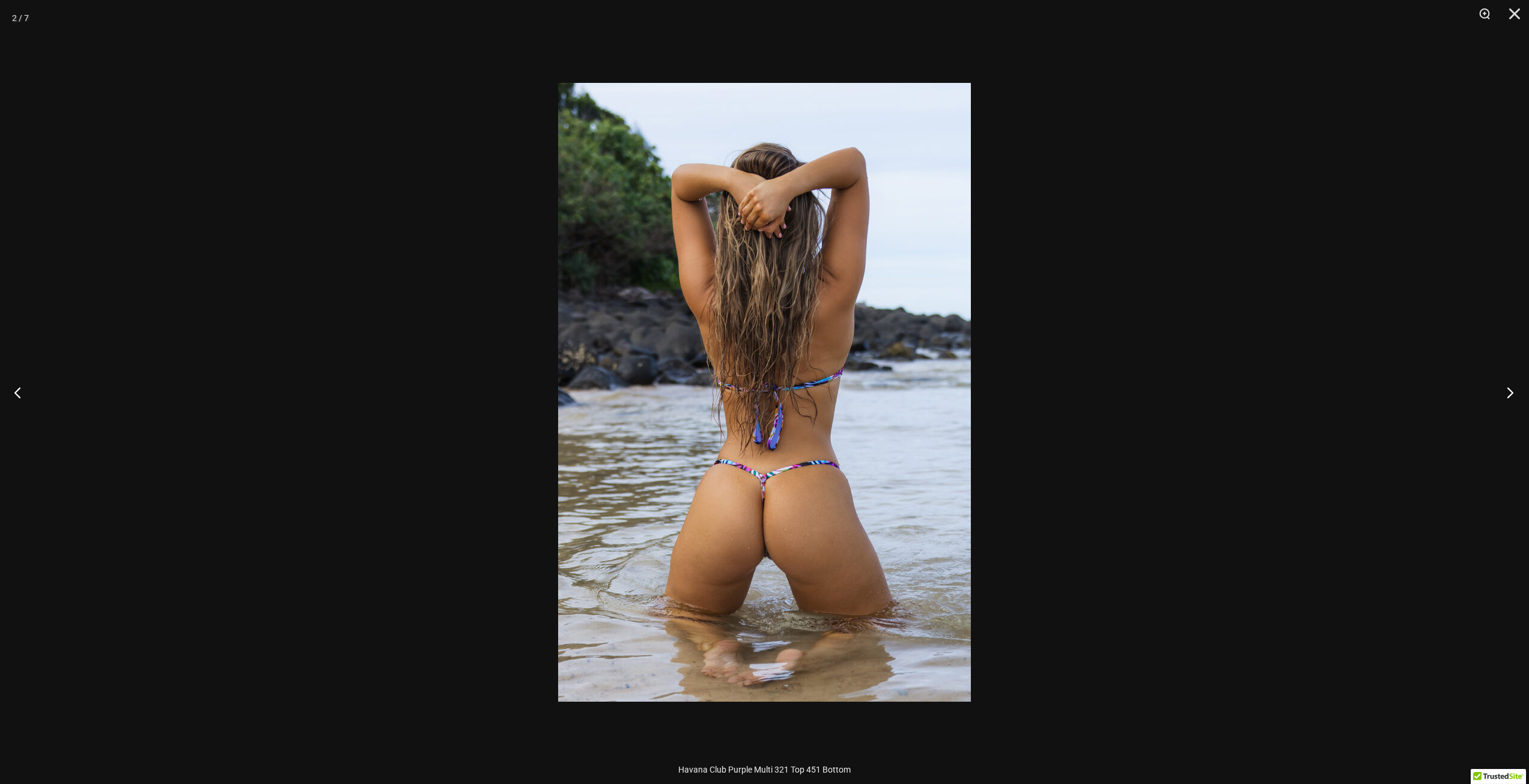
click at [1510, 390] on button "Next" at bounding box center [1506, 392] width 45 height 60
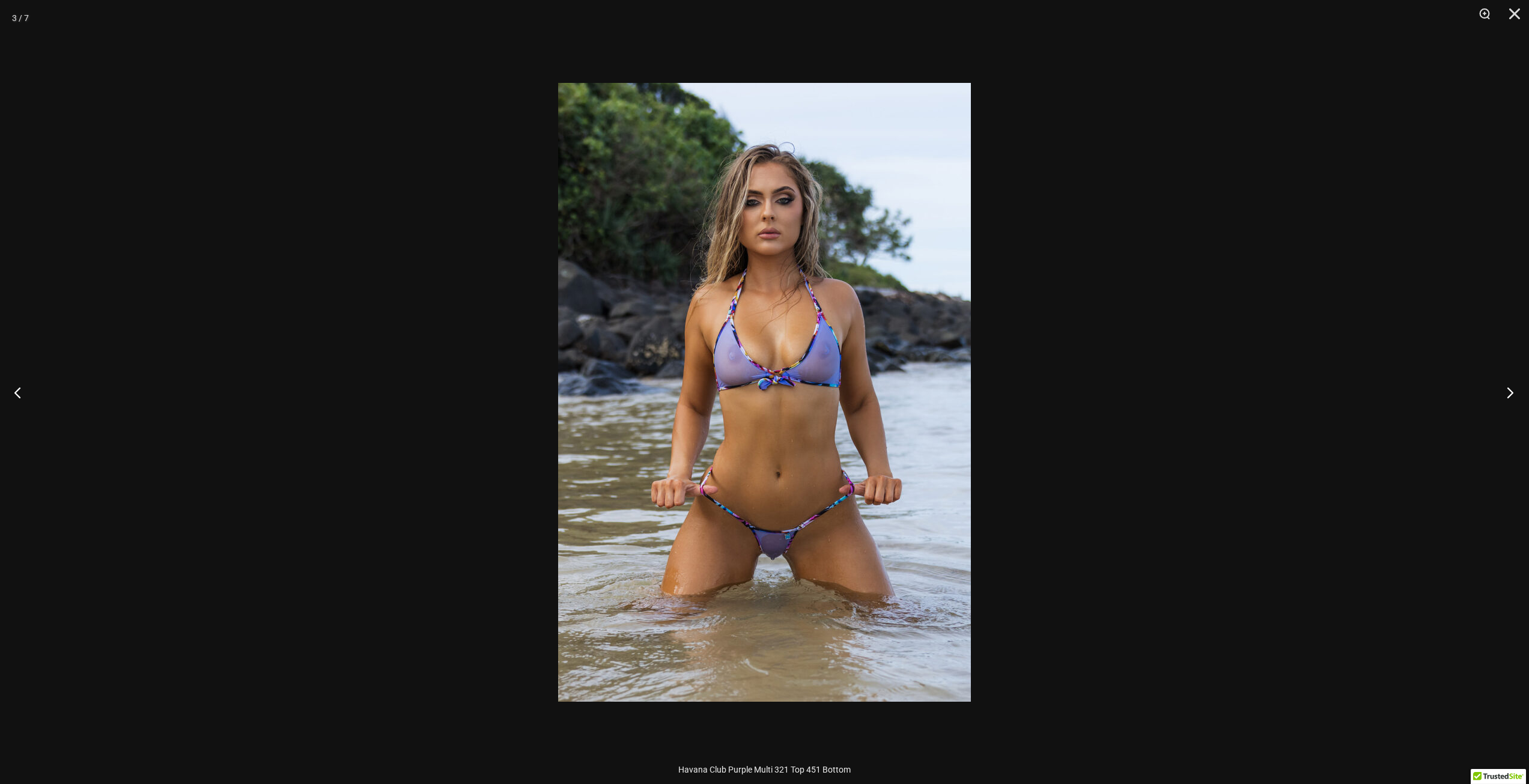
click at [1510, 389] on button "Next" at bounding box center [1506, 392] width 45 height 60
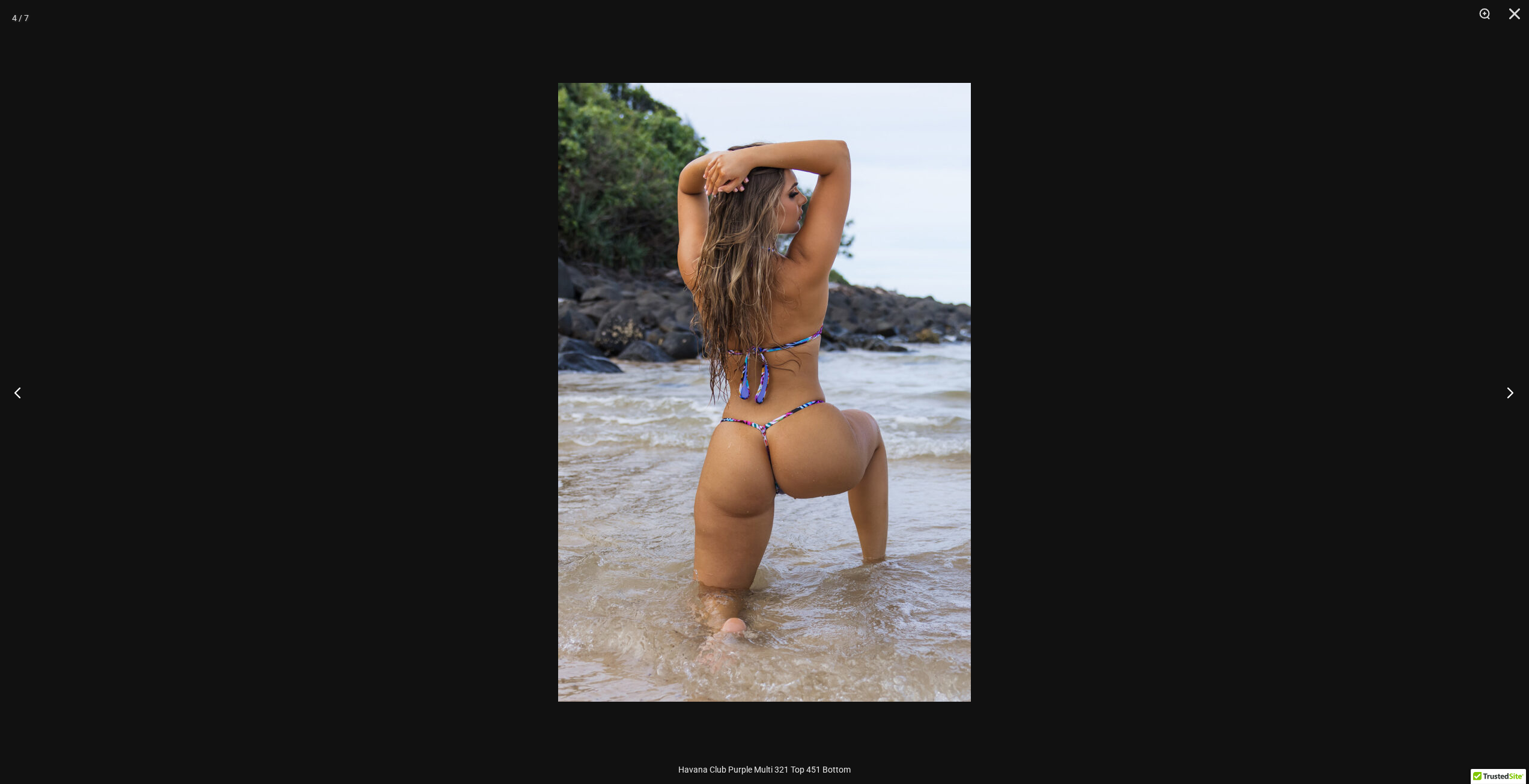
click at [1510, 389] on button "Next" at bounding box center [1506, 392] width 45 height 60
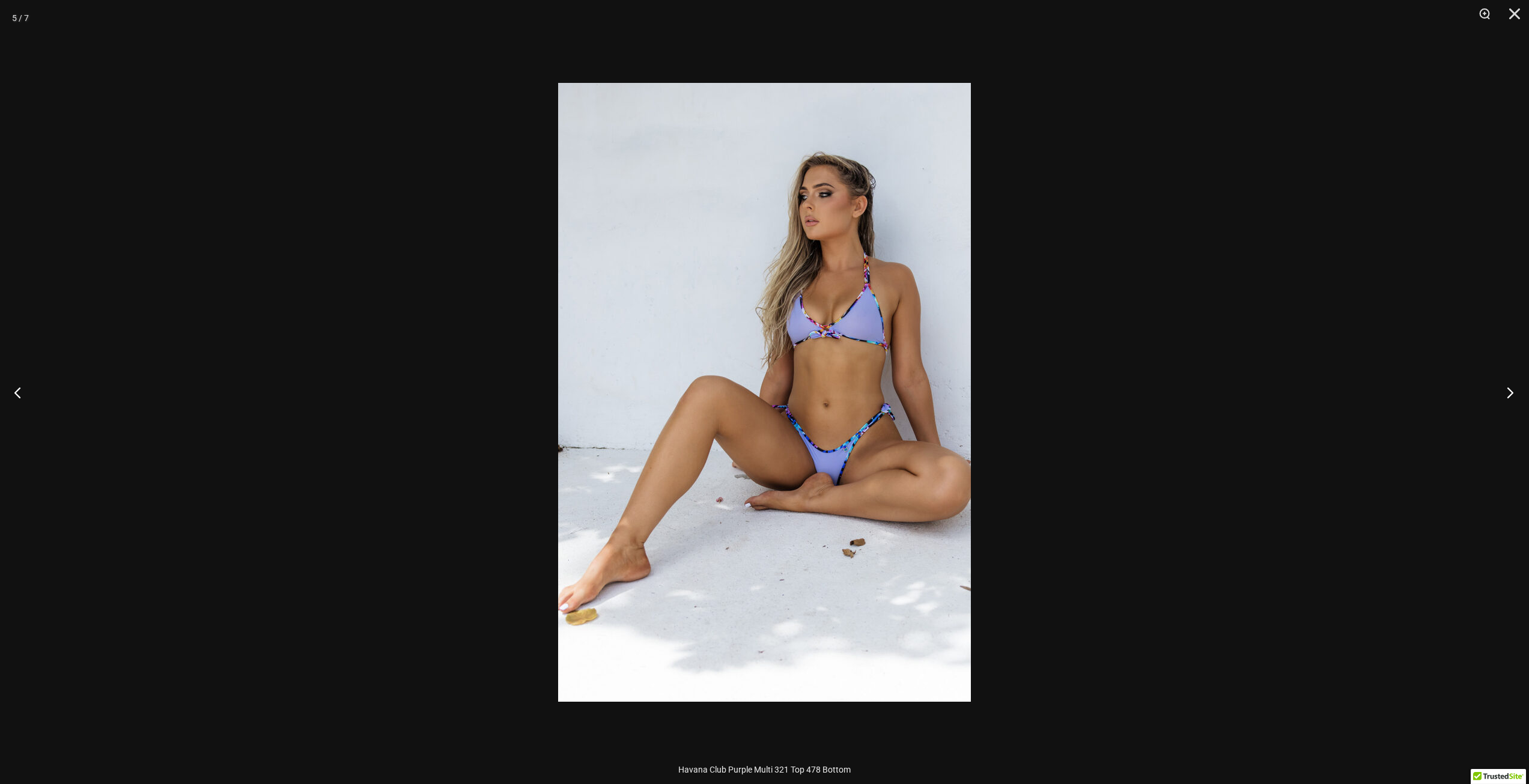
click at [1510, 389] on button "Next" at bounding box center [1506, 392] width 45 height 60
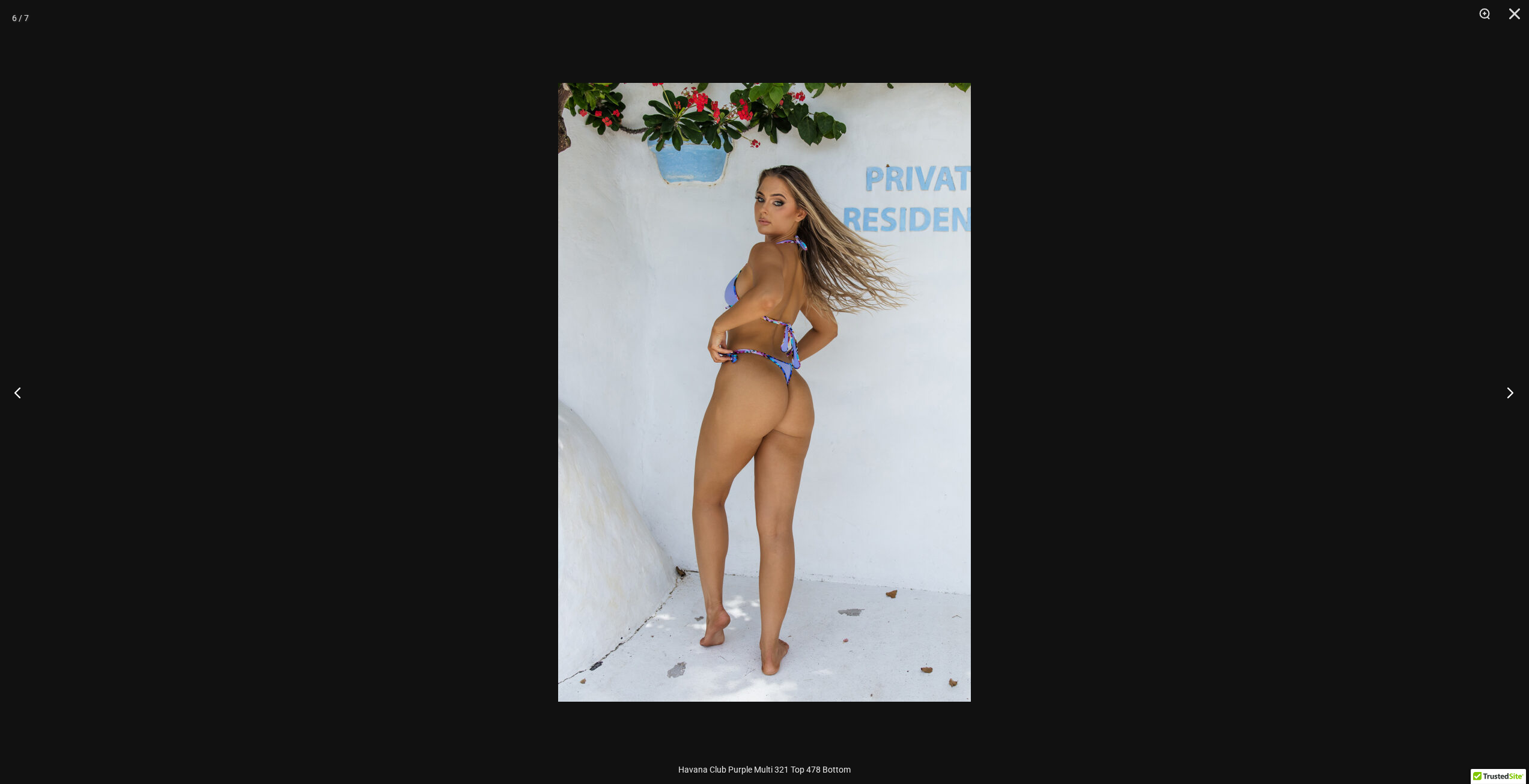
click at [1510, 389] on button "Next" at bounding box center [1506, 392] width 45 height 60
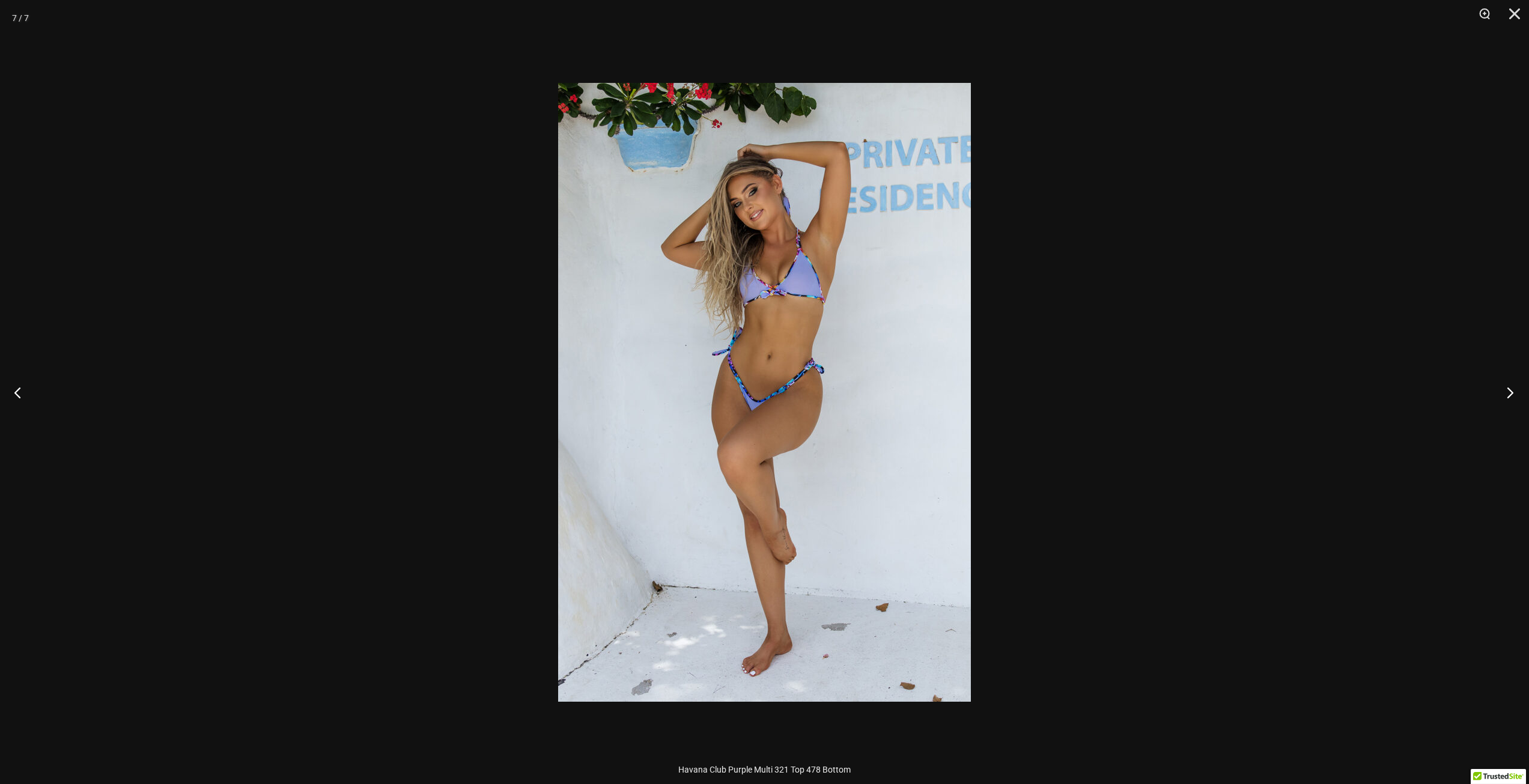
click at [1510, 389] on button "Next" at bounding box center [1506, 392] width 45 height 60
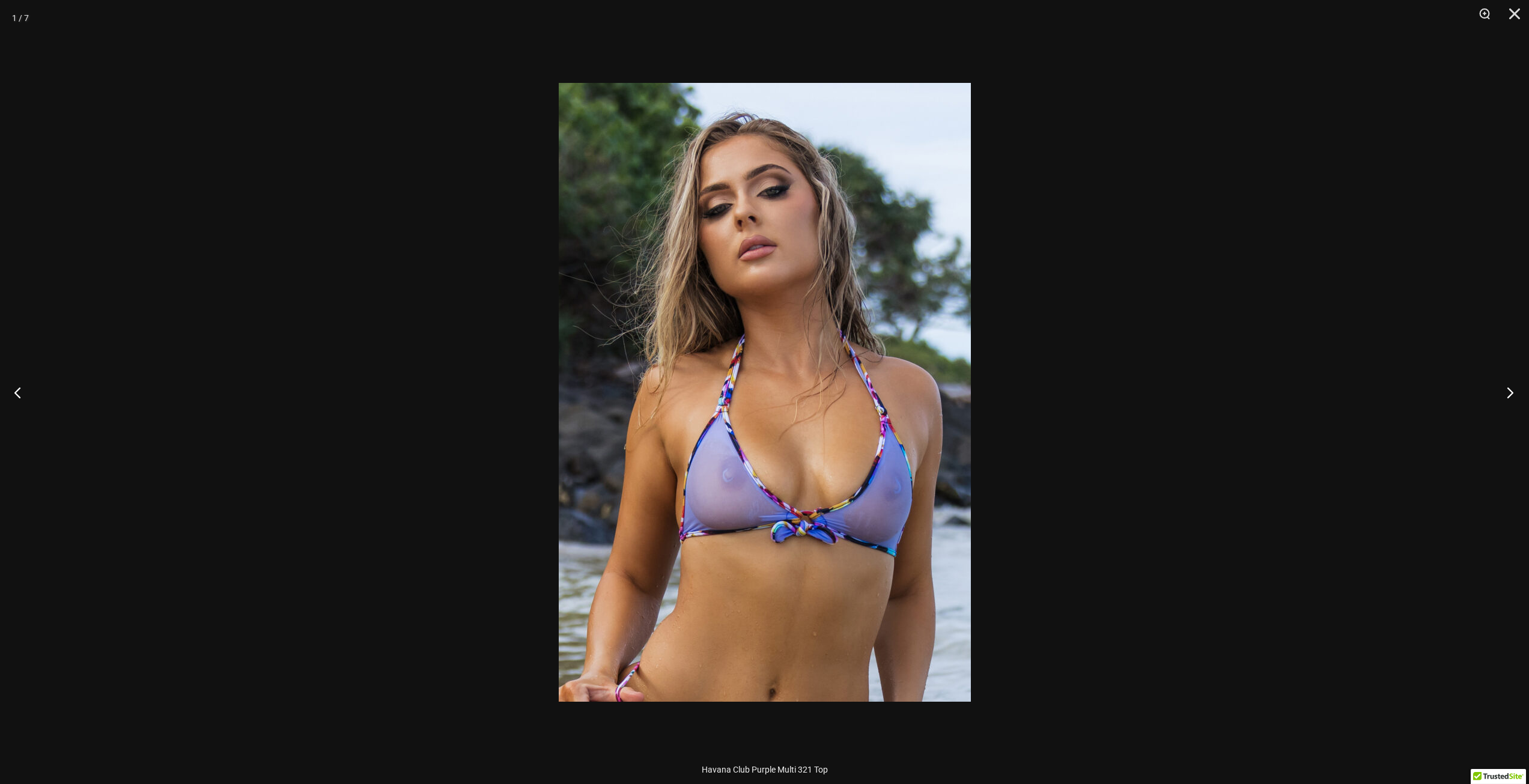
click at [1510, 389] on button "Next" at bounding box center [1506, 392] width 45 height 60
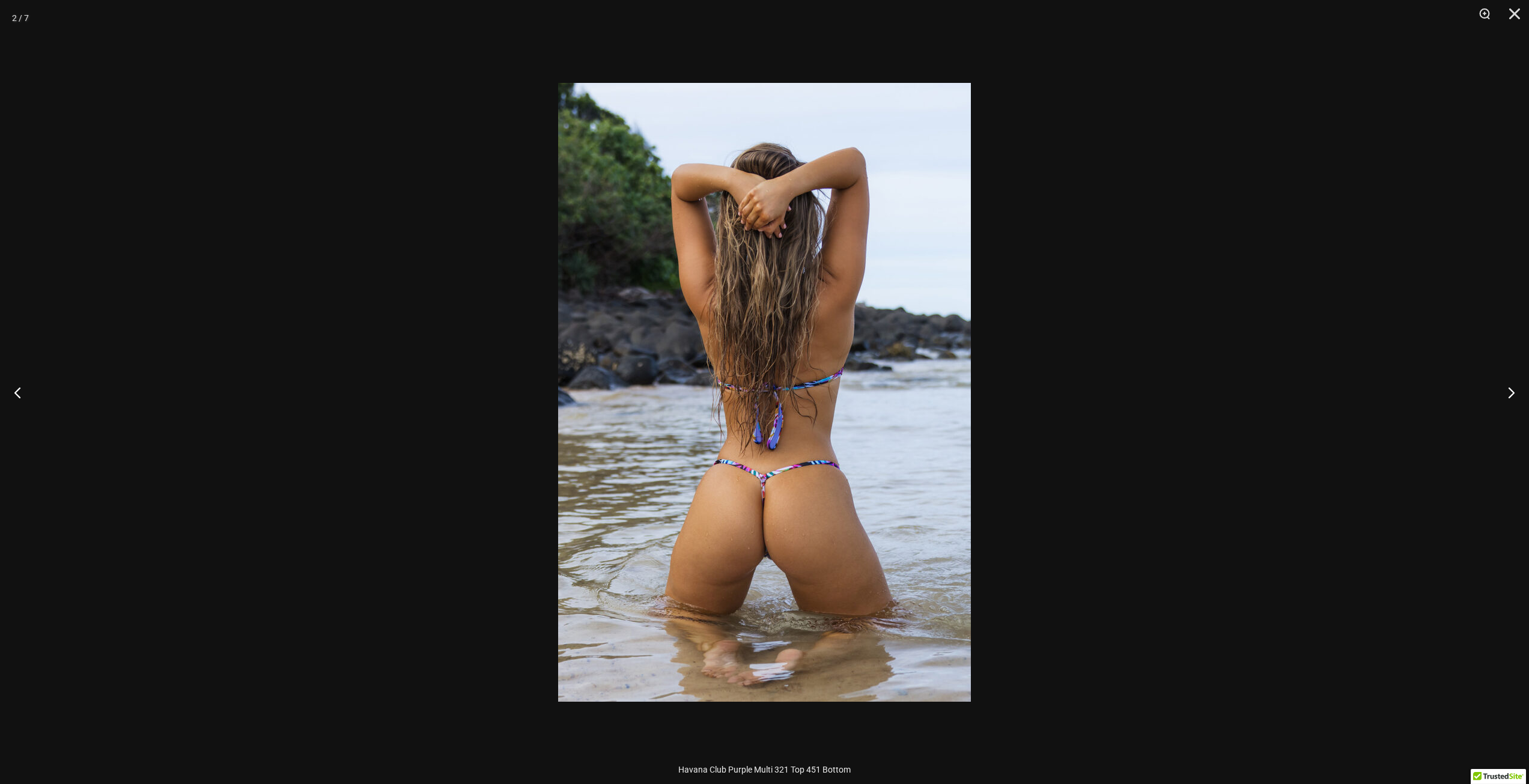
click at [1364, 337] on div at bounding box center [764, 392] width 1529 height 784
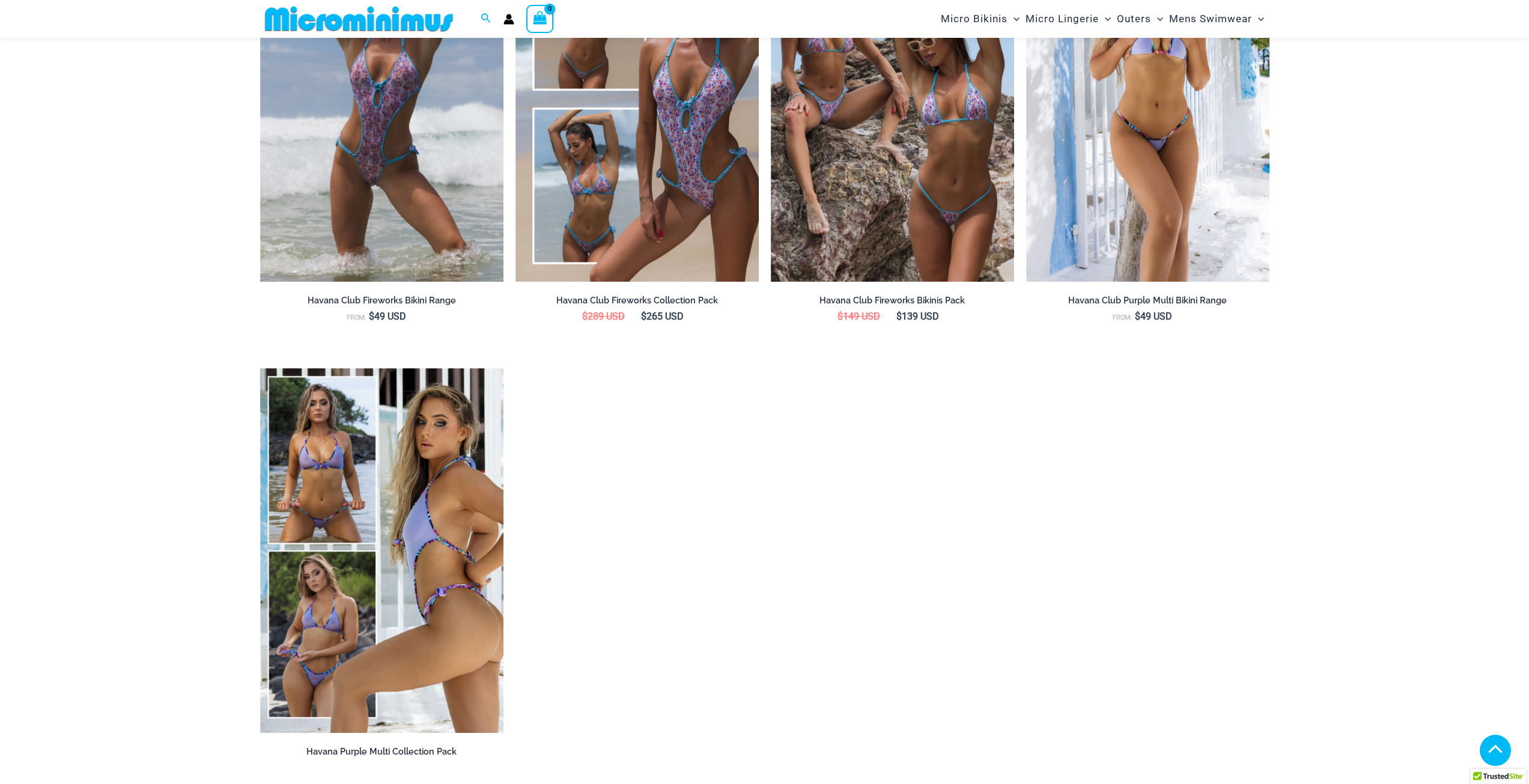
scroll to position [2031, 0]
